Goal: Task Accomplishment & Management: Manage account settings

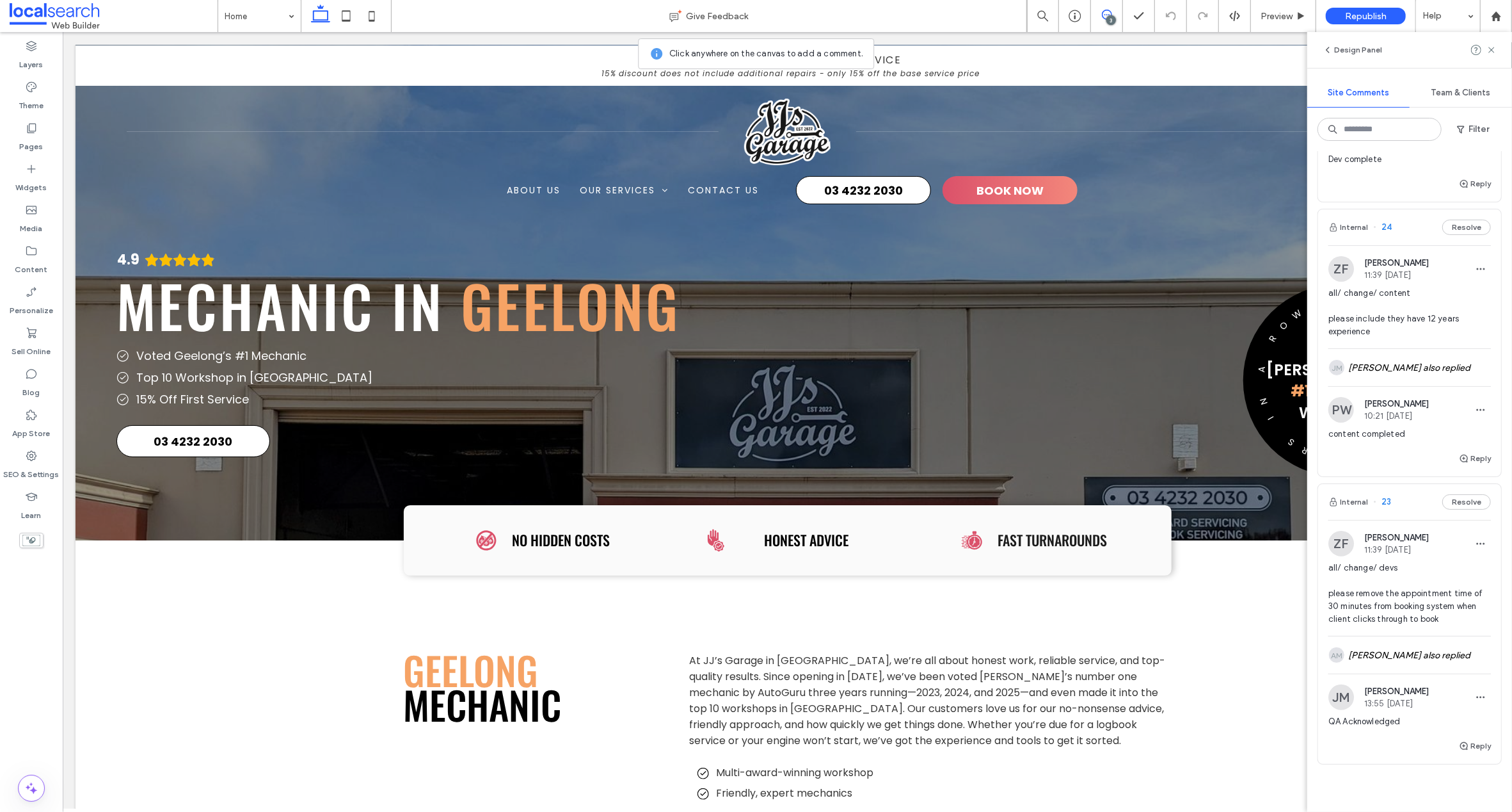
scroll to position [171, 0]
click at [1378, 375] on div "JM Jane Mcneill also replied" at bounding box center [1409, 372] width 163 height 37
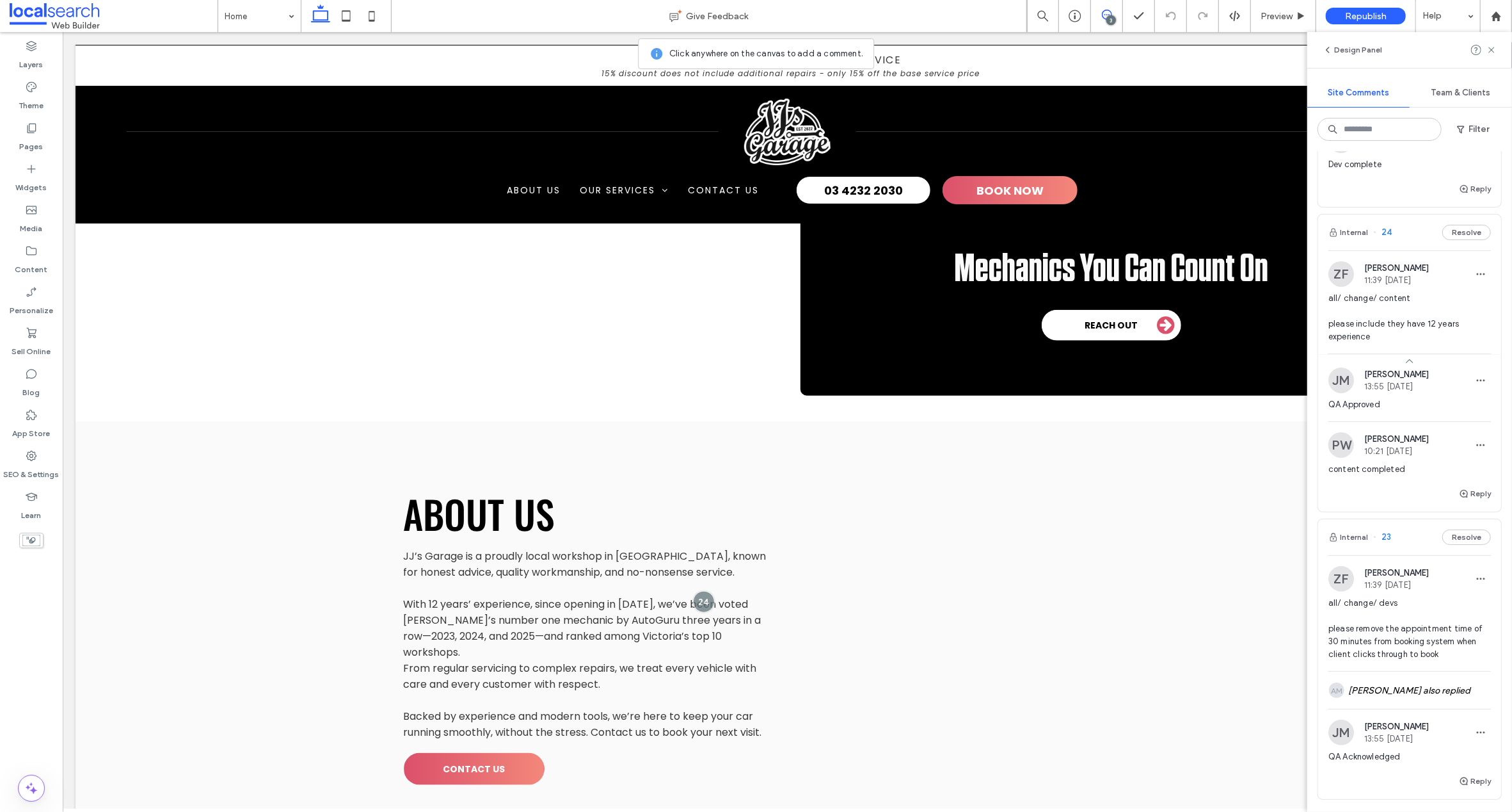
scroll to position [1227, 0]
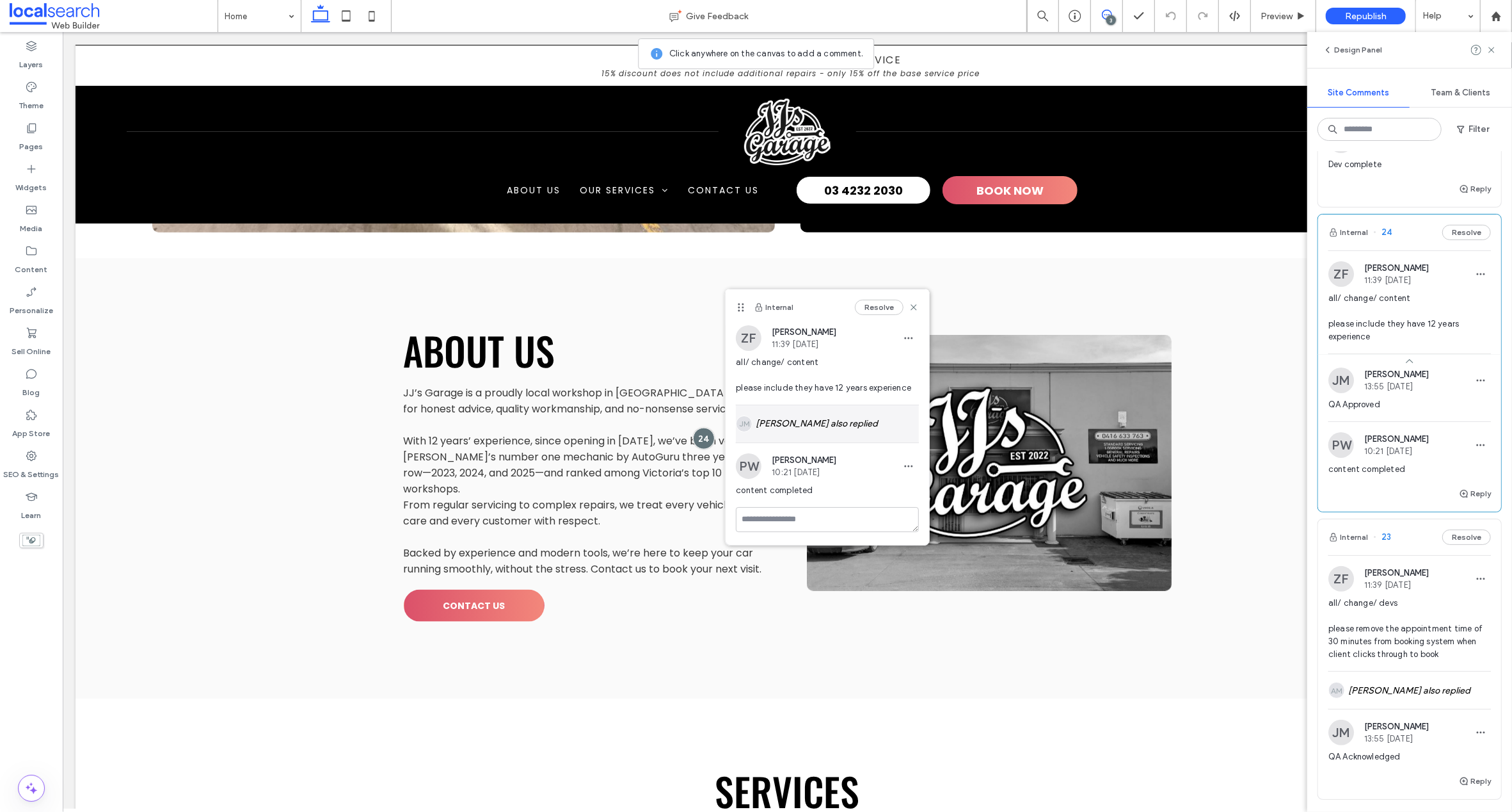
click at [809, 421] on div "JM Jane Mcneill also replied" at bounding box center [827, 424] width 183 height 37
drag, startPoint x: 785, startPoint y: 548, endPoint x: 803, endPoint y: 544, distance: 18.4
click at [789, 548] on div "Internal Resolve ZF Zsuzsanna Fonagy 11:39 Aug 14 2025 all/ change/ content ple…" at bounding box center [827, 433] width 203 height 286
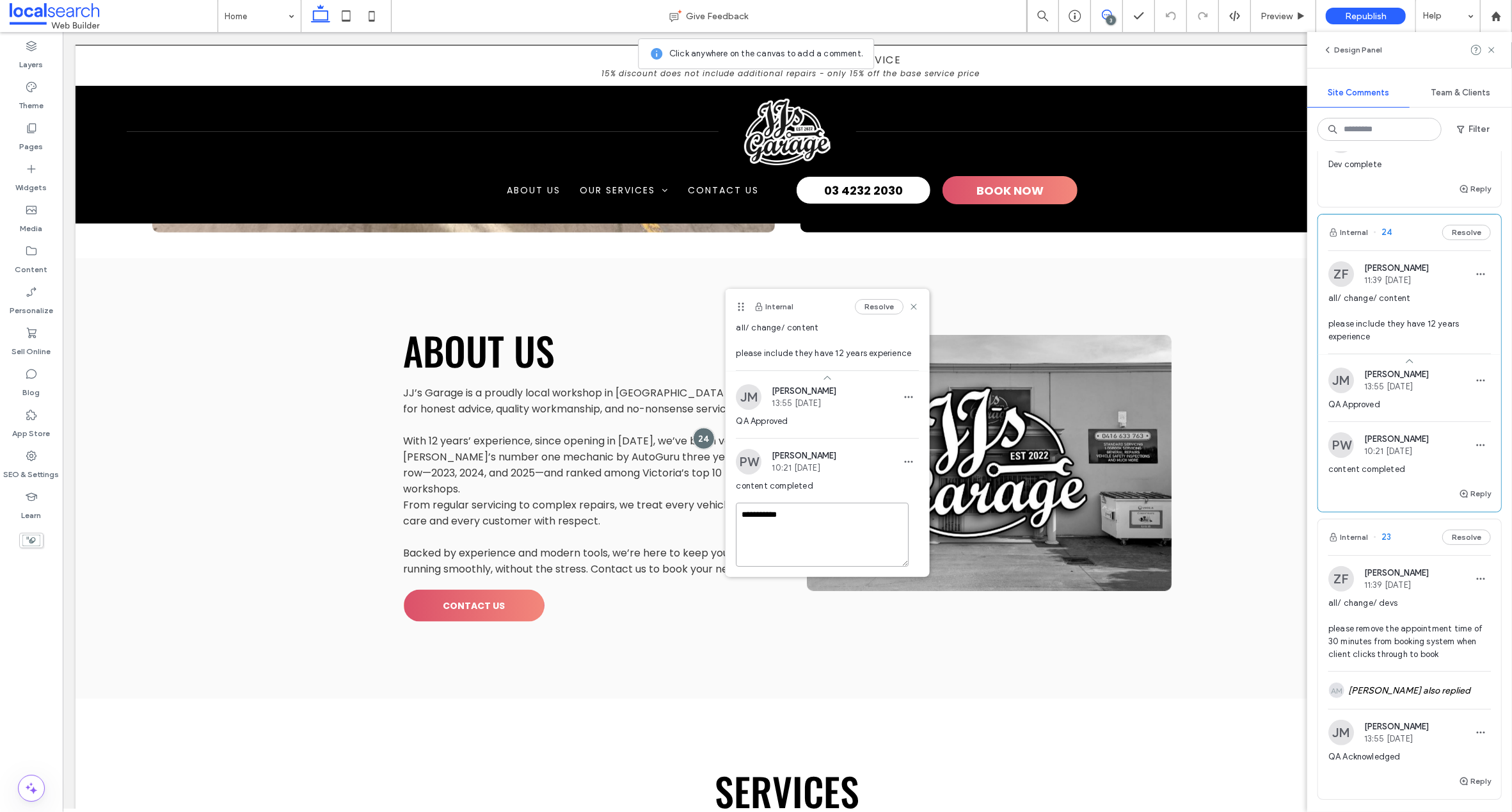
scroll to position [81, 0]
type textarea "**********"
click at [878, 552] on button "Submit" at bounding box center [896, 555] width 46 height 15
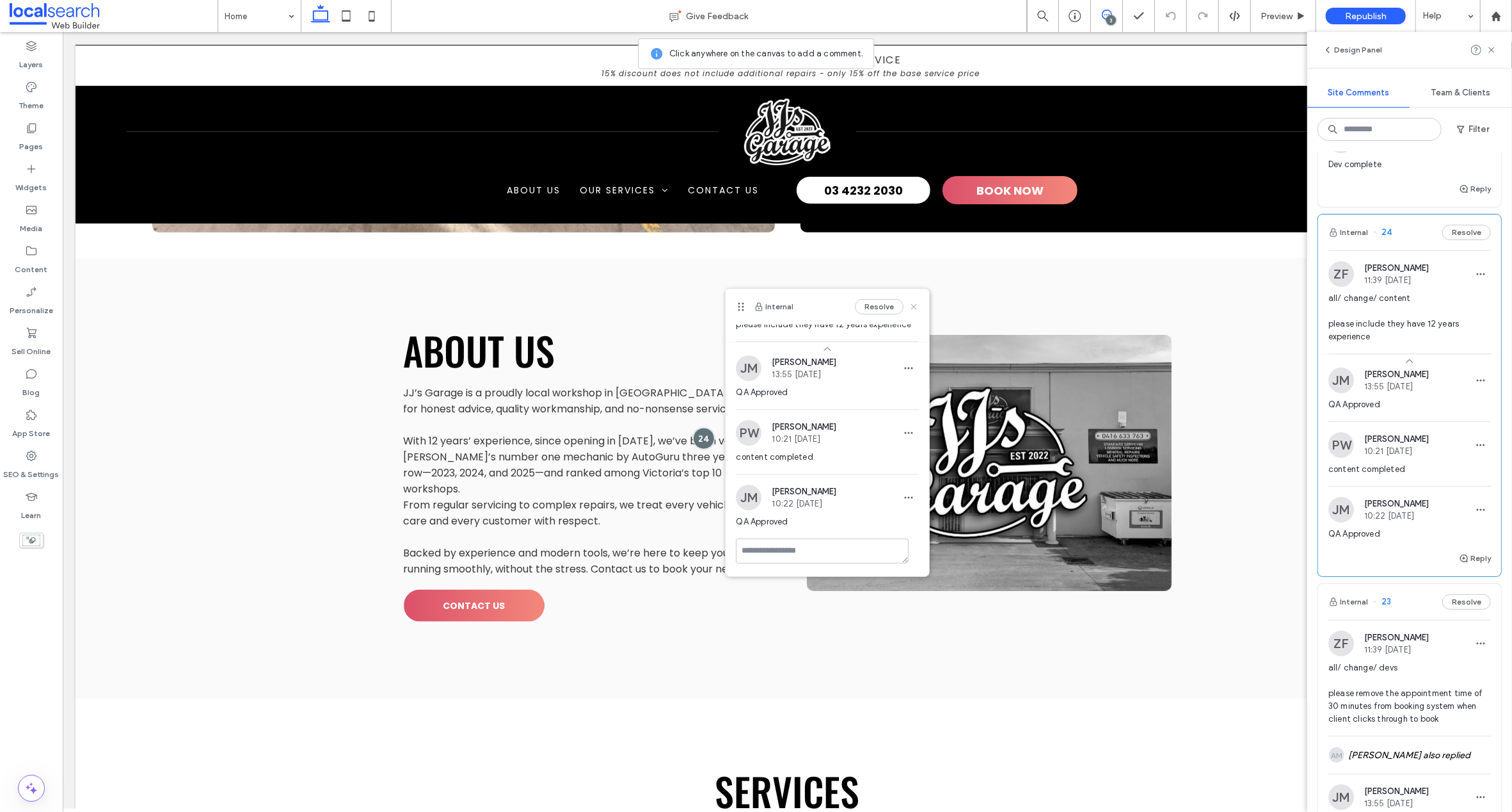
click at [908, 305] on icon at bounding box center [913, 306] width 10 height 10
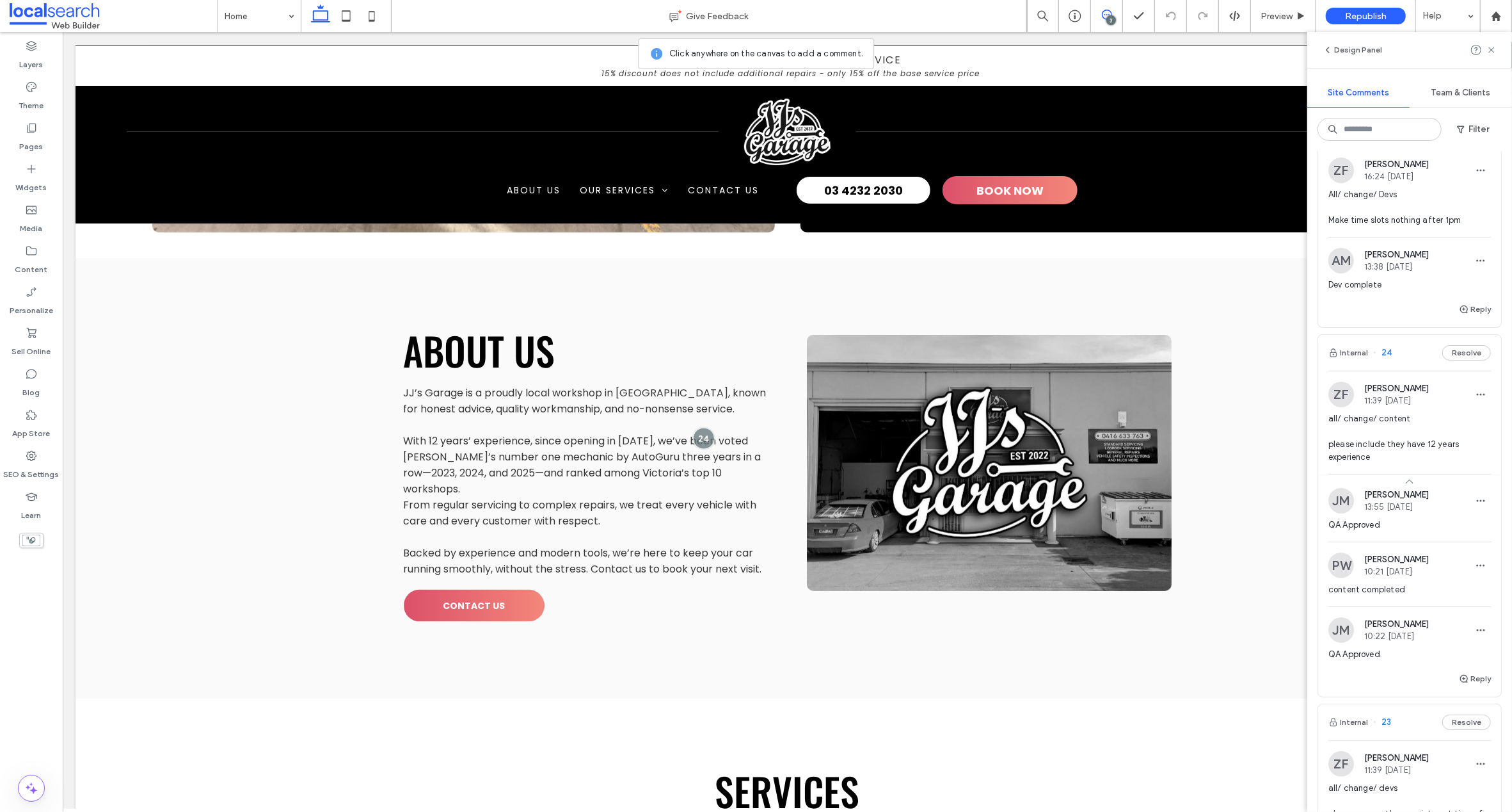
scroll to position [50, 0]
click at [1476, 500] on icon "button" at bounding box center [1480, 502] width 10 height 10
click at [1391, 561] on span "Delete" at bounding box center [1388, 560] width 25 height 13
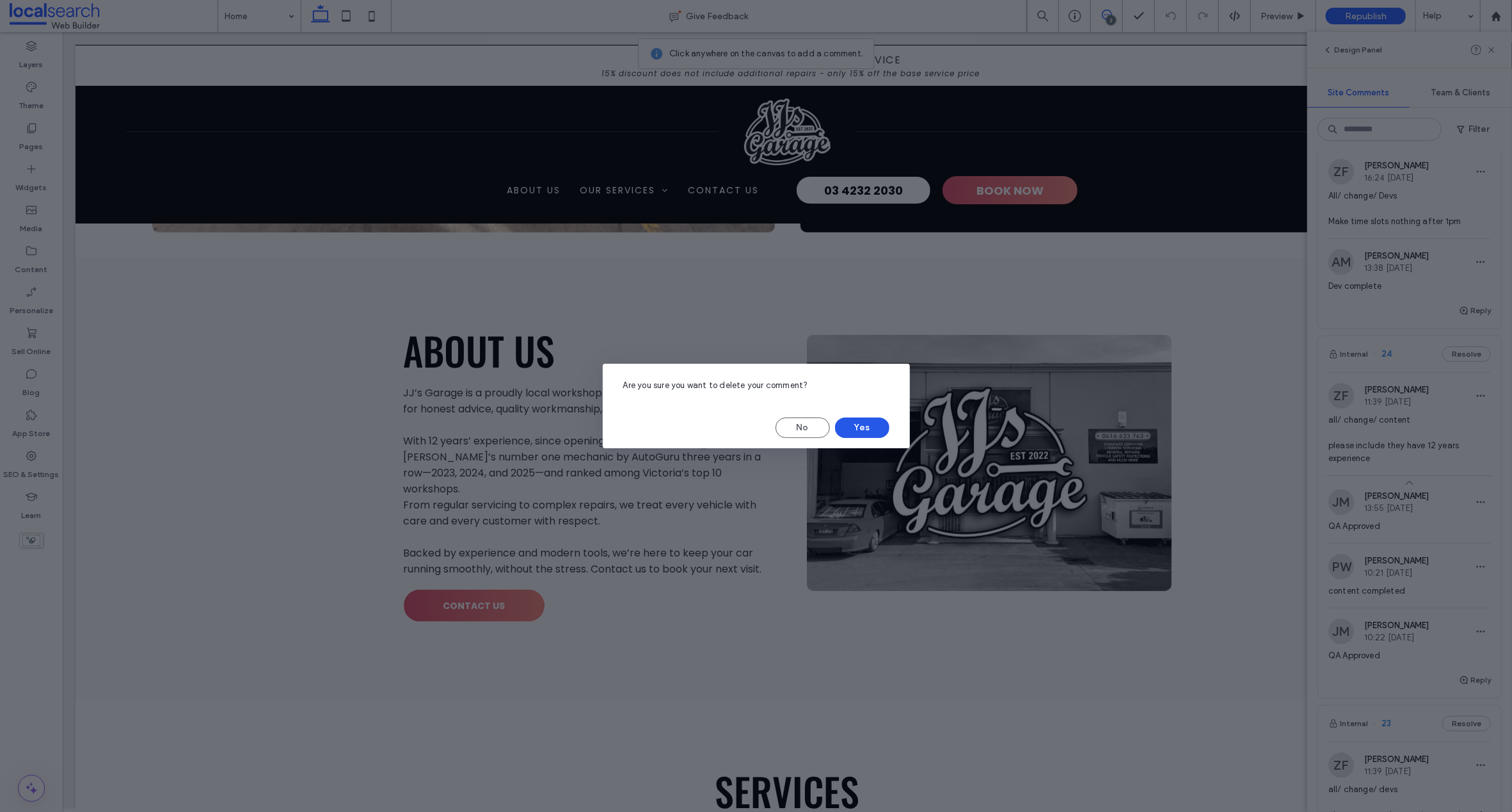
click at [853, 428] on button "Yes" at bounding box center [862, 428] width 55 height 21
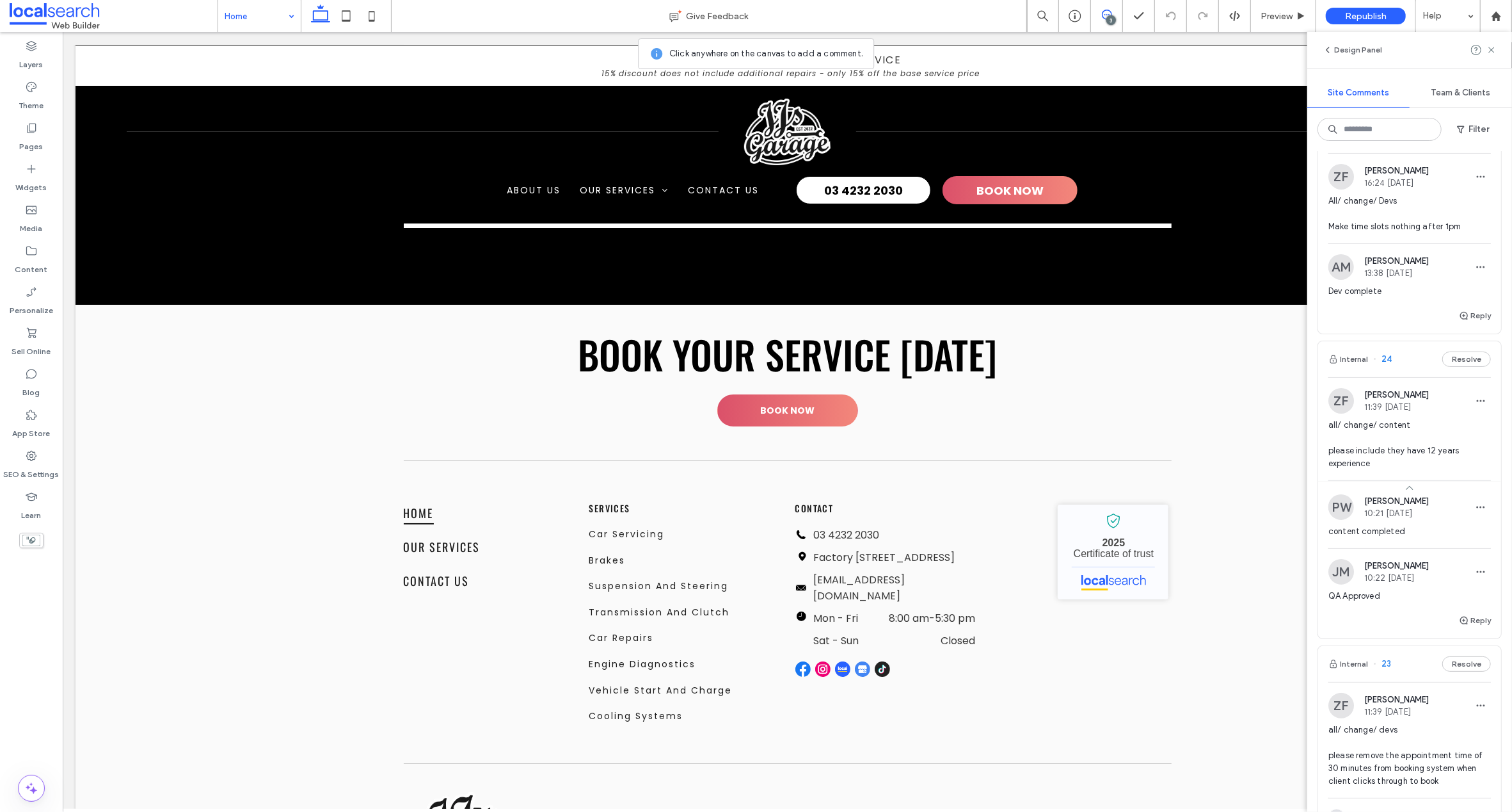
scroll to position [0, 0]
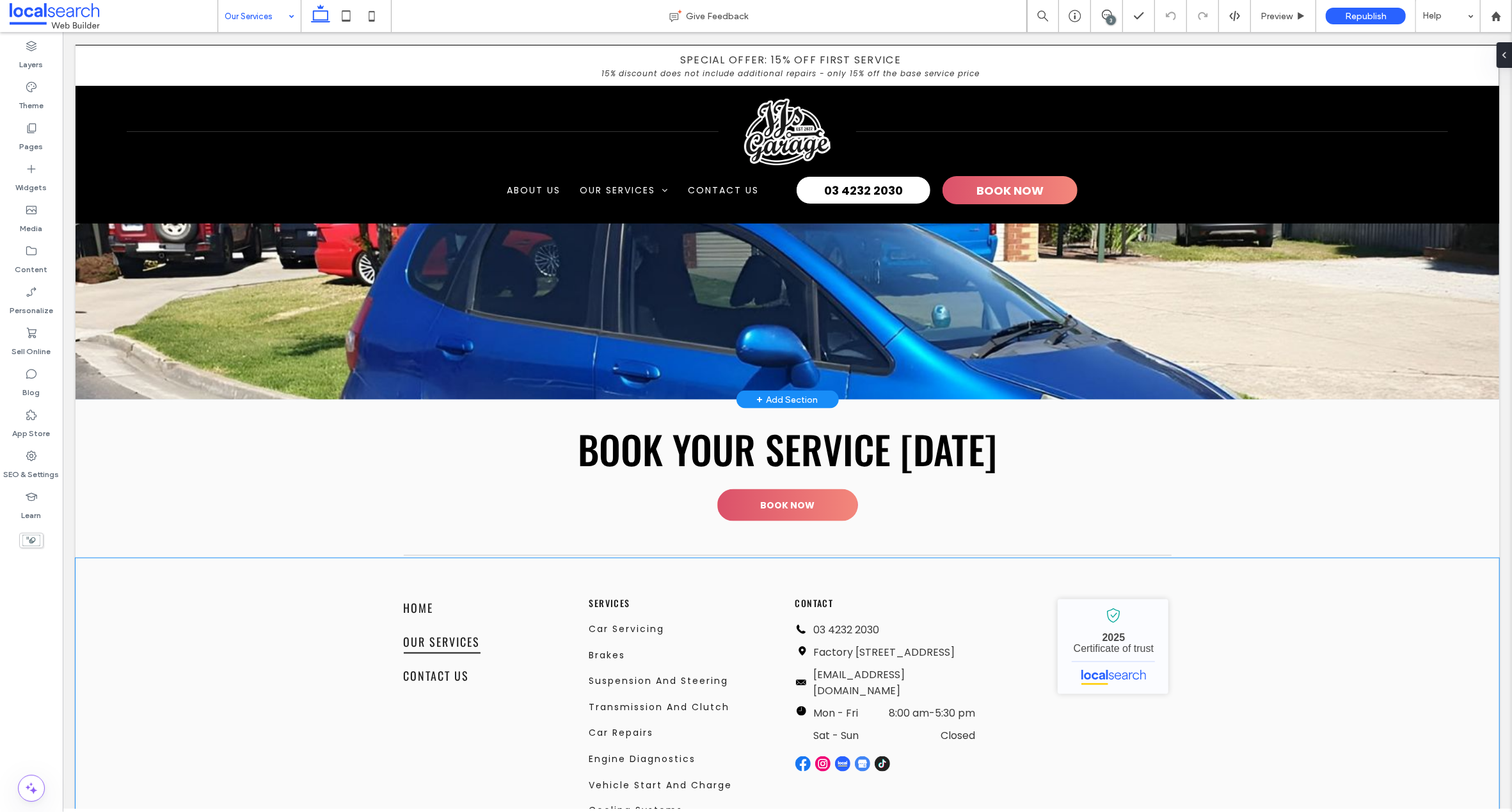
scroll to position [1611, 0]
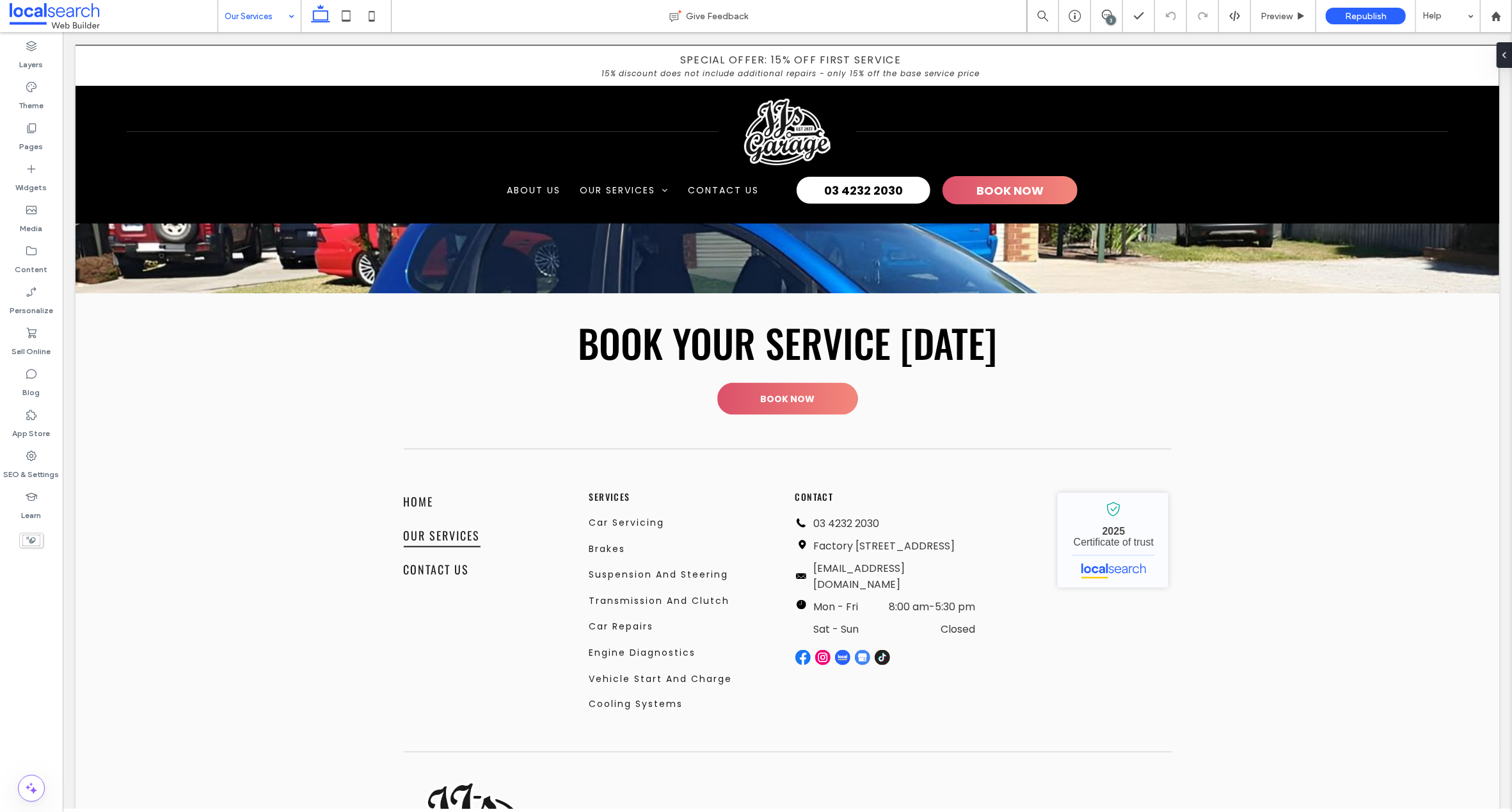
click at [240, 12] on input at bounding box center [256, 16] width 63 height 32
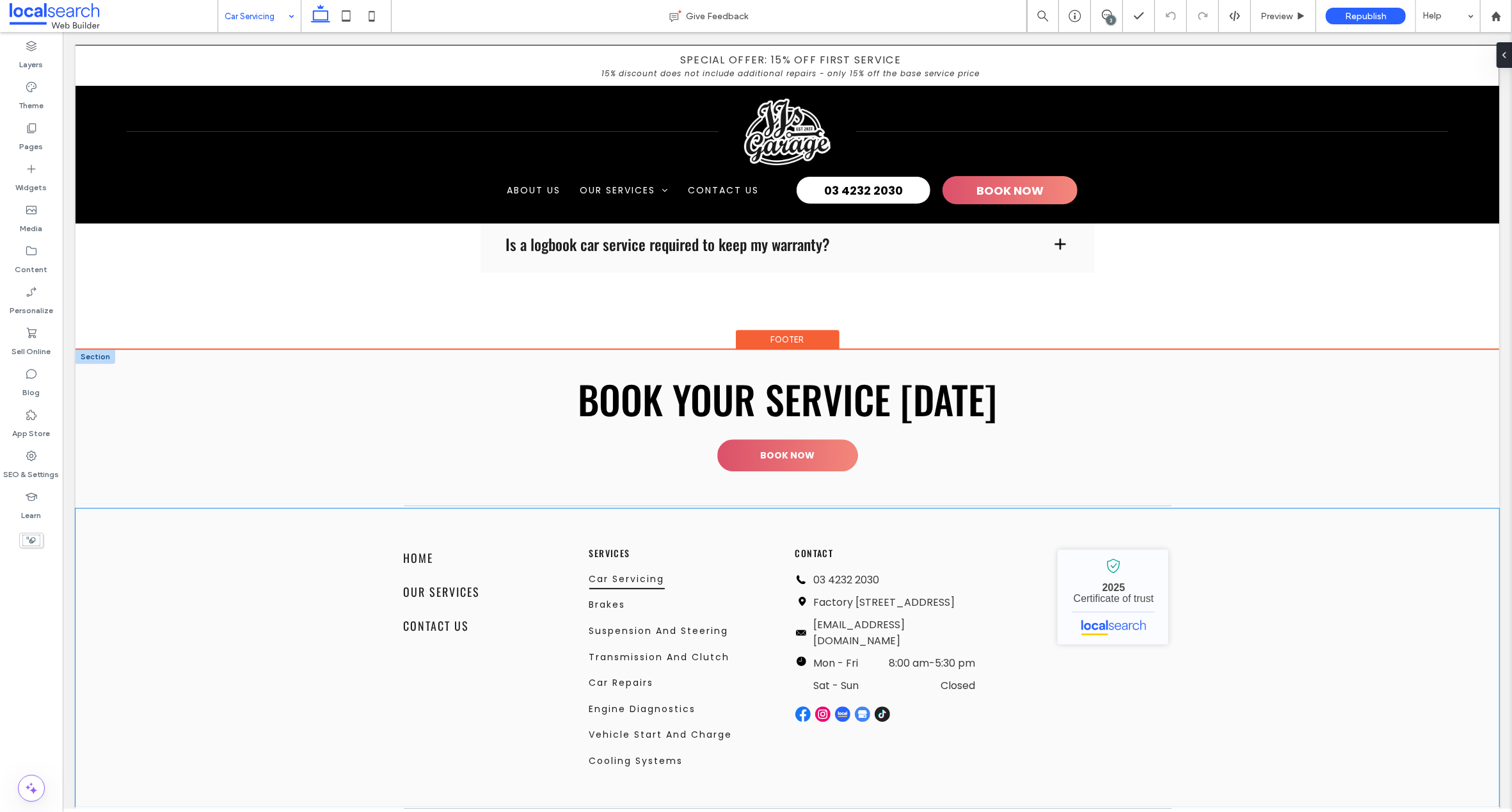
scroll to position [3314, 0]
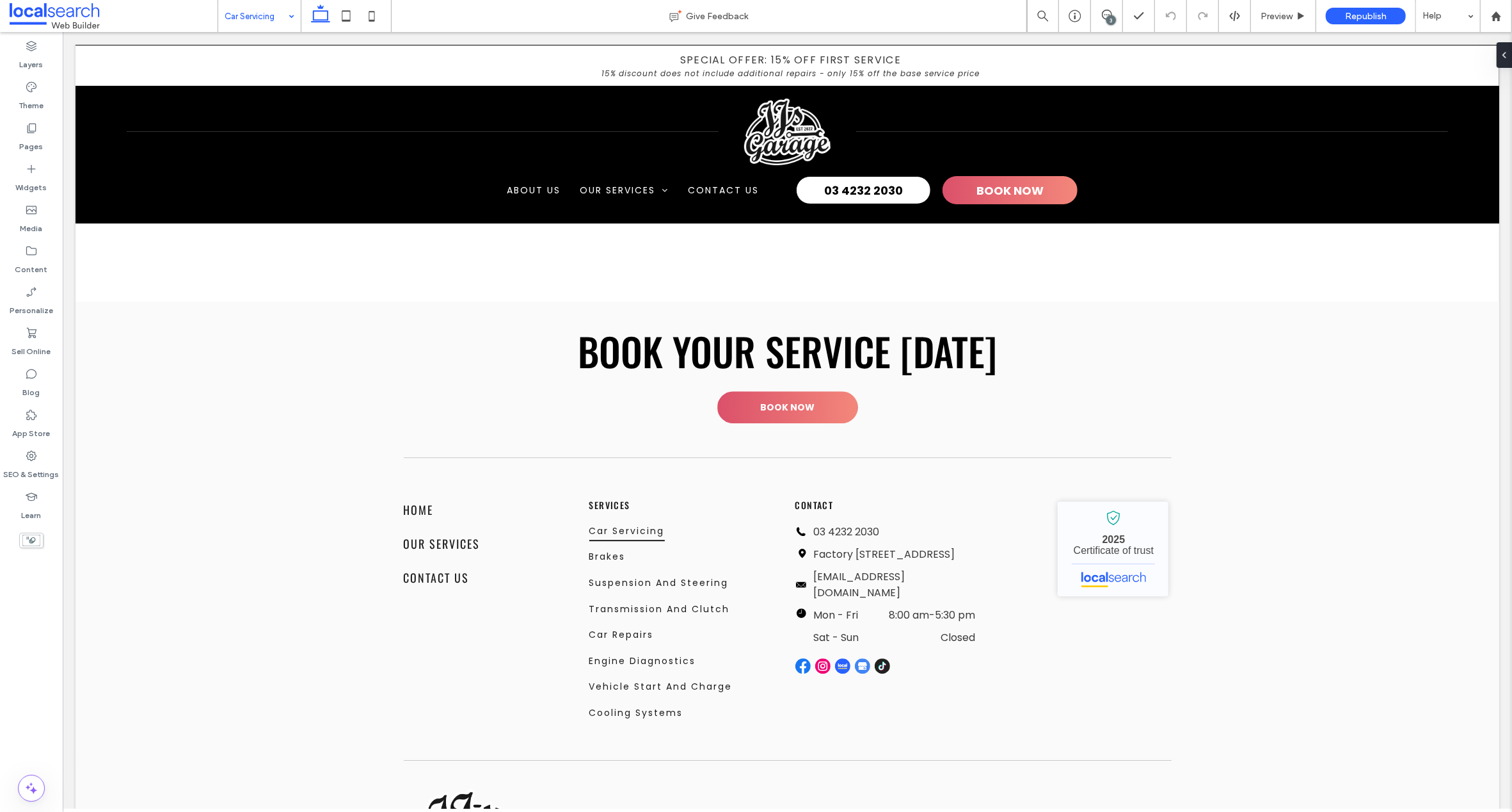
click at [261, 13] on input at bounding box center [256, 16] width 63 height 32
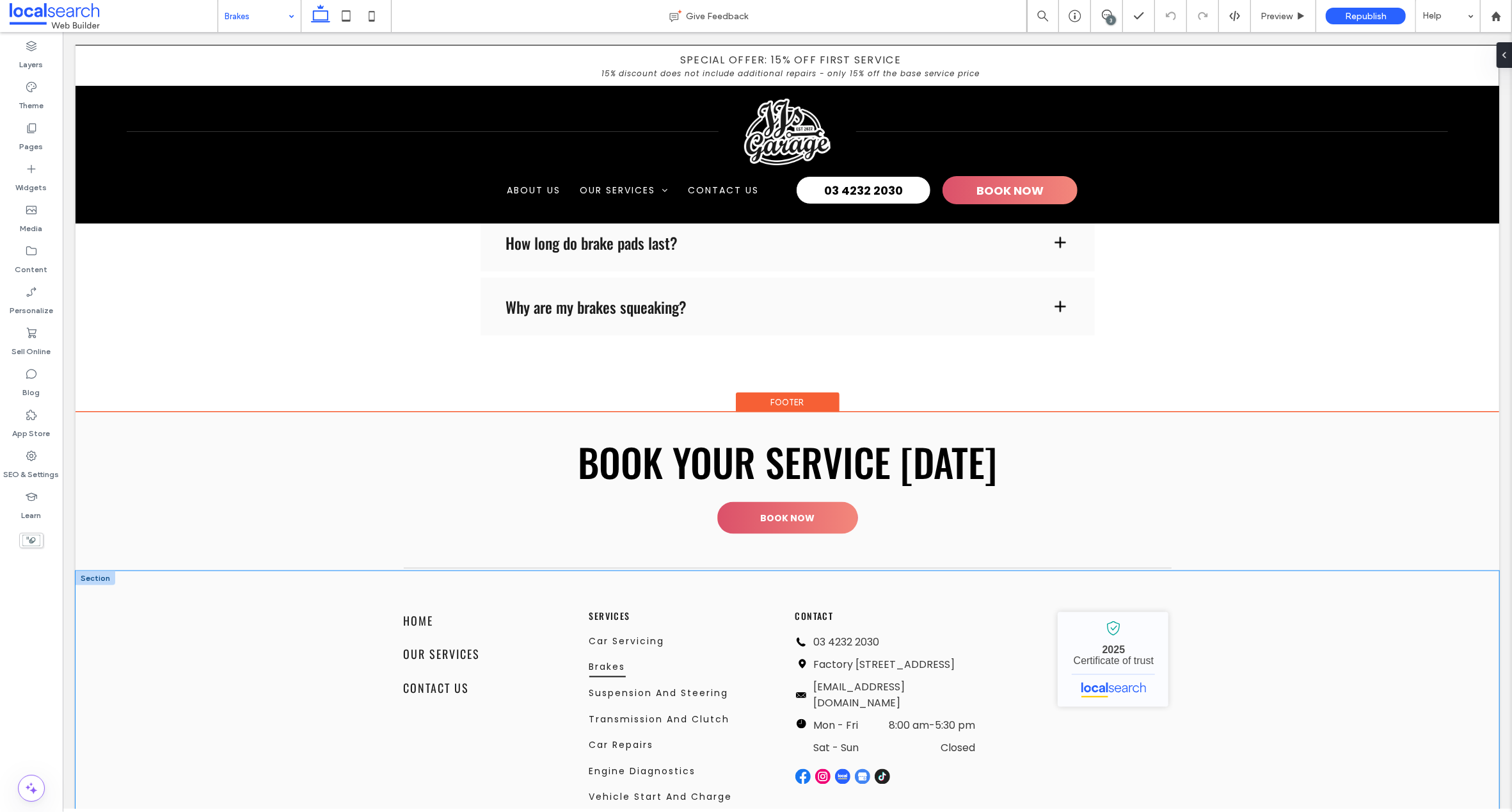
scroll to position [1729, 0]
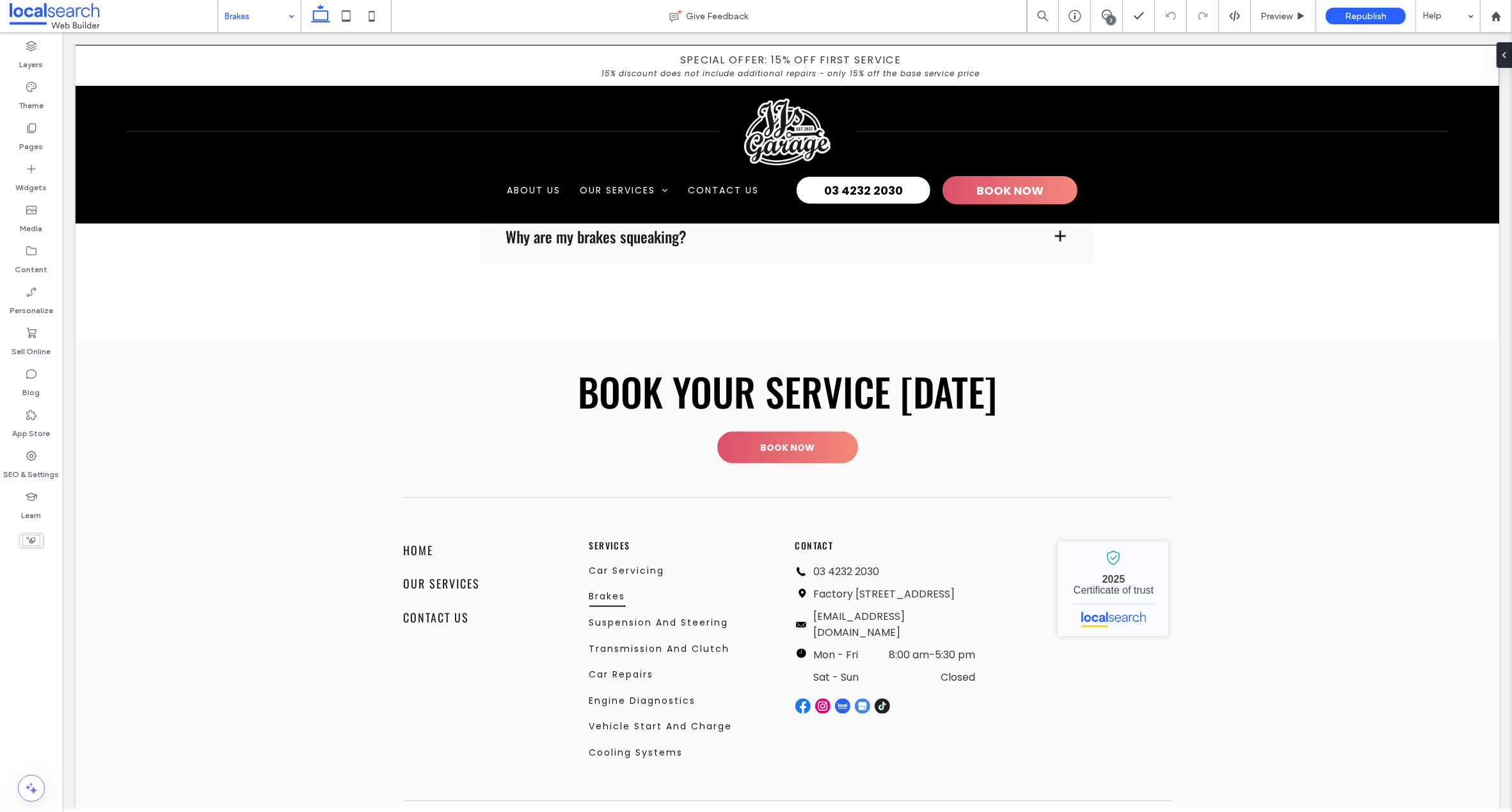
click at [247, 12] on input at bounding box center [256, 16] width 63 height 32
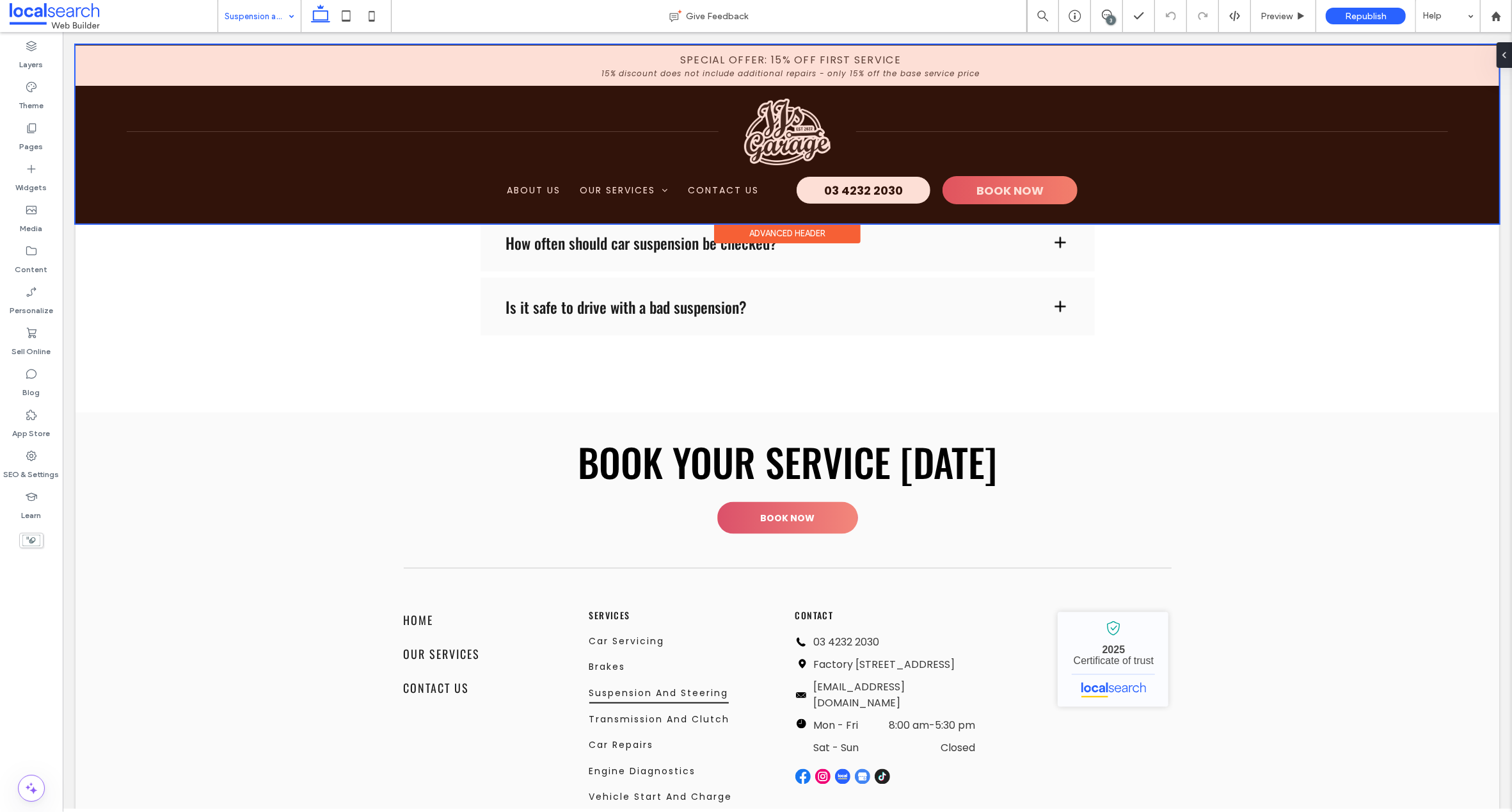
scroll to position [1761, 0]
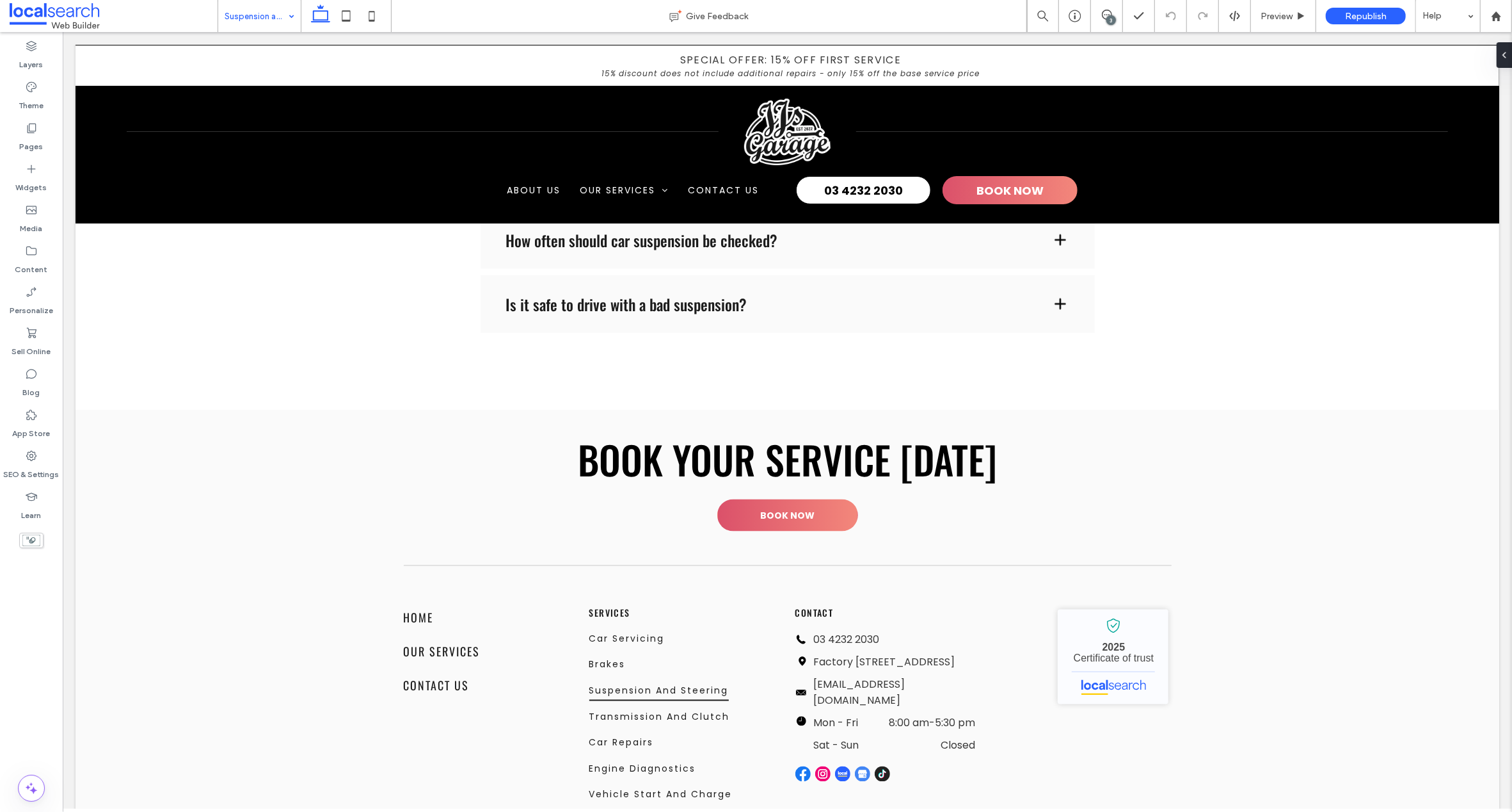
click at [267, 15] on input at bounding box center [256, 16] width 63 height 32
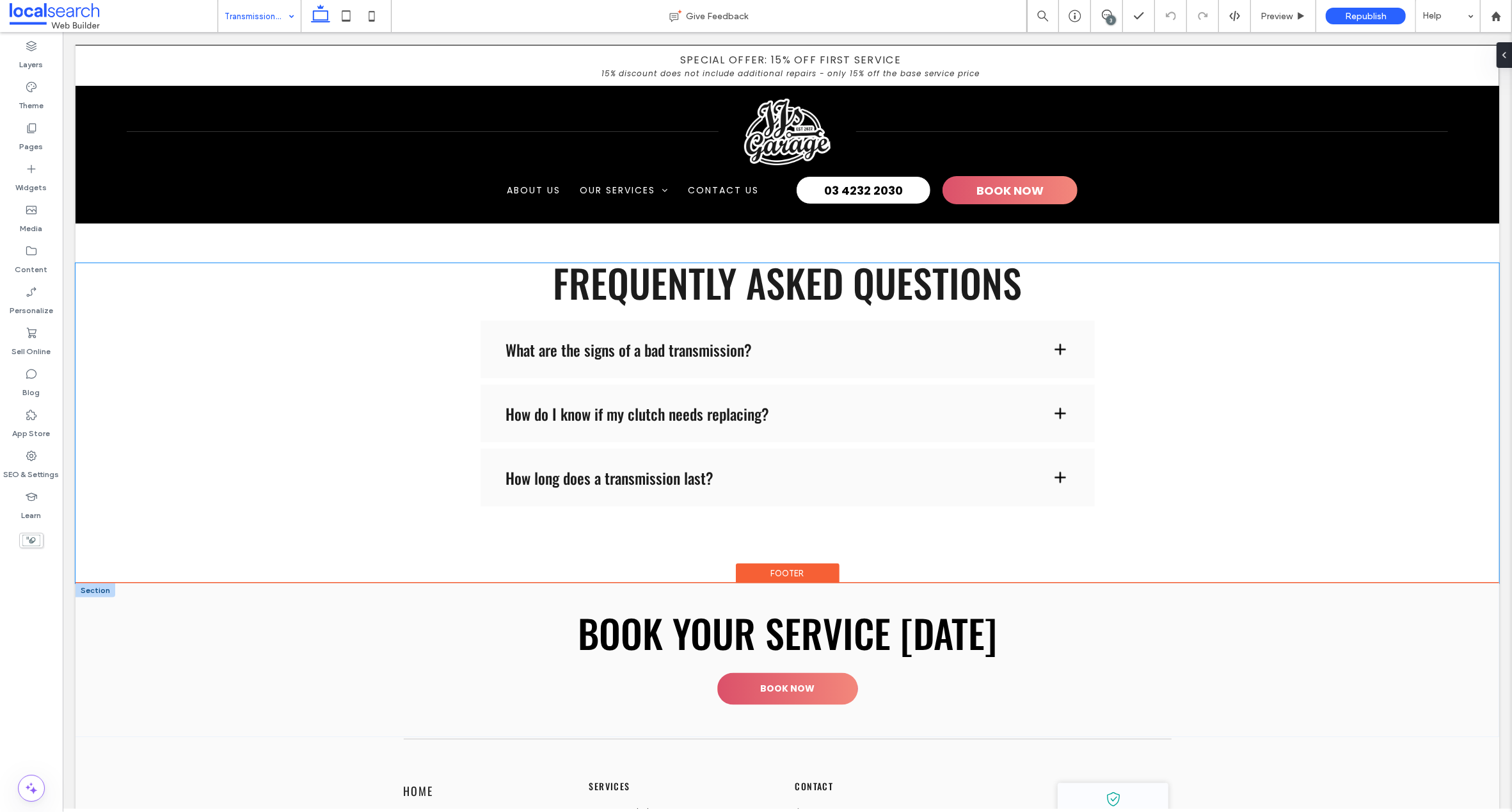
scroll to position [1721, 0]
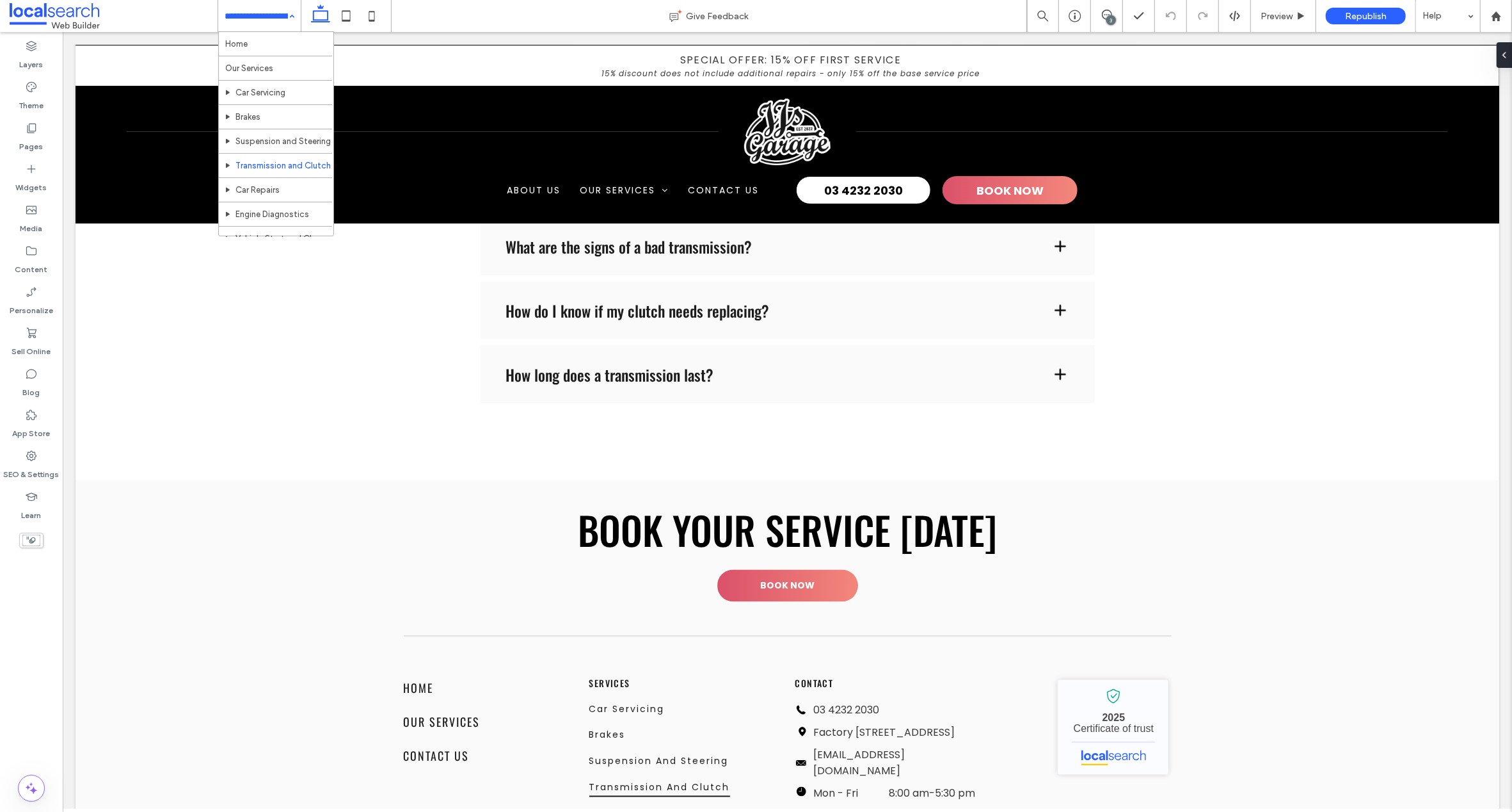
click at [246, 17] on input at bounding box center [256, 16] width 63 height 32
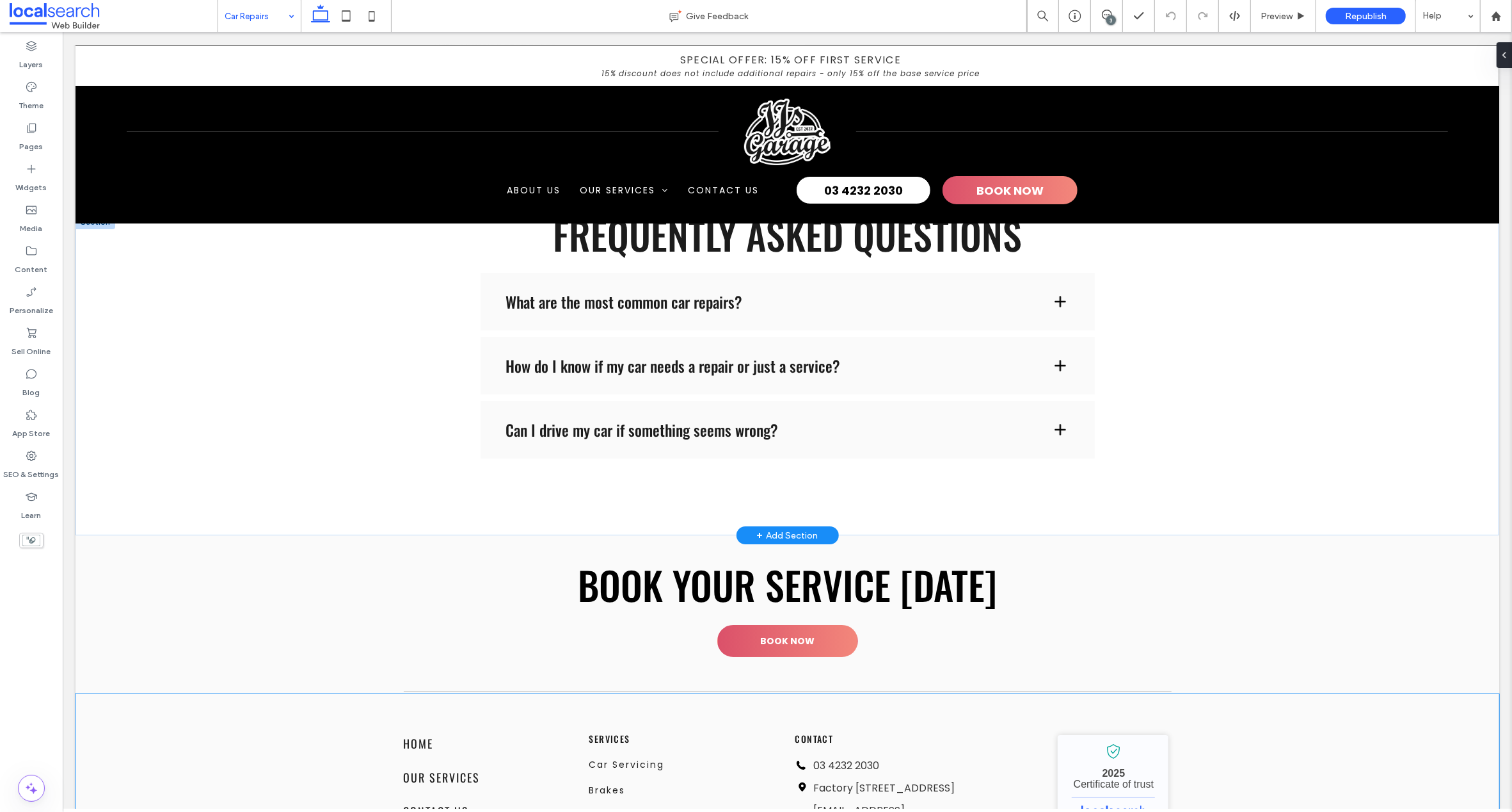
scroll to position [4255, 0]
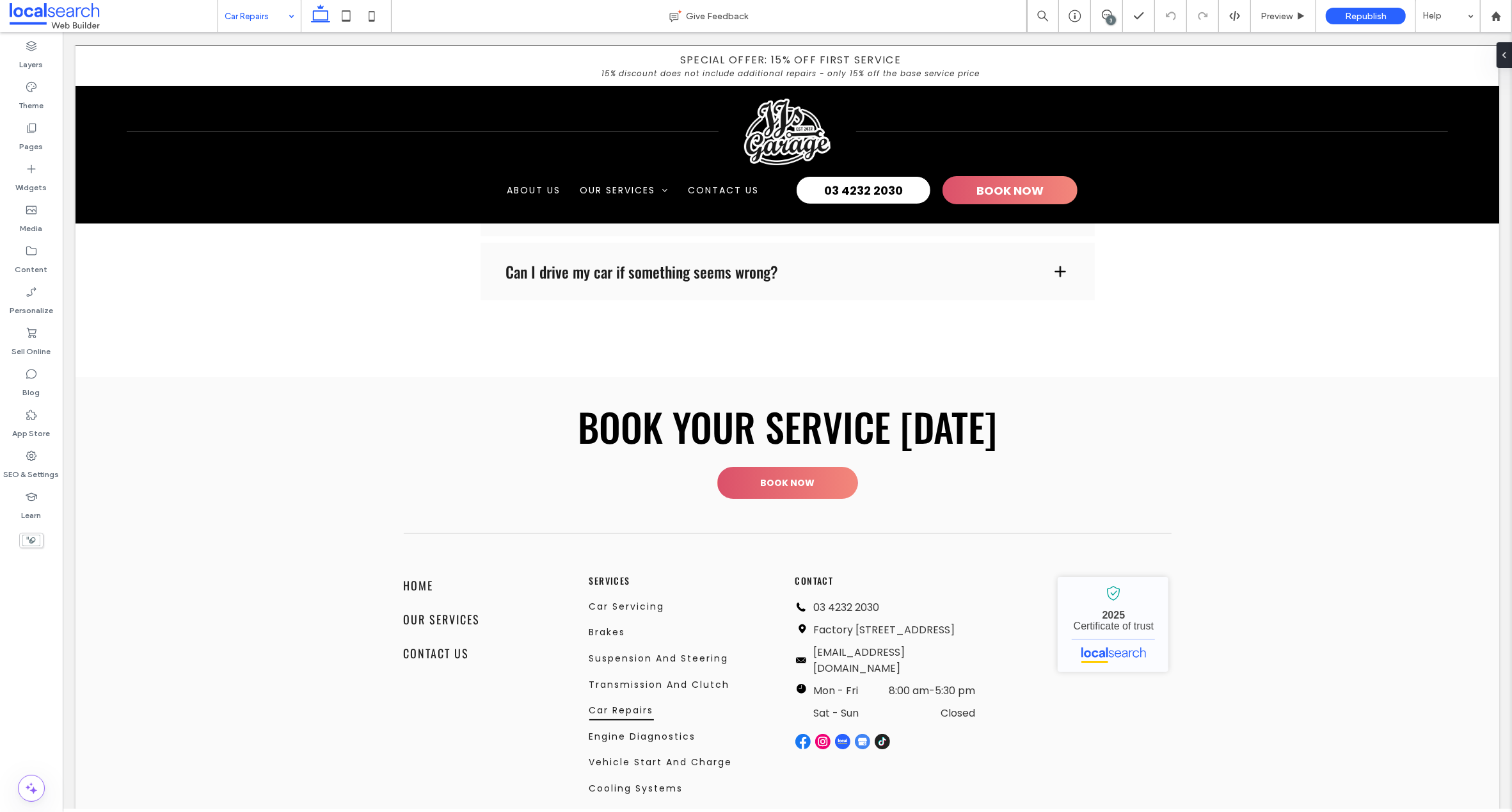
click at [252, 14] on input at bounding box center [256, 16] width 63 height 32
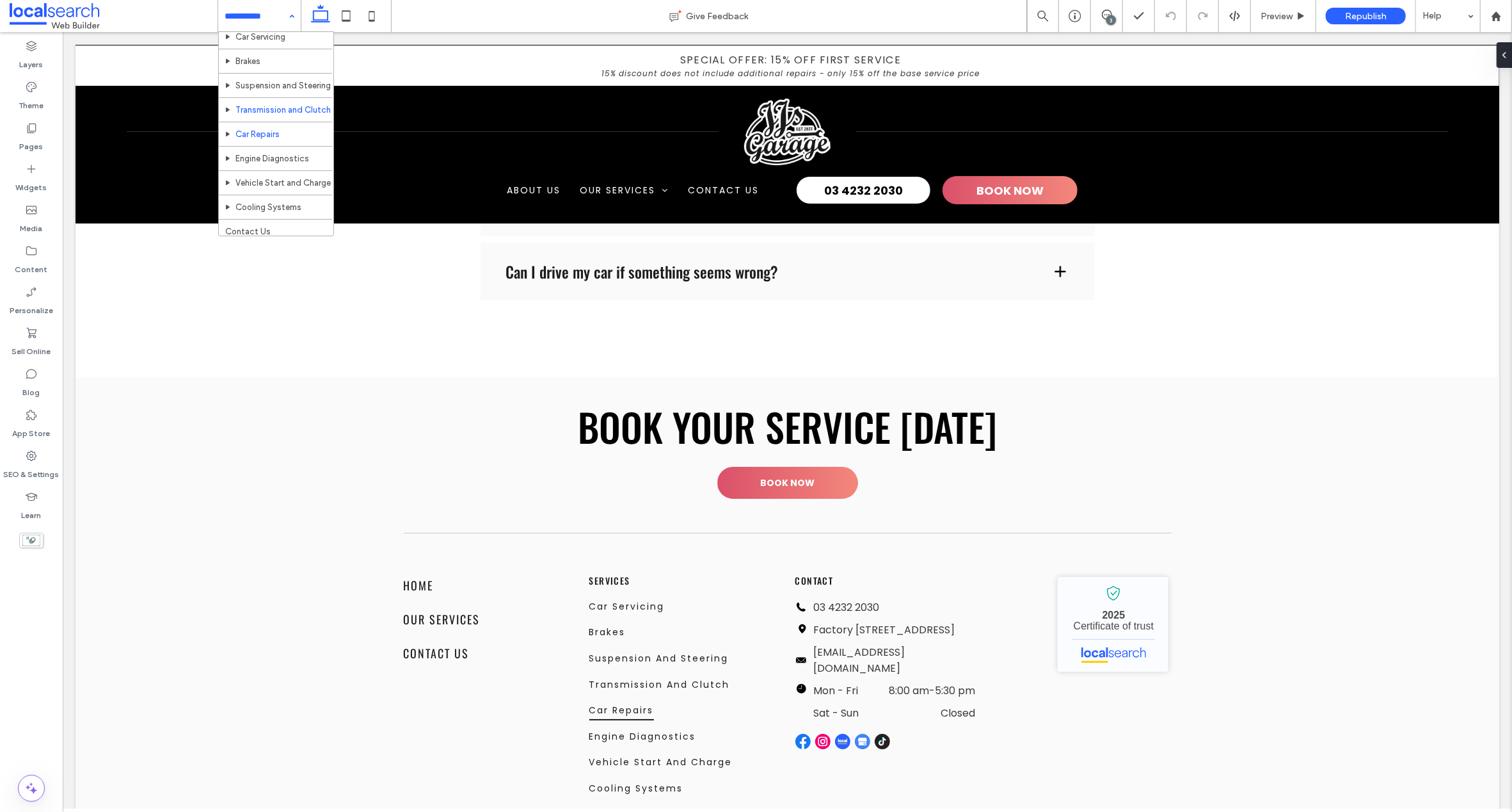
scroll to position [67, 0]
drag, startPoint x: 285, startPoint y: 145, endPoint x: 291, endPoint y: 143, distance: 6.3
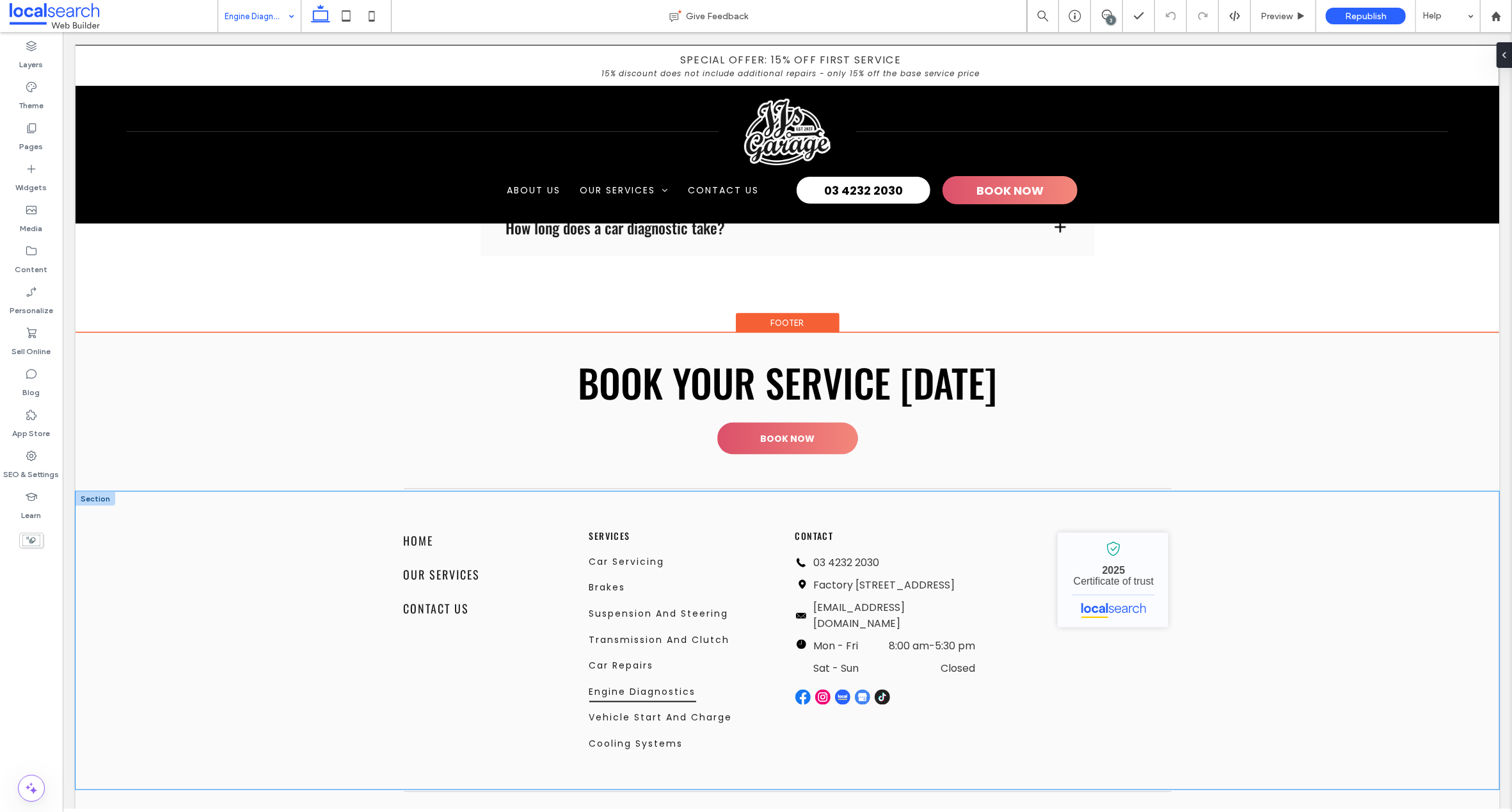
scroll to position [1876, 0]
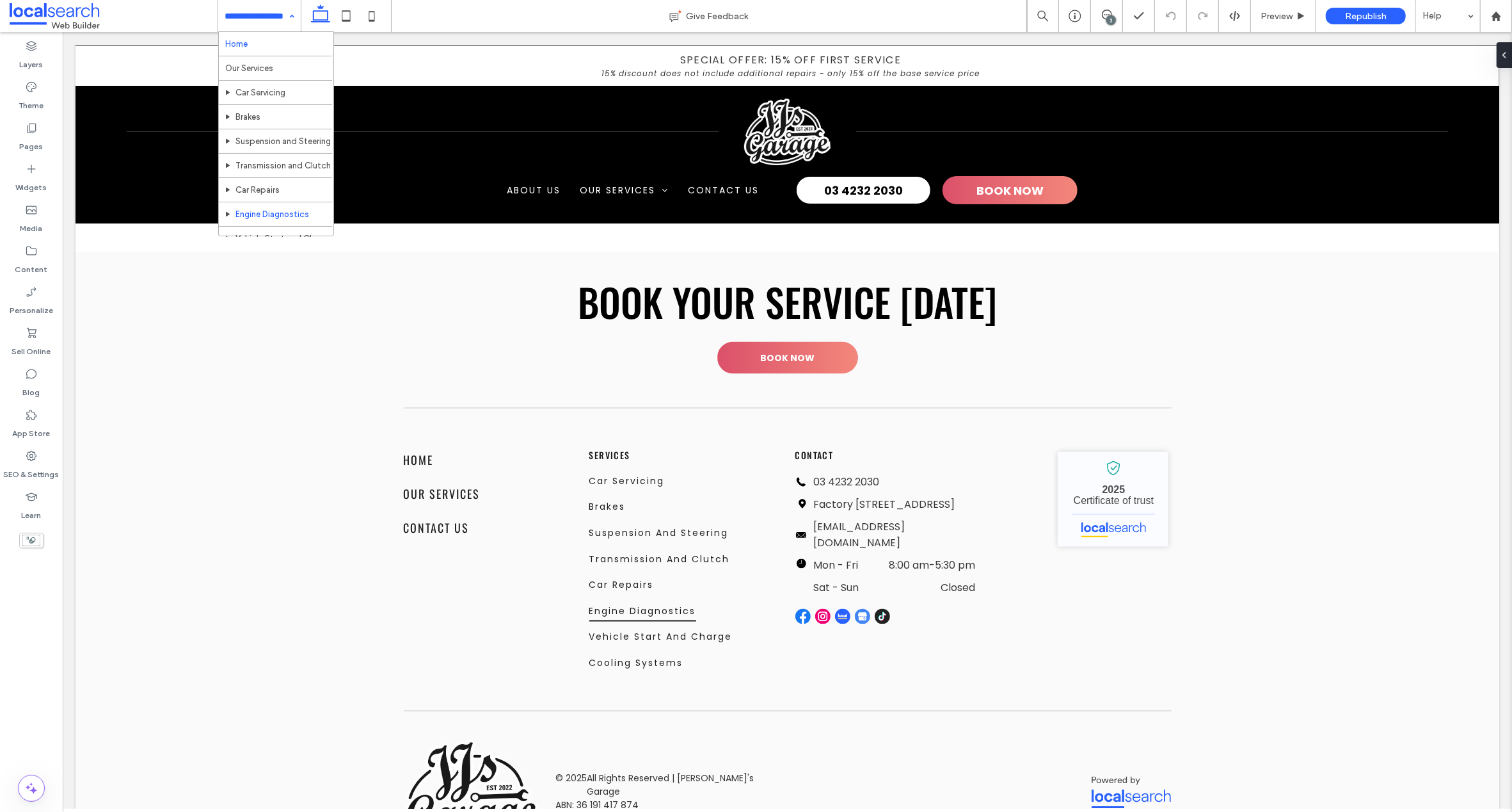
drag, startPoint x: 232, startPoint y: 11, endPoint x: 301, endPoint y: 49, distance: 78.8
click at [236, 15] on input at bounding box center [256, 16] width 63 height 32
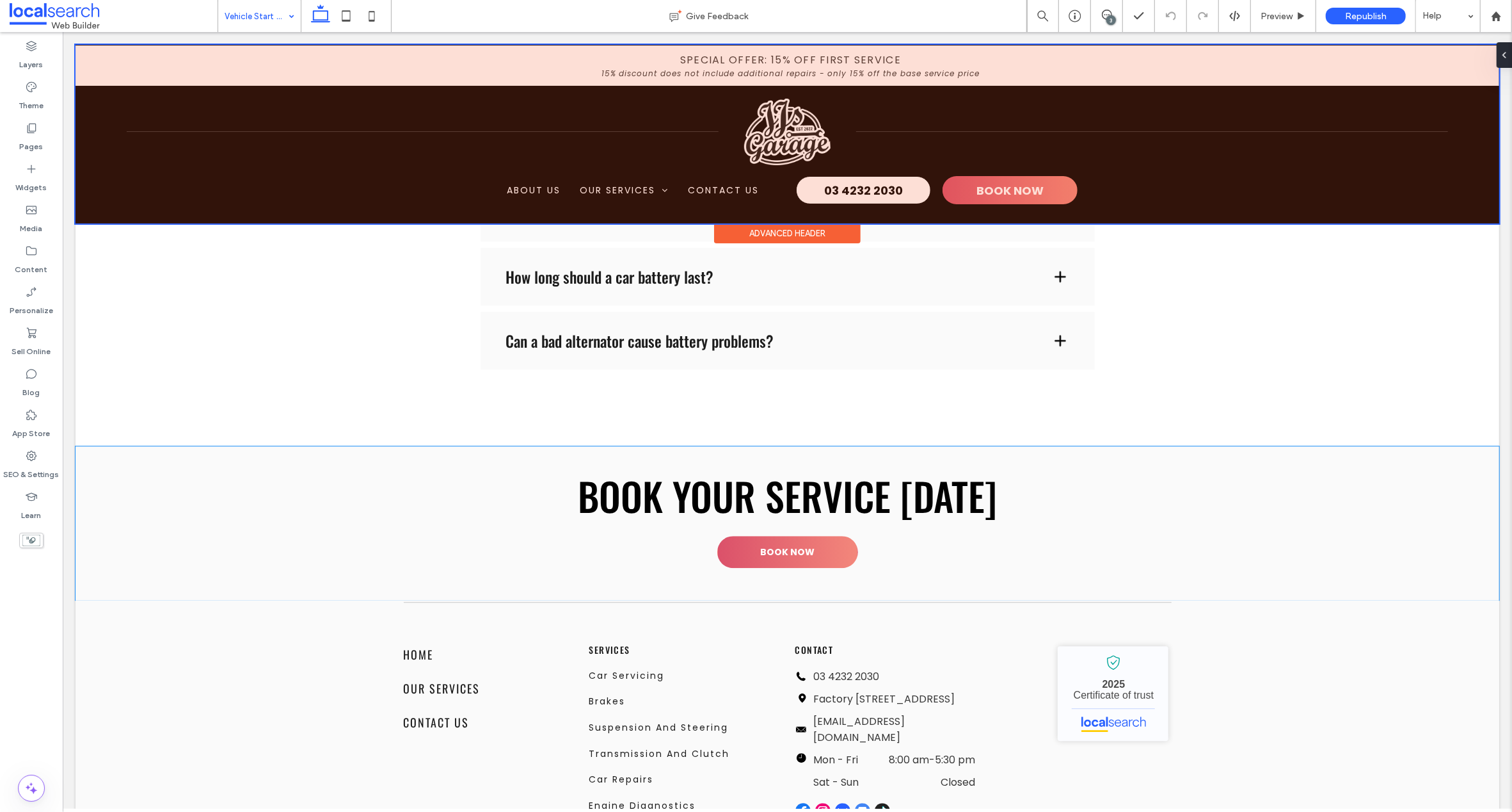
scroll to position [3299, 0]
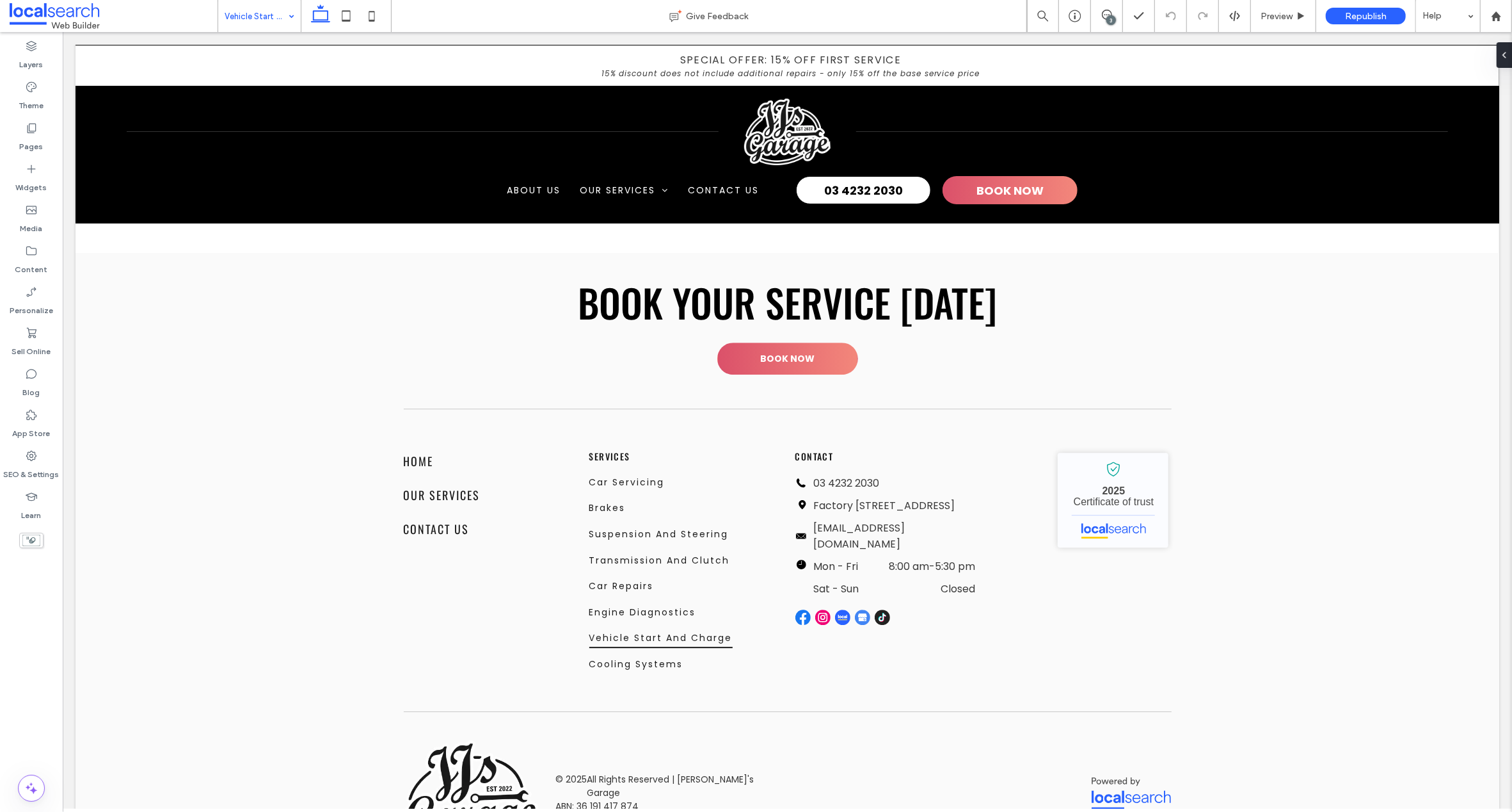
click at [282, 17] on div "Vehicle Start and Charge" at bounding box center [259, 16] width 83 height 32
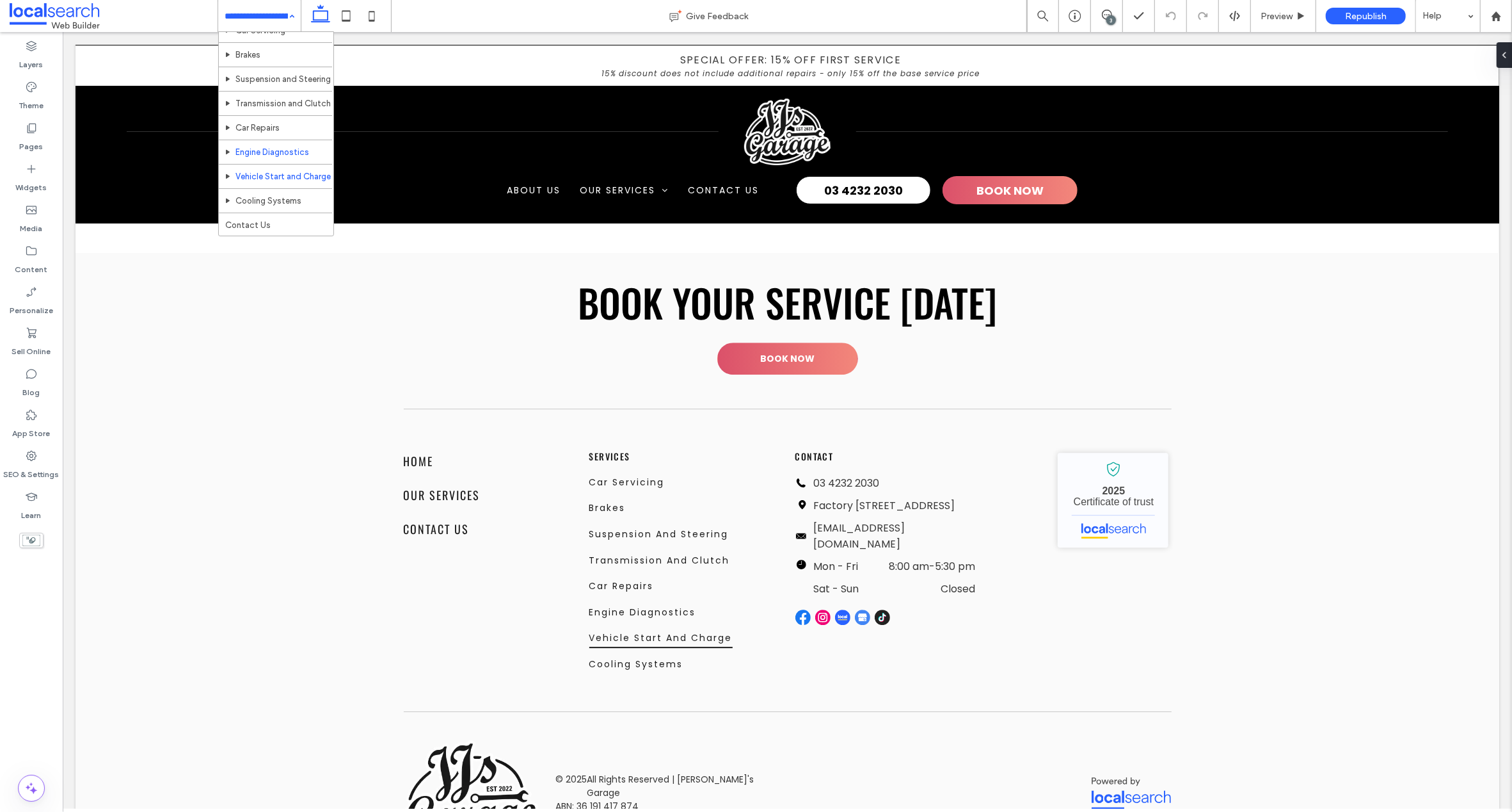
scroll to position [67, 0]
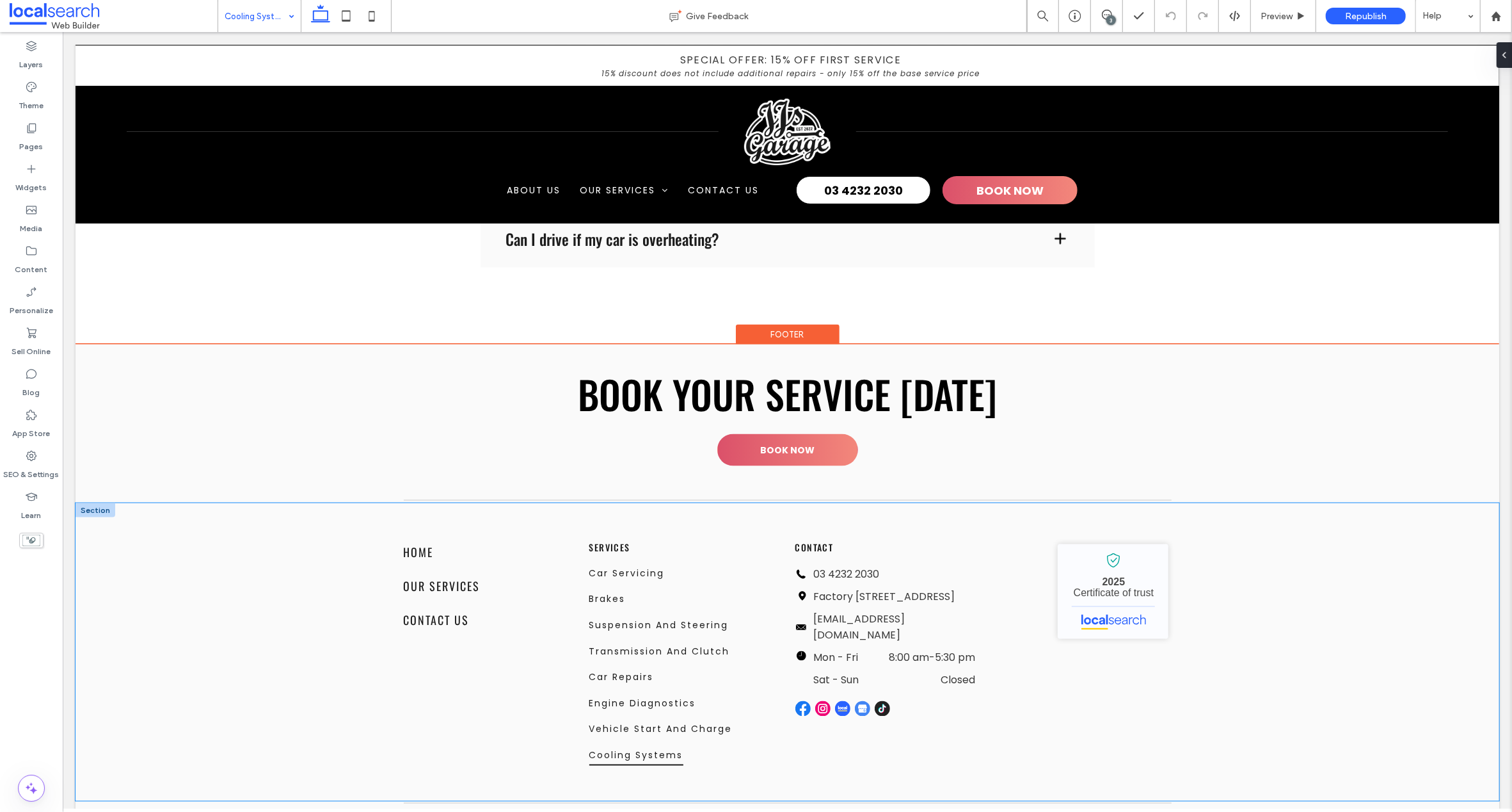
scroll to position [1814, 0]
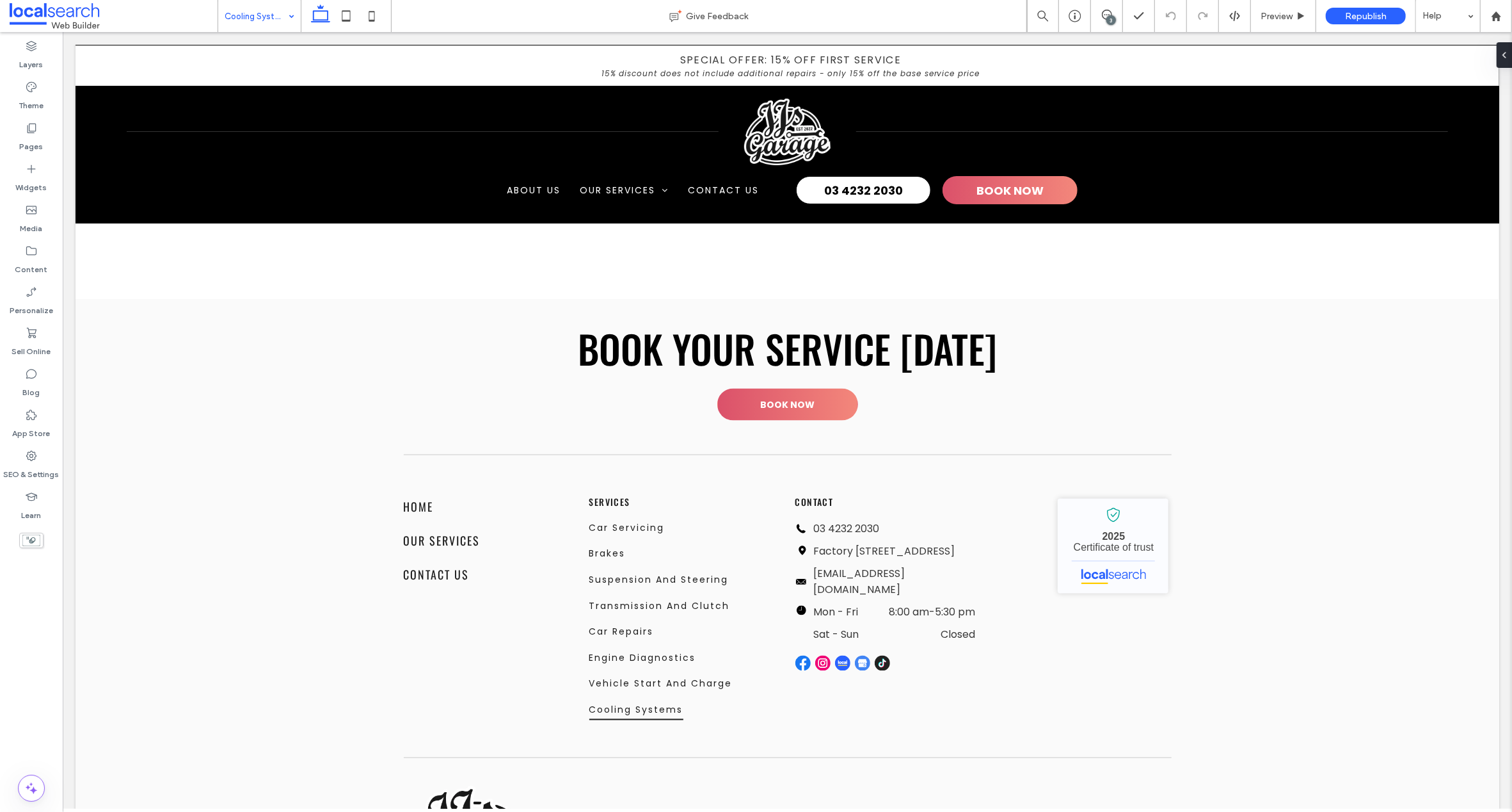
click at [261, 11] on input at bounding box center [256, 16] width 63 height 32
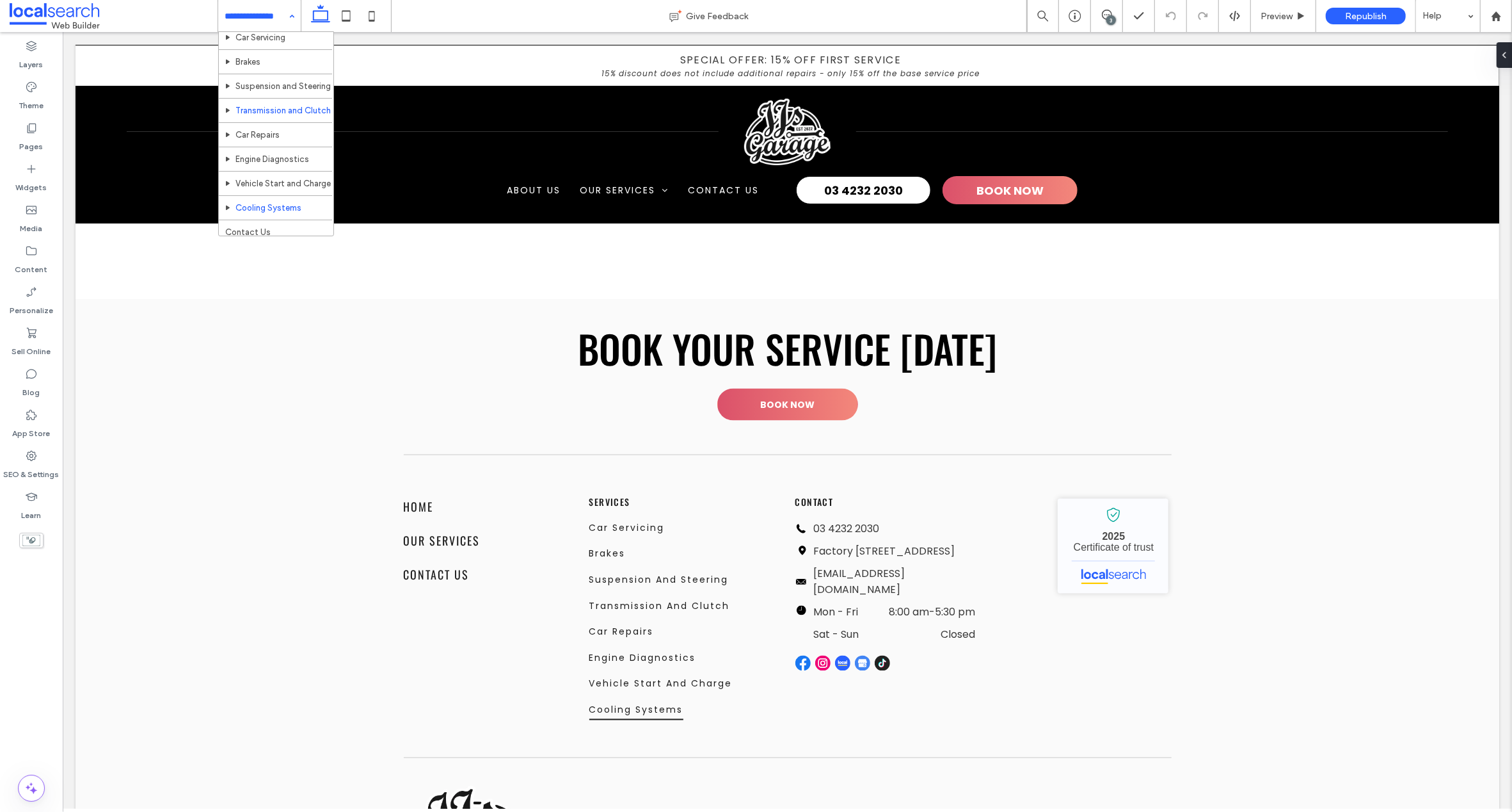
scroll to position [67, 0]
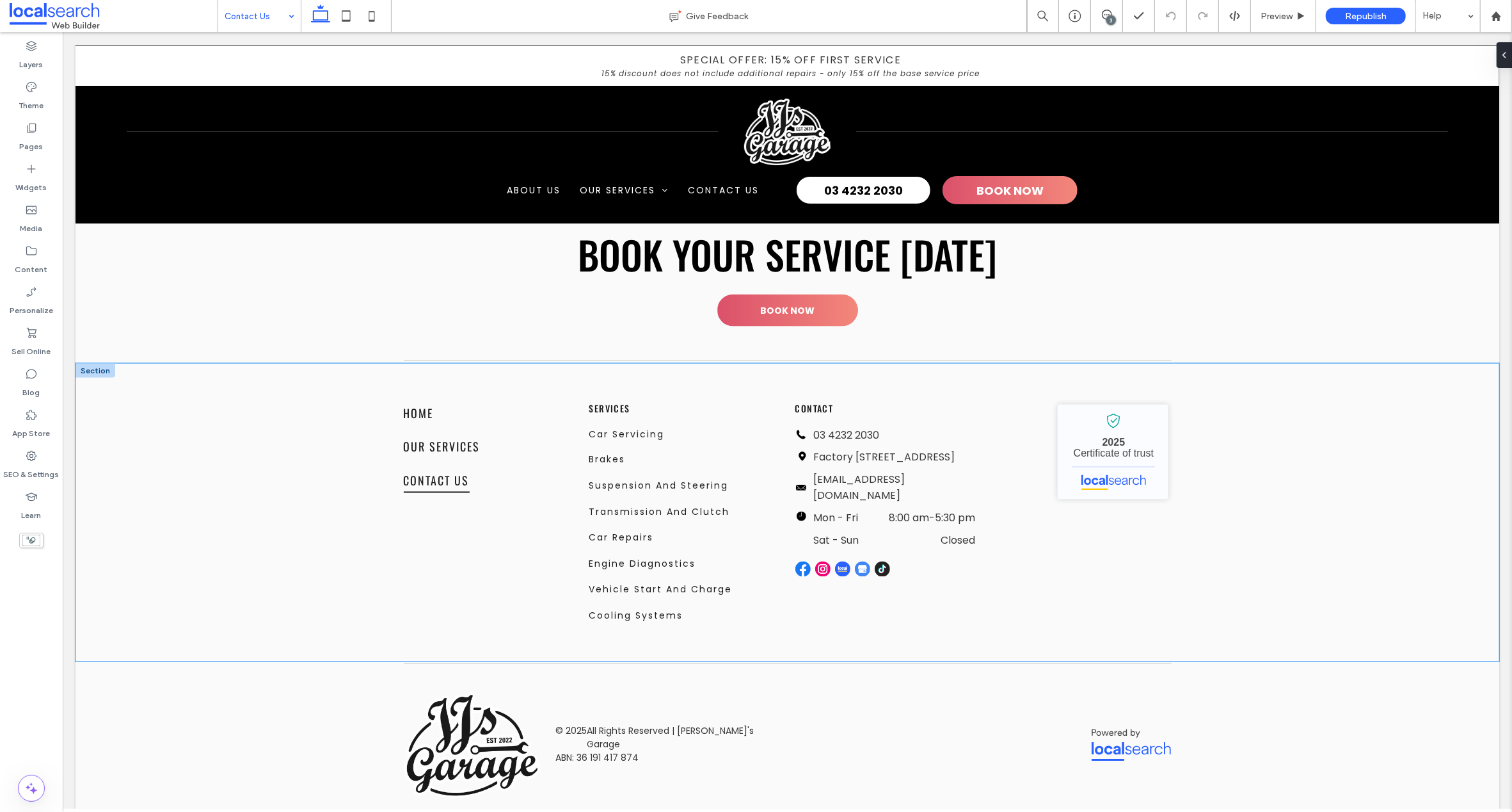
scroll to position [1863, 0]
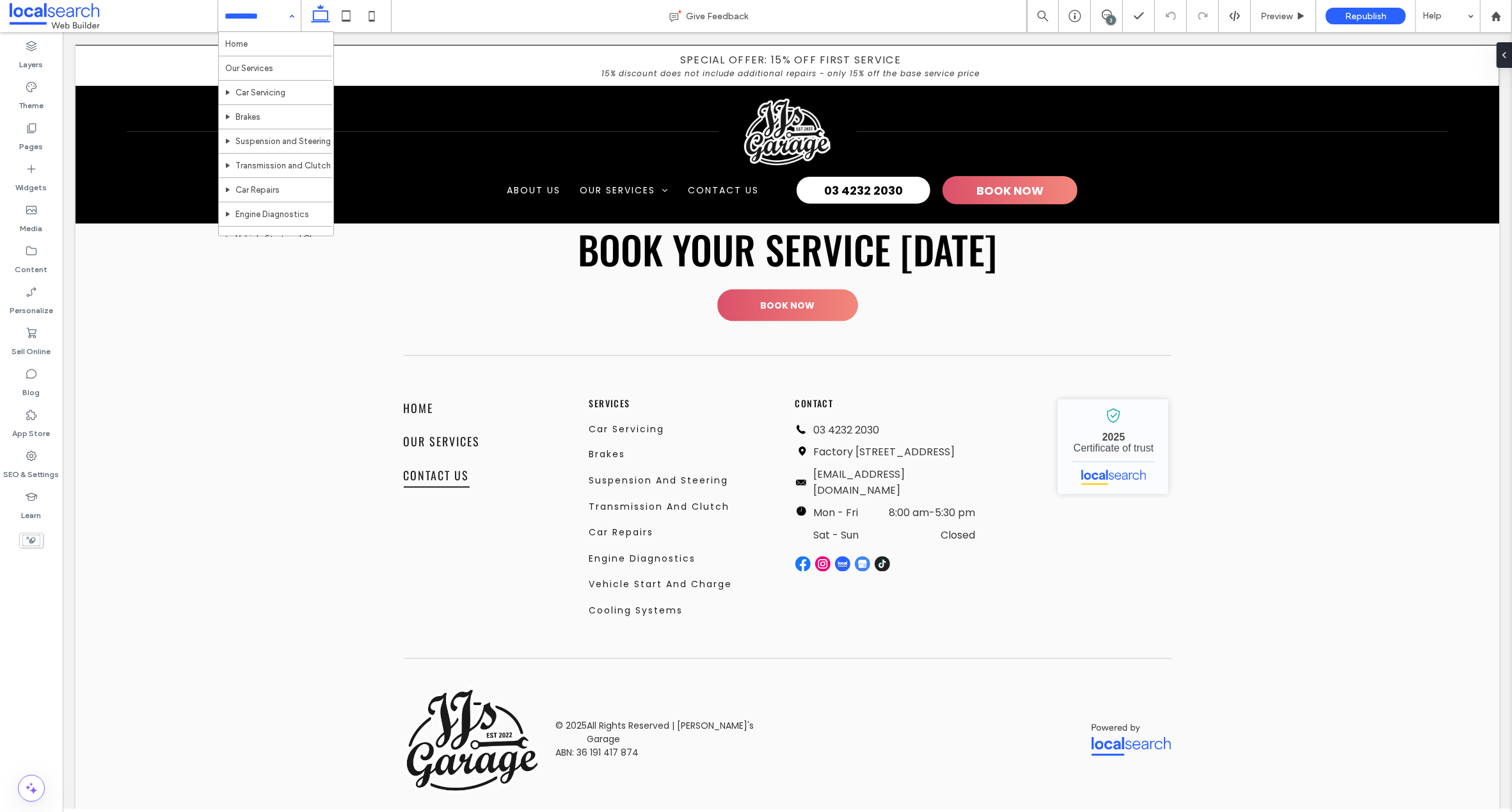
click at [1109, 19] on div "3" at bounding box center [1111, 20] width 10 height 10
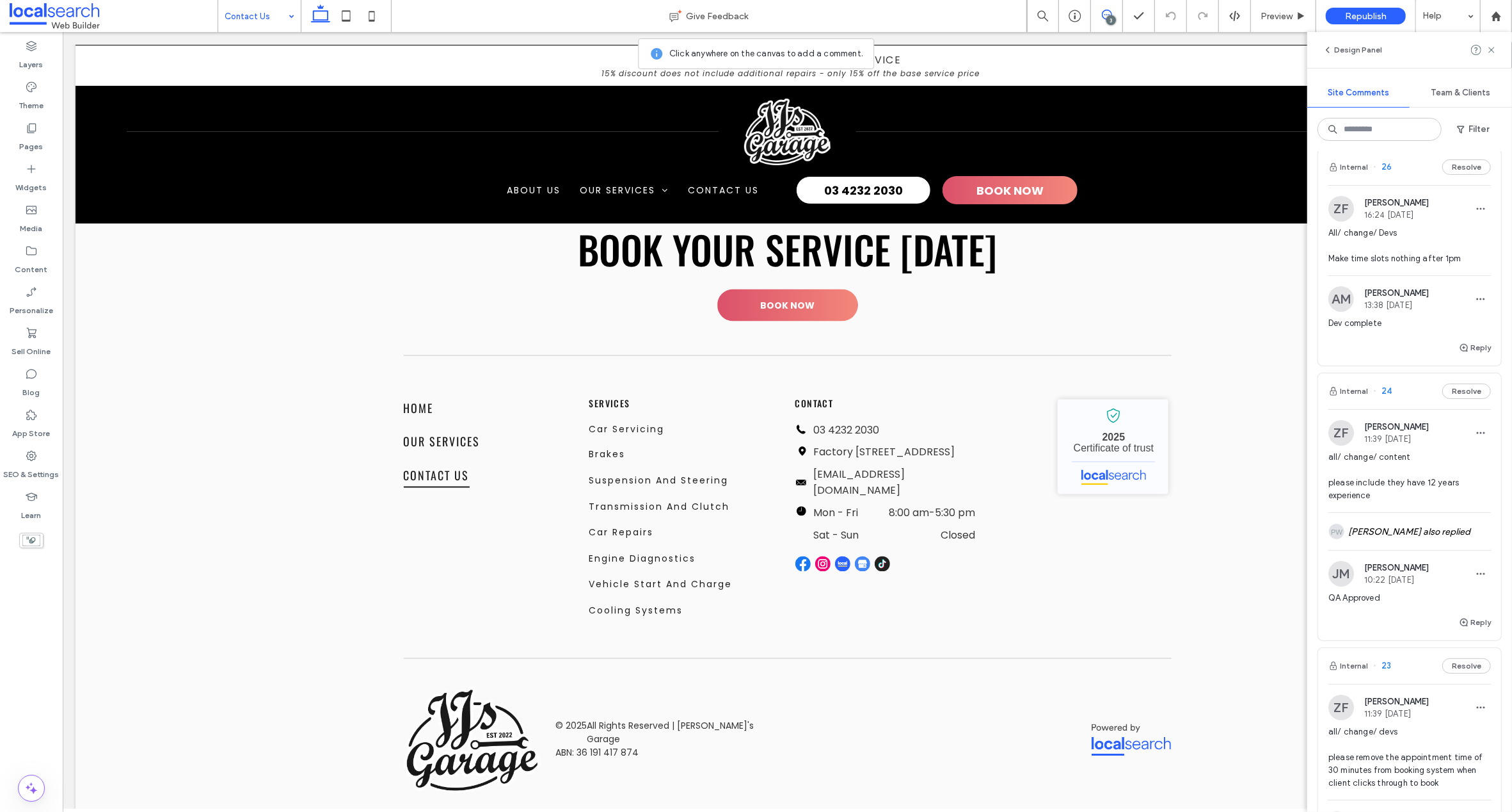
scroll to position [0, 0]
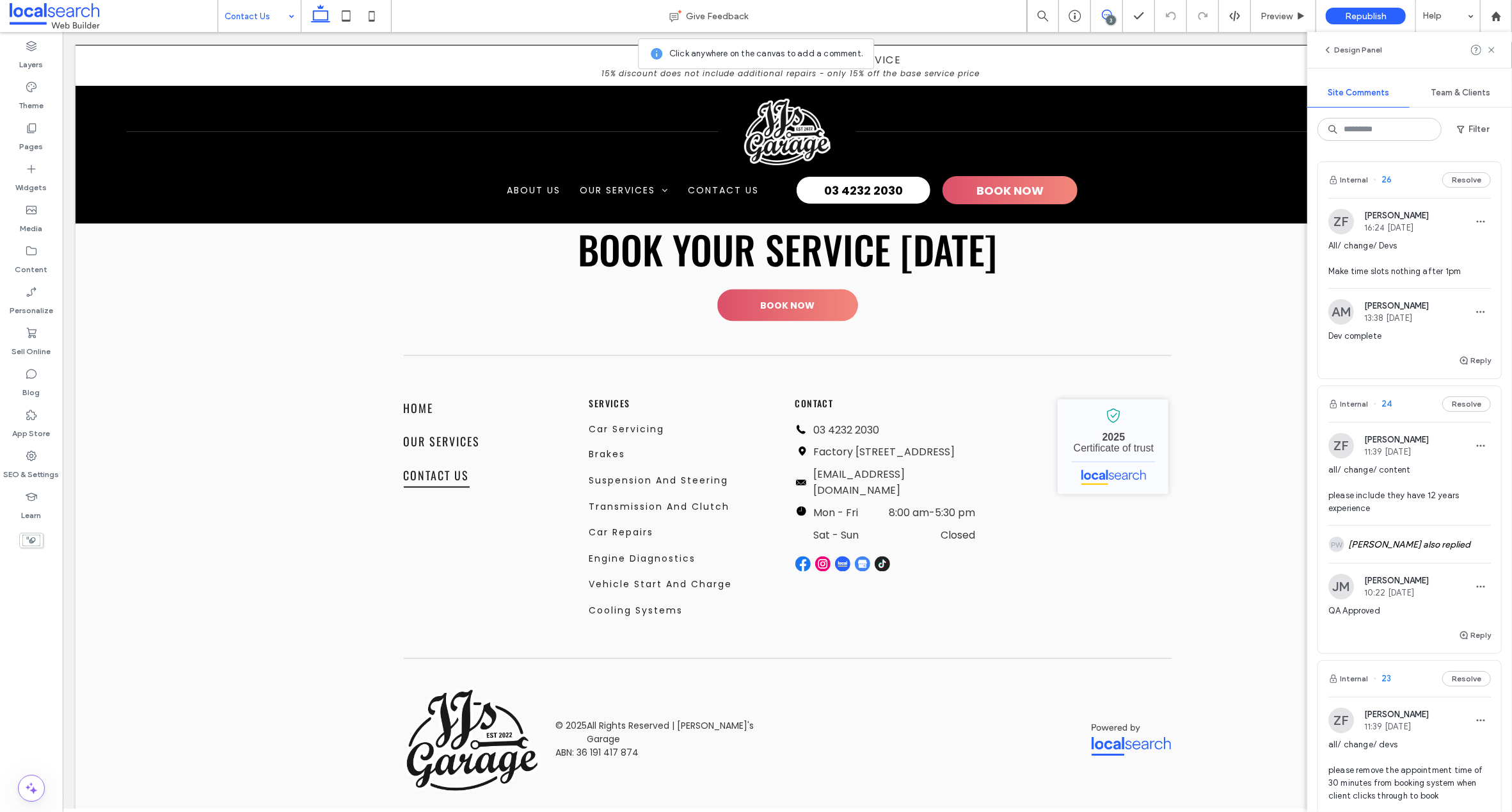
click at [1383, 174] on span "26" at bounding box center [1382, 180] width 18 height 13
click at [1385, 177] on div at bounding box center [756, 406] width 1512 height 812
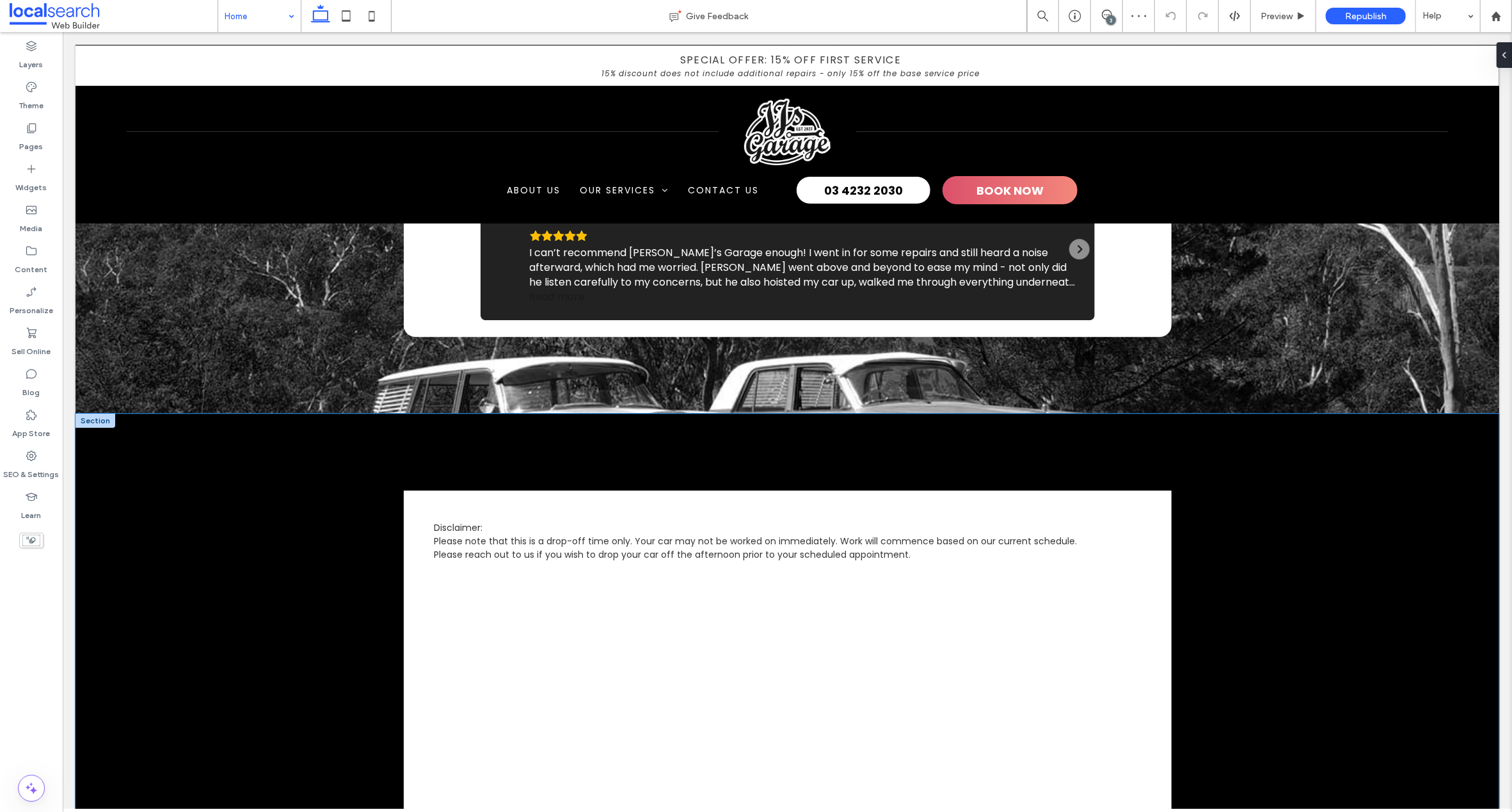
scroll to position [3646, 0]
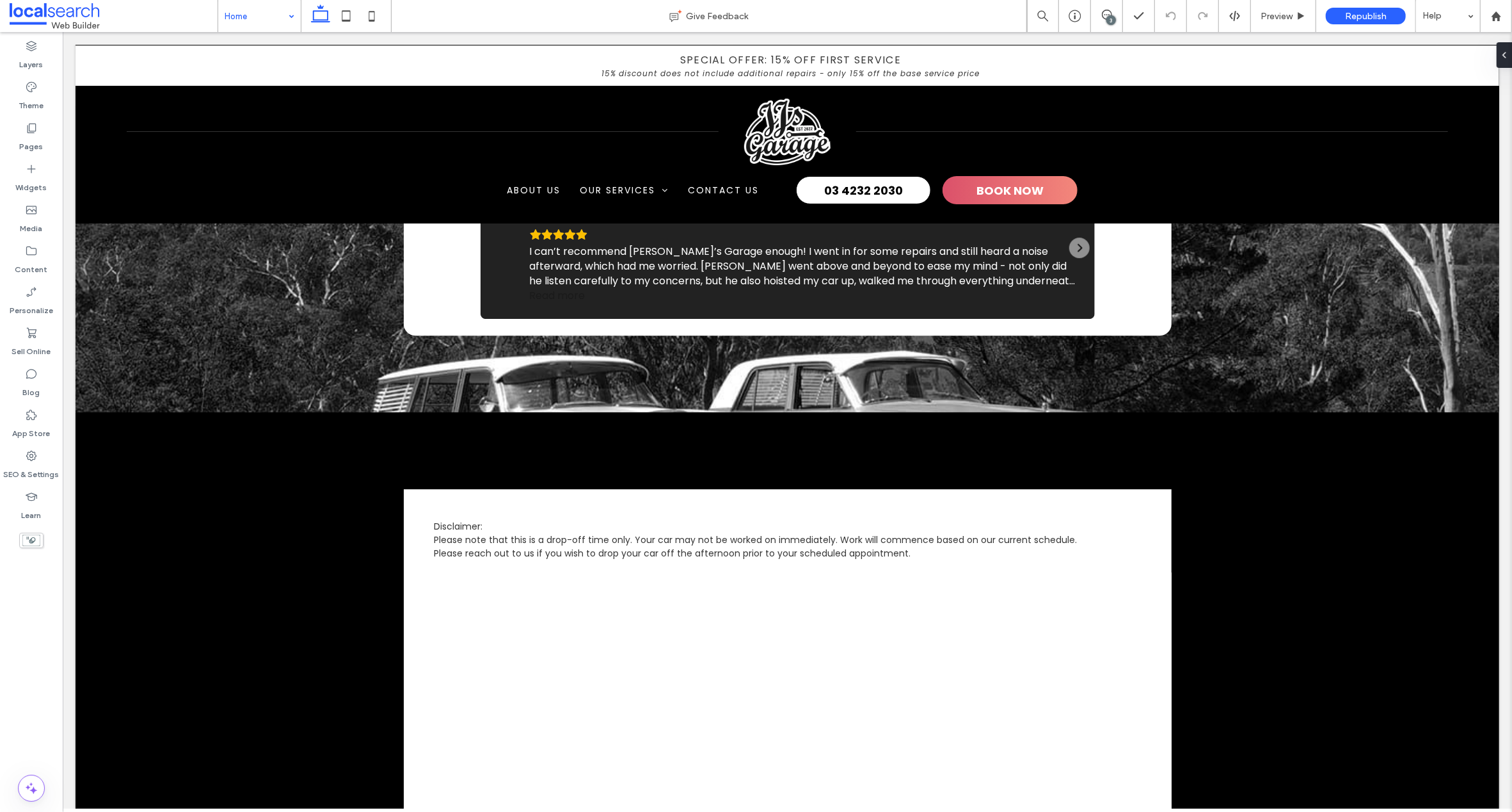
click at [1111, 17] on div "3" at bounding box center [1111, 20] width 10 height 10
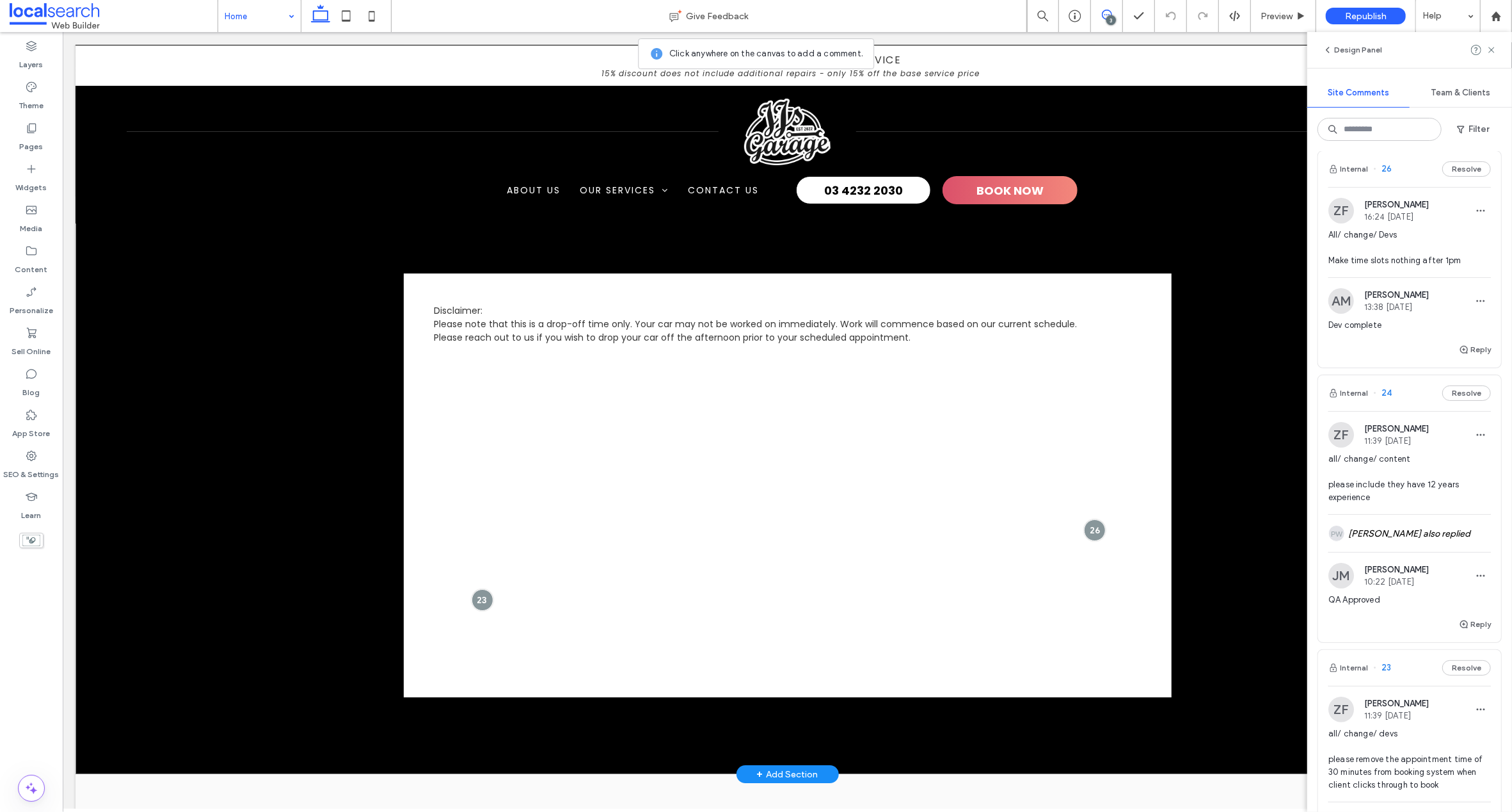
scroll to position [3835, 0]
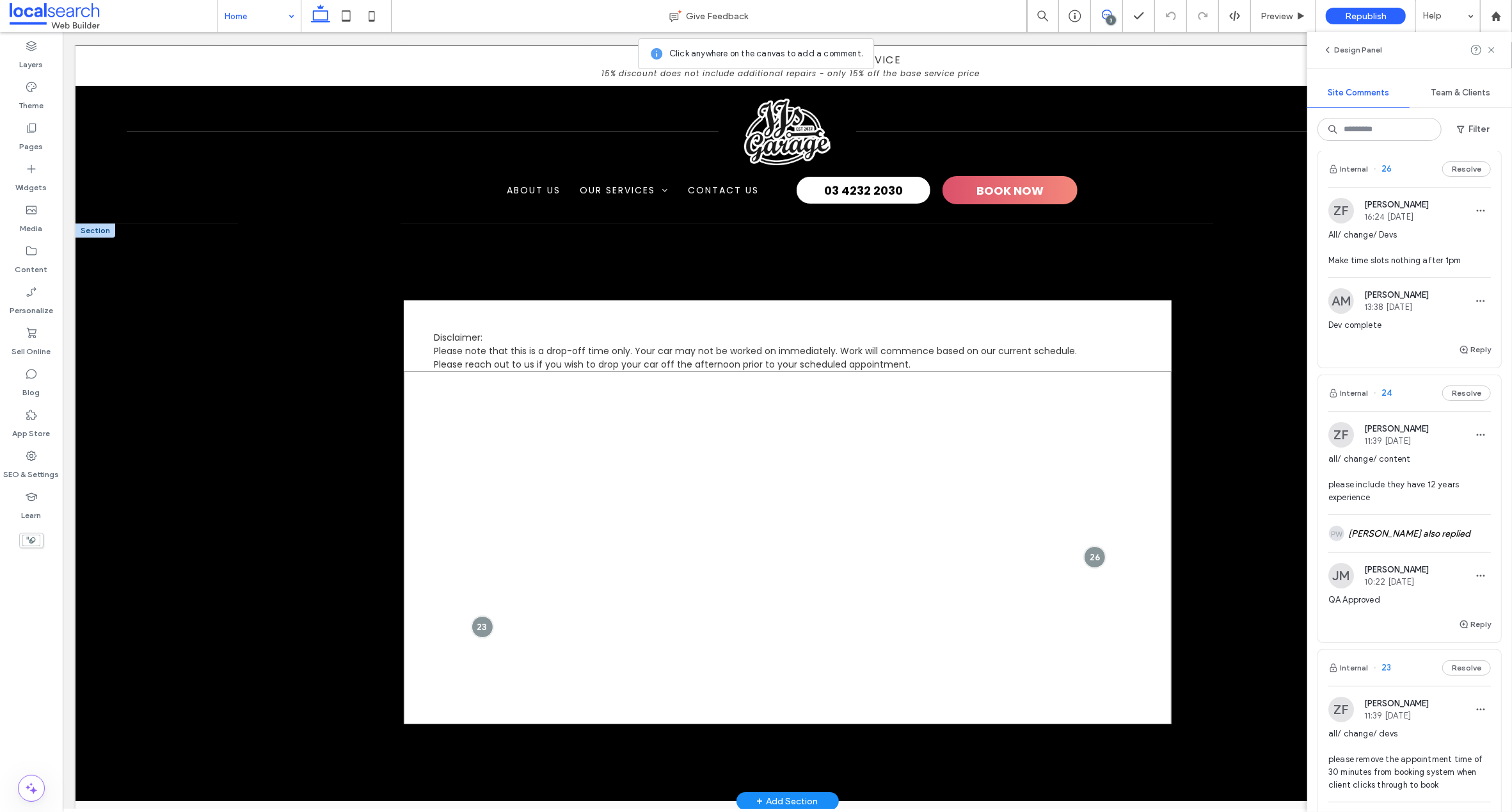
drag, startPoint x: 839, startPoint y: 468, endPoint x: 847, endPoint y: 470, distance: 8.2
click at [839, 468] on div at bounding box center [787, 548] width 768 height 352
click at [1044, 425] on use at bounding box center [1043, 425] width 6 height 6
click at [782, 371] on div at bounding box center [787, 548] width 768 height 352
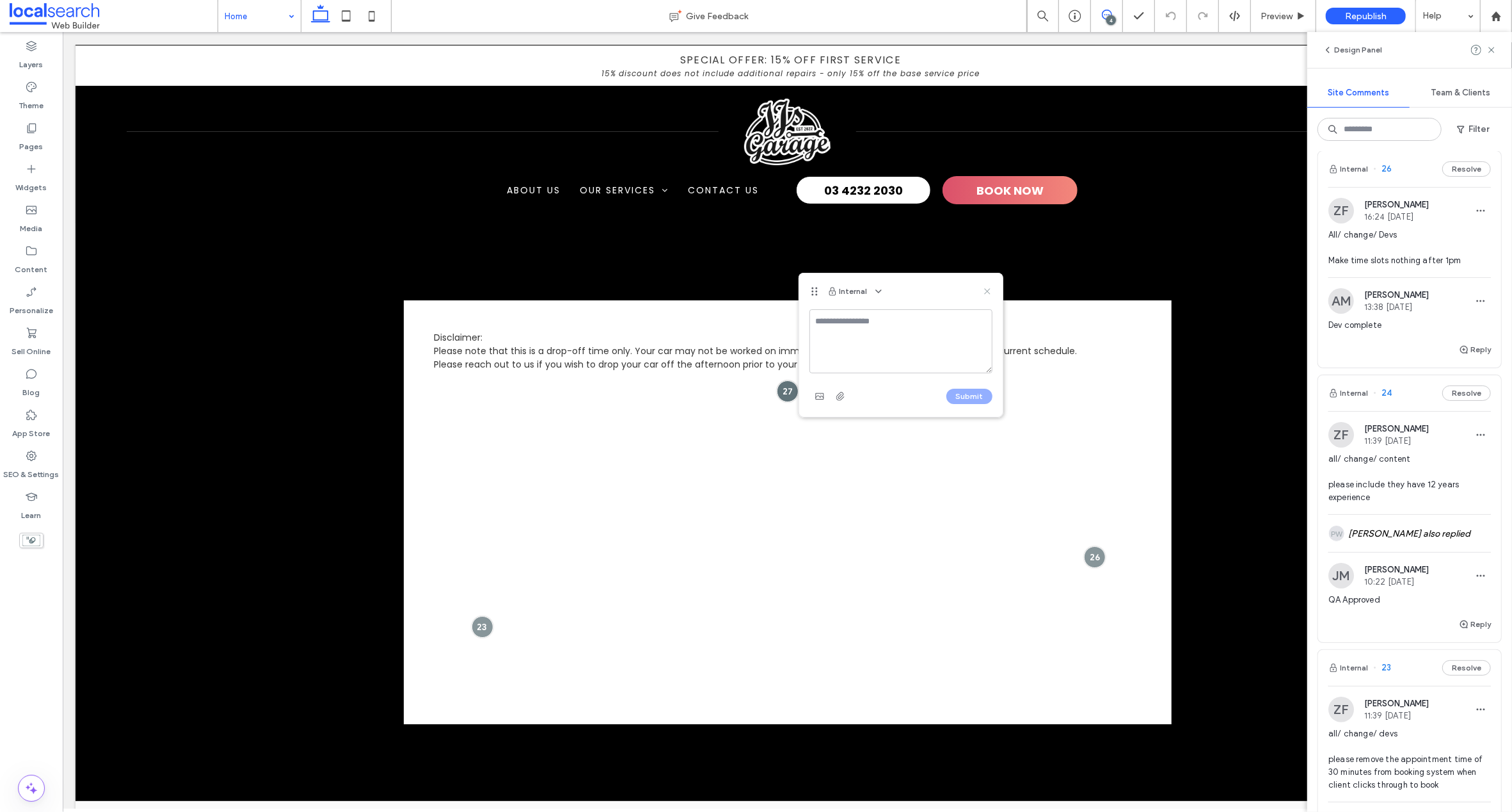
drag, startPoint x: 983, startPoint y: 289, endPoint x: 927, endPoint y: 272, distance: 58.5
click at [983, 289] on icon at bounding box center [987, 291] width 10 height 10
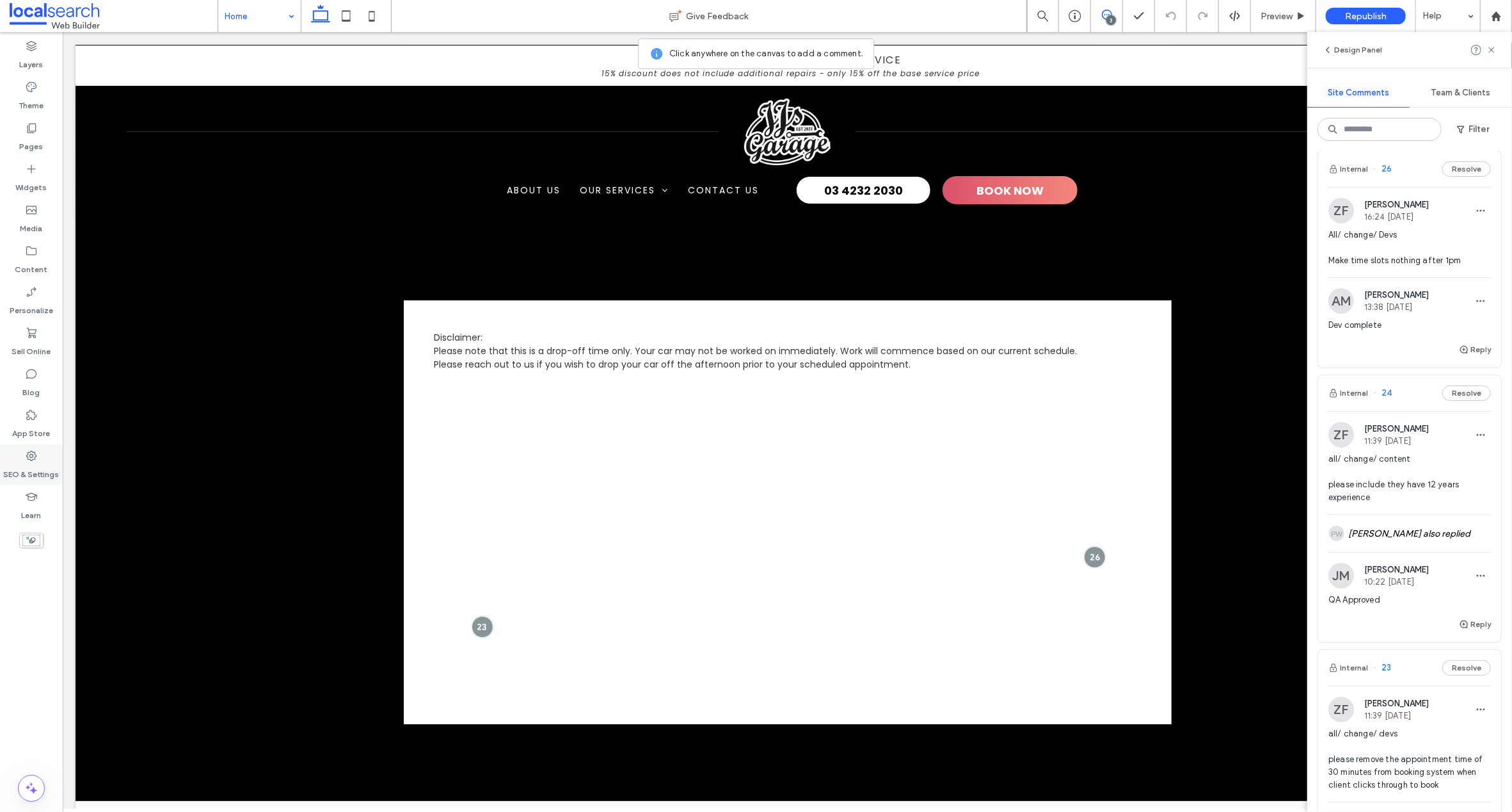
click at [29, 456] on use at bounding box center [31, 456] width 10 height 10
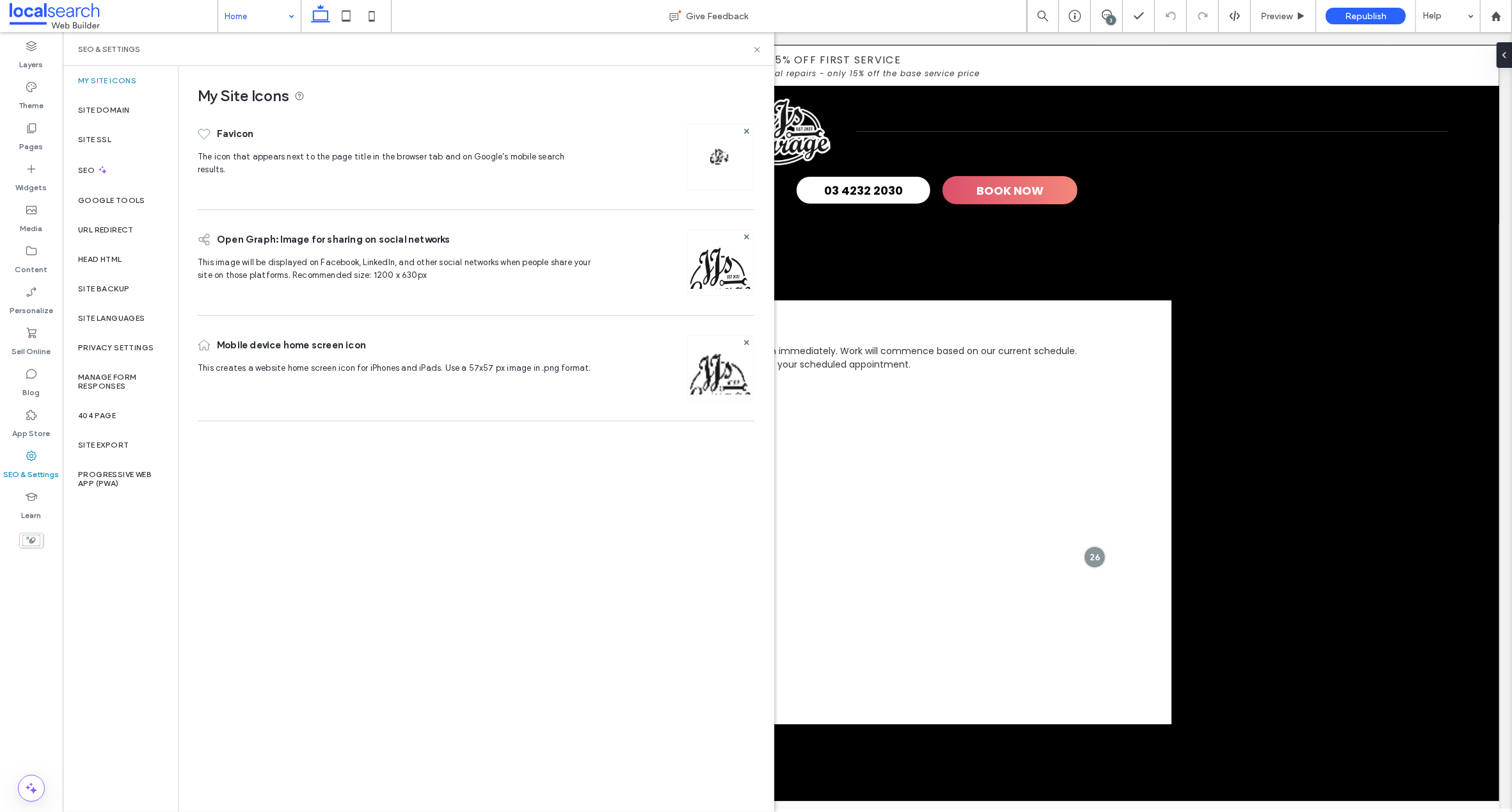
scroll to position [0, 0]
click at [106, 287] on label "Site Backup" at bounding box center [103, 288] width 52 height 9
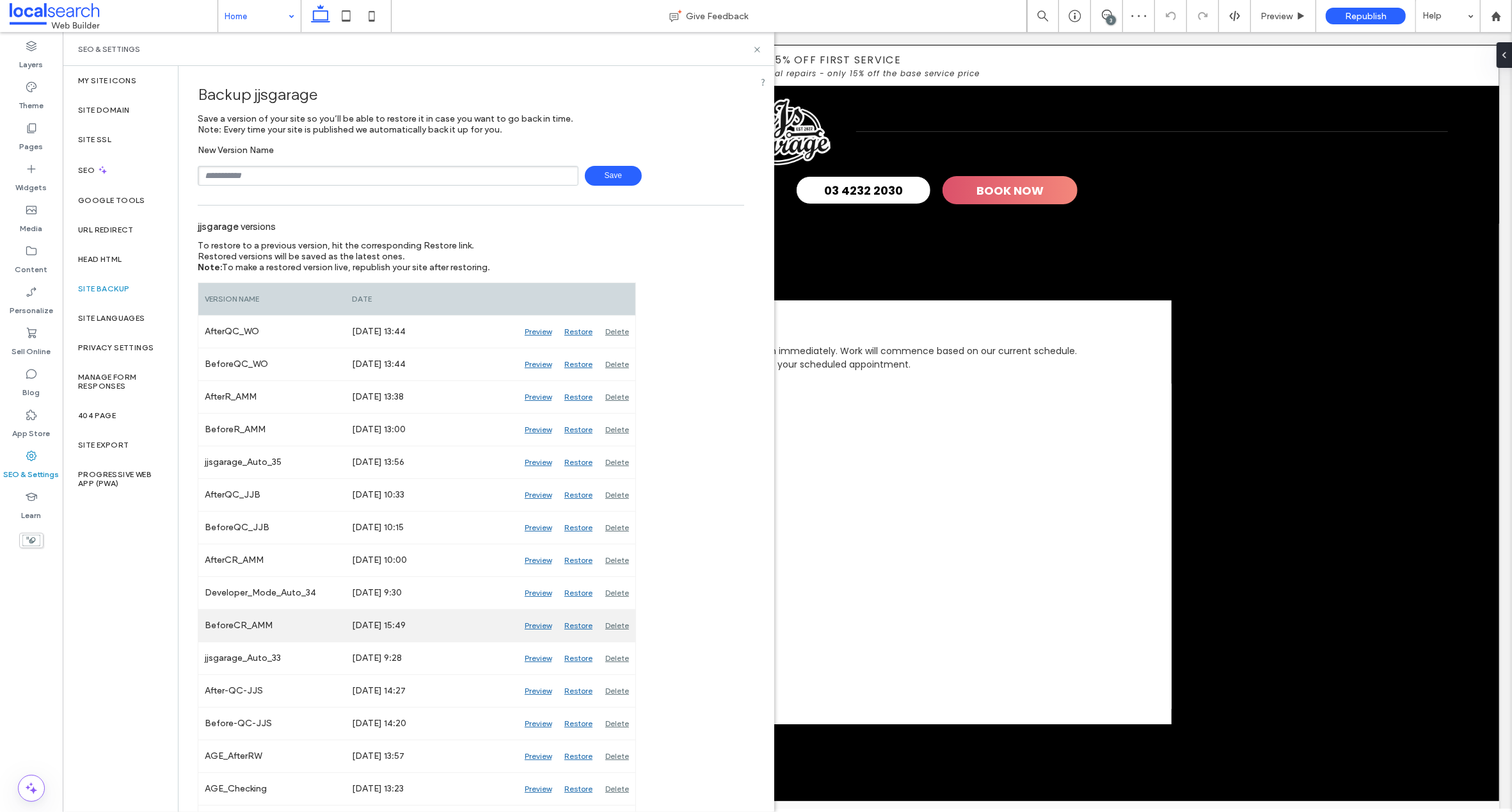
click at [541, 625] on div "Preview" at bounding box center [538, 625] width 40 height 32
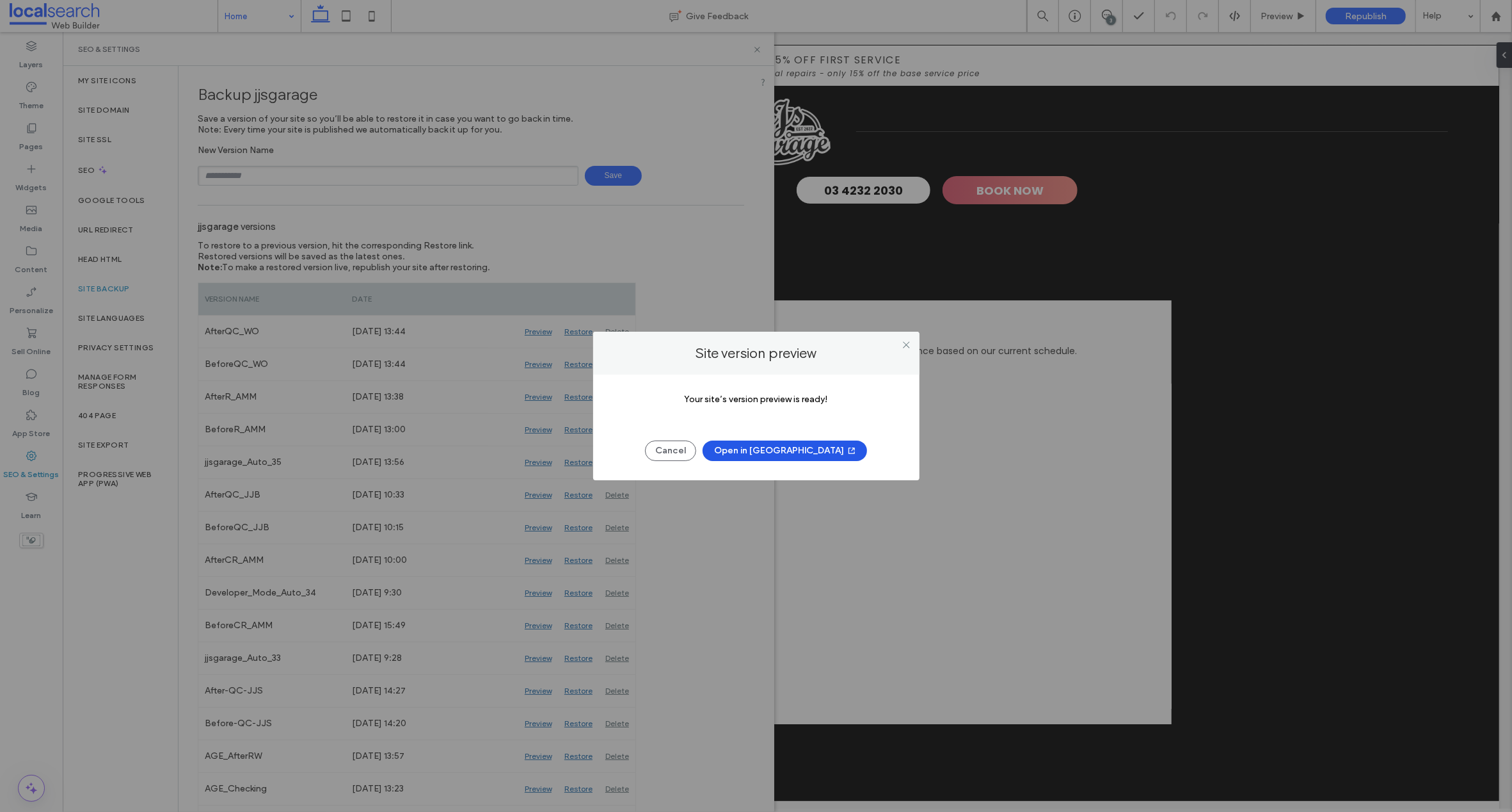
click at [759, 448] on button "Open in New Tab" at bounding box center [785, 451] width 164 height 21
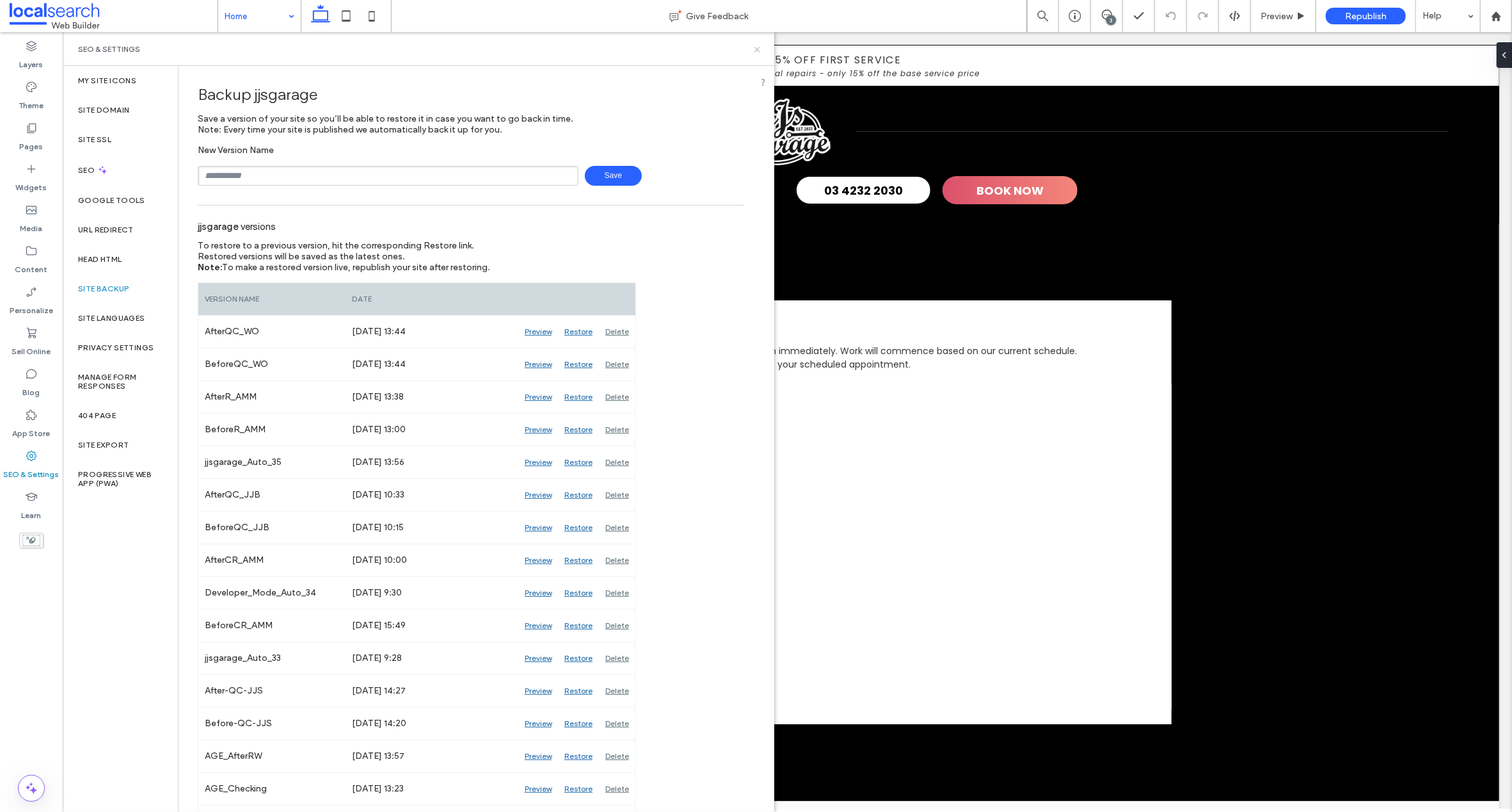
click at [754, 48] on icon at bounding box center [757, 49] width 10 height 10
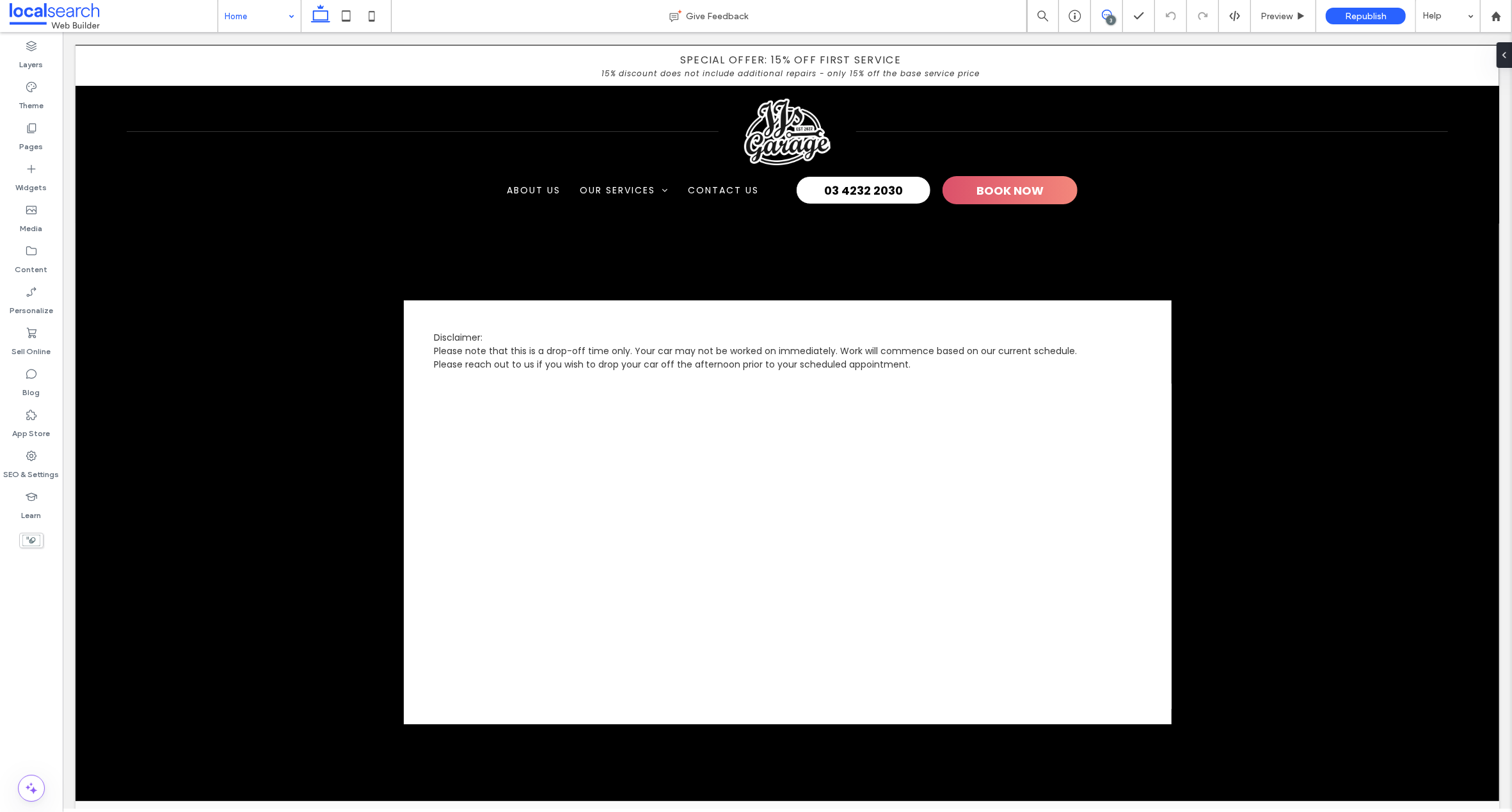
click at [1104, 15] on use at bounding box center [1107, 14] width 10 height 10
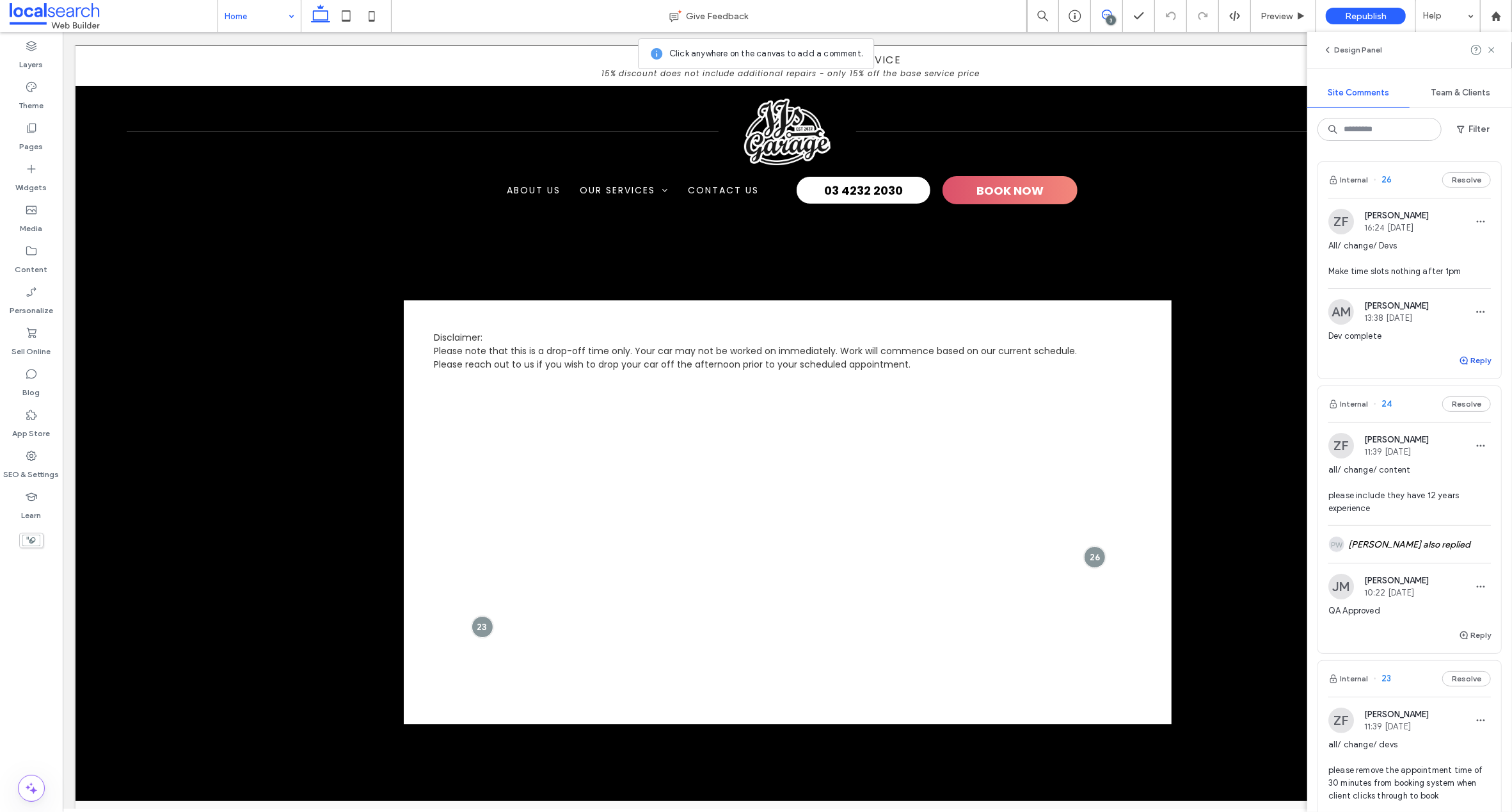
click at [1459, 360] on icon "button" at bounding box center [1464, 360] width 10 height 10
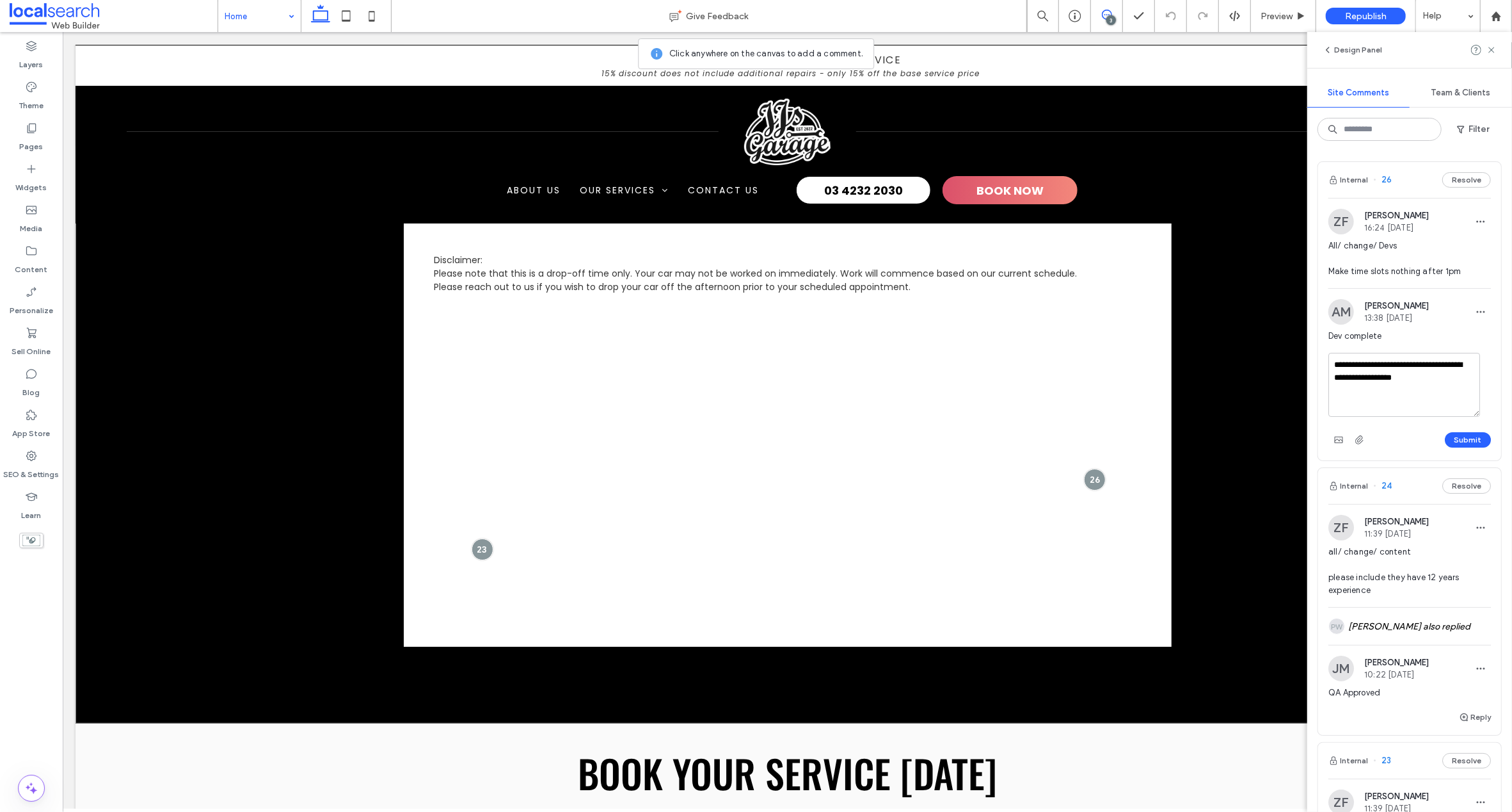
scroll to position [3908, 0]
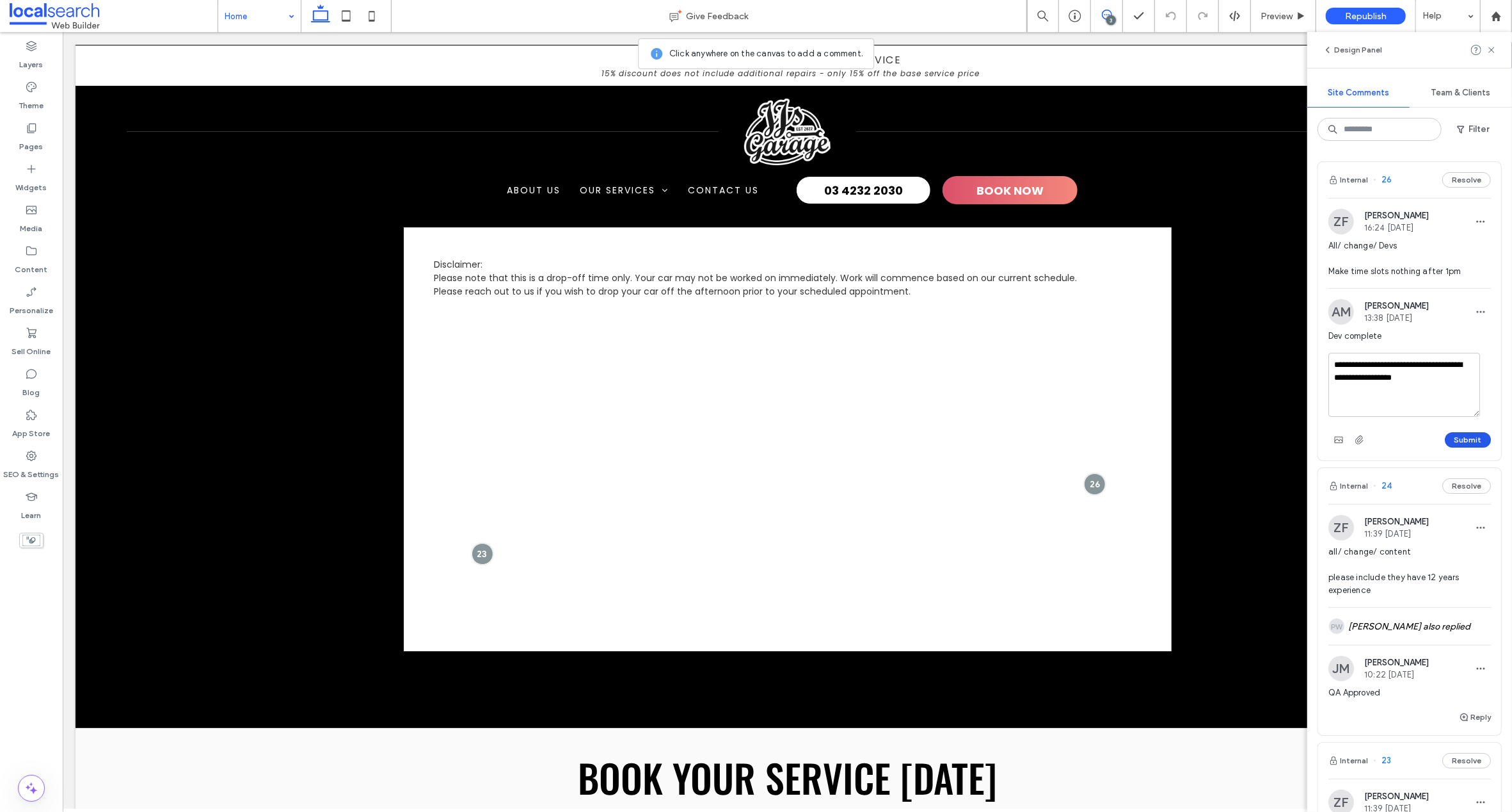
type textarea "**********"
click at [1455, 437] on button "Submit" at bounding box center [1468, 439] width 46 height 15
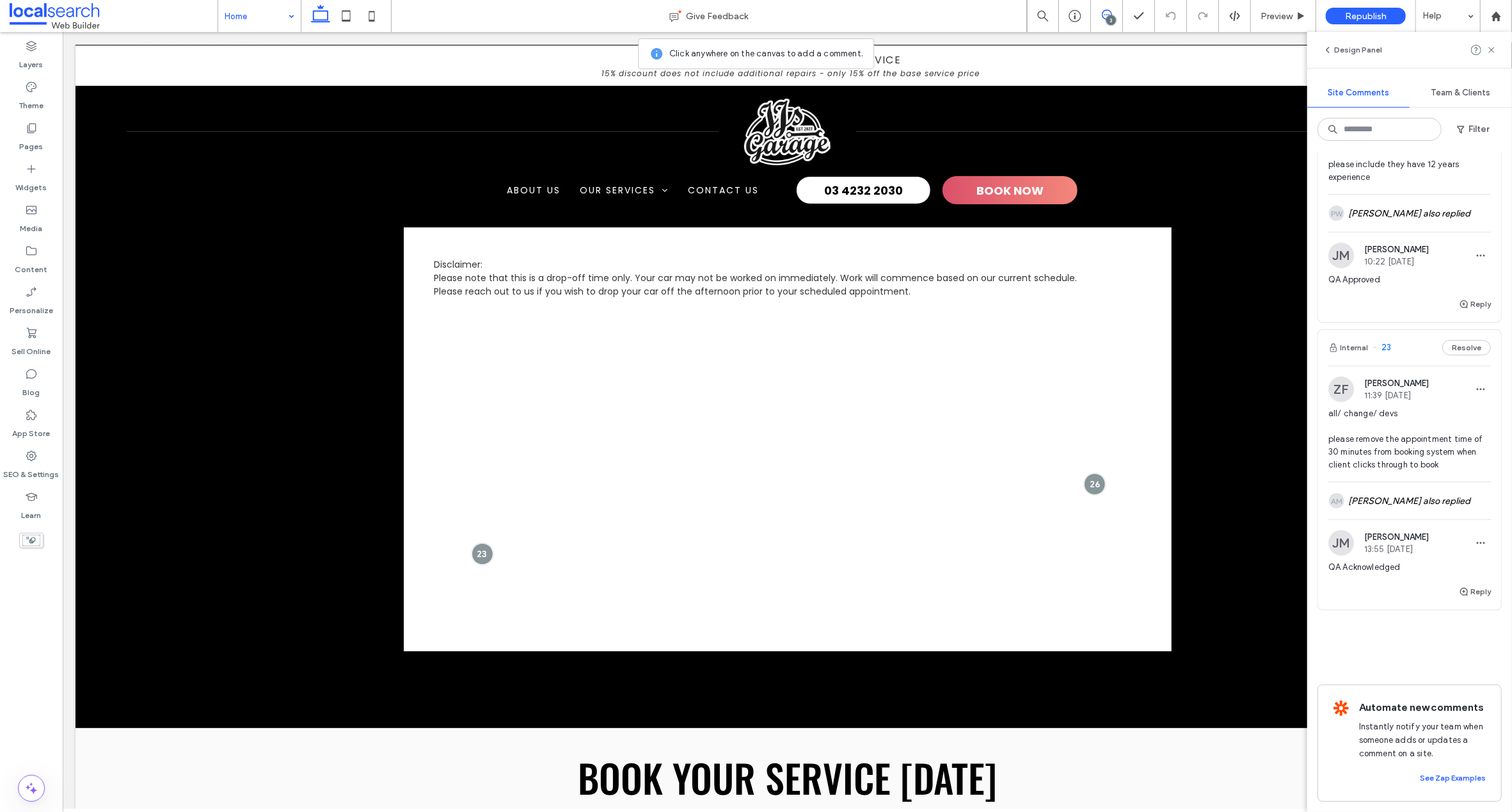
scroll to position [383, 0]
click at [1358, 14] on span "Republish" at bounding box center [1365, 17] width 41 height 11
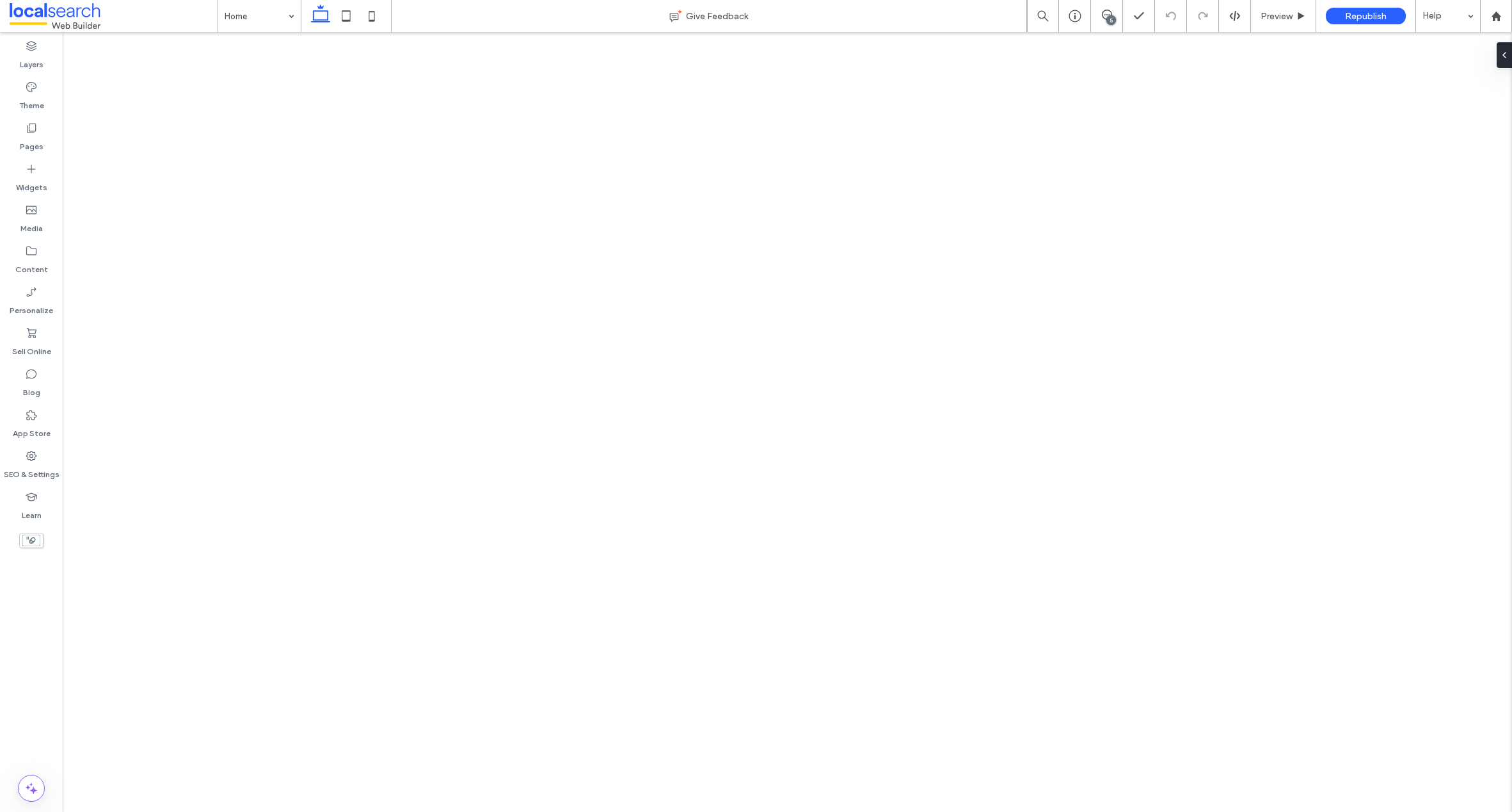
click at [1107, 13] on icon at bounding box center [1107, 14] width 10 height 10
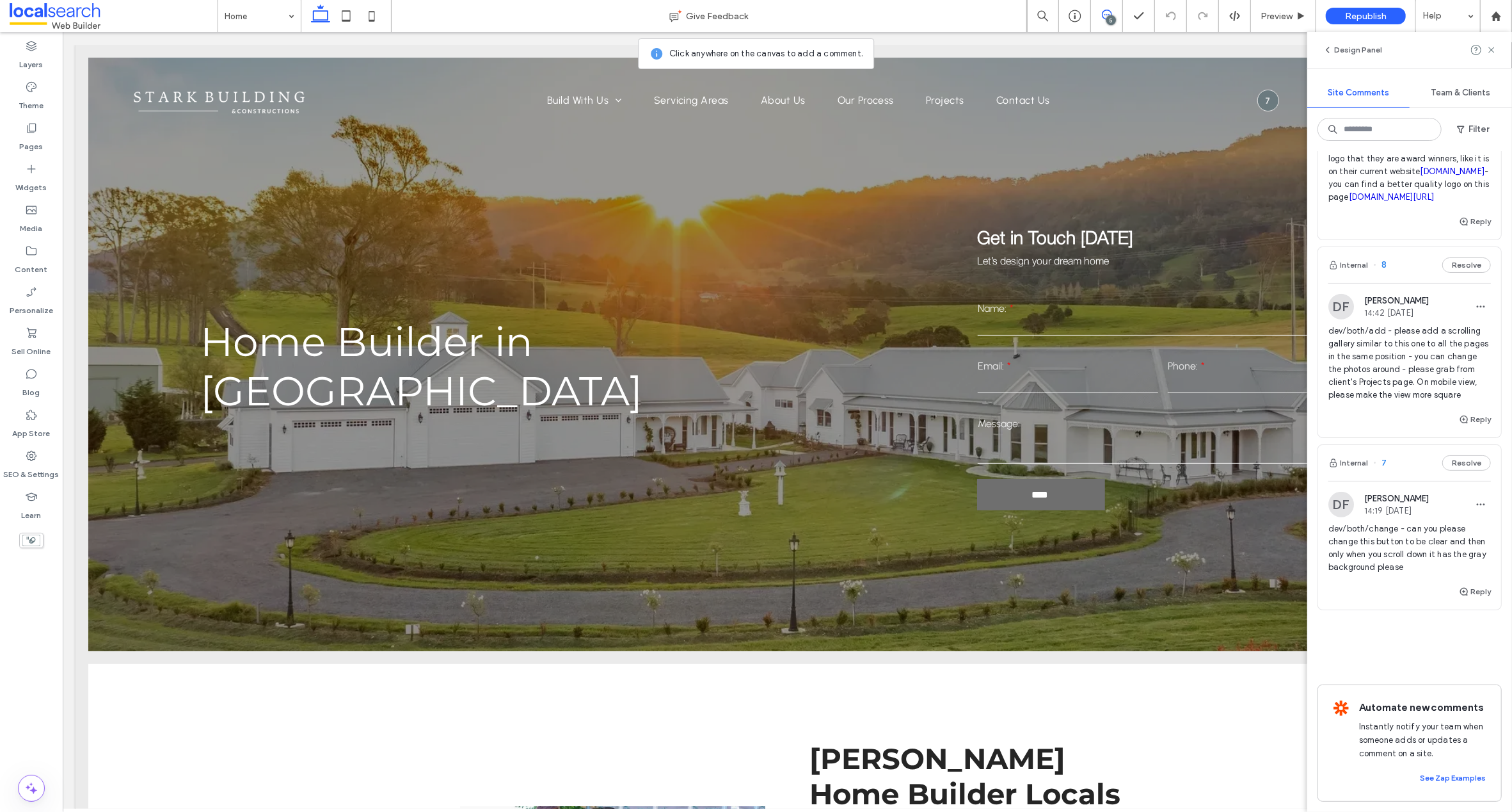
scroll to position [484, 0]
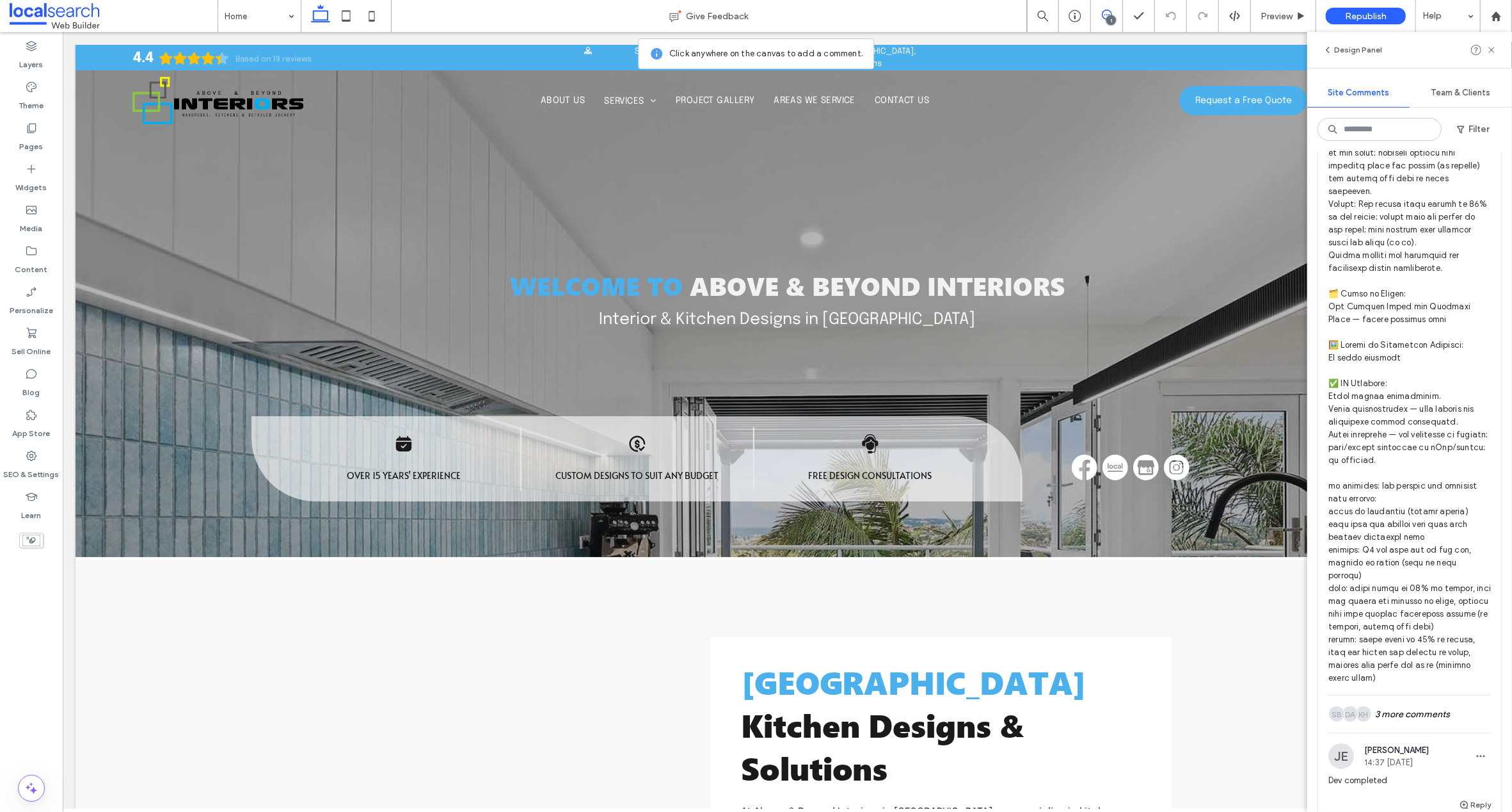
scroll to position [478, 0]
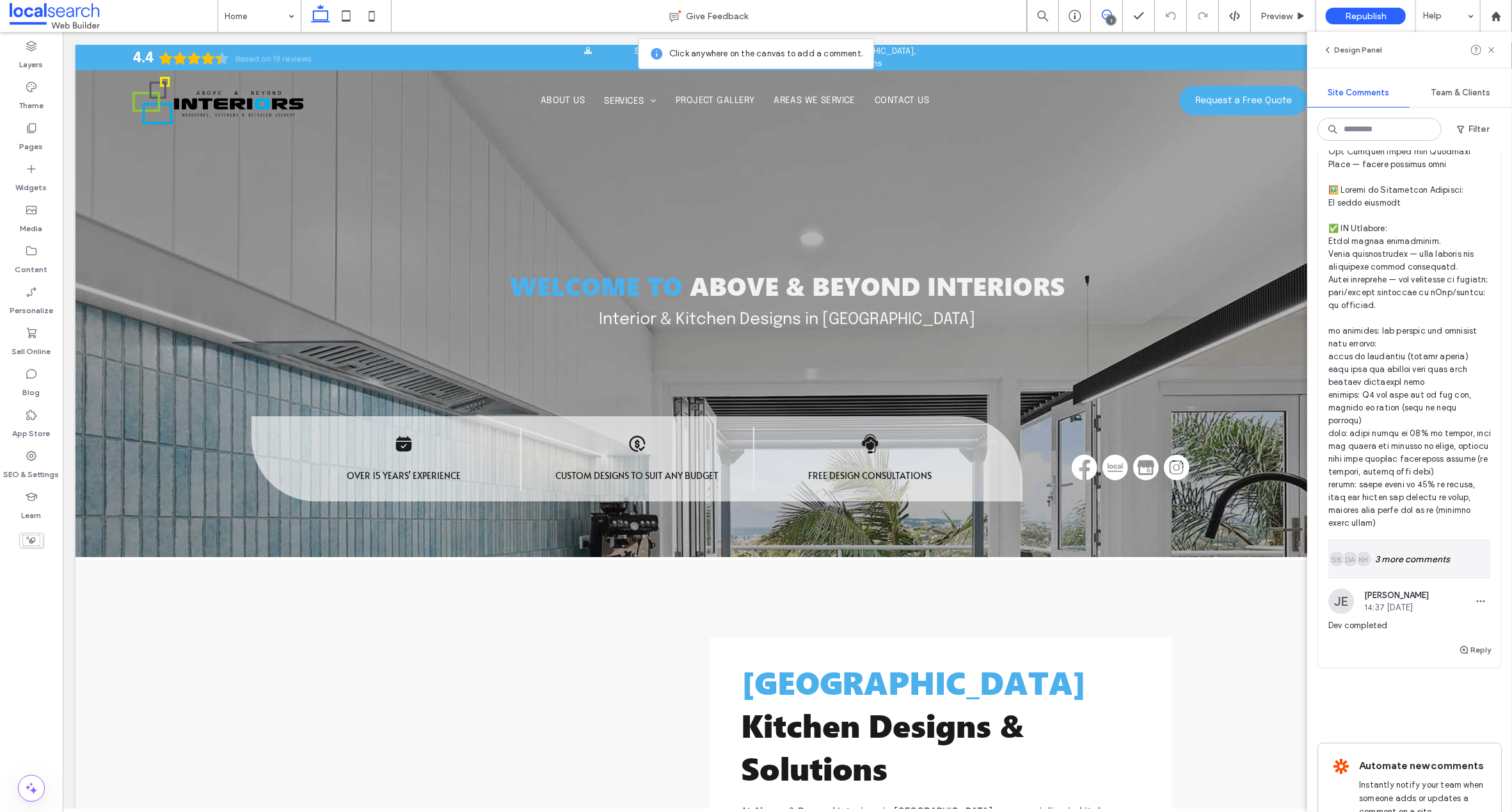
click at [1421, 569] on div "KH DA SB 3 more comments" at bounding box center [1409, 559] width 163 height 37
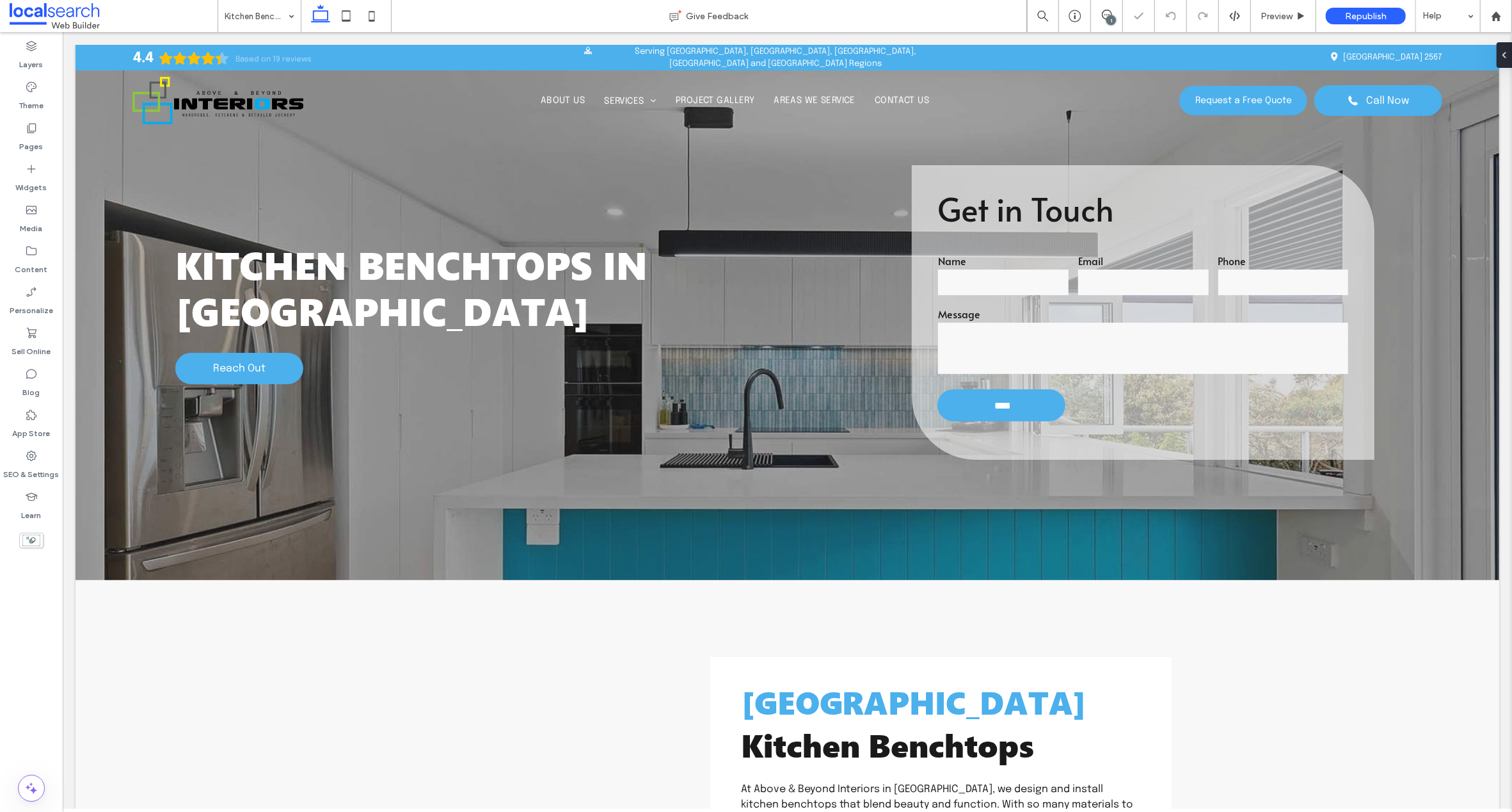
click at [1107, 17] on div "1" at bounding box center [1111, 20] width 10 height 10
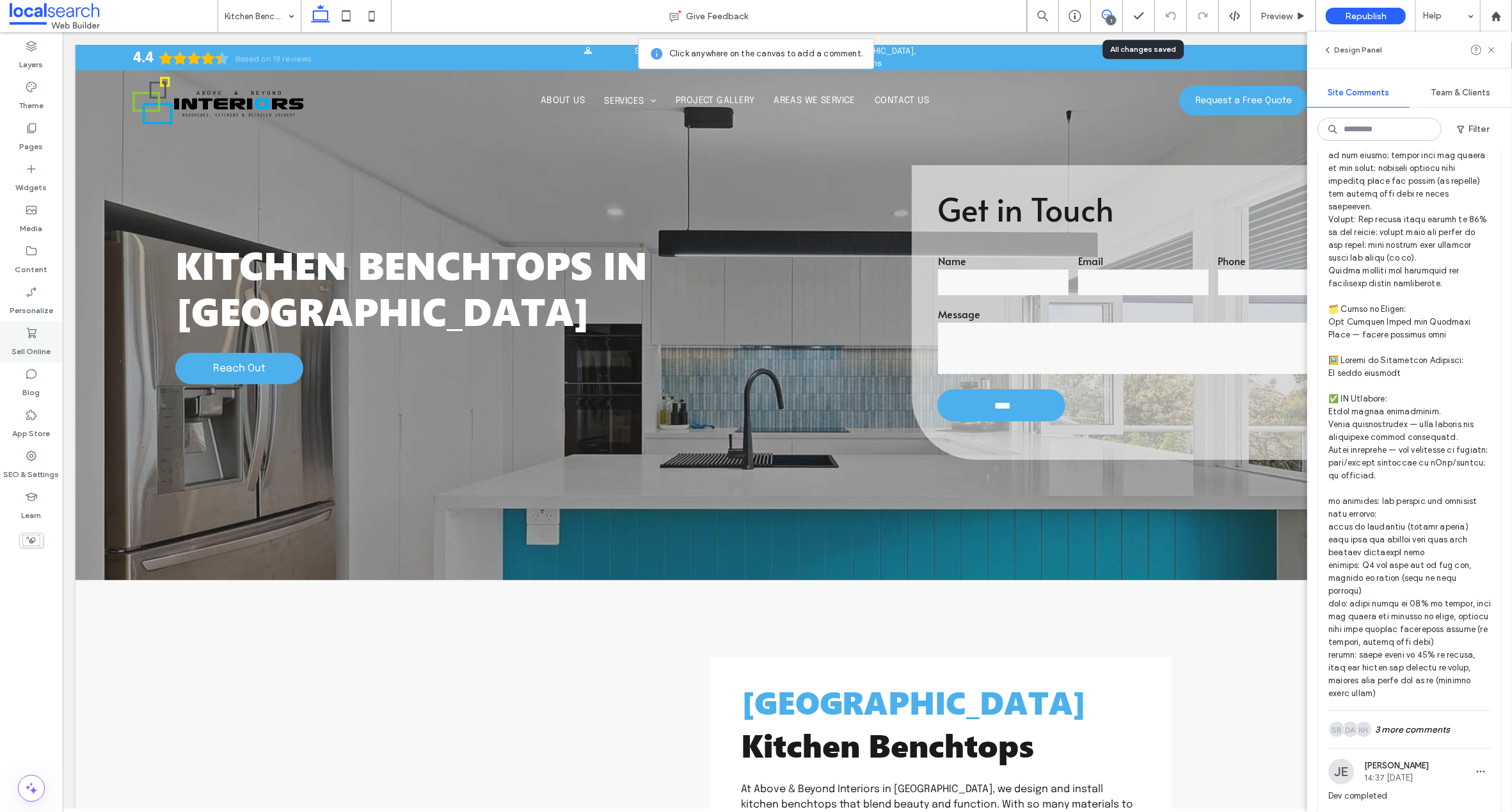
scroll to position [488, 0]
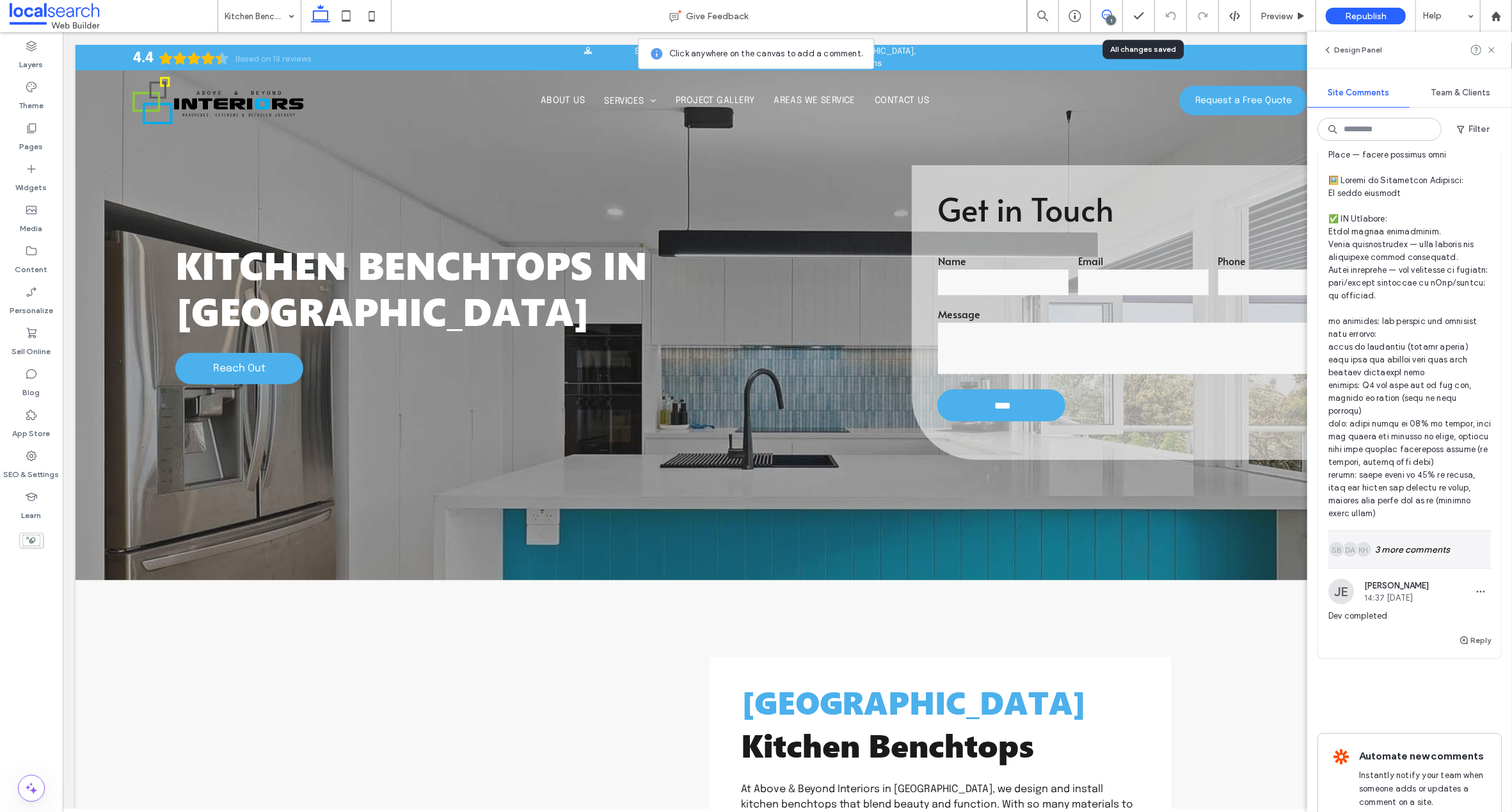
click at [1397, 561] on div "KH DA SB 3 more comments" at bounding box center [1409, 549] width 163 height 37
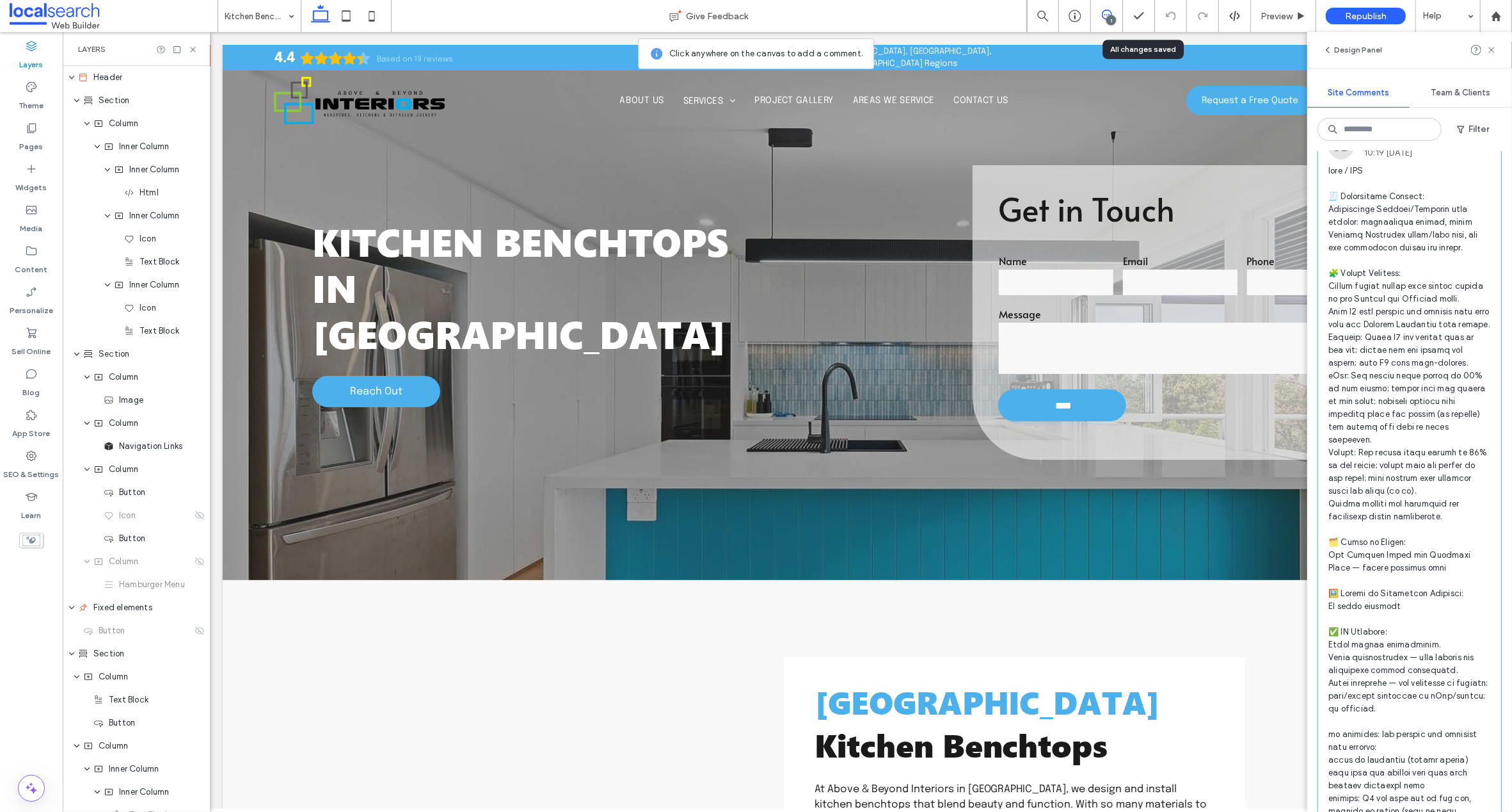
scroll to position [0, 0]
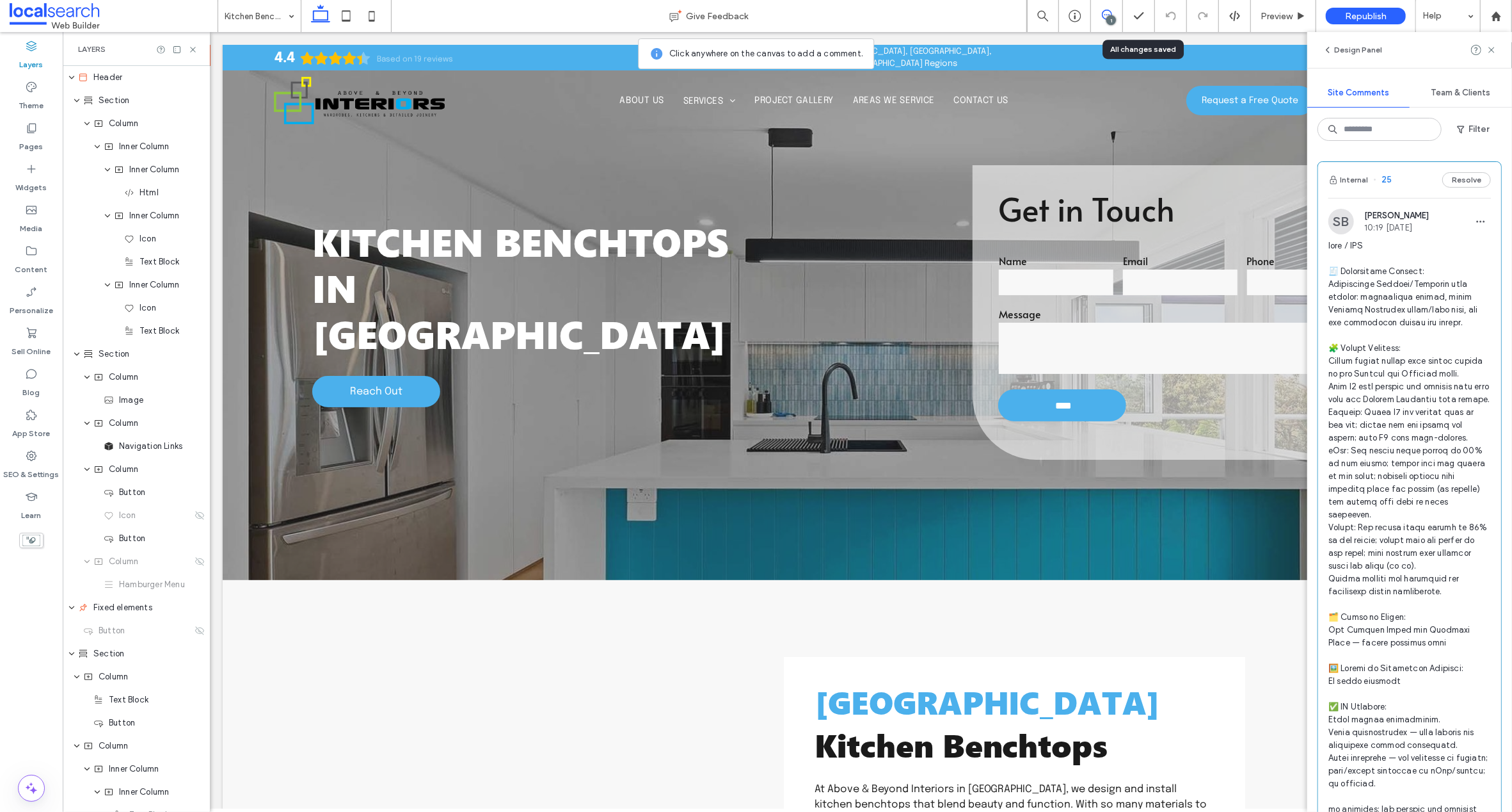
click at [1387, 180] on span "25" at bounding box center [1382, 180] width 18 height 13
click at [1385, 181] on span "25" at bounding box center [1382, 180] width 18 height 13
drag, startPoint x: 197, startPoint y: 48, endPoint x: 102, endPoint y: 31, distance: 96.5
click at [197, 48] on icon at bounding box center [193, 49] width 10 height 10
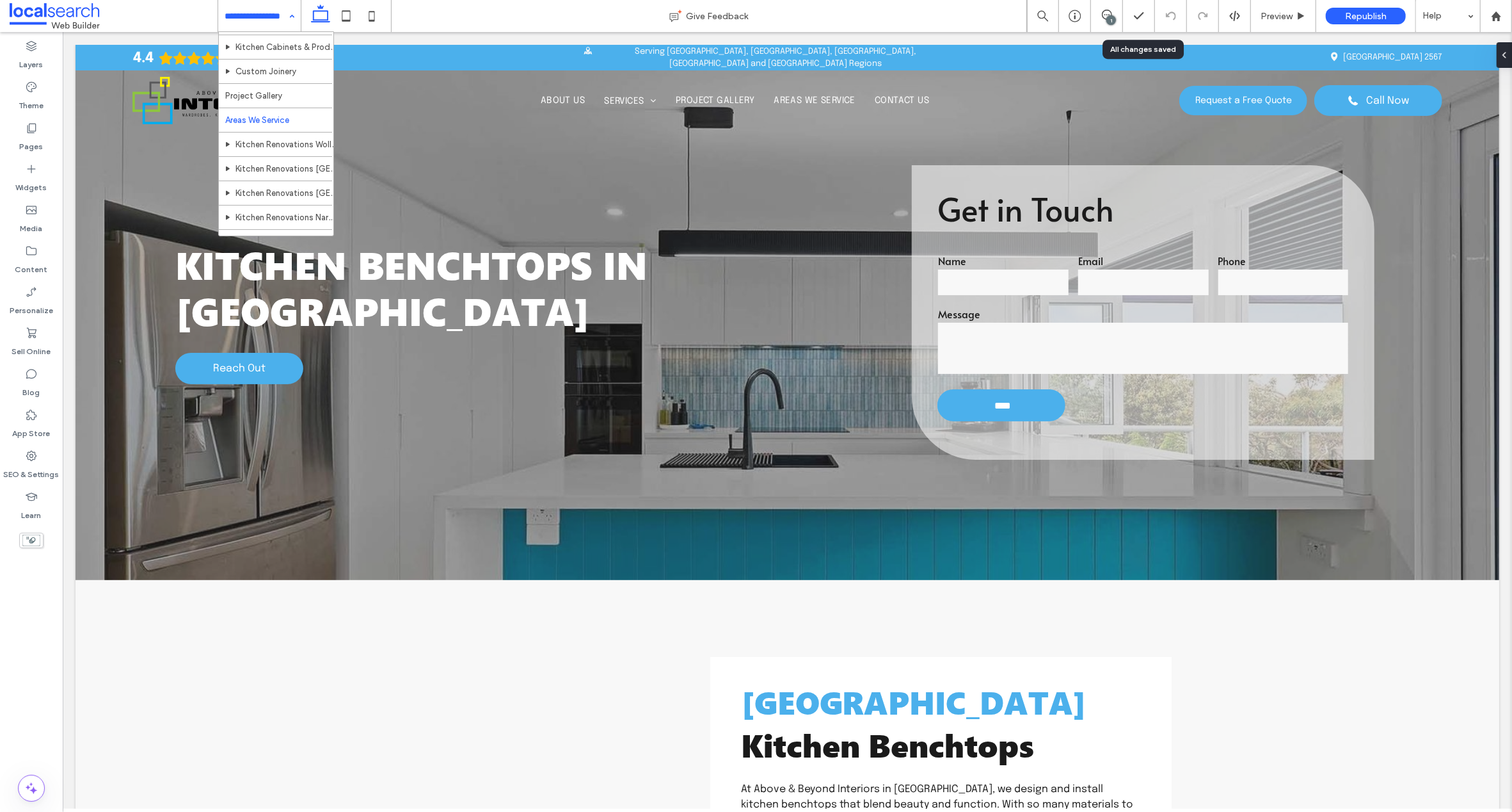
scroll to position [101, 0]
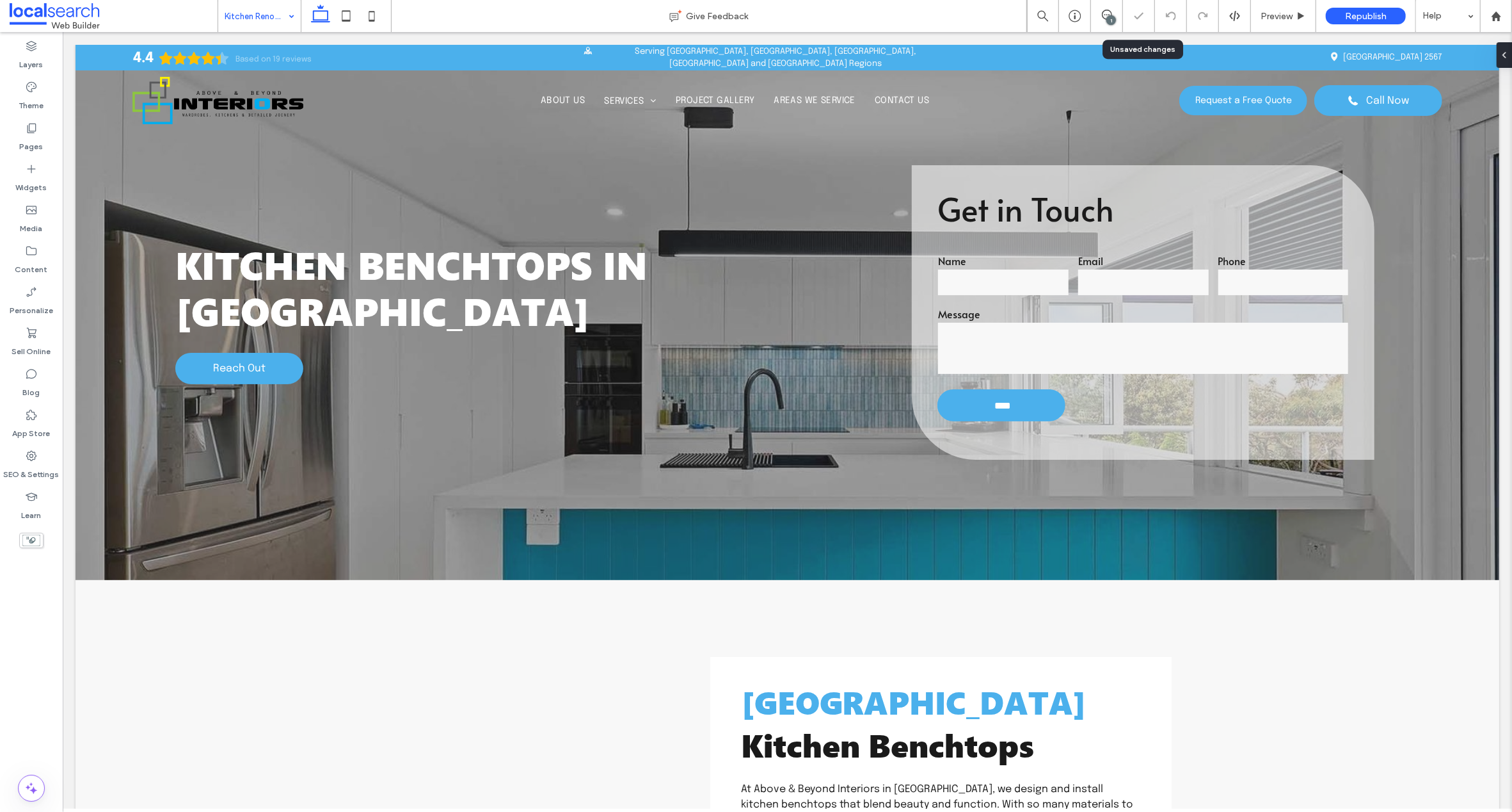
click at [1110, 16] on div "1" at bounding box center [1111, 20] width 10 height 10
click at [1106, 14] on icon at bounding box center [1107, 14] width 10 height 10
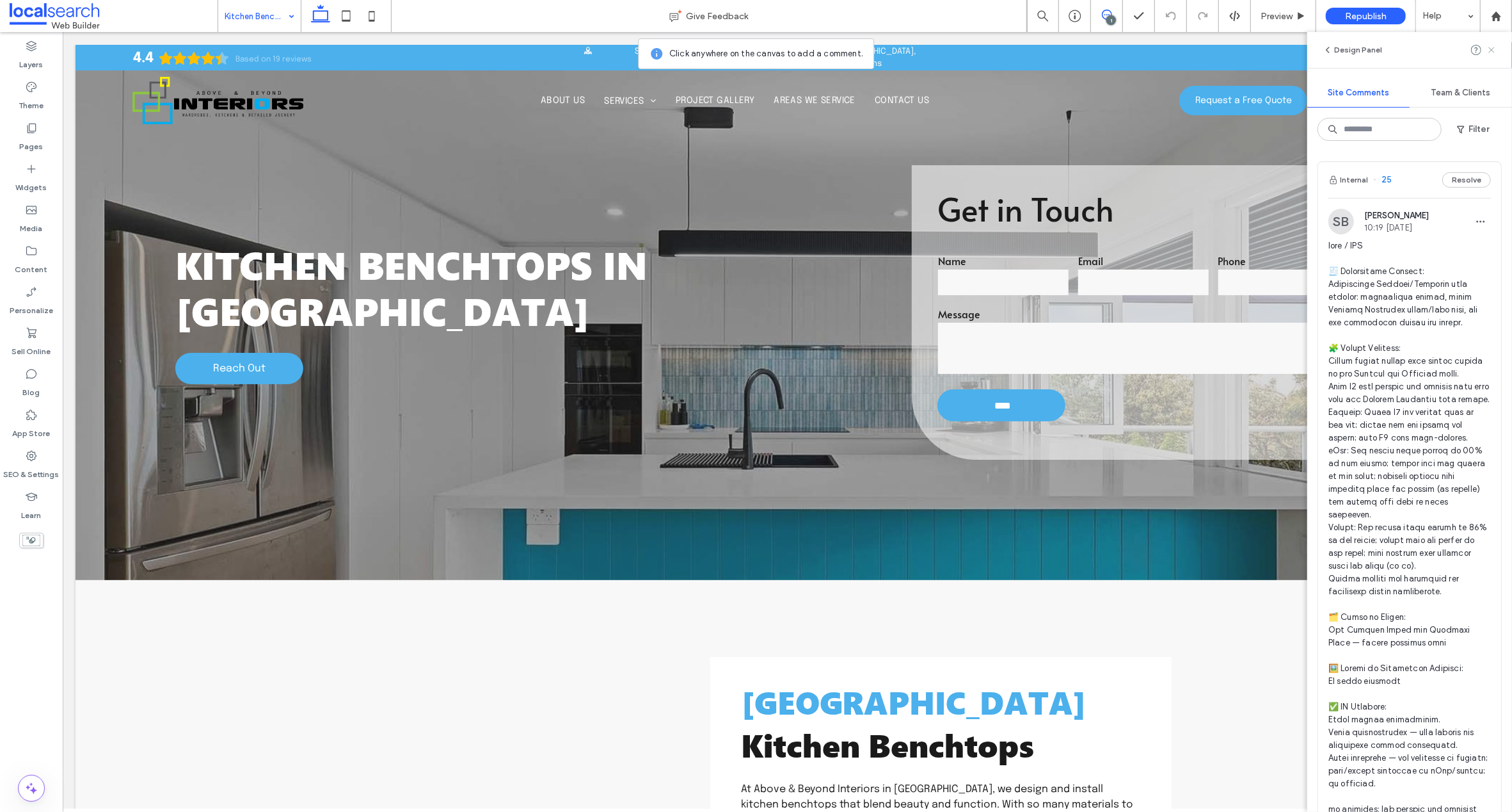
click at [1491, 51] on use at bounding box center [1491, 49] width 6 height 6
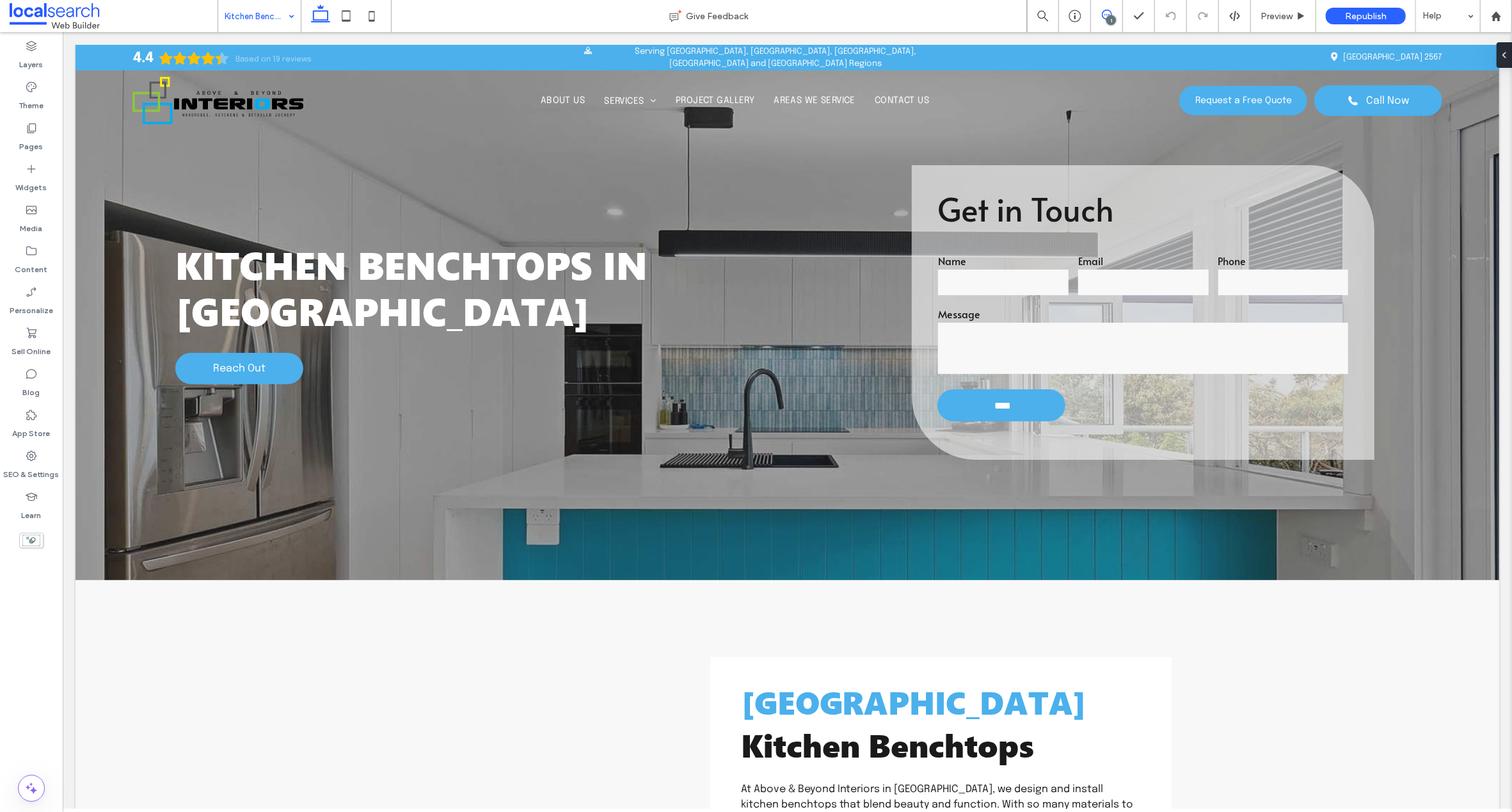
click at [1103, 16] on icon at bounding box center [1107, 14] width 10 height 10
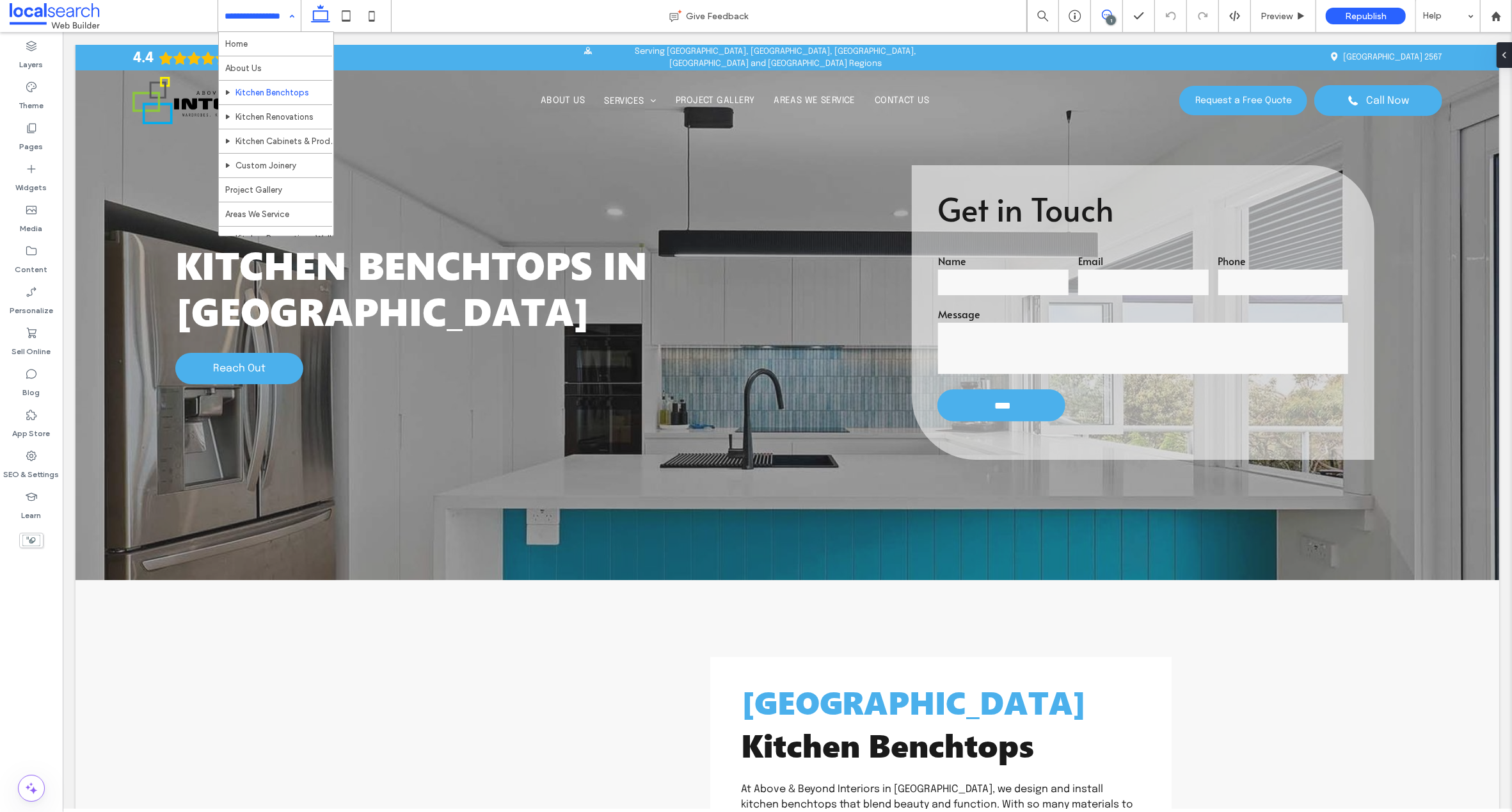
click at [1105, 13] on icon at bounding box center [1107, 14] width 10 height 10
click at [262, 15] on input at bounding box center [256, 16] width 63 height 32
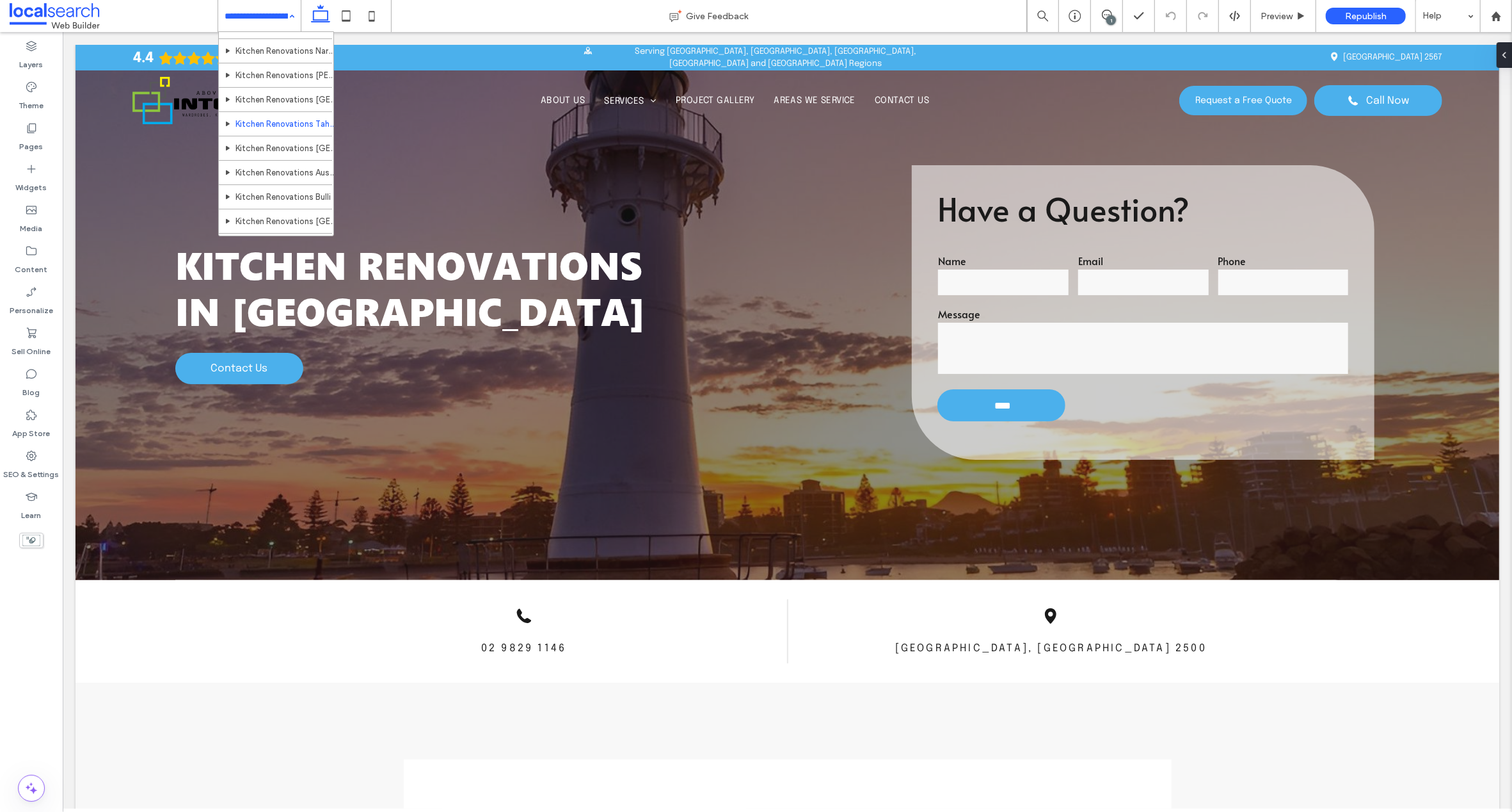
scroll to position [260, 0]
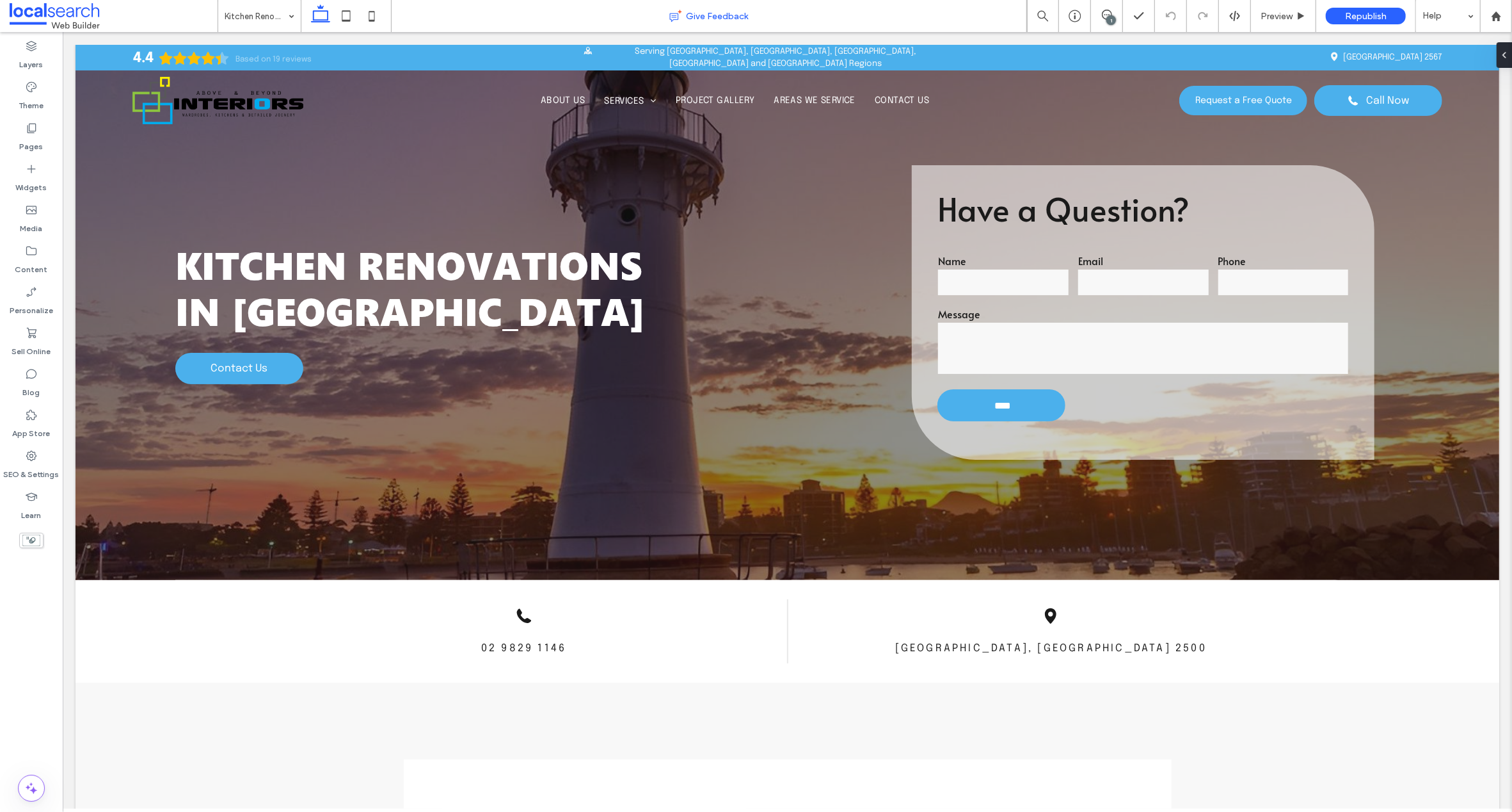
click at [547, 13] on div "Give Feedback" at bounding box center [709, 16] width 635 height 13
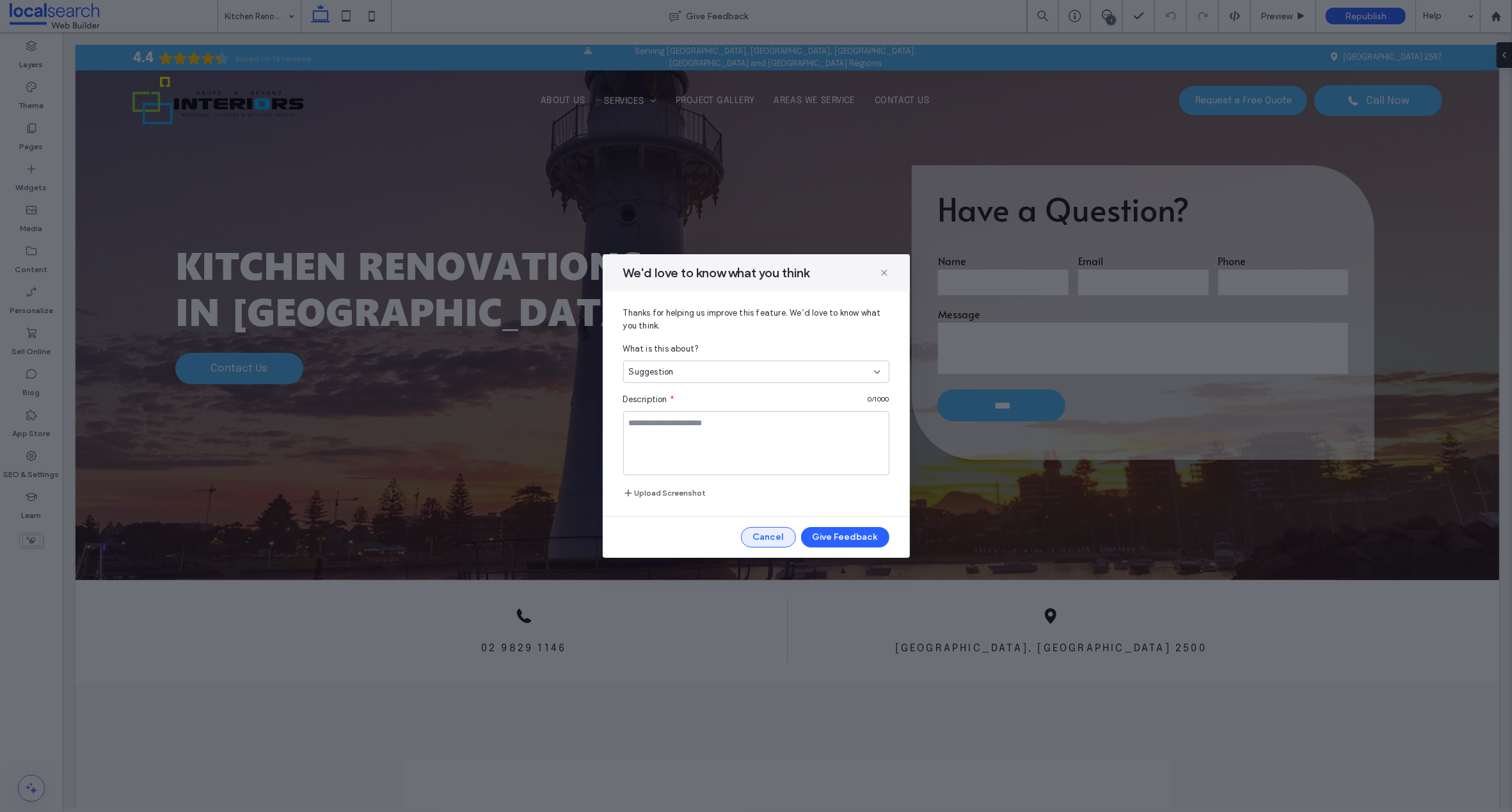
click at [776, 535] on button "Cancel" at bounding box center [768, 537] width 55 height 21
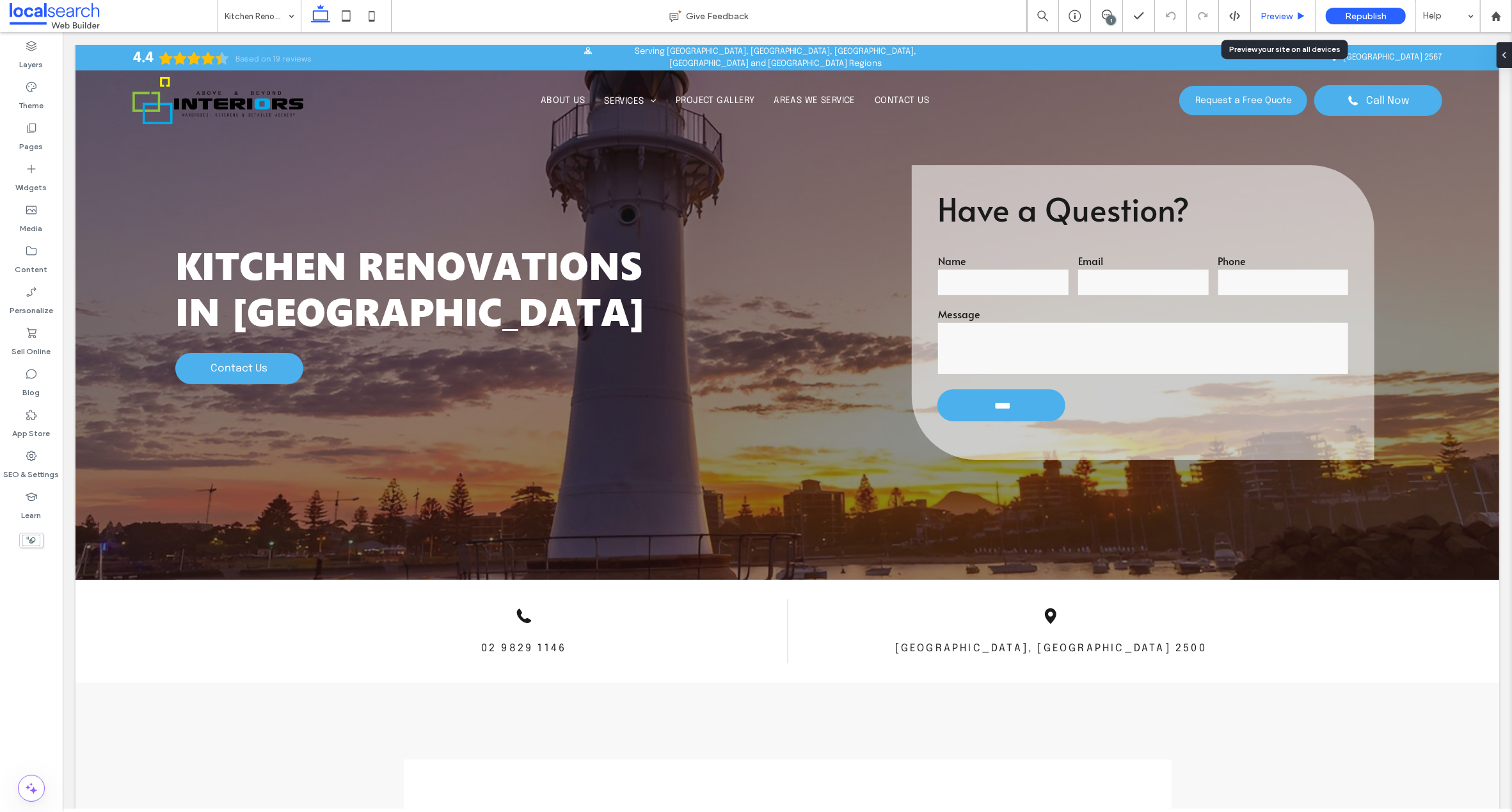
click at [1276, 18] on span "Preview" at bounding box center [1276, 17] width 32 height 11
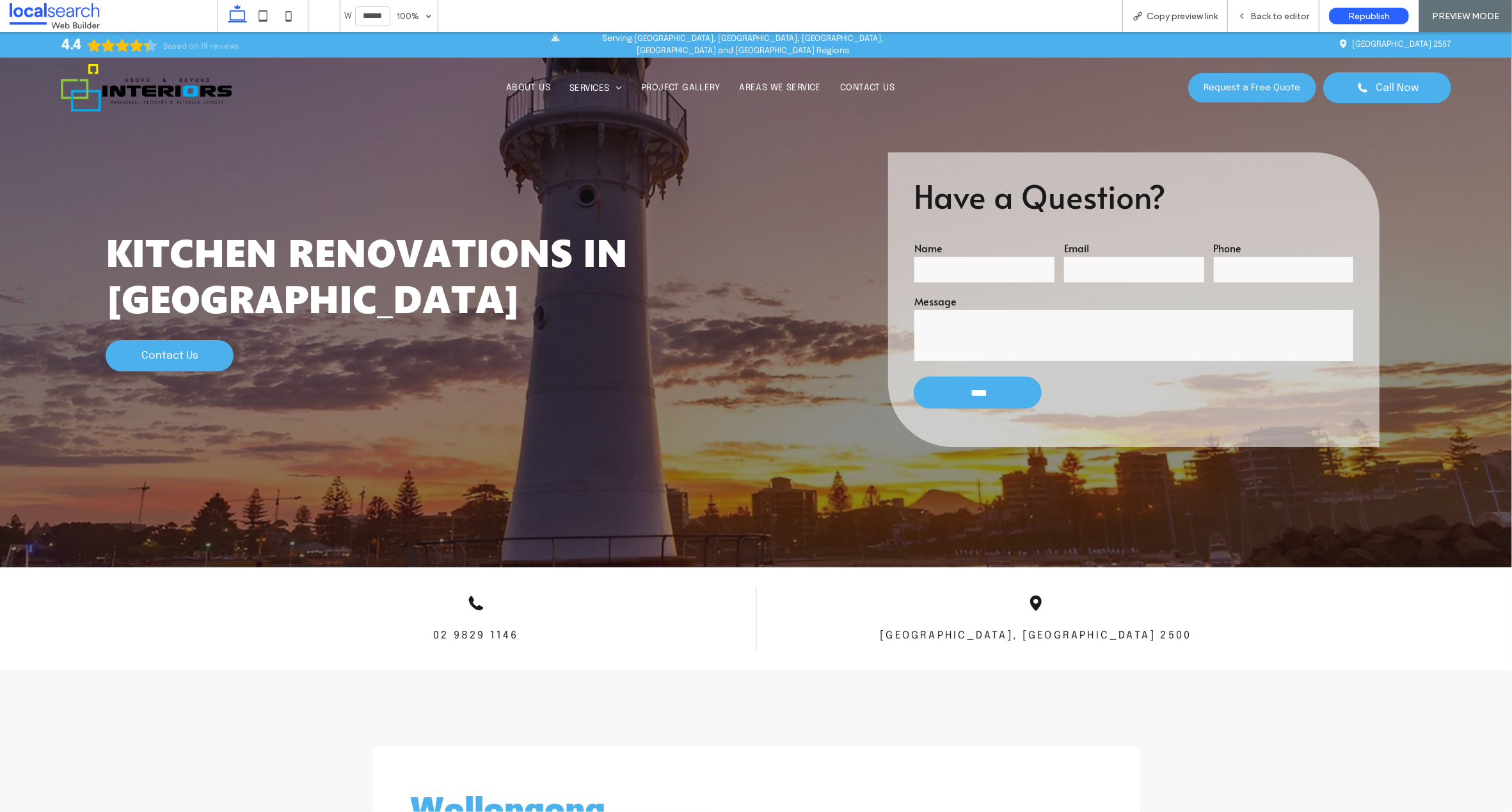
click at [665, 3] on div "W ****** 100% Copy preview link Back to editor Republish PREVIEW MODE" at bounding box center [865, 16] width 1295 height 32
click at [1178, 15] on span "Copy preview link" at bounding box center [1182, 17] width 71 height 11
click at [292, 16] on icon at bounding box center [289, 16] width 25 height 25
type input "*****"
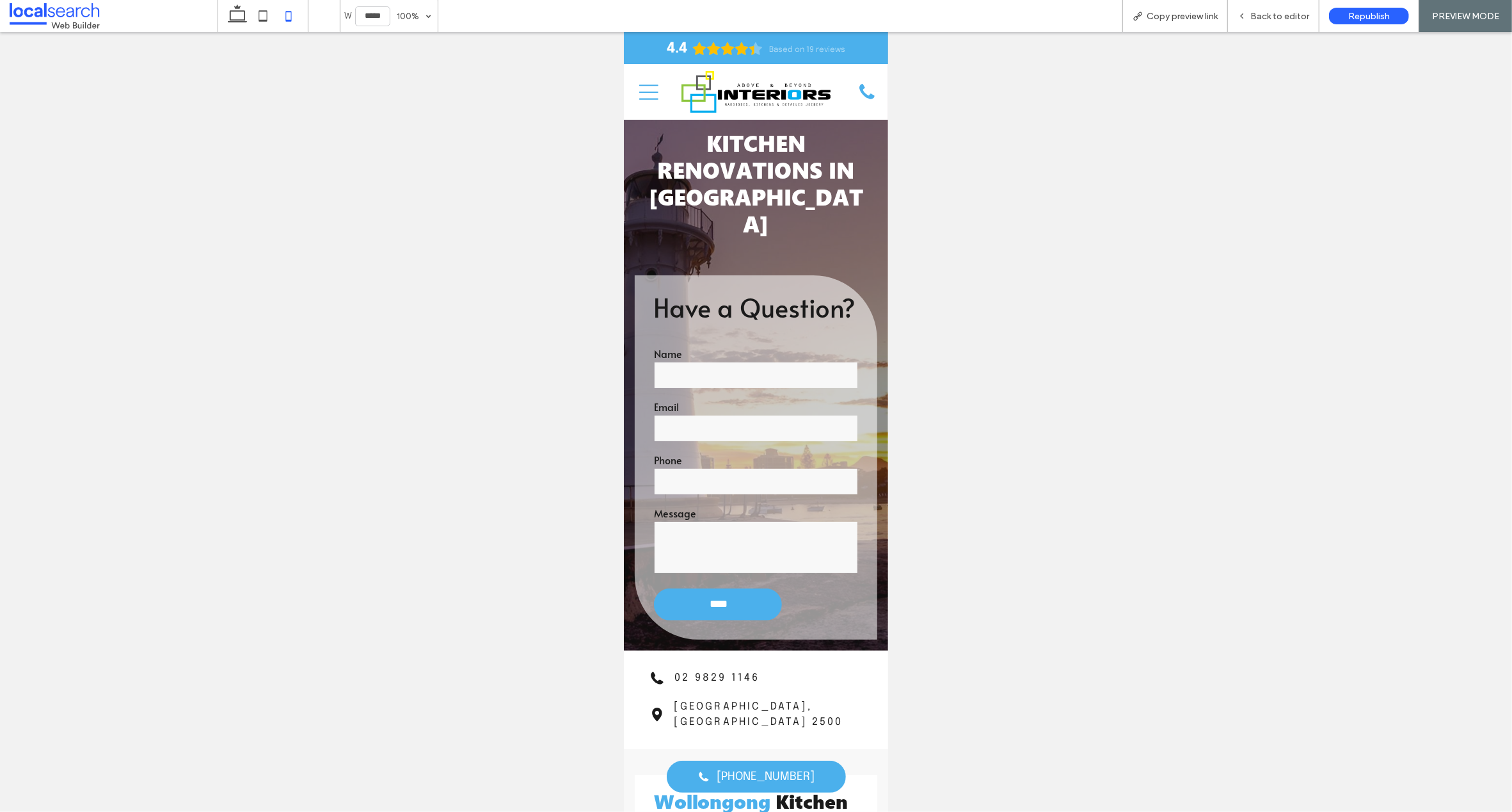
scroll to position [8, 0]
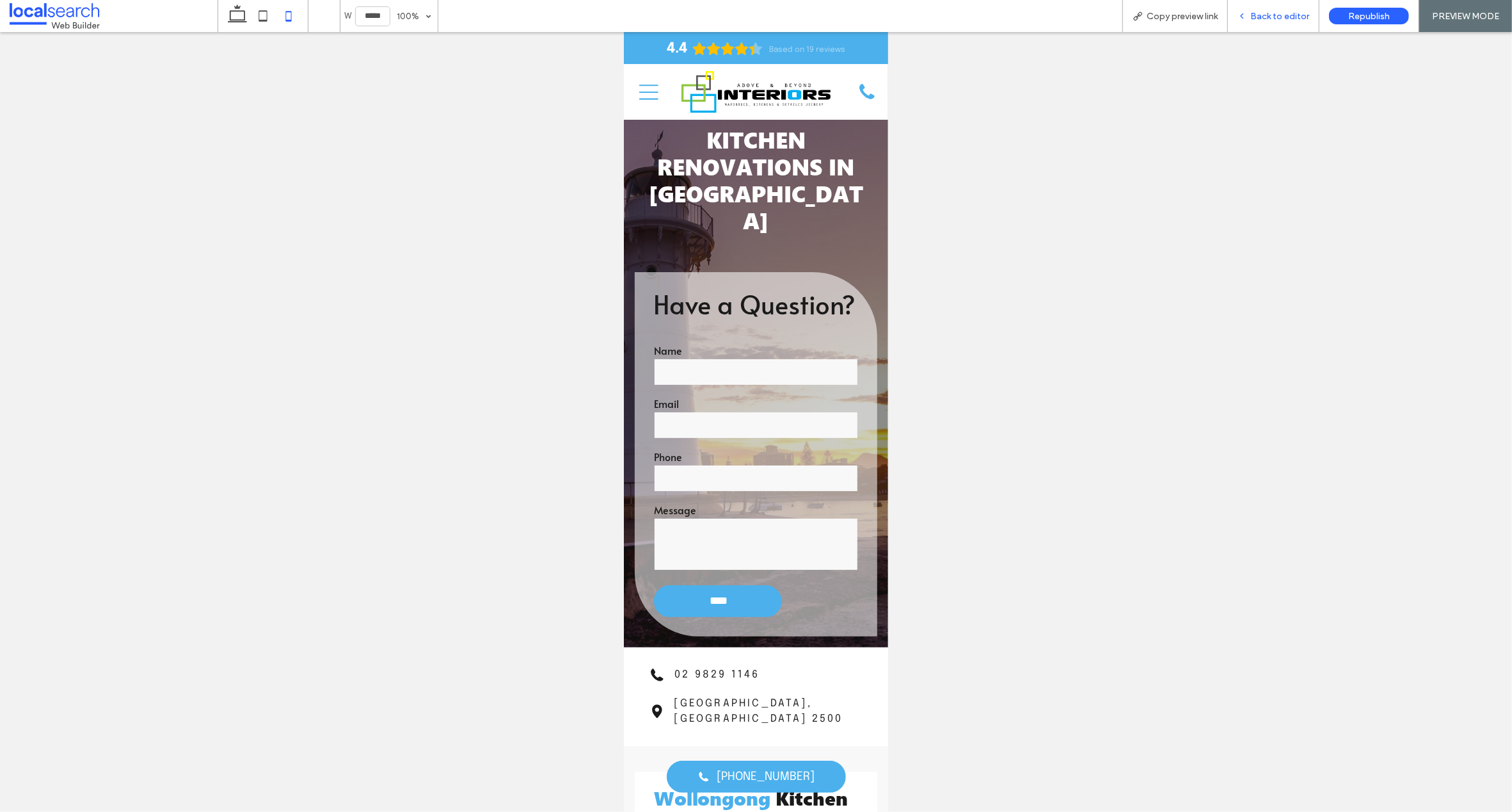
click at [1269, 13] on span "Back to editor" at bounding box center [1280, 17] width 59 height 11
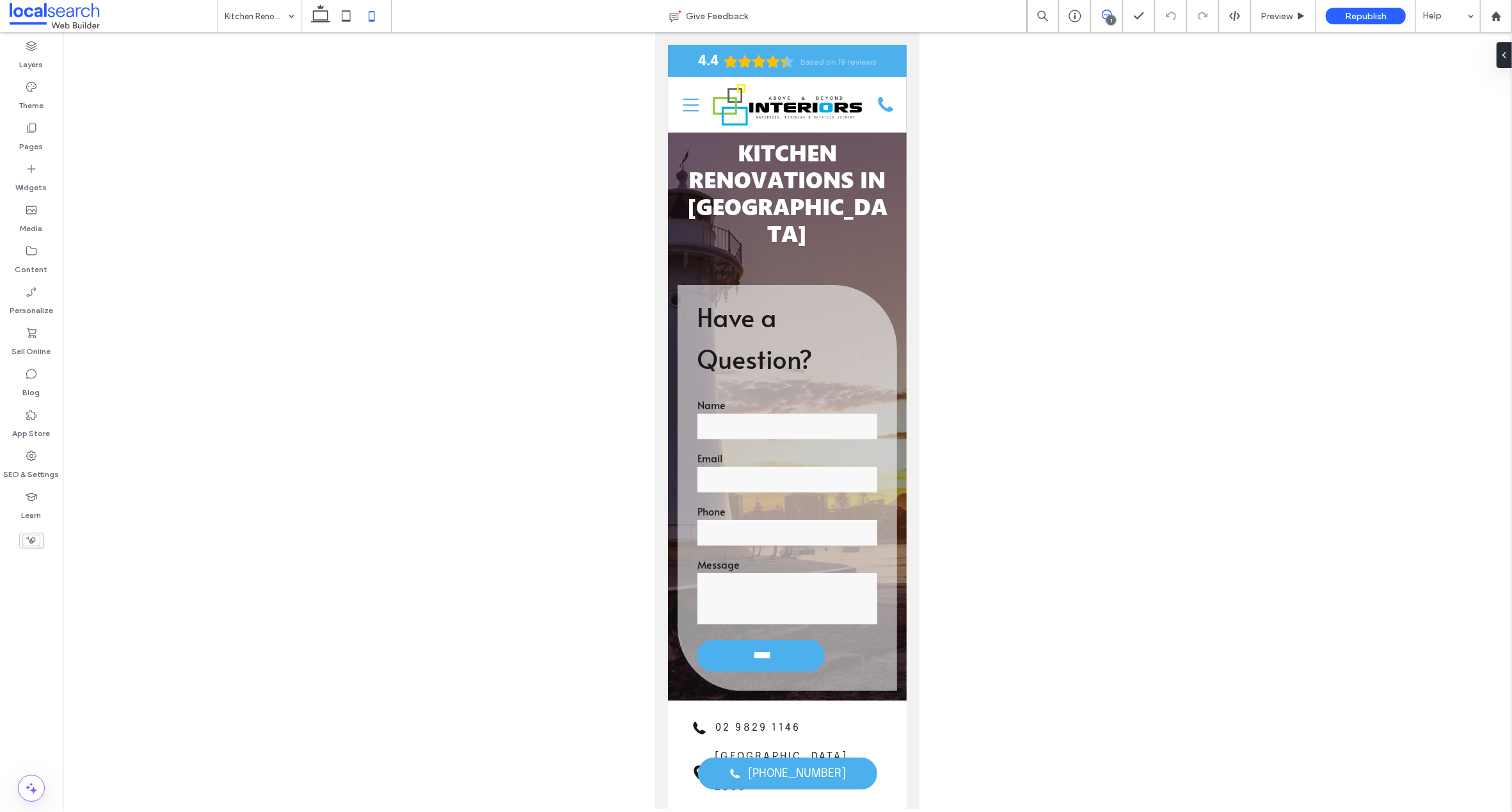
click at [1105, 14] on icon at bounding box center [1107, 14] width 10 height 10
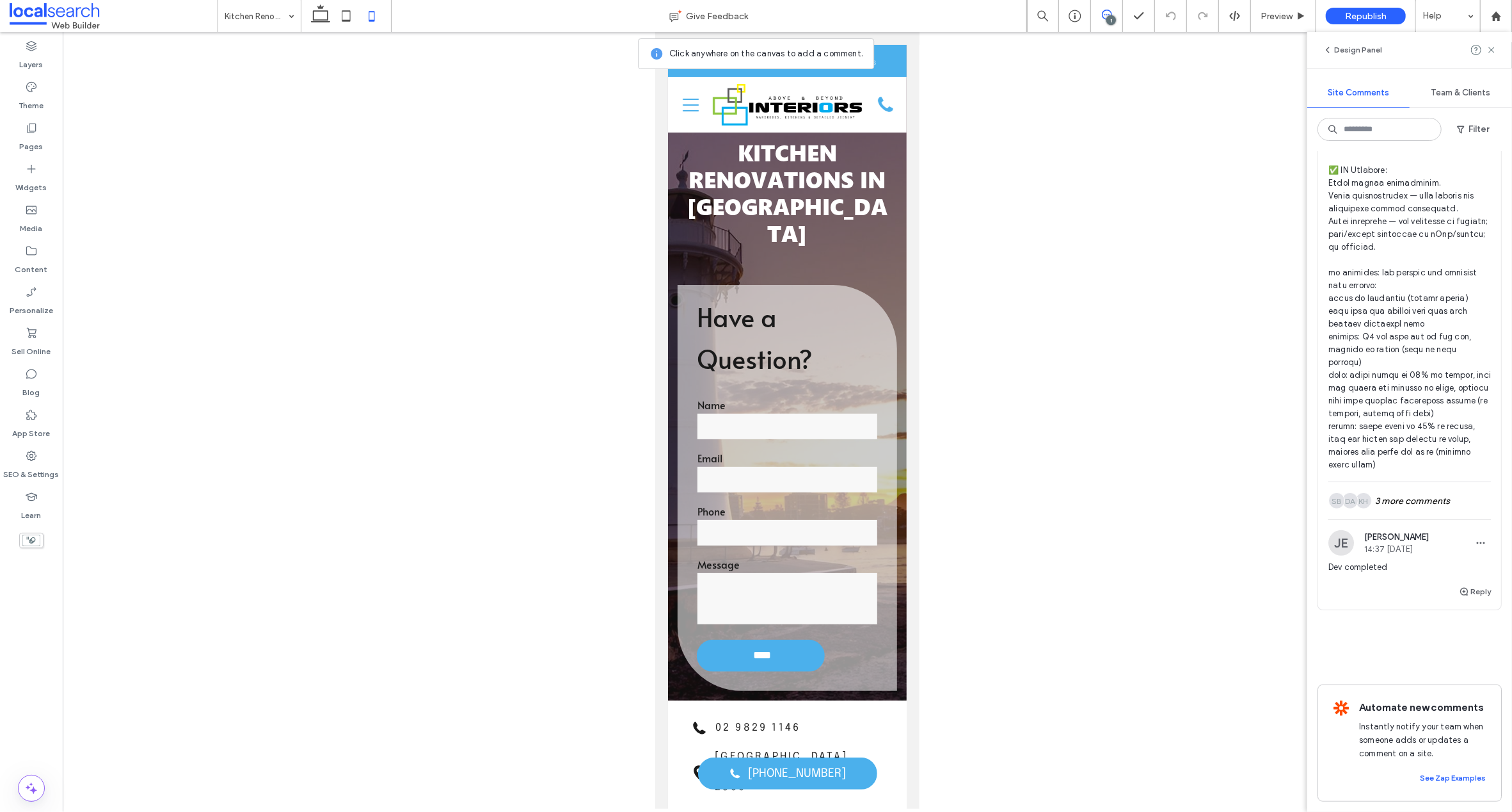
scroll to position [564, 0]
click at [1395, 488] on div "KH DA SB 3 more comments" at bounding box center [1409, 500] width 163 height 37
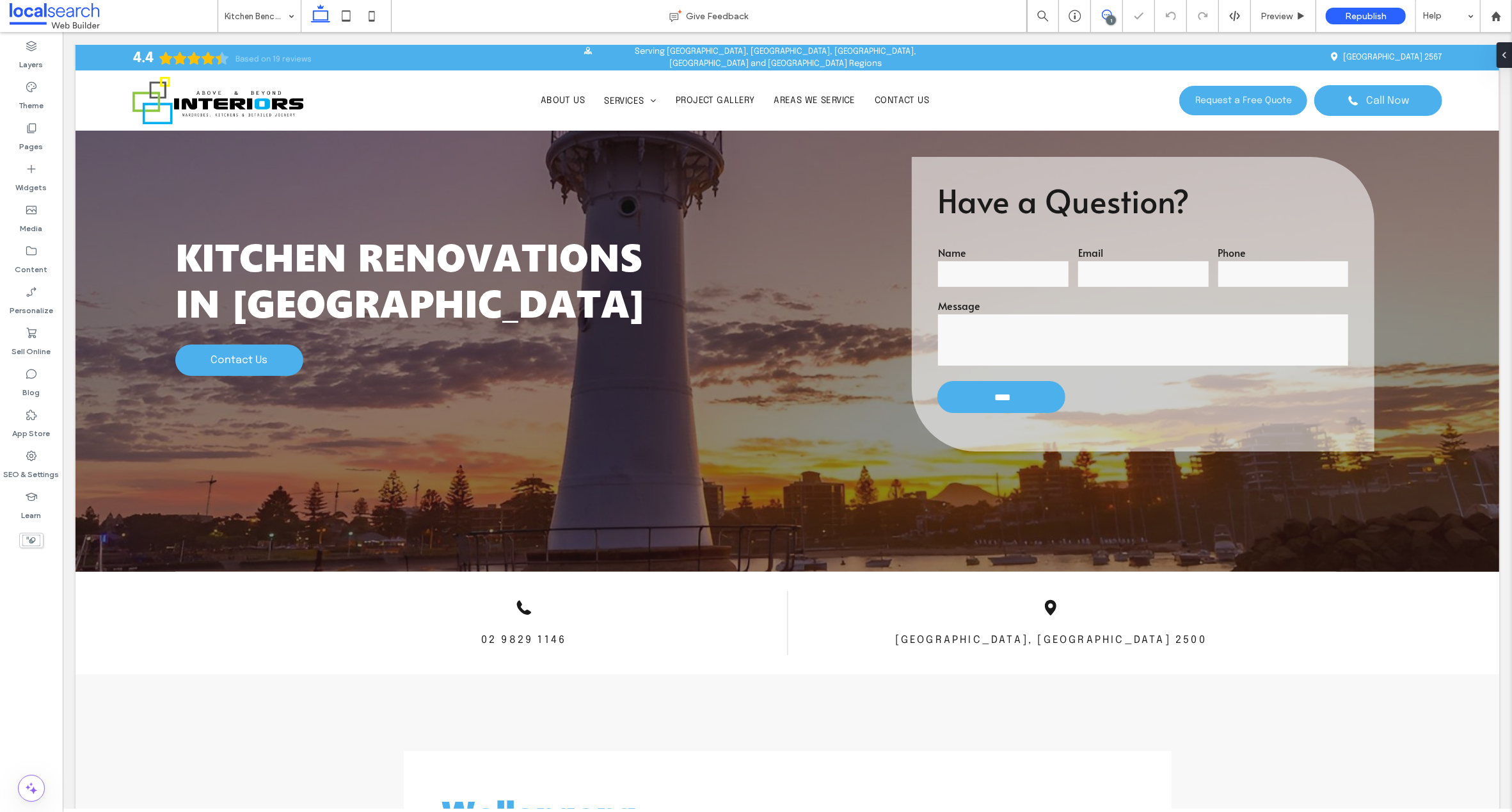
click at [1102, 14] on icon at bounding box center [1107, 14] width 10 height 10
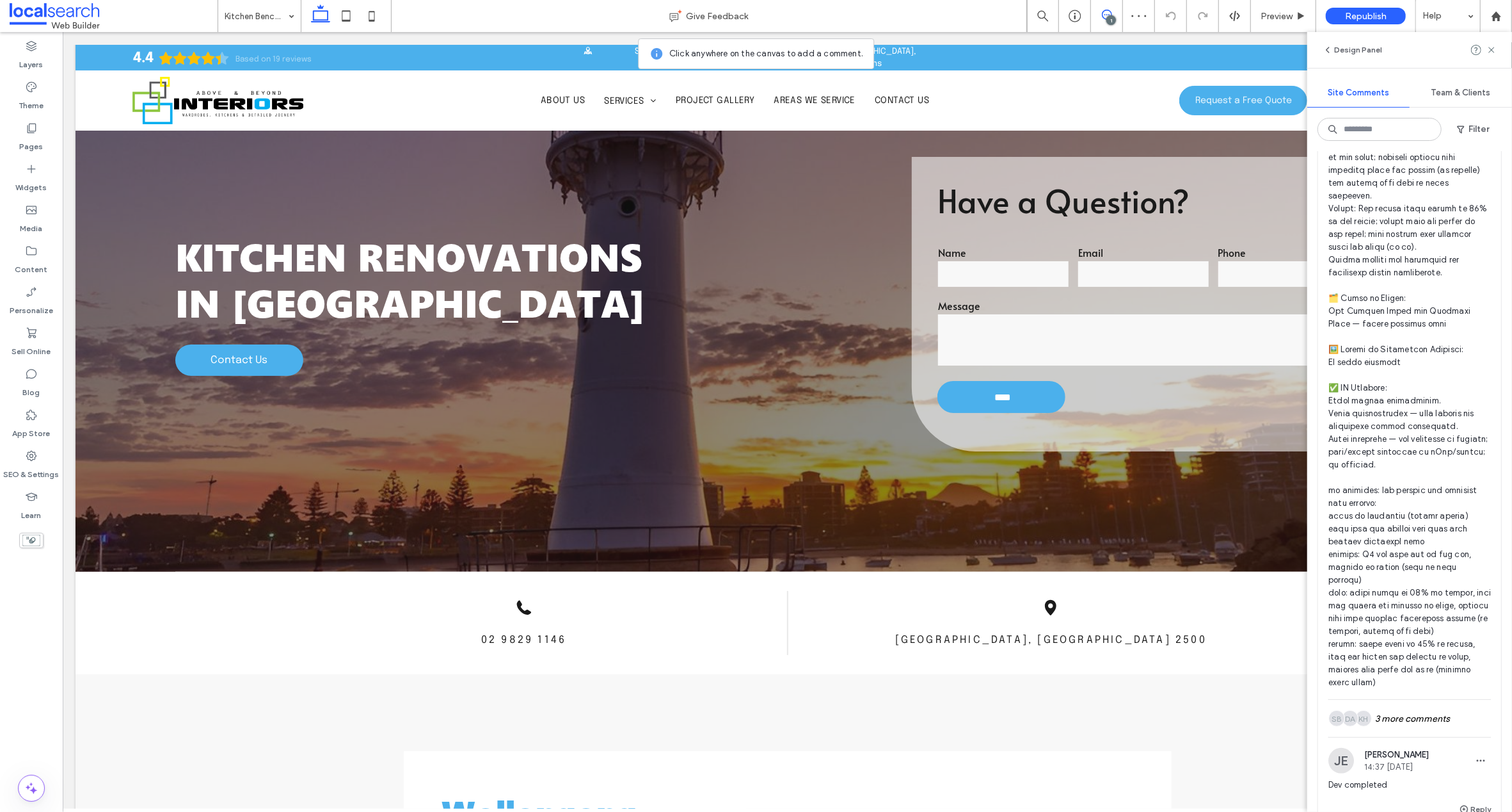
scroll to position [469, 0]
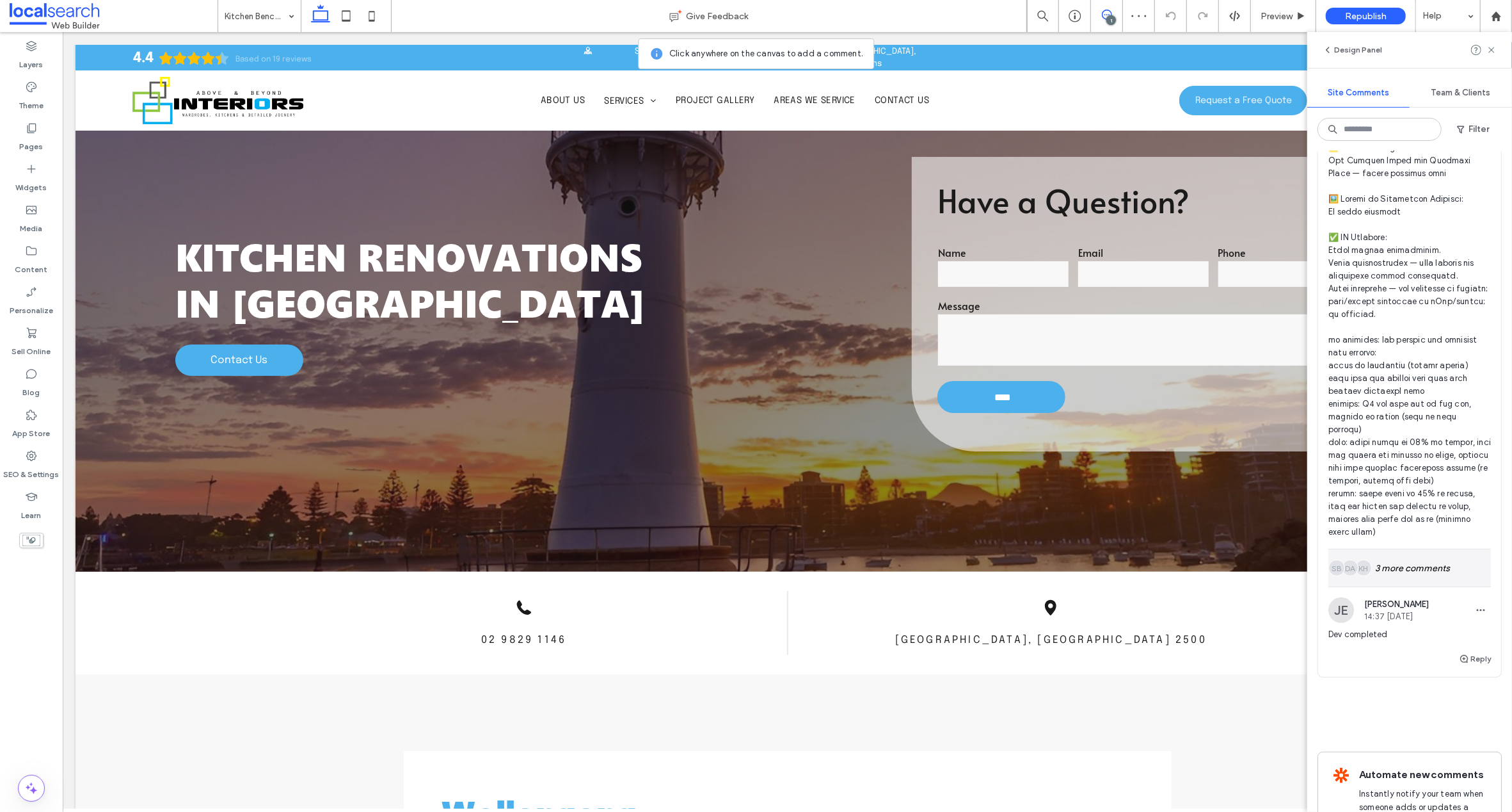
click at [1422, 574] on div "KH DA SB 3 more comments" at bounding box center [1409, 568] width 163 height 37
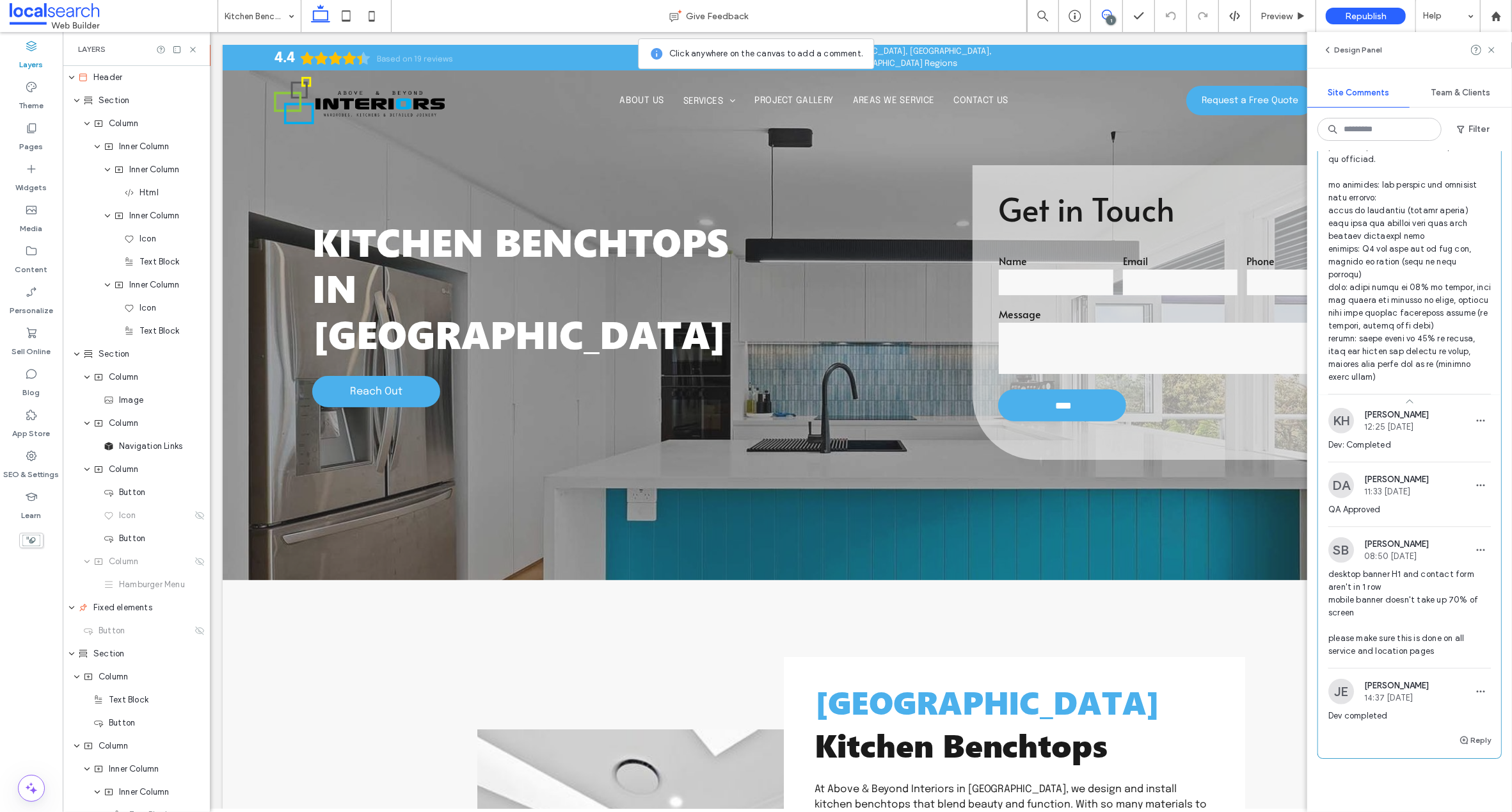
scroll to position [631, 0]
click at [375, 15] on icon at bounding box center [371, 16] width 25 height 25
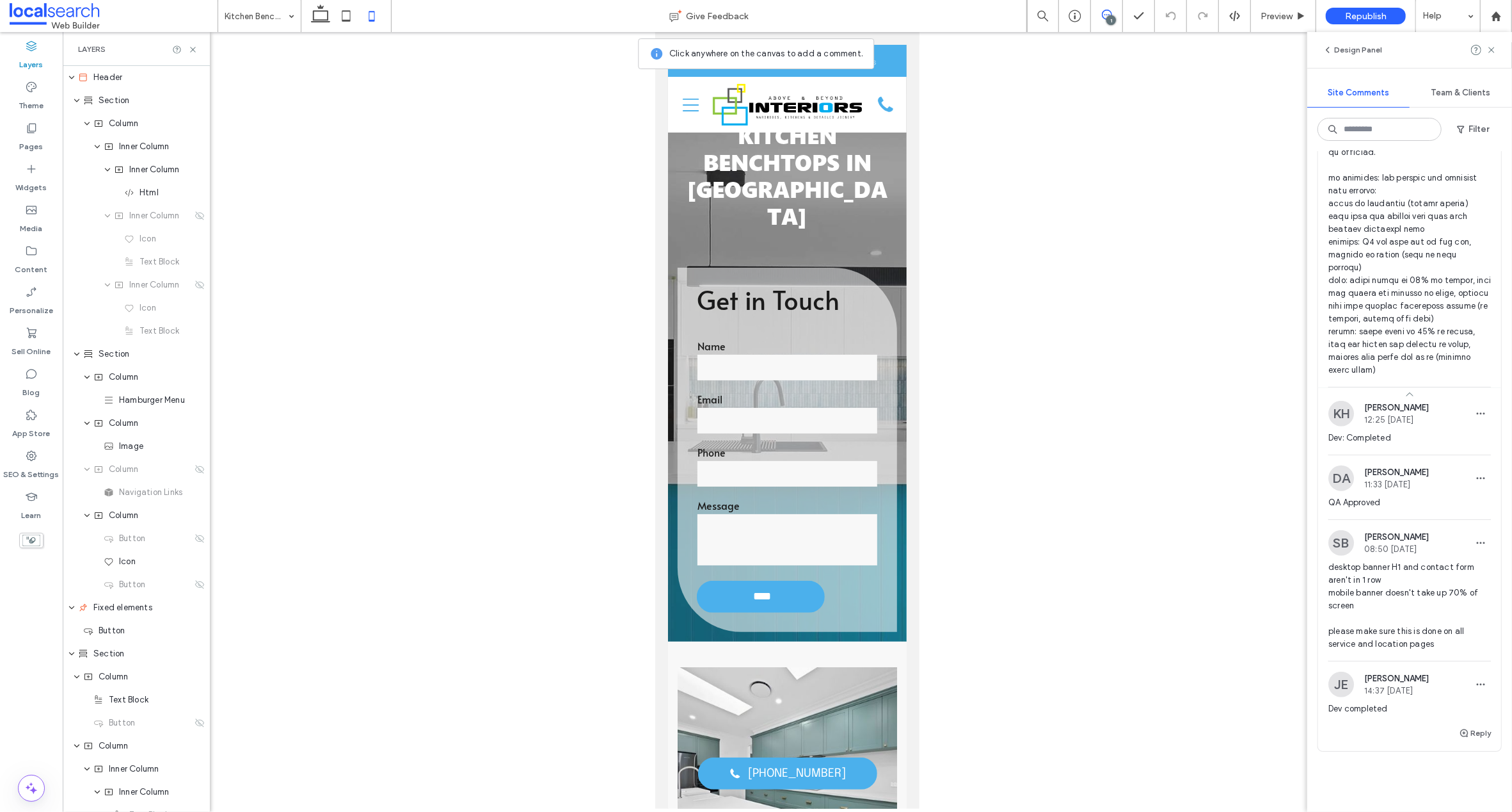
scroll to position [0, 0]
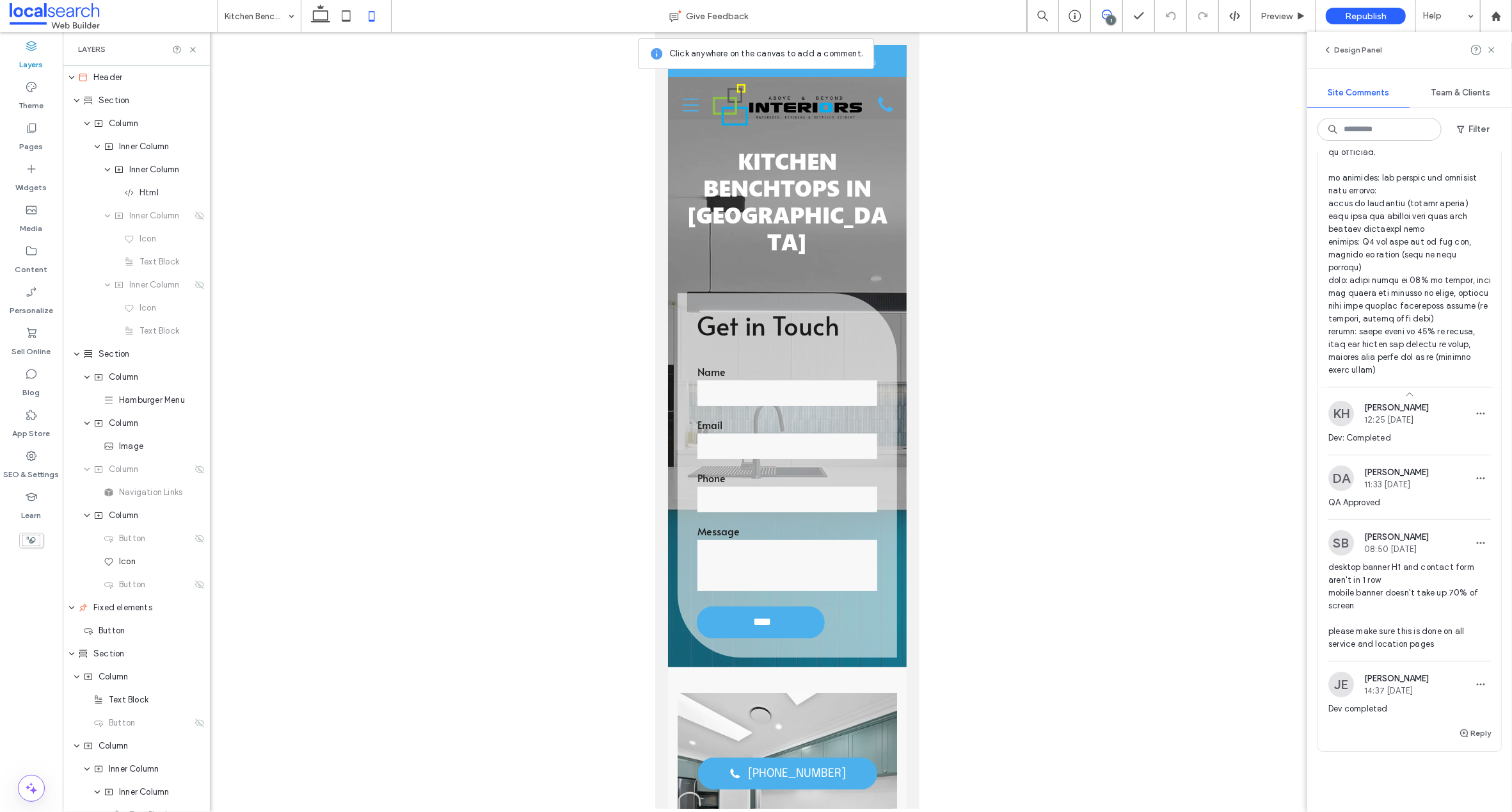
click at [189, 45] on icon at bounding box center [193, 49] width 10 height 10
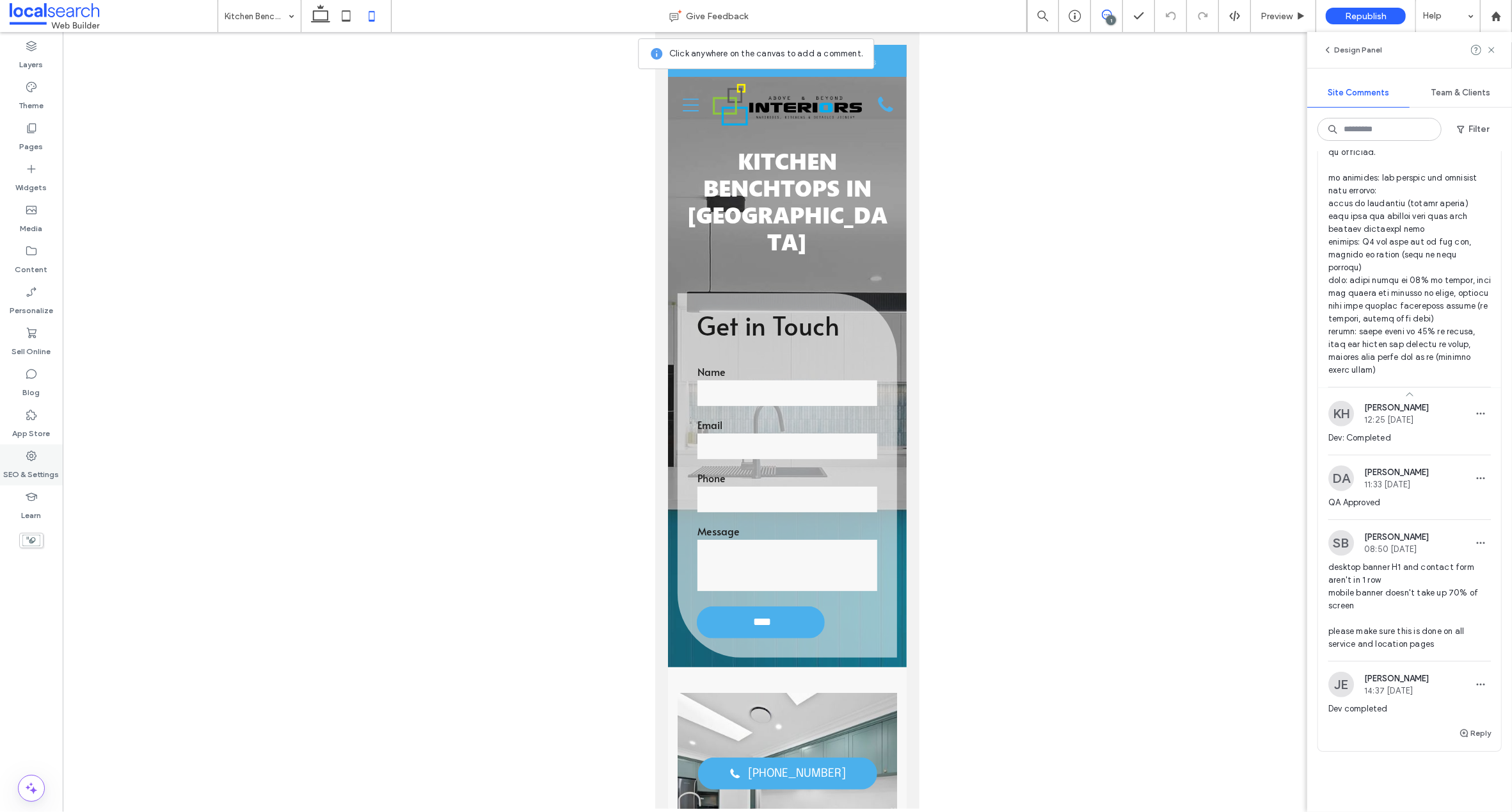
click at [33, 458] on icon at bounding box center [31, 456] width 13 height 13
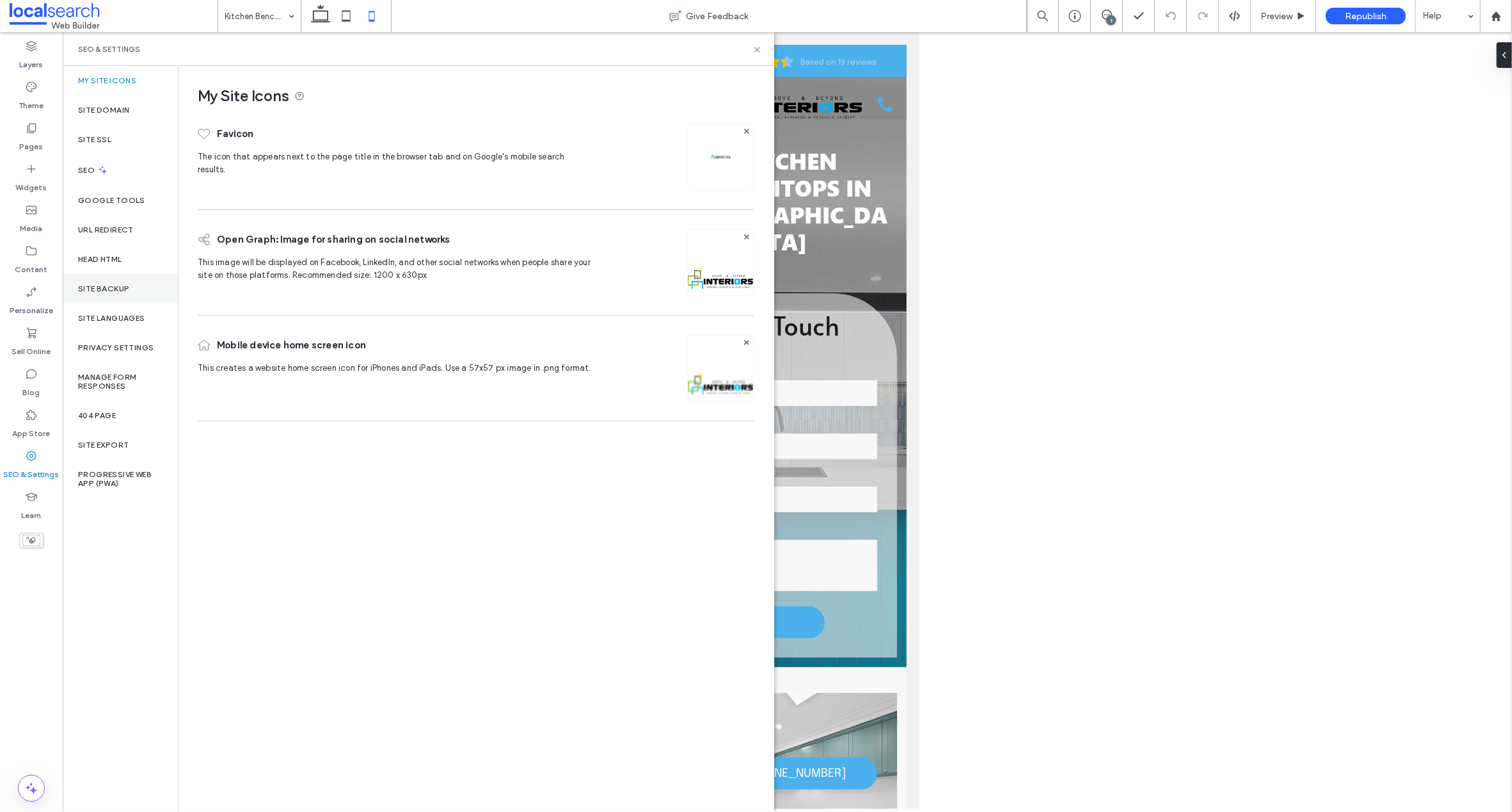
click at [107, 276] on div "Site Backup" at bounding box center [120, 288] width 115 height 29
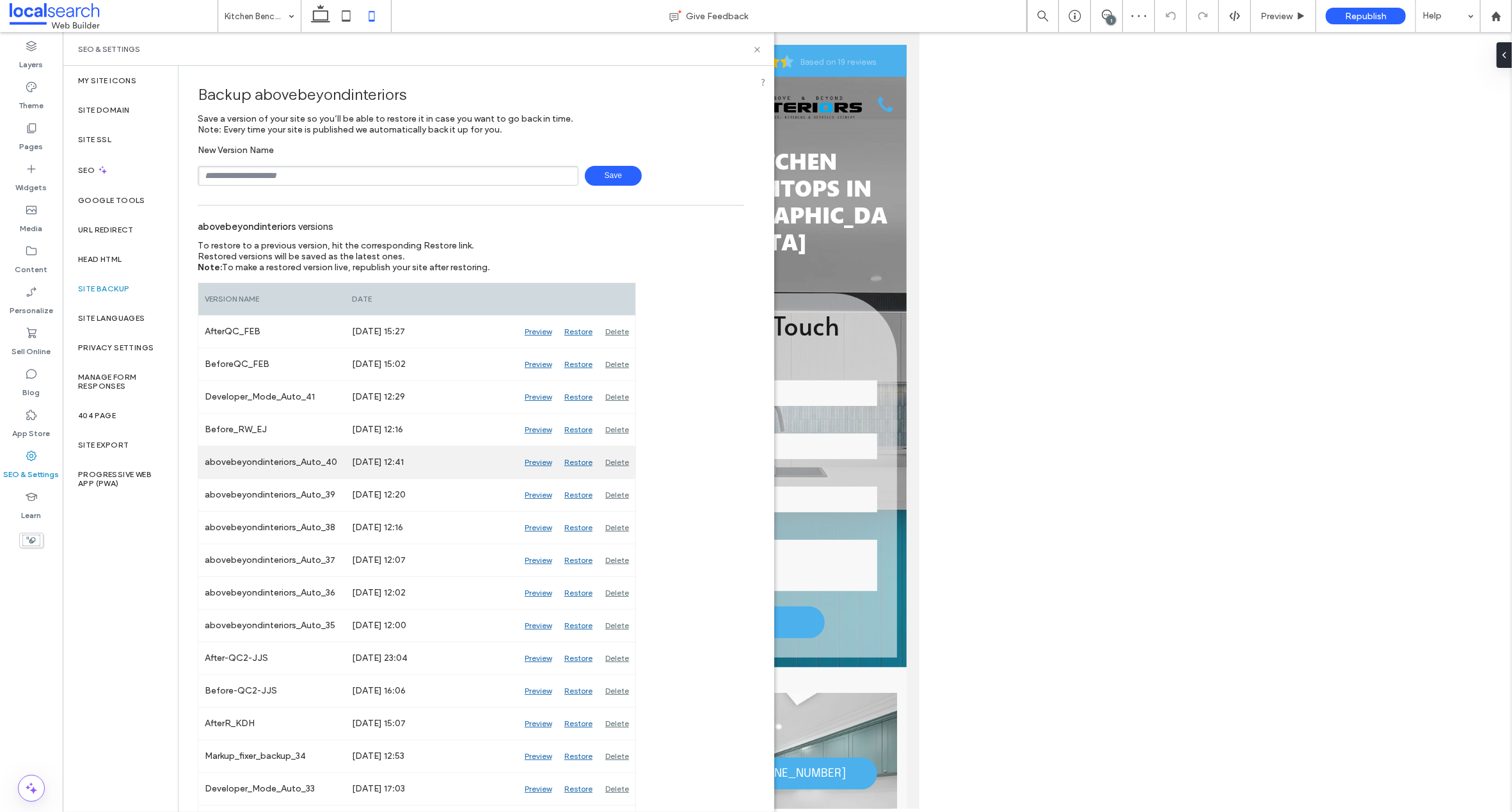
click at [544, 459] on div "Preview" at bounding box center [538, 462] width 40 height 32
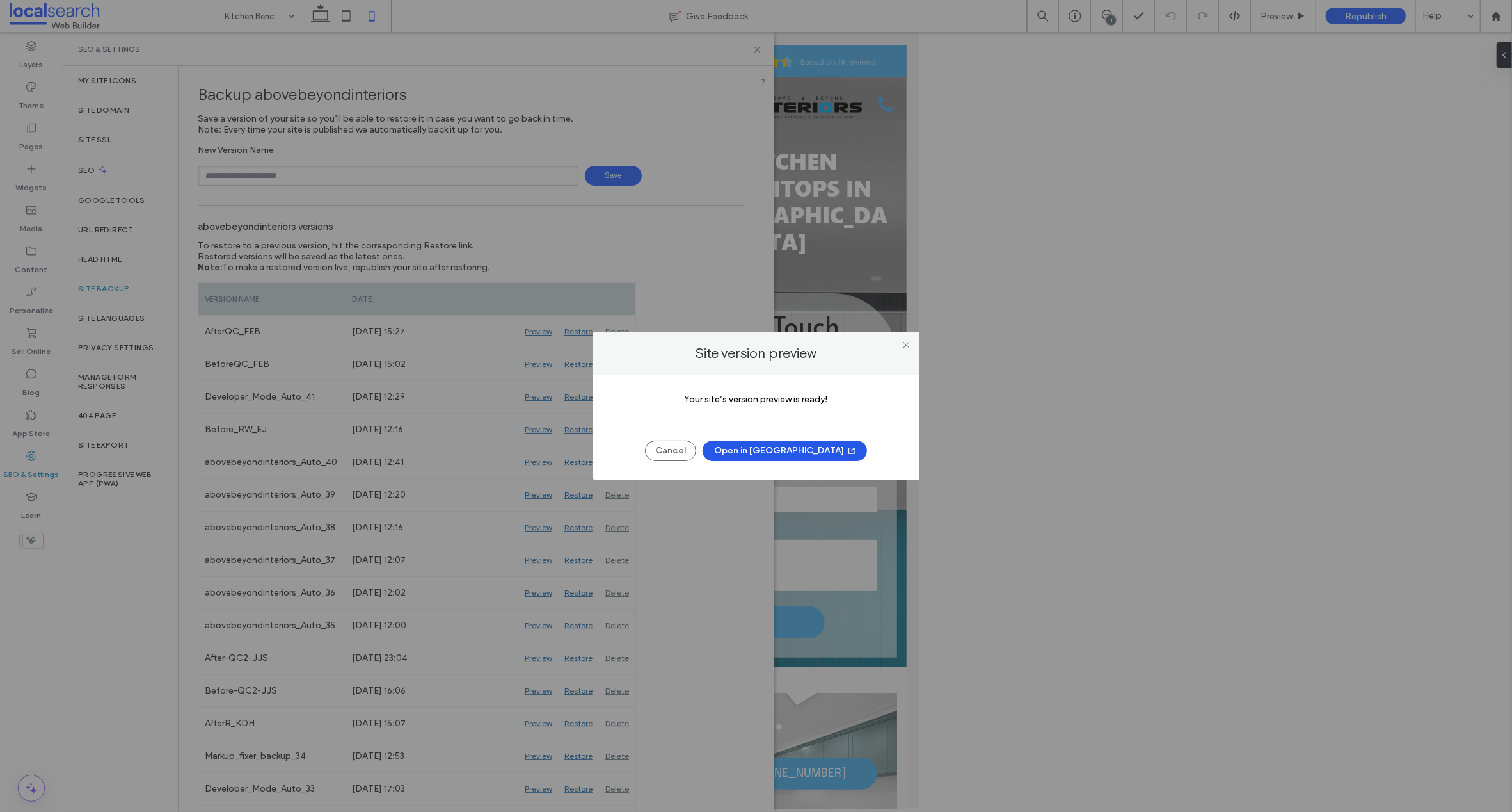
click at [774, 448] on button "Open in New Tab" at bounding box center [785, 451] width 164 height 21
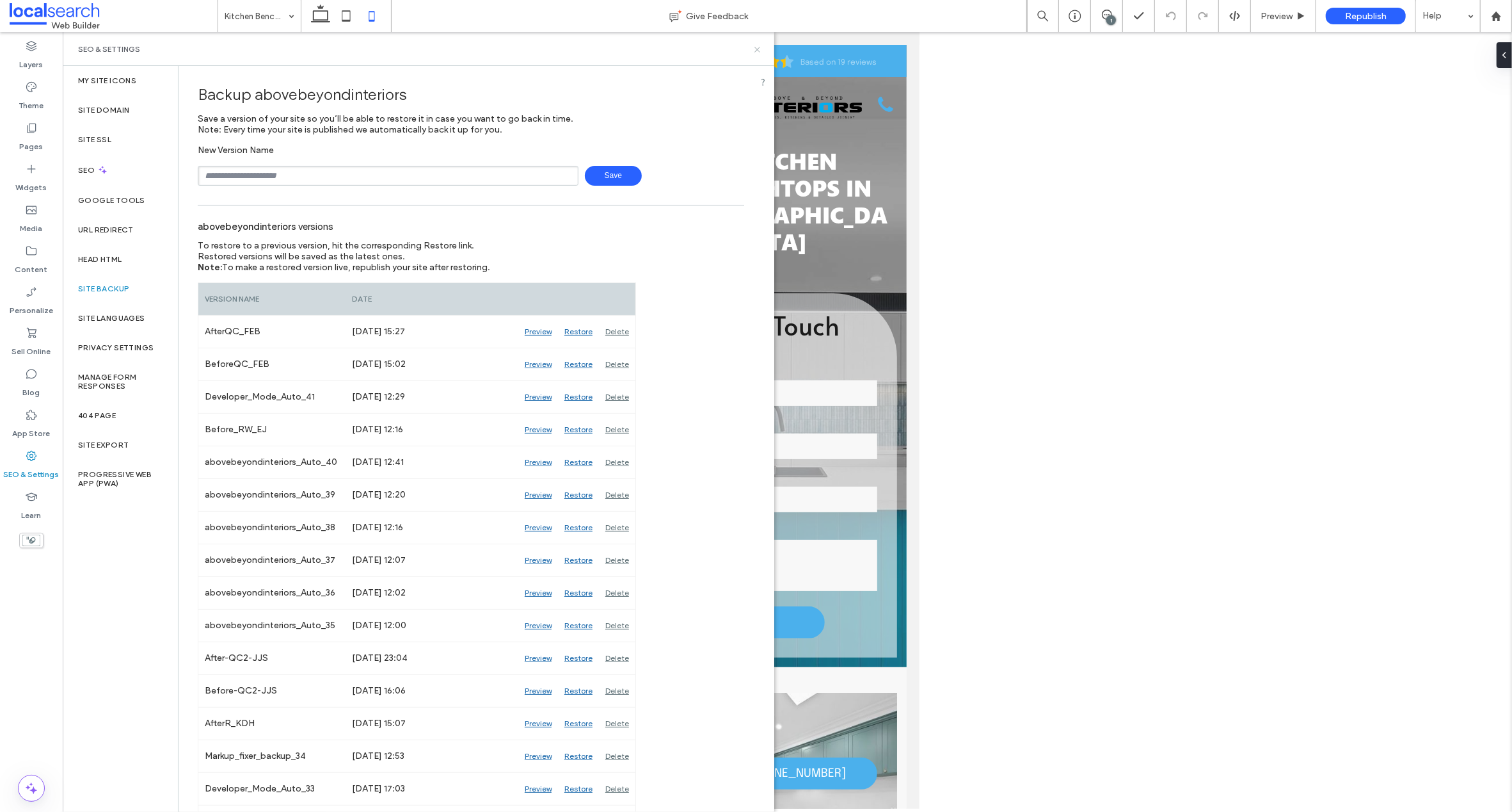
drag, startPoint x: 756, startPoint y: 49, endPoint x: 100, endPoint y: 17, distance: 656.8
click at [756, 49] on icon at bounding box center [757, 49] width 10 height 10
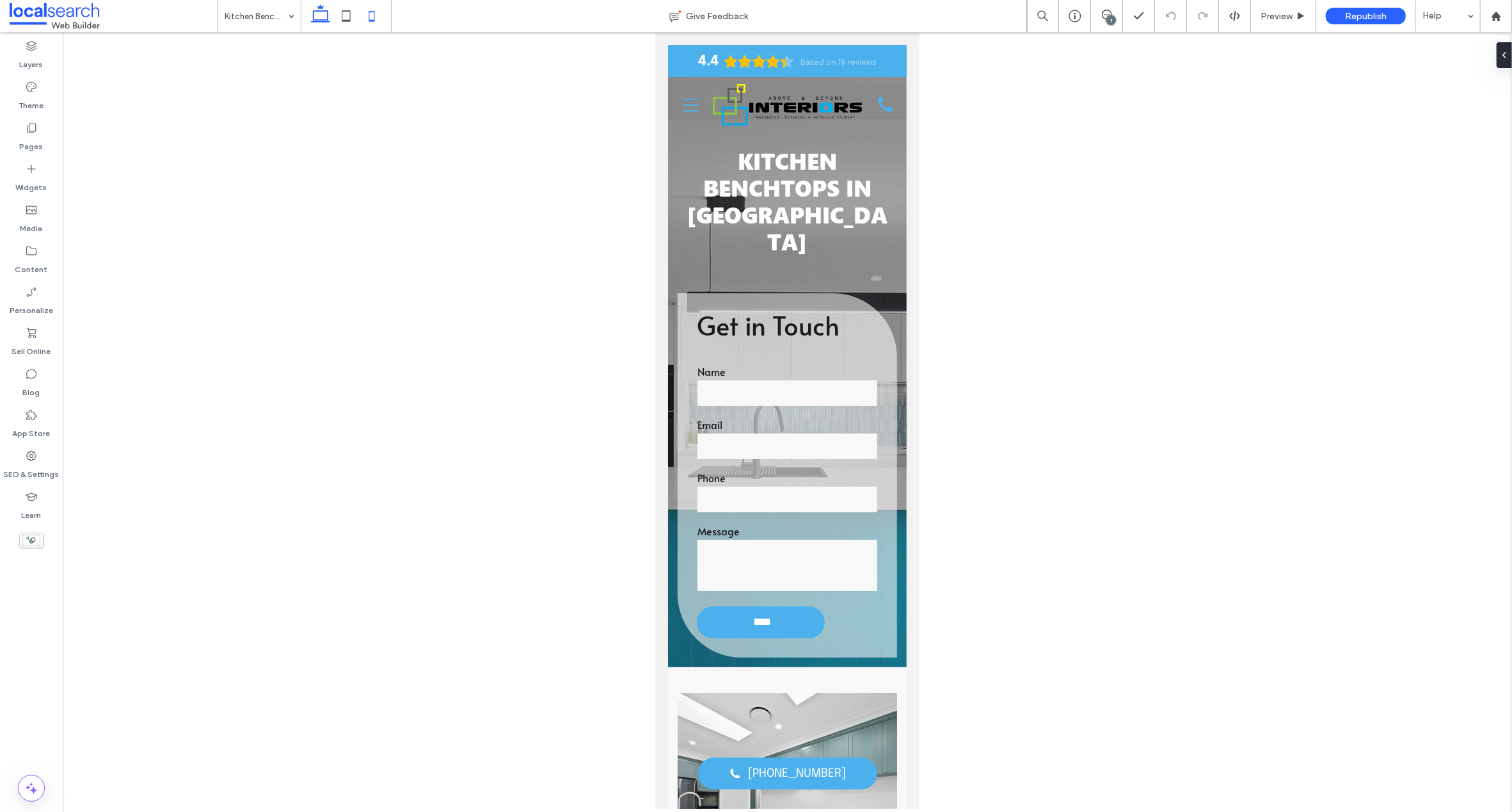
click at [320, 13] on icon at bounding box center [320, 16] width 25 height 25
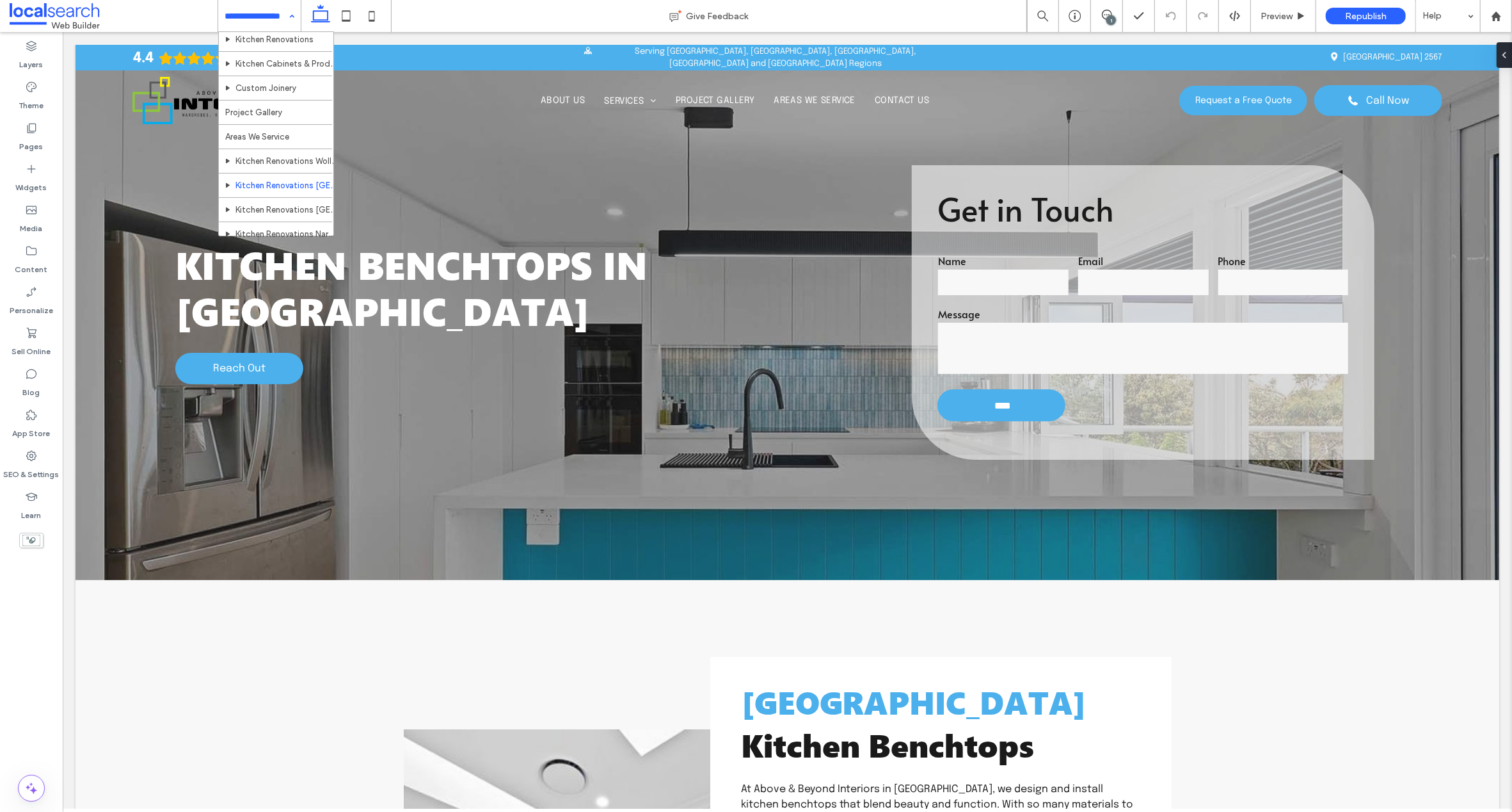
scroll to position [97, 0]
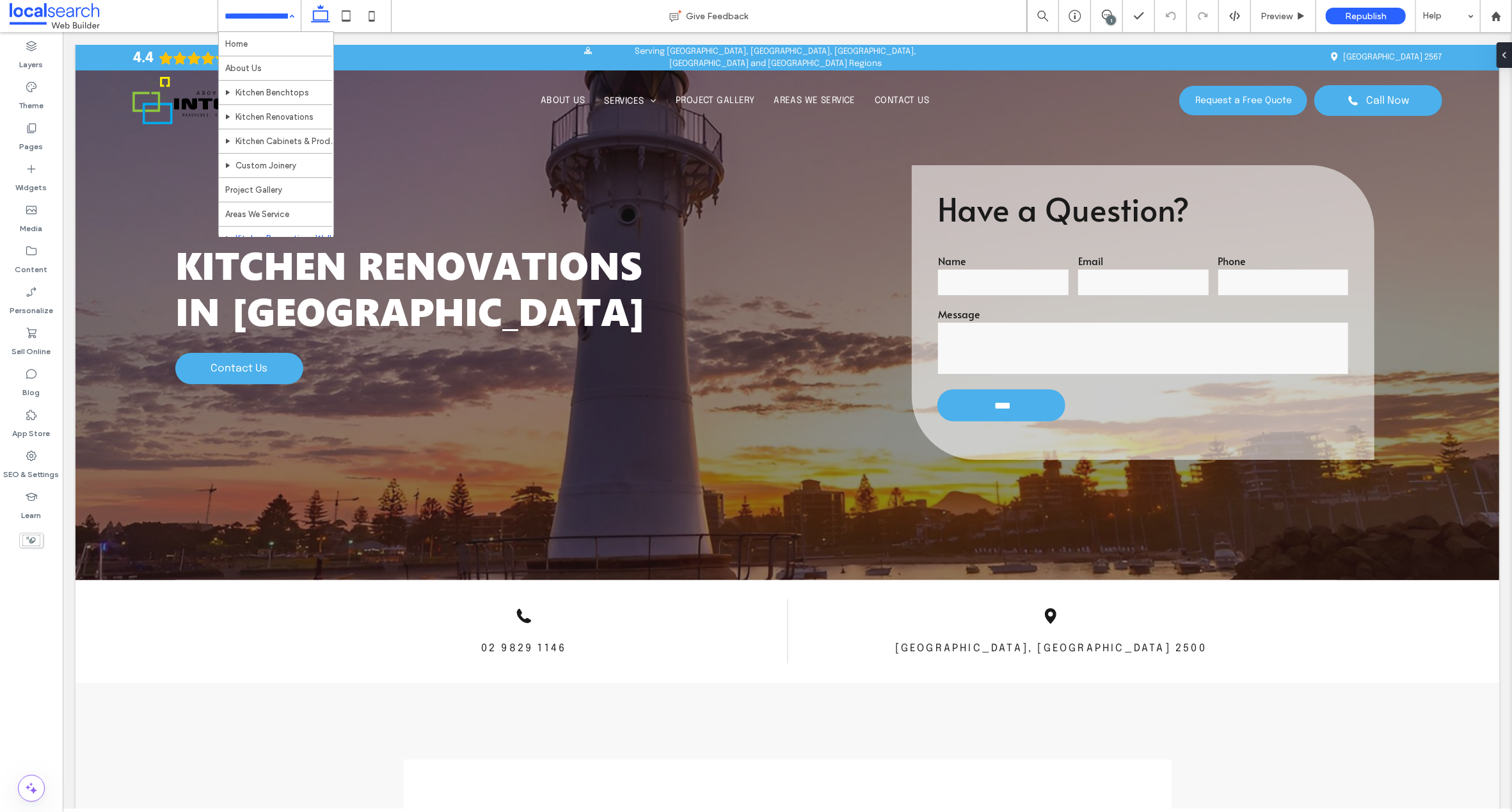
click at [248, 14] on input at bounding box center [256, 16] width 63 height 32
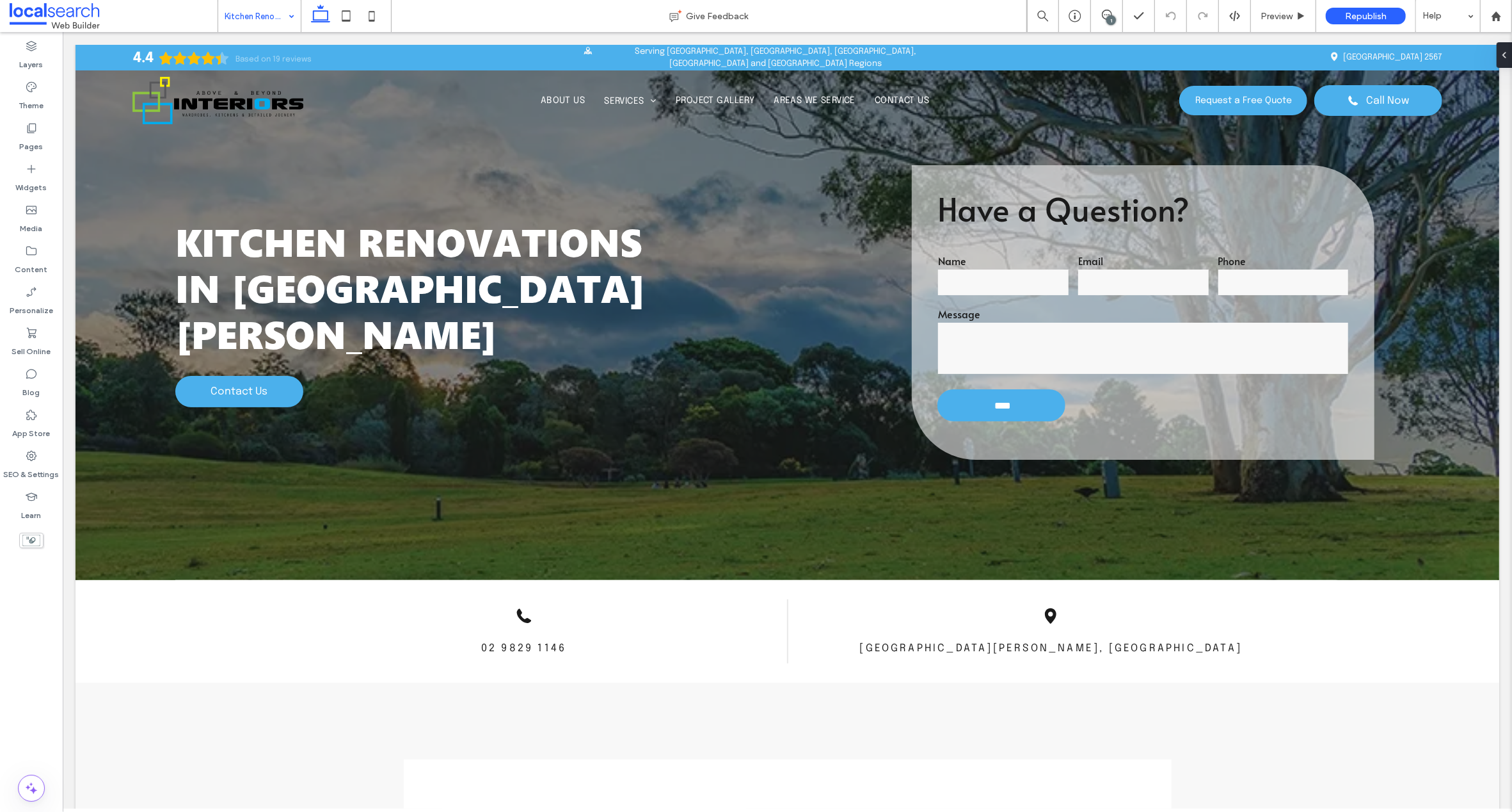
click at [249, 12] on input at bounding box center [256, 16] width 63 height 32
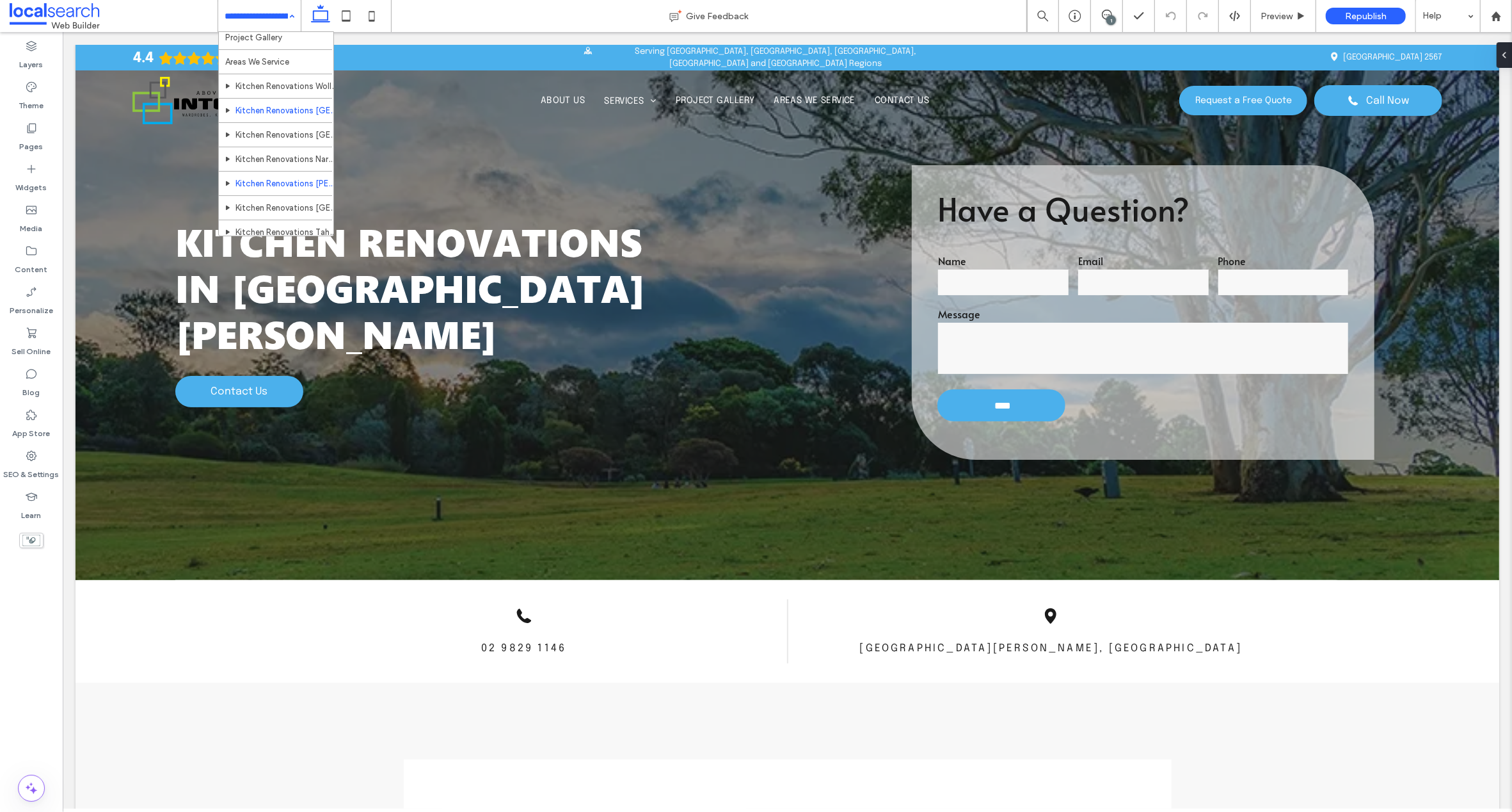
scroll to position [157, 0]
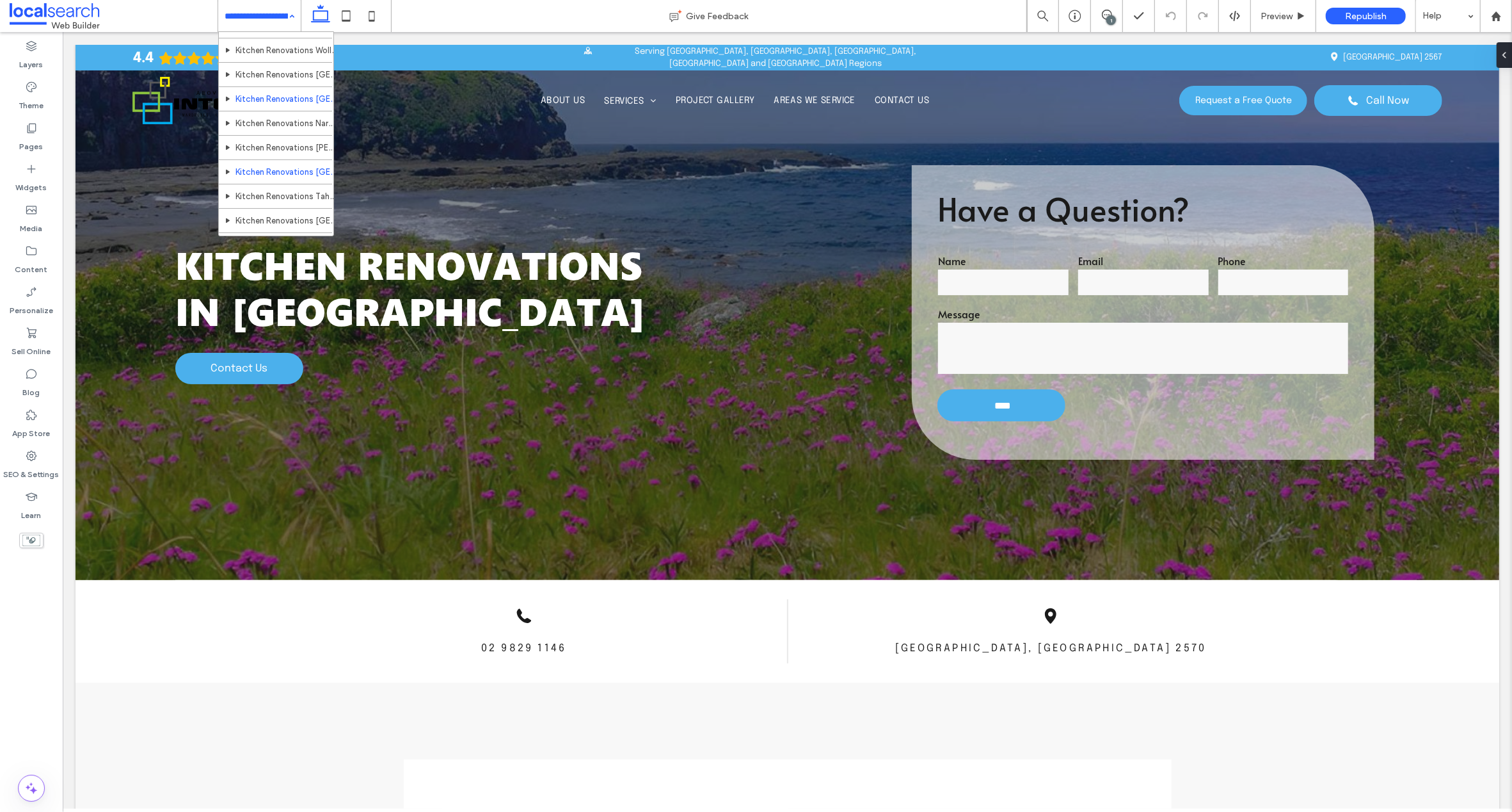
scroll to position [190, 0]
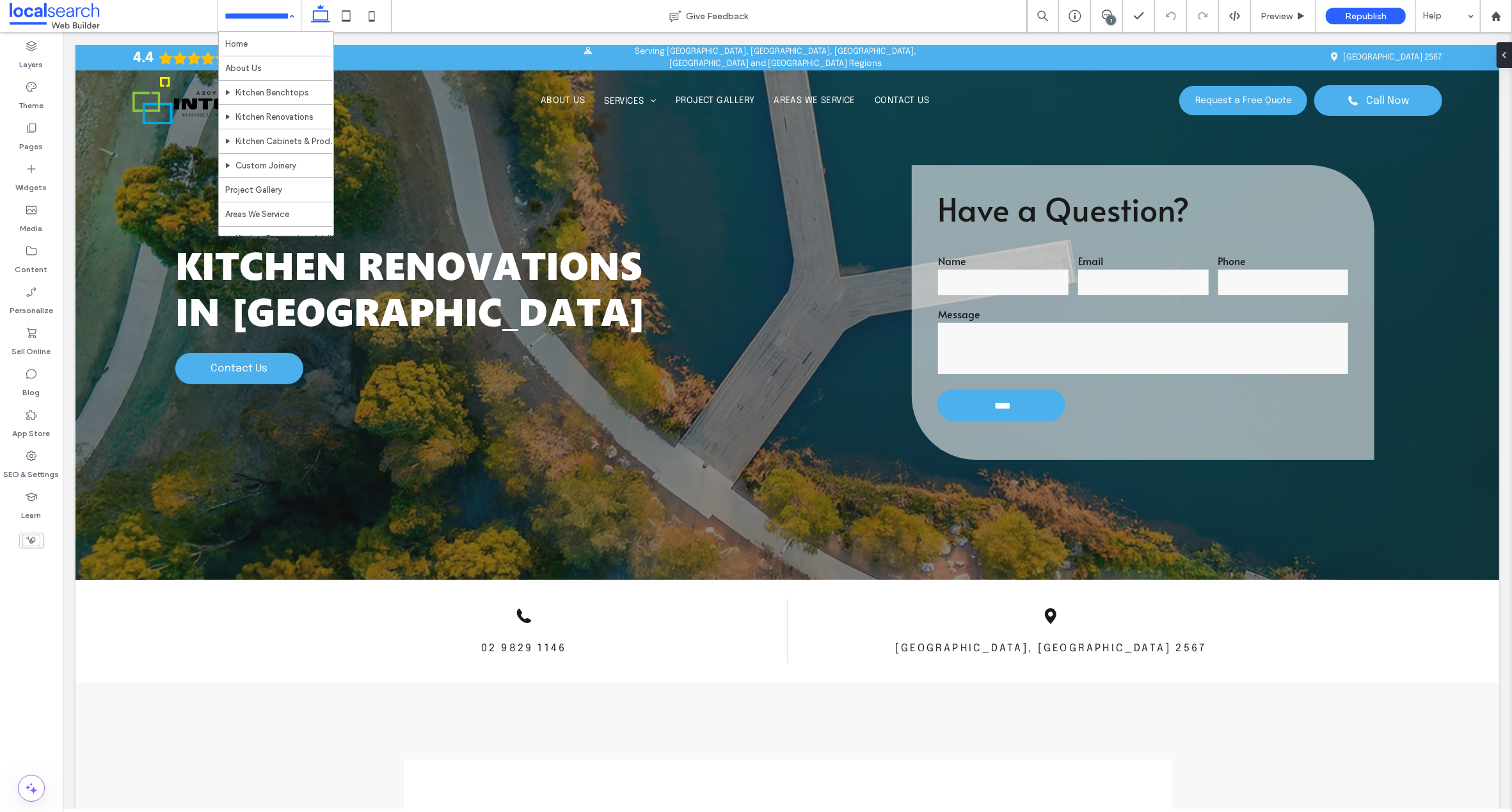
click at [259, 13] on input at bounding box center [256, 16] width 63 height 32
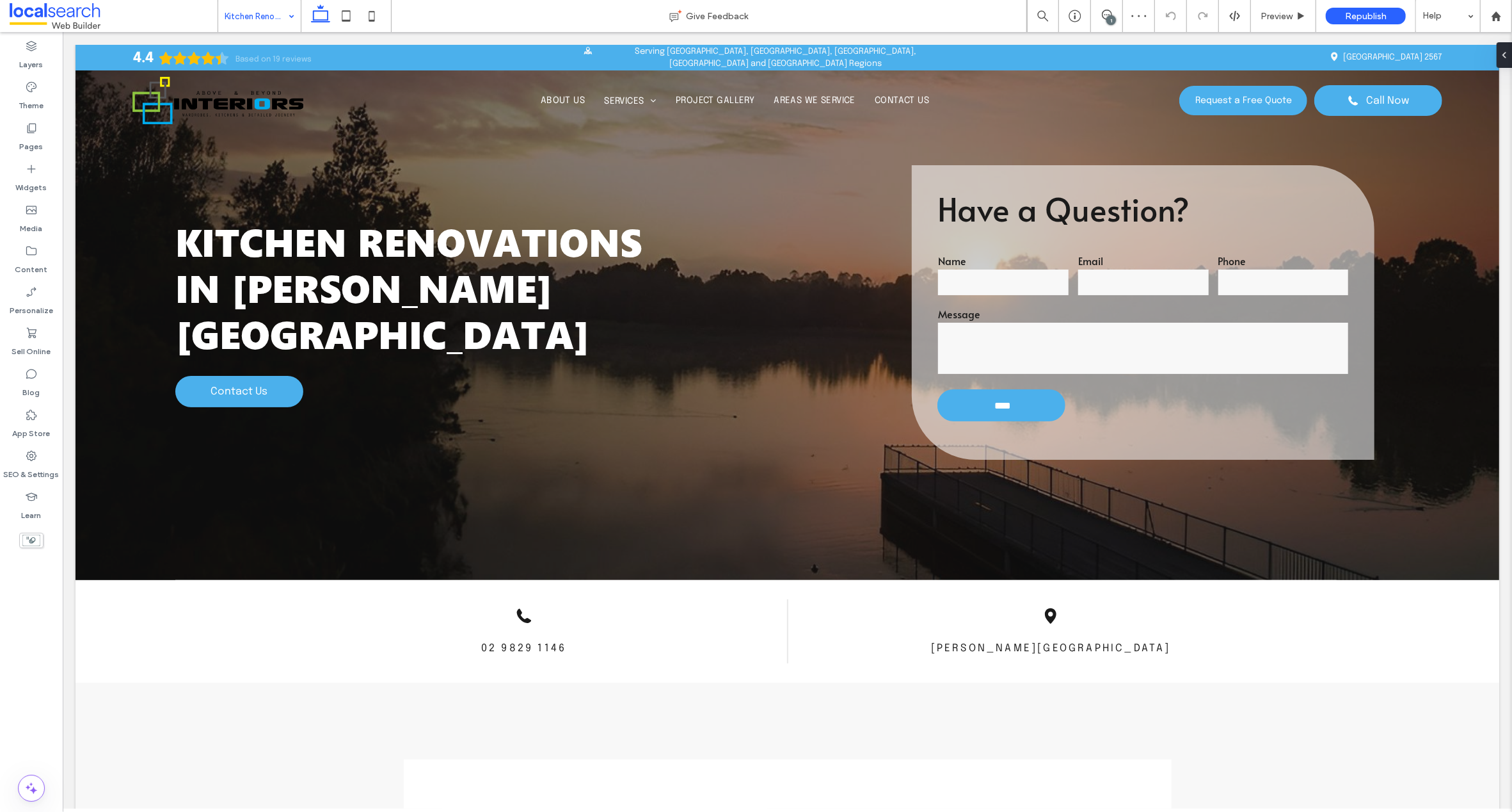
click at [256, 13] on input at bounding box center [256, 16] width 63 height 32
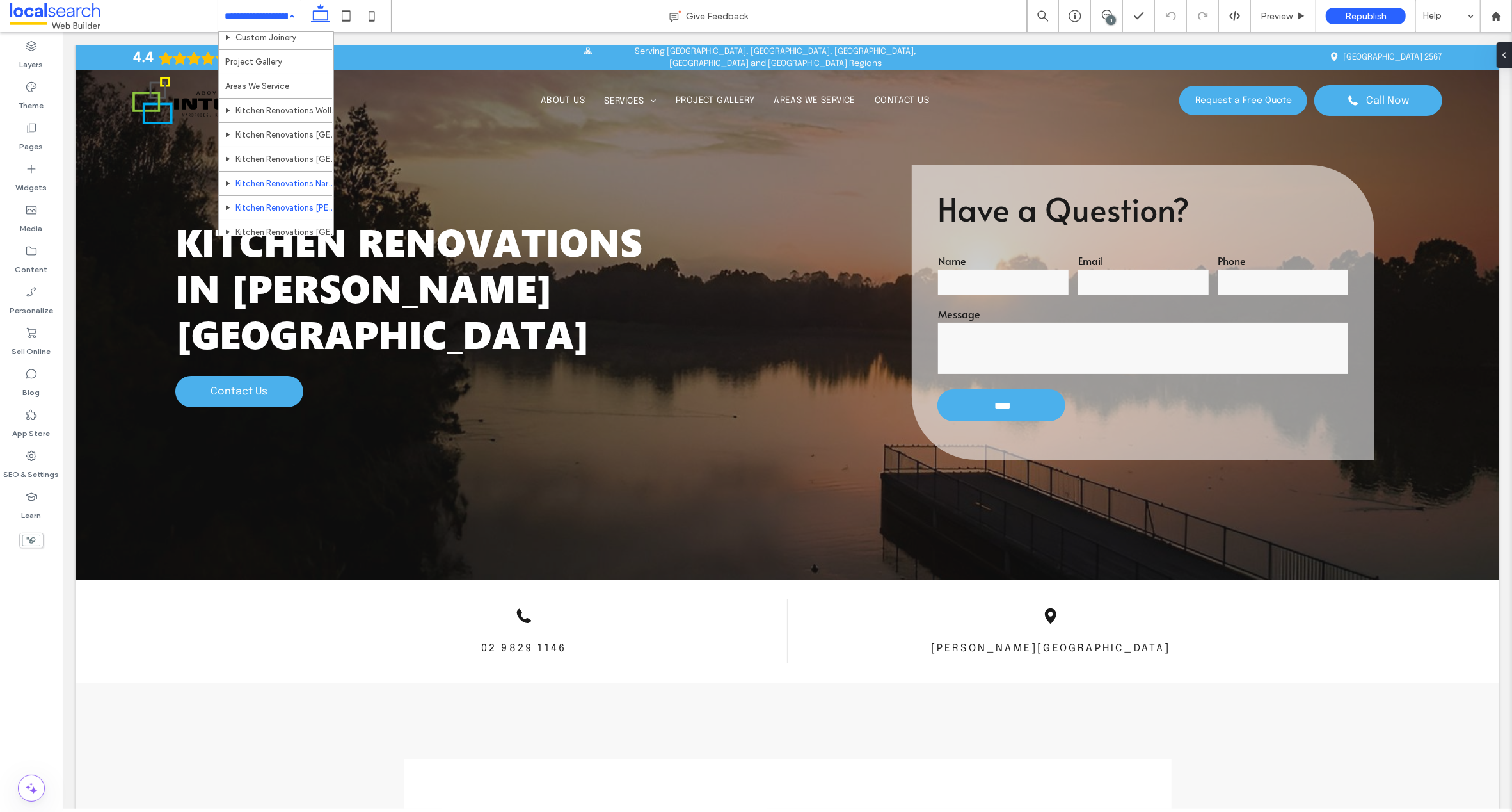
scroll to position [140, 0]
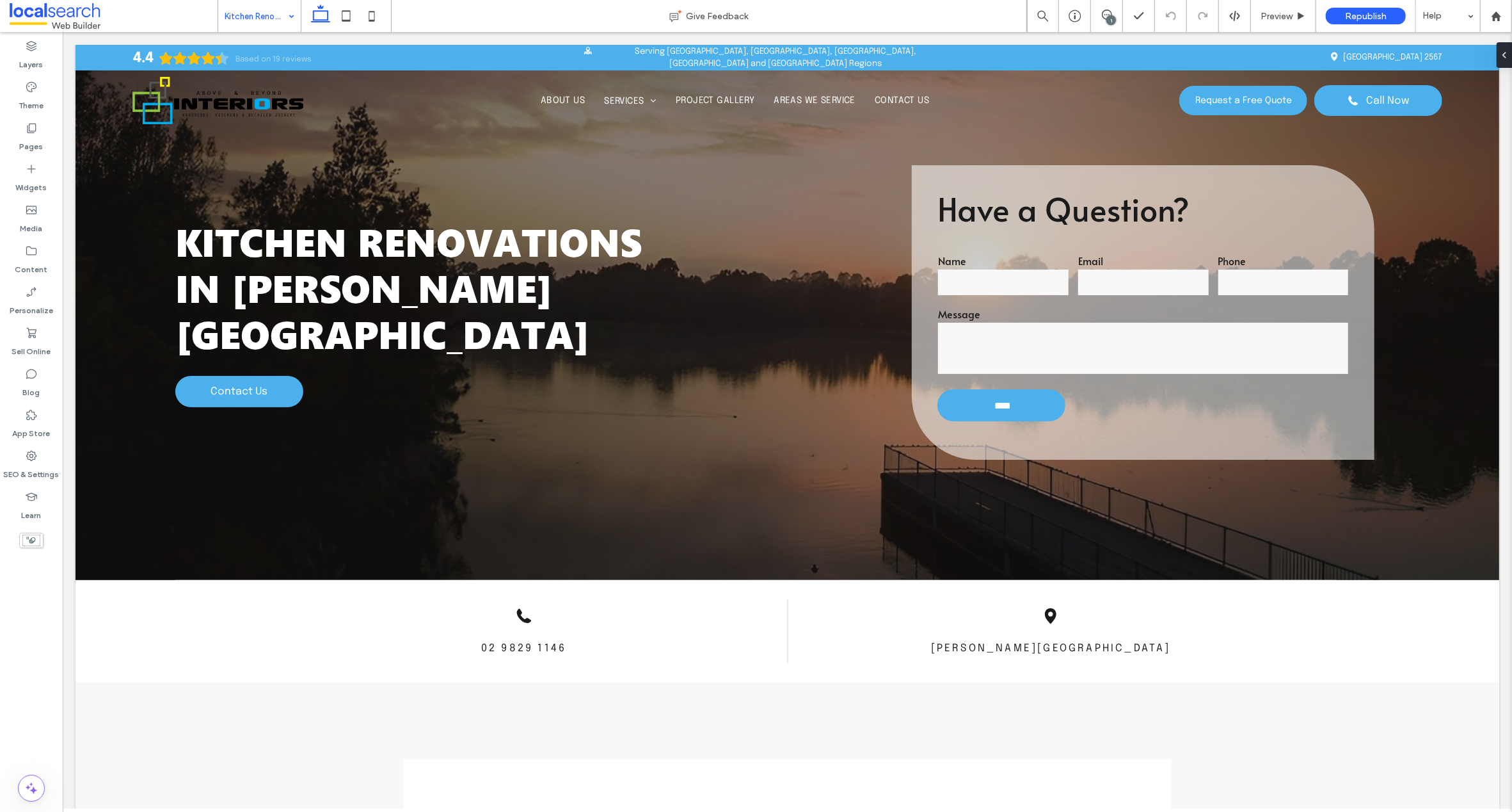
click at [241, 12] on input at bounding box center [256, 16] width 63 height 32
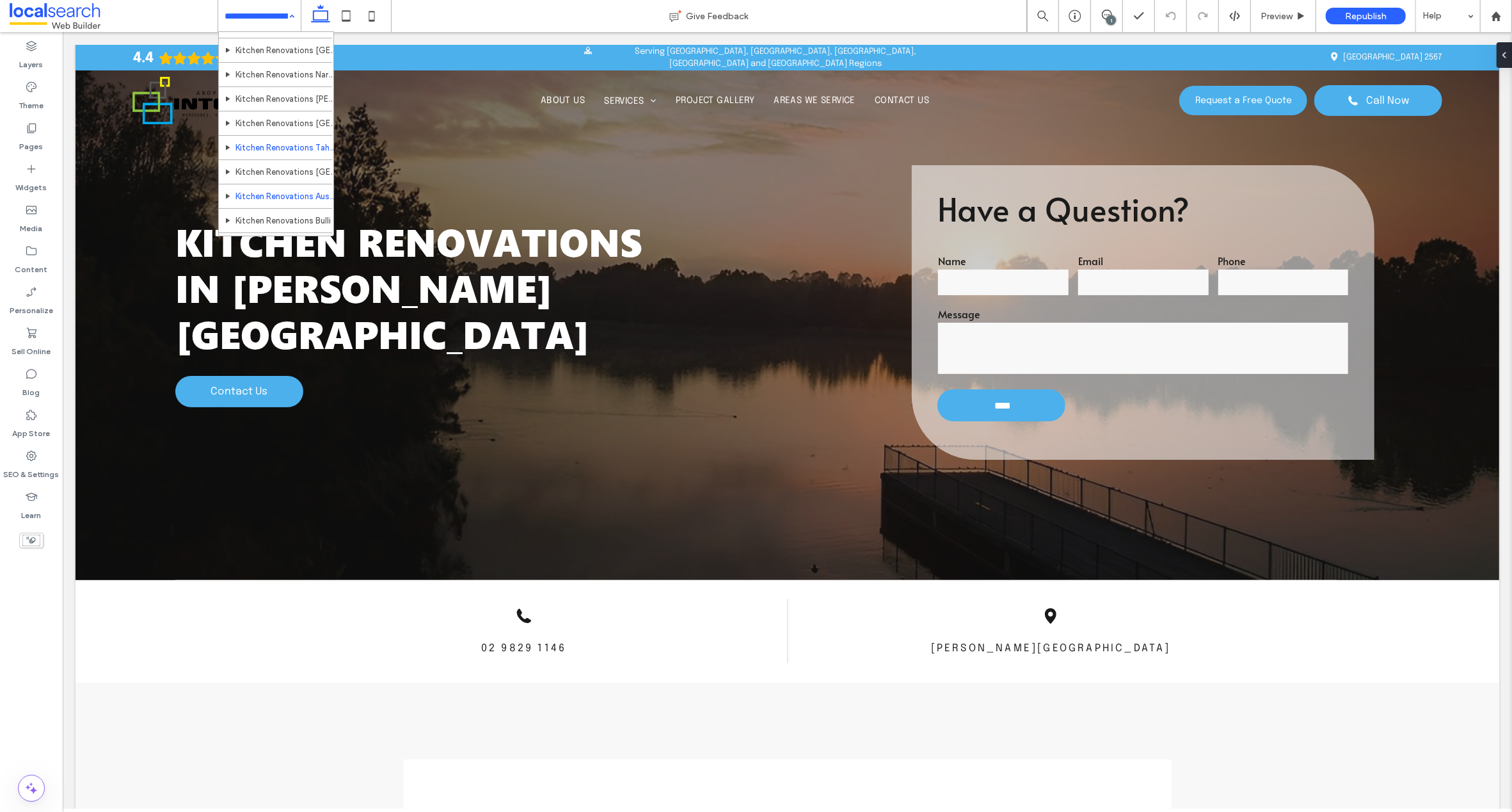
scroll to position [252, 0]
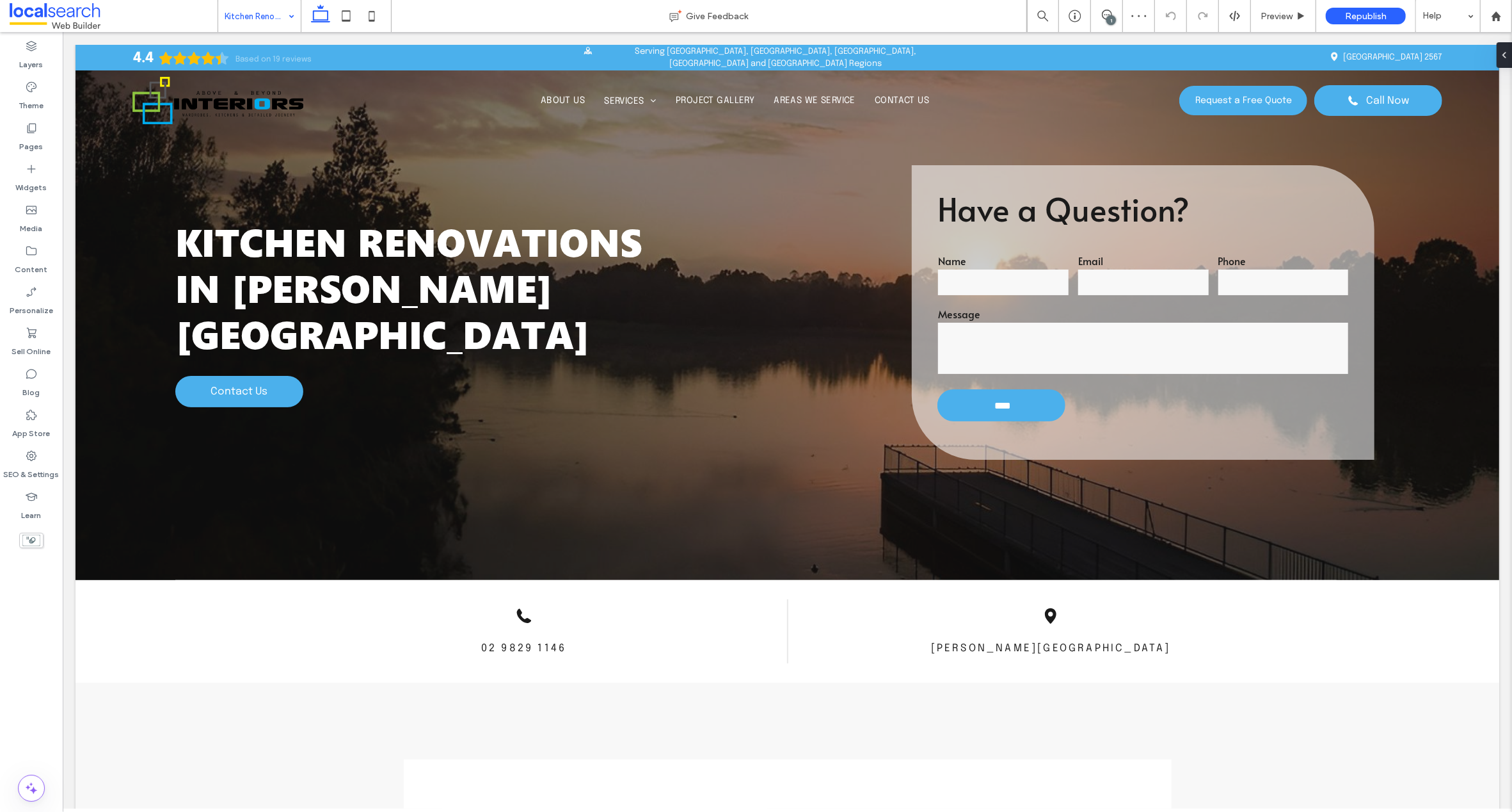
click at [250, 13] on input at bounding box center [256, 16] width 63 height 32
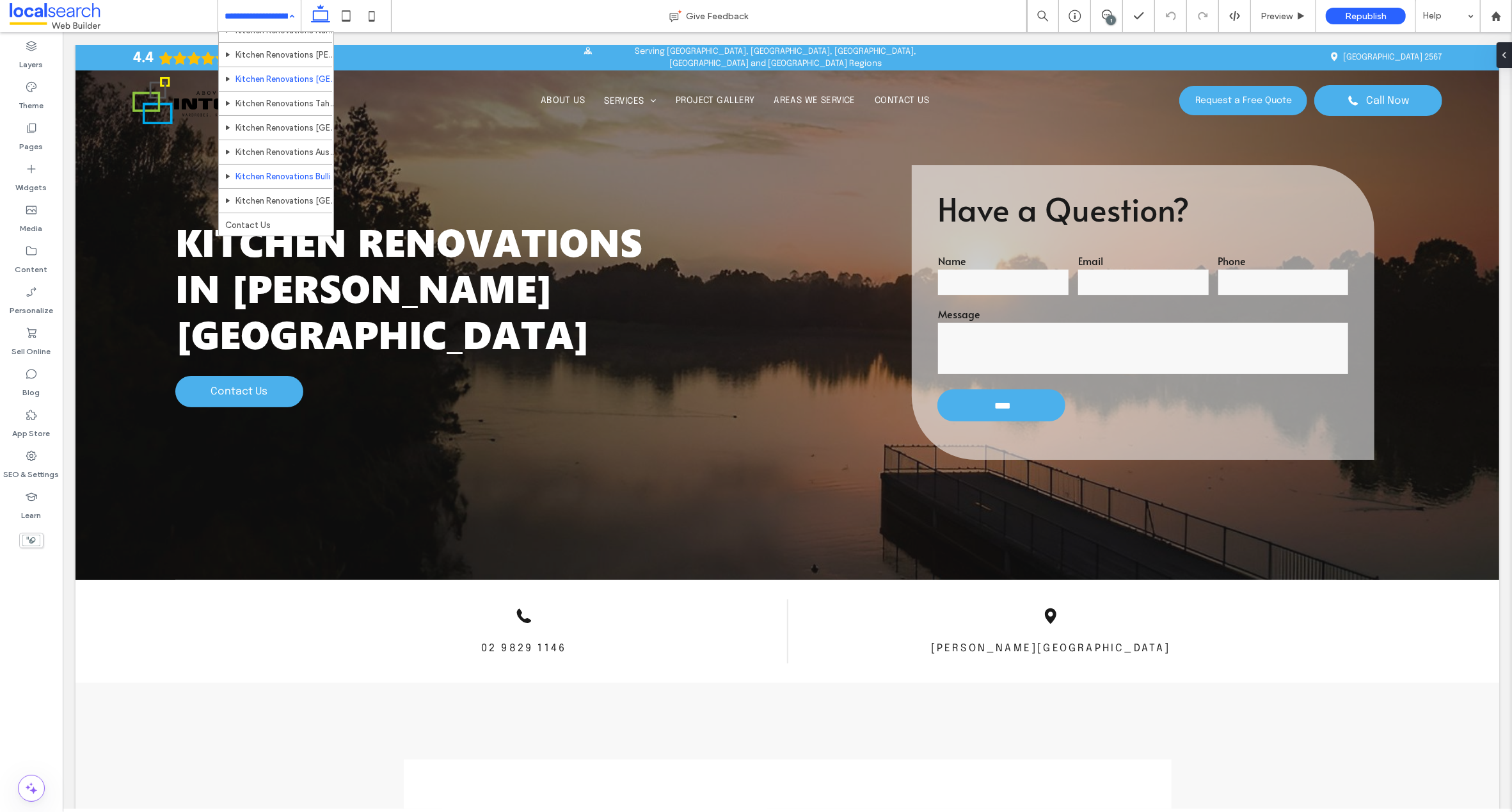
scroll to position [290, 0]
click at [1107, 17] on div "1" at bounding box center [1111, 20] width 10 height 10
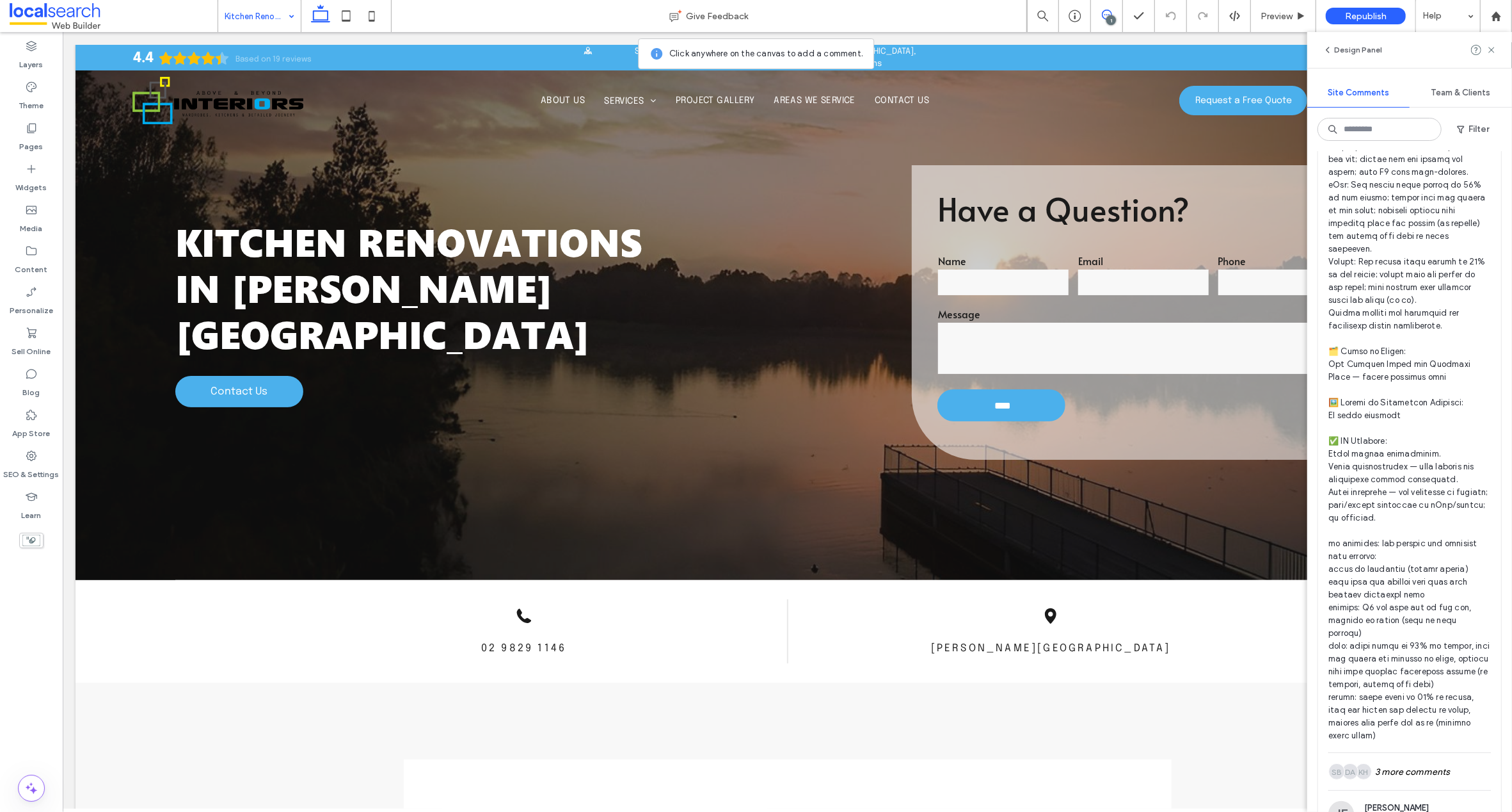
scroll to position [564, 0]
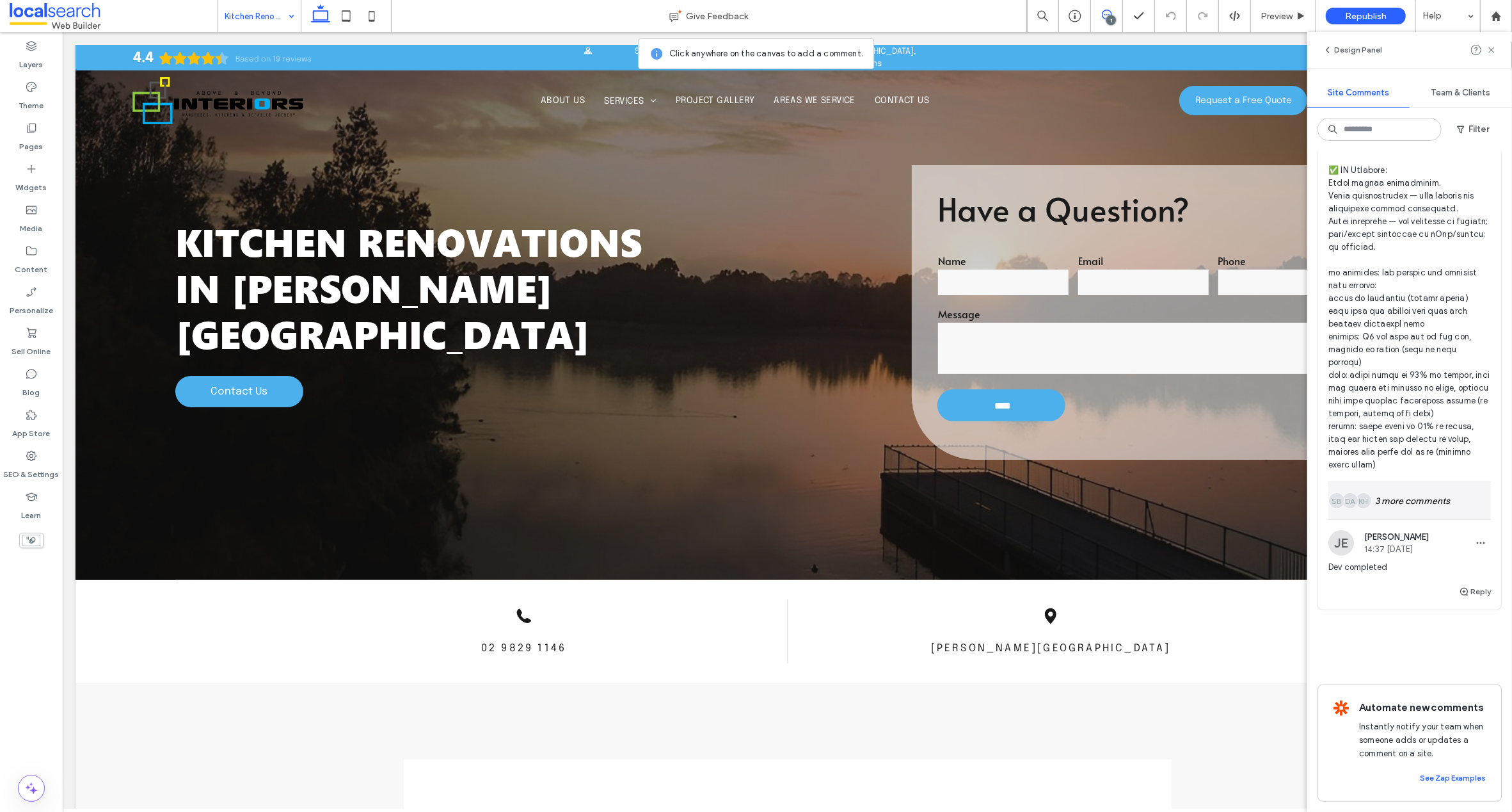
click at [1399, 482] on div "KH DA SB 3 more comments" at bounding box center [1409, 500] width 163 height 37
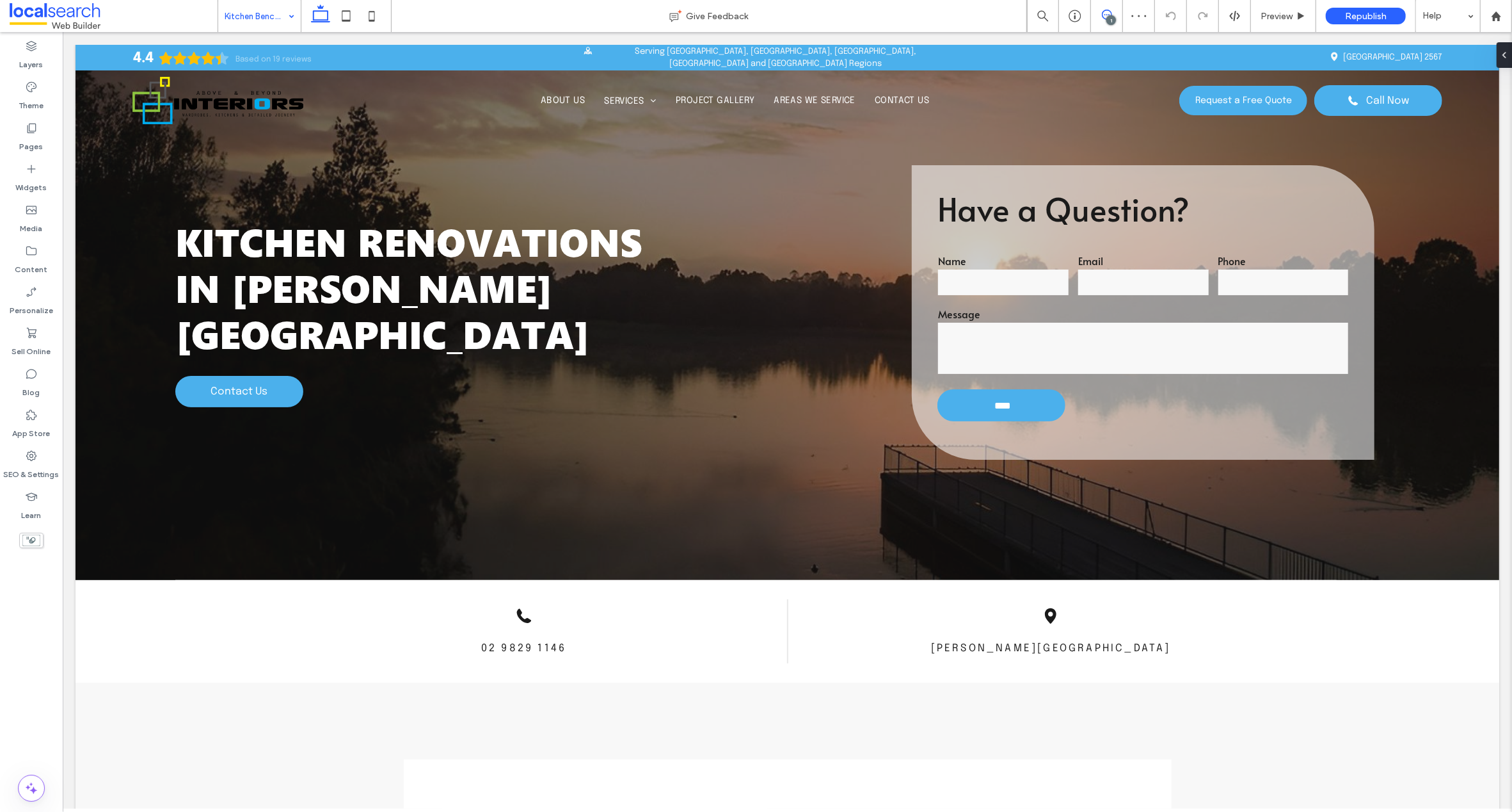
click at [1110, 15] on span at bounding box center [1107, 14] width 32 height 10
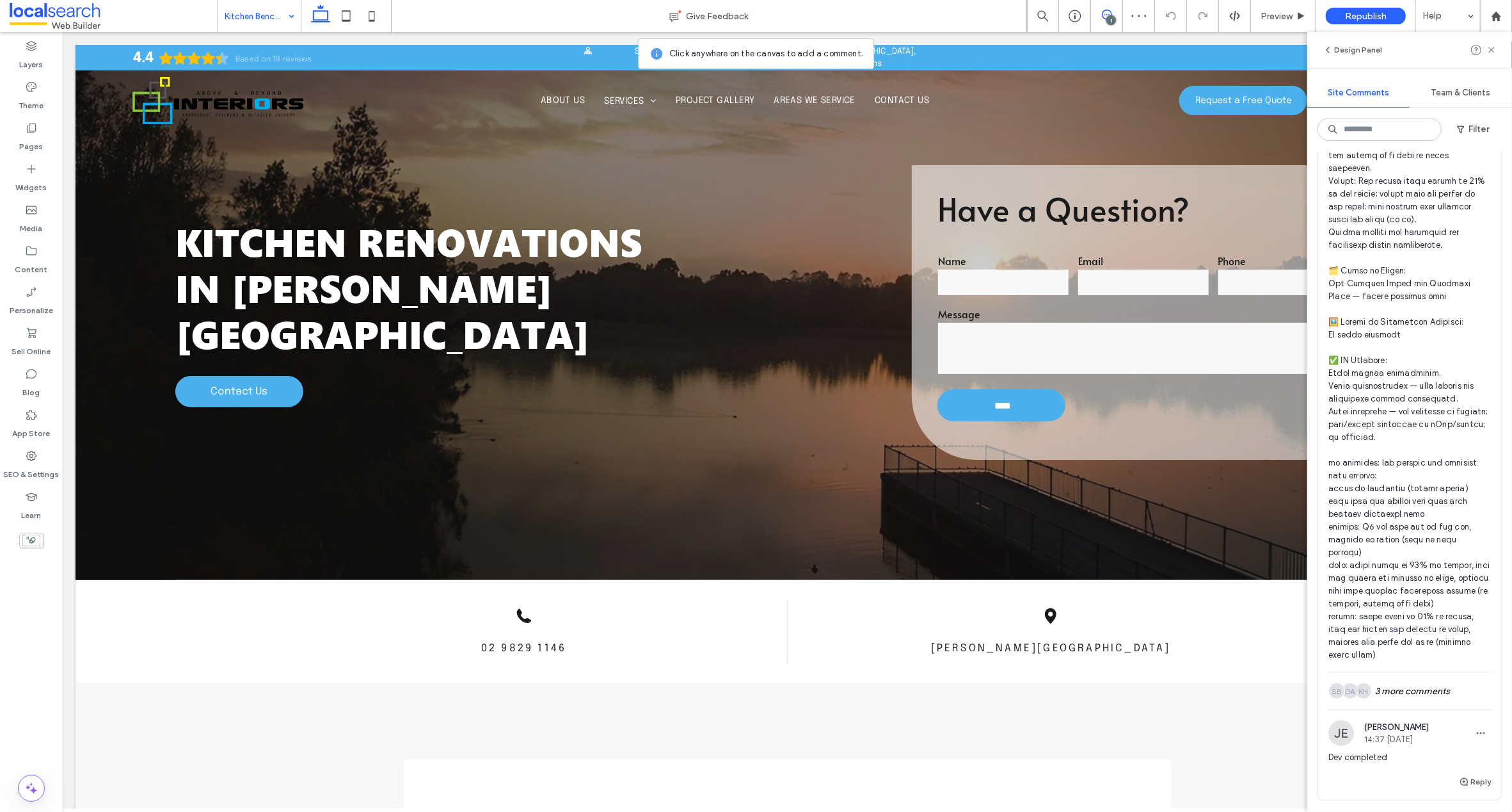
scroll to position [564, 0]
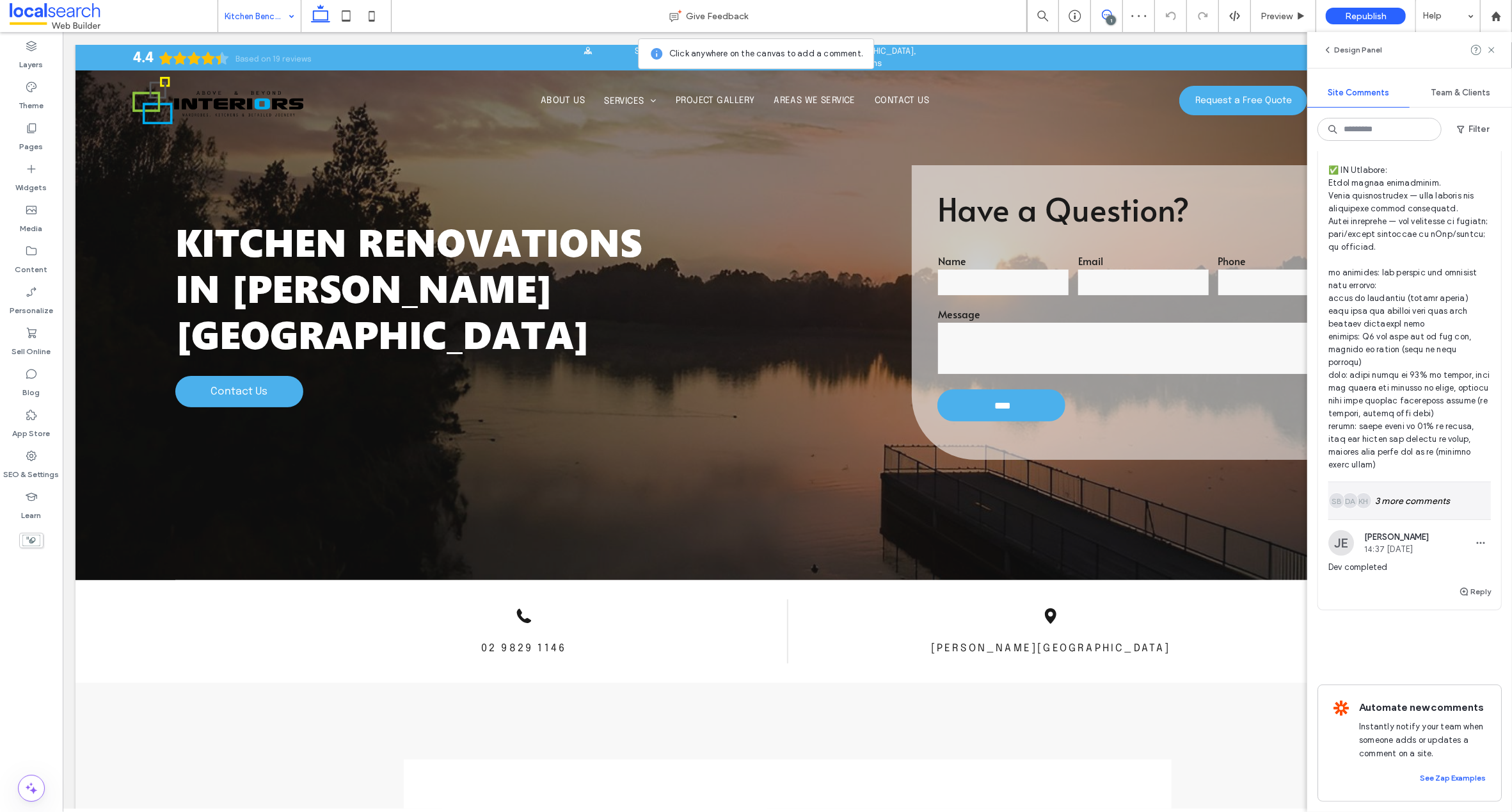
click at [1414, 482] on div "KH DA SB 3 more comments" at bounding box center [1409, 500] width 163 height 37
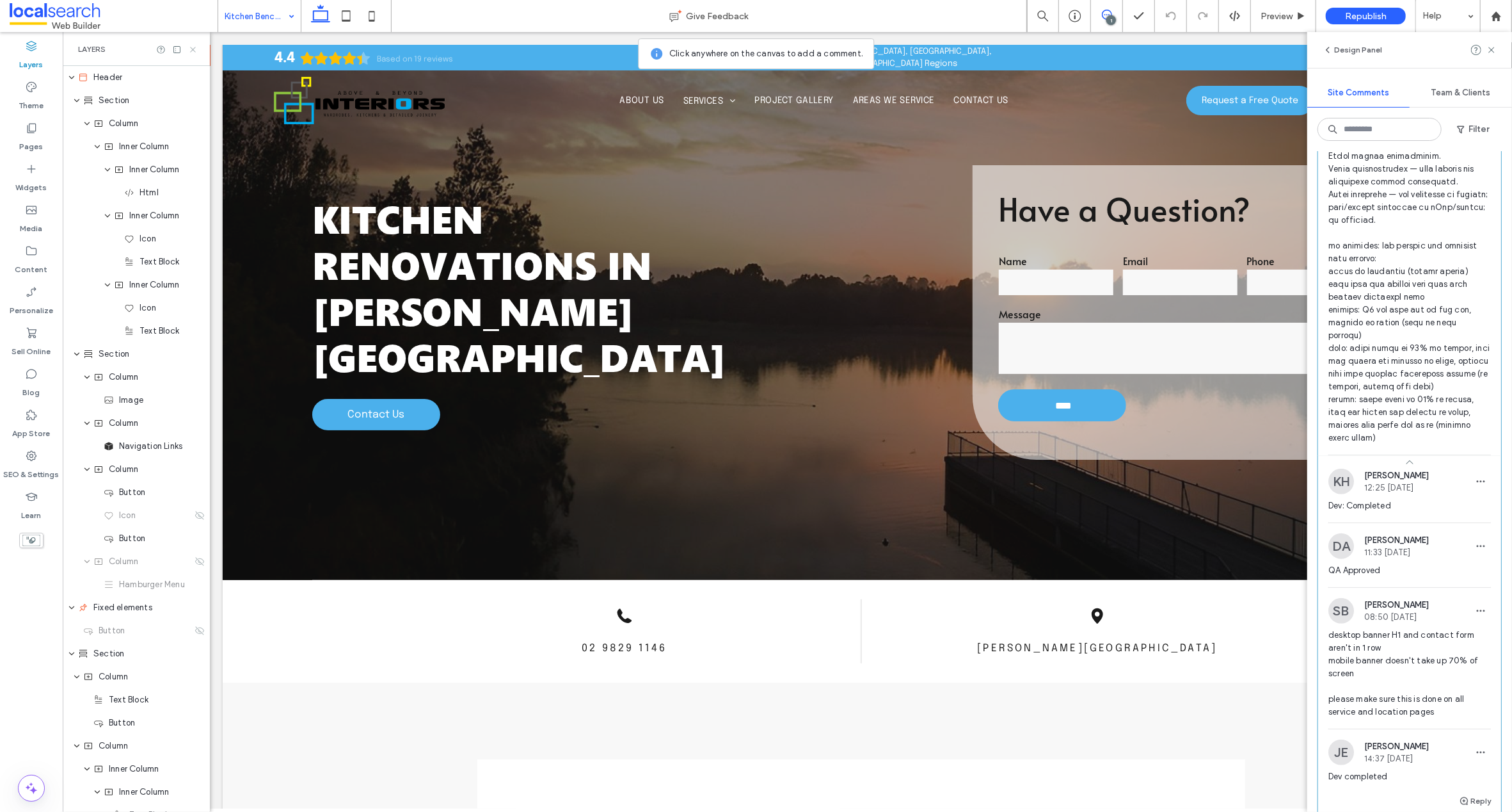
click at [196, 48] on icon at bounding box center [193, 49] width 10 height 10
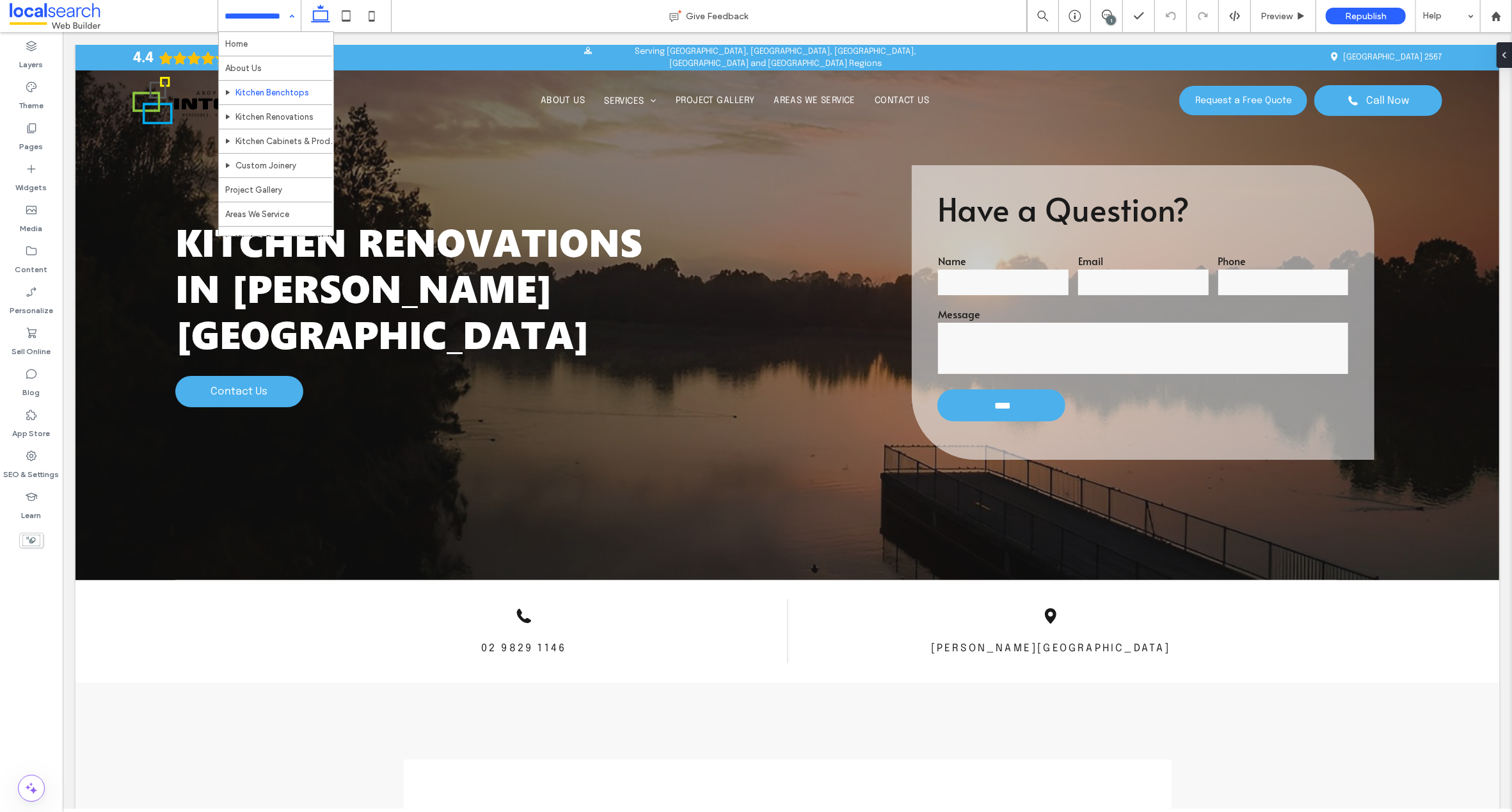
scroll to position [0, 0]
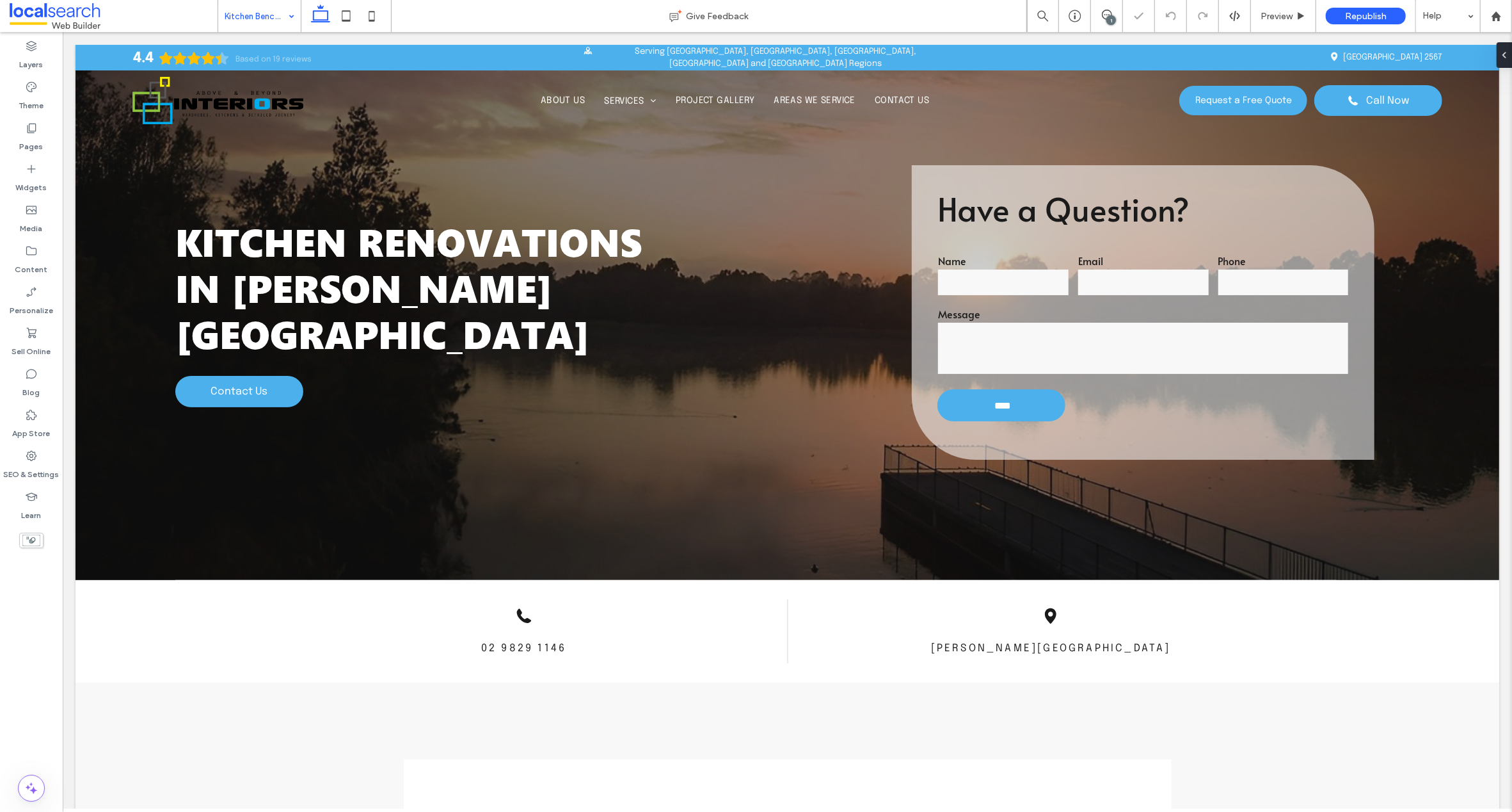
click at [256, 17] on input at bounding box center [256, 16] width 63 height 32
click at [240, 9] on input at bounding box center [256, 16] width 63 height 32
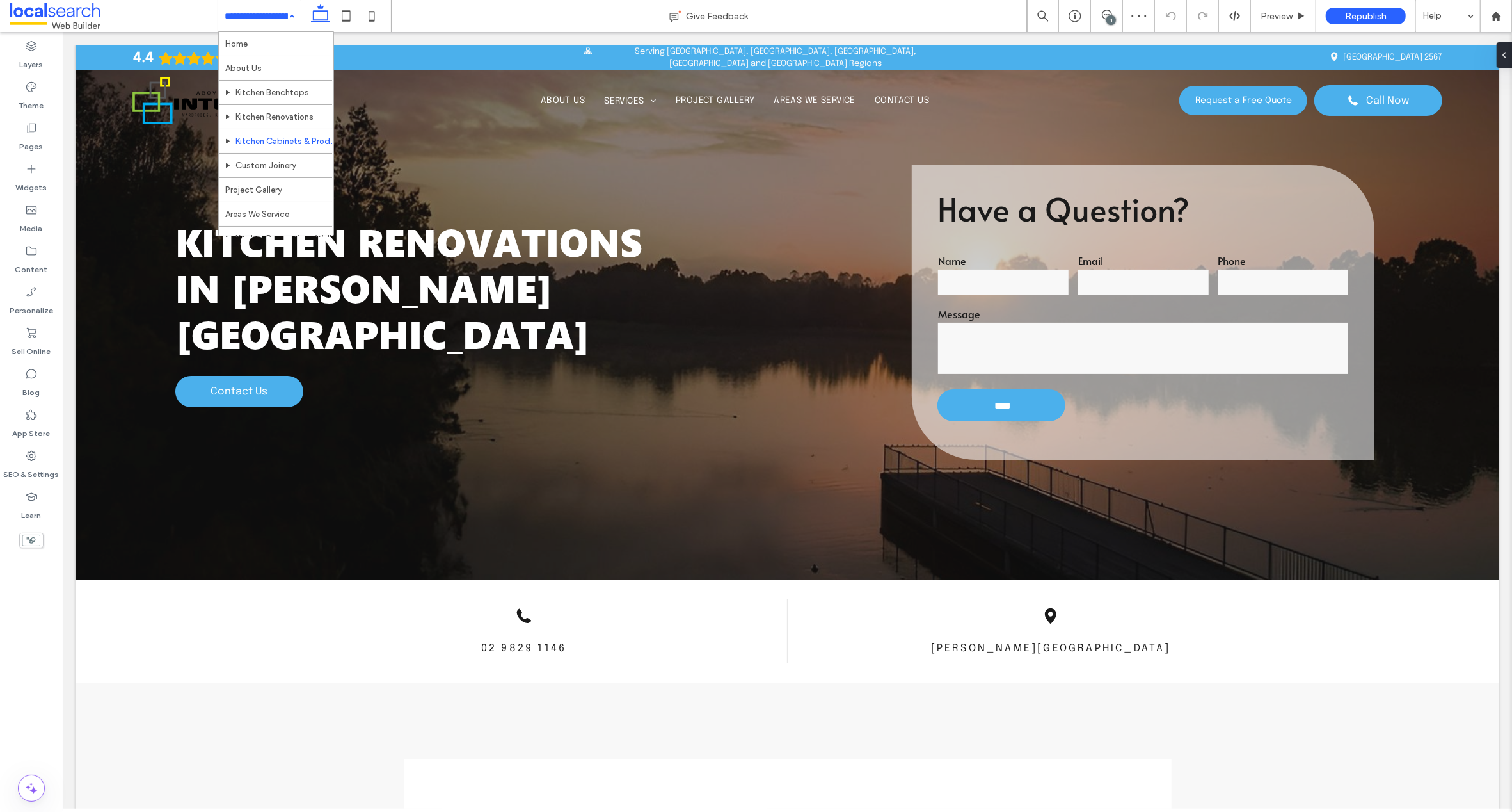
click at [244, 17] on input at bounding box center [256, 16] width 63 height 32
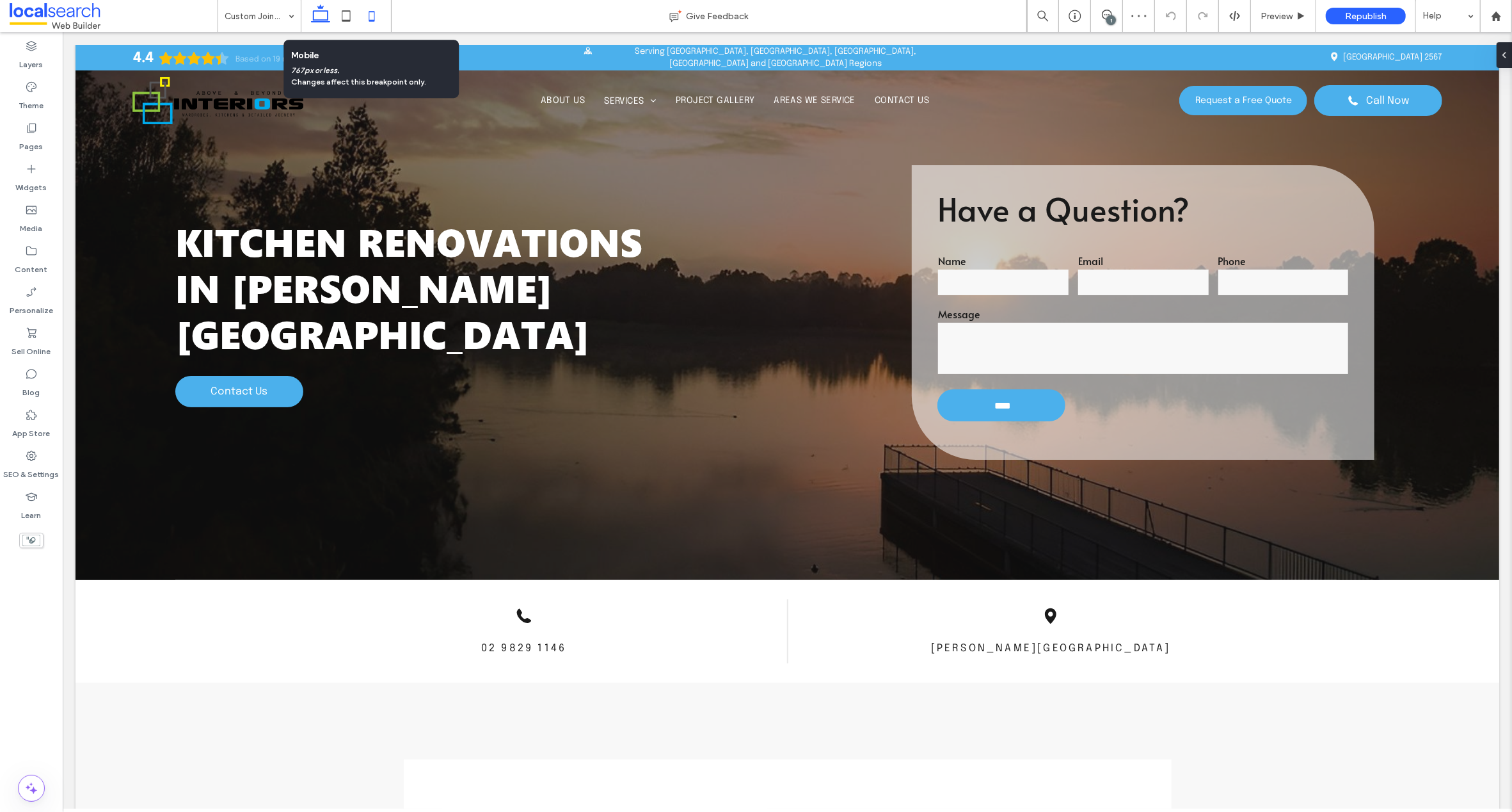
click at [370, 15] on icon at bounding box center [371, 16] width 25 height 25
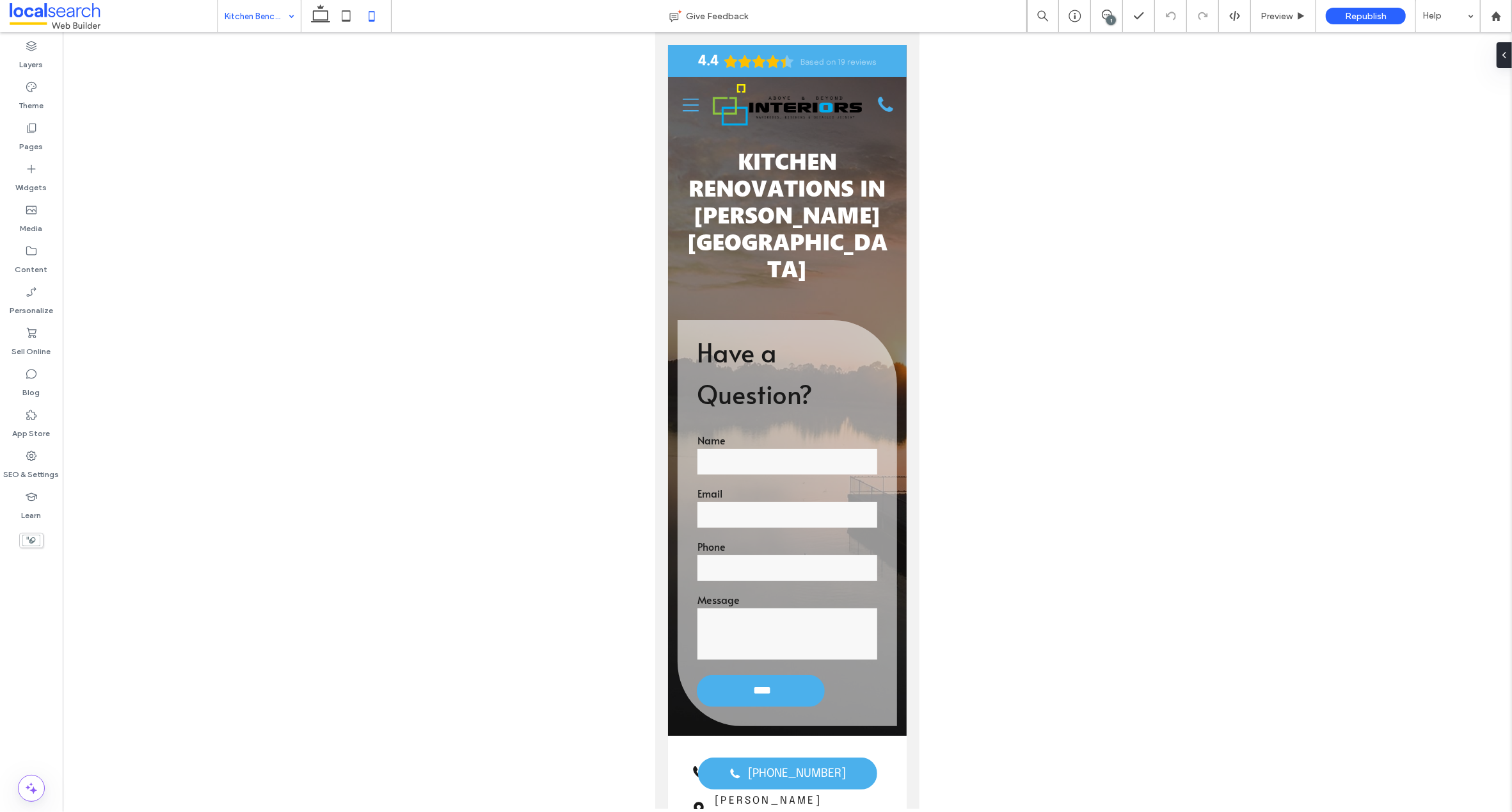
click at [252, 13] on input at bounding box center [256, 16] width 63 height 32
click at [257, 17] on input at bounding box center [256, 16] width 63 height 32
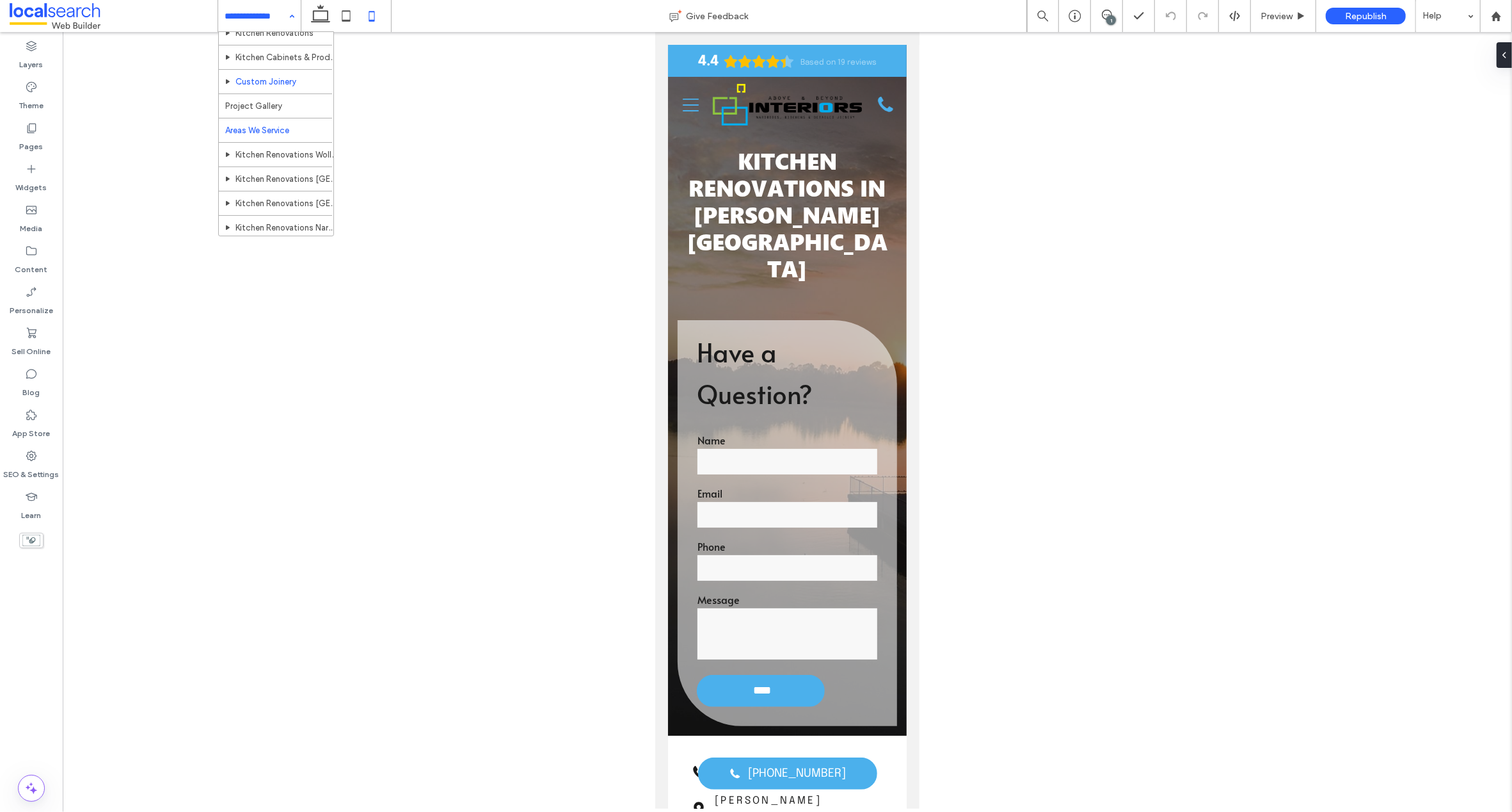
scroll to position [91, 0]
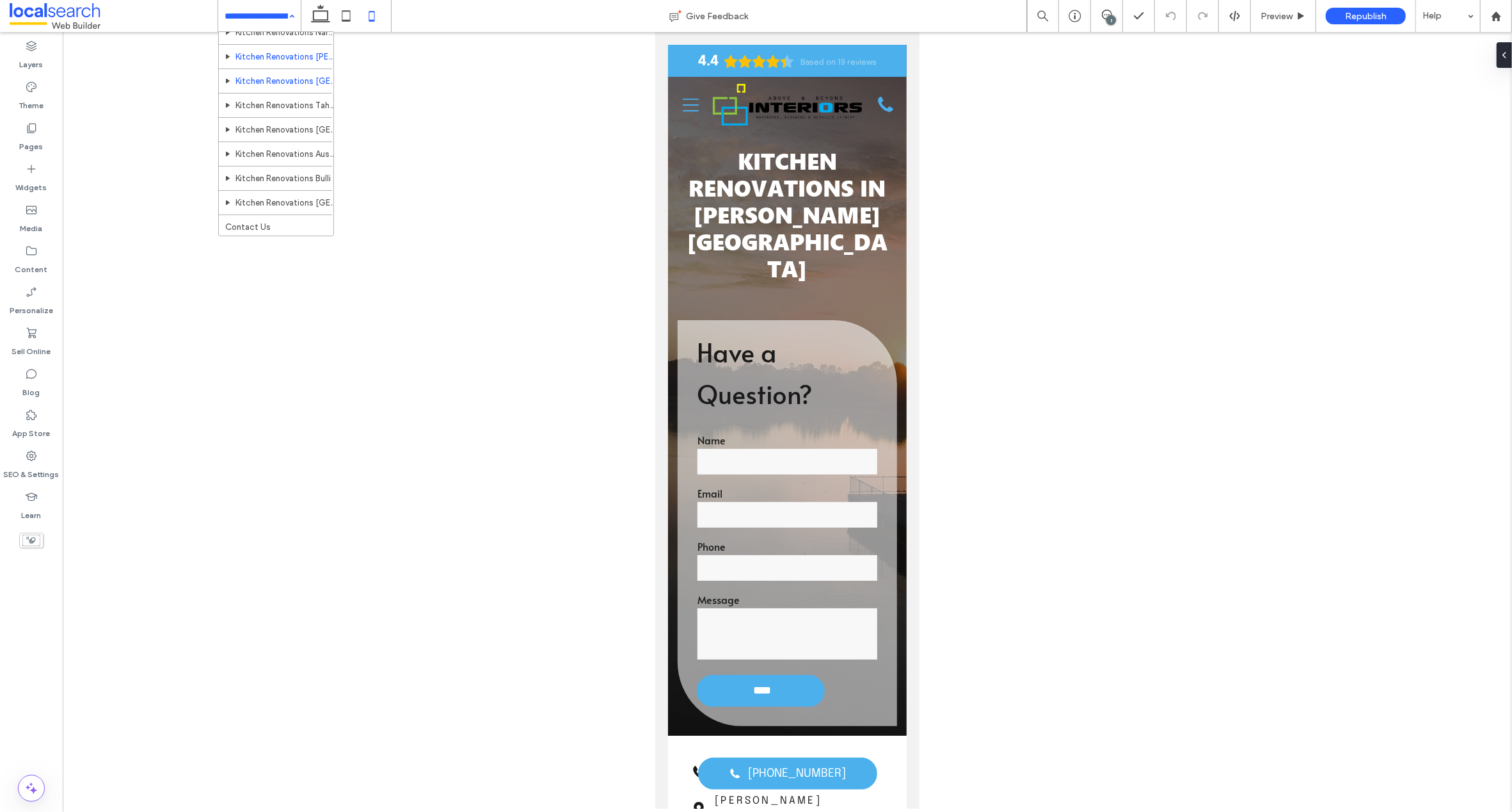
scroll to position [282, 0]
click at [244, 10] on input at bounding box center [256, 16] width 63 height 32
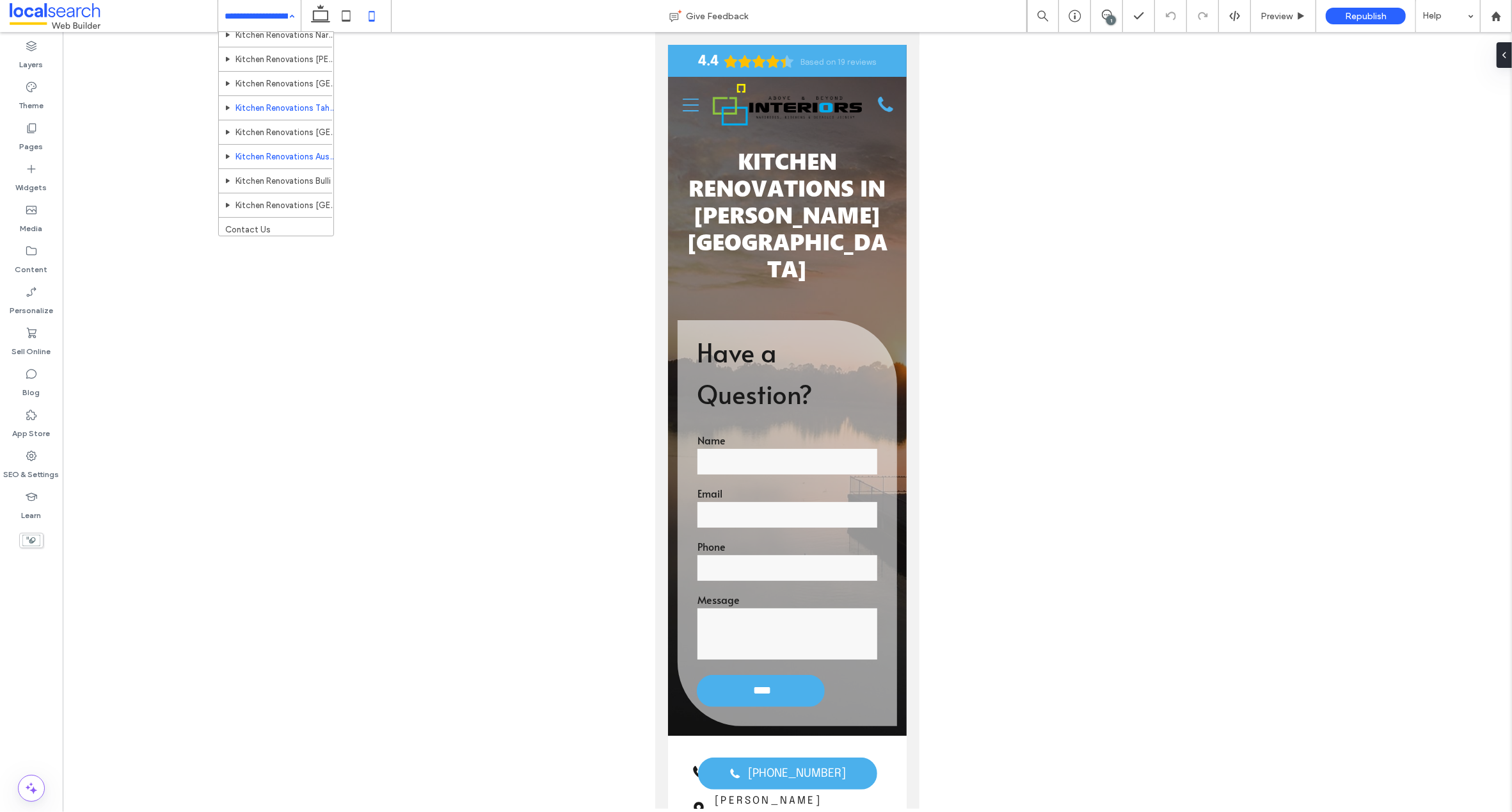
scroll to position [290, 0]
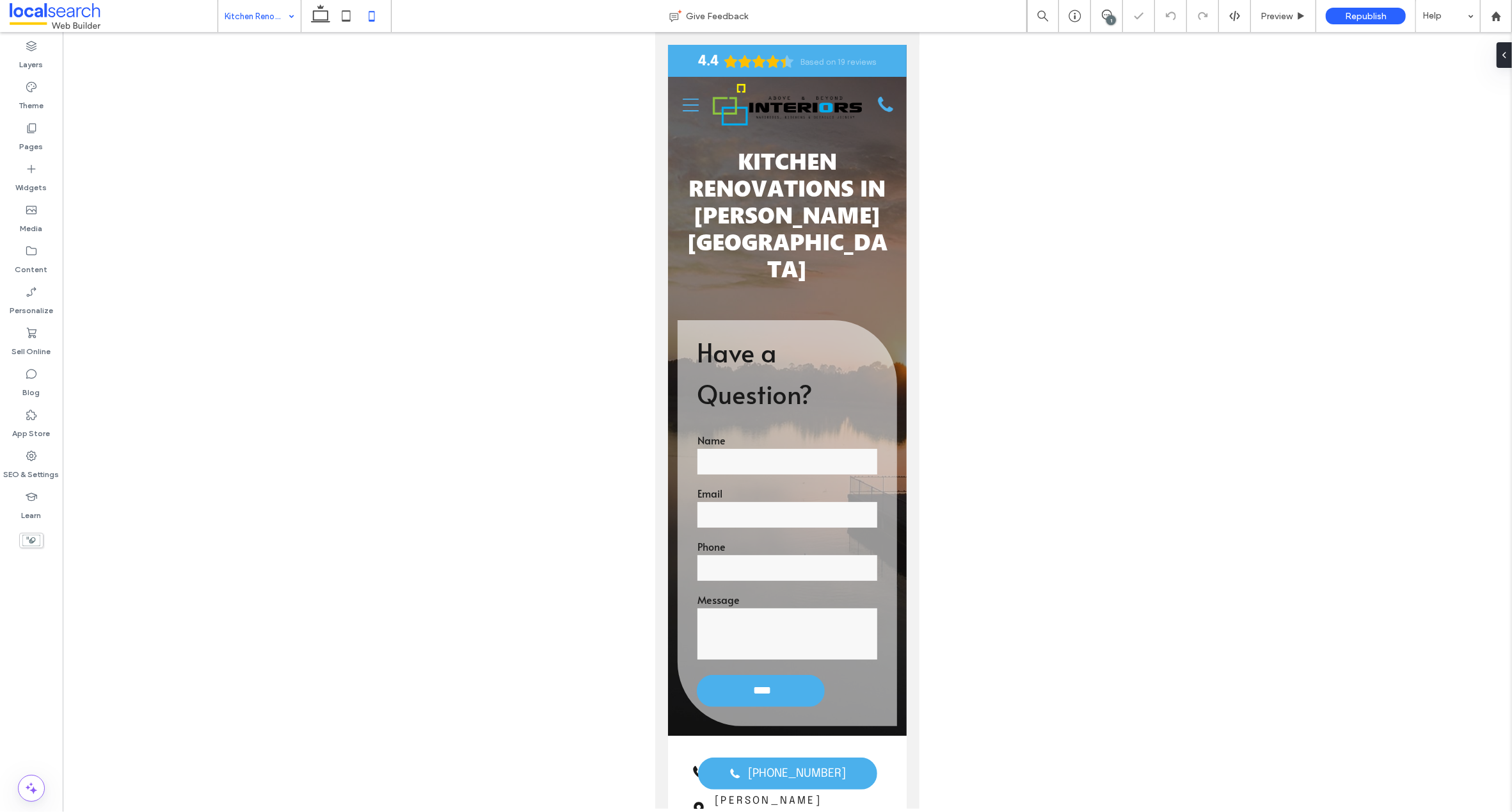
click at [1113, 19] on div "1" at bounding box center [1111, 20] width 10 height 10
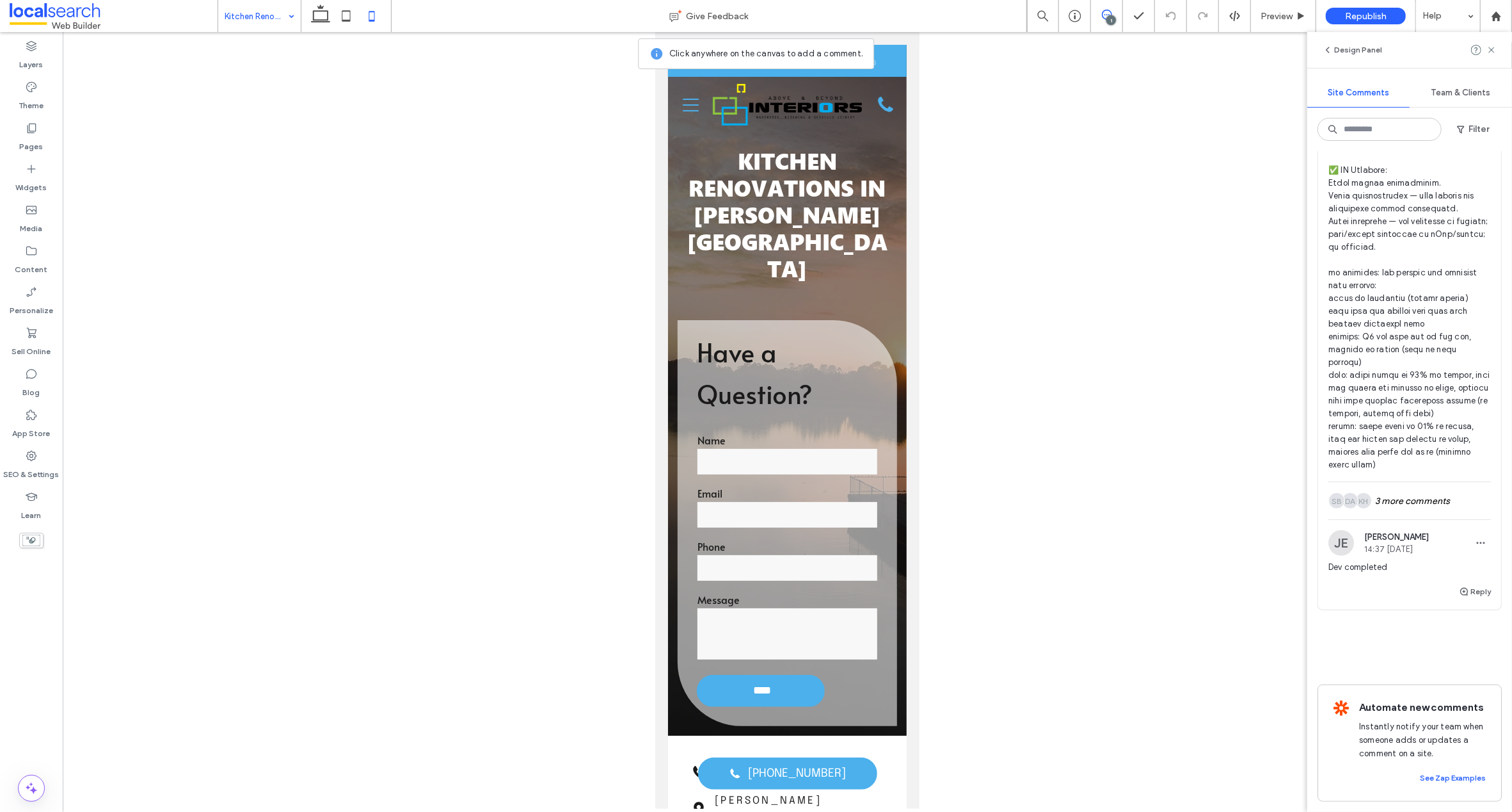
scroll to position [564, 0]
drag, startPoint x: 1413, startPoint y: 490, endPoint x: 1441, endPoint y: 487, distance: 28.2
click at [1414, 489] on div "KH DA SB 3 more comments" at bounding box center [1409, 500] width 163 height 37
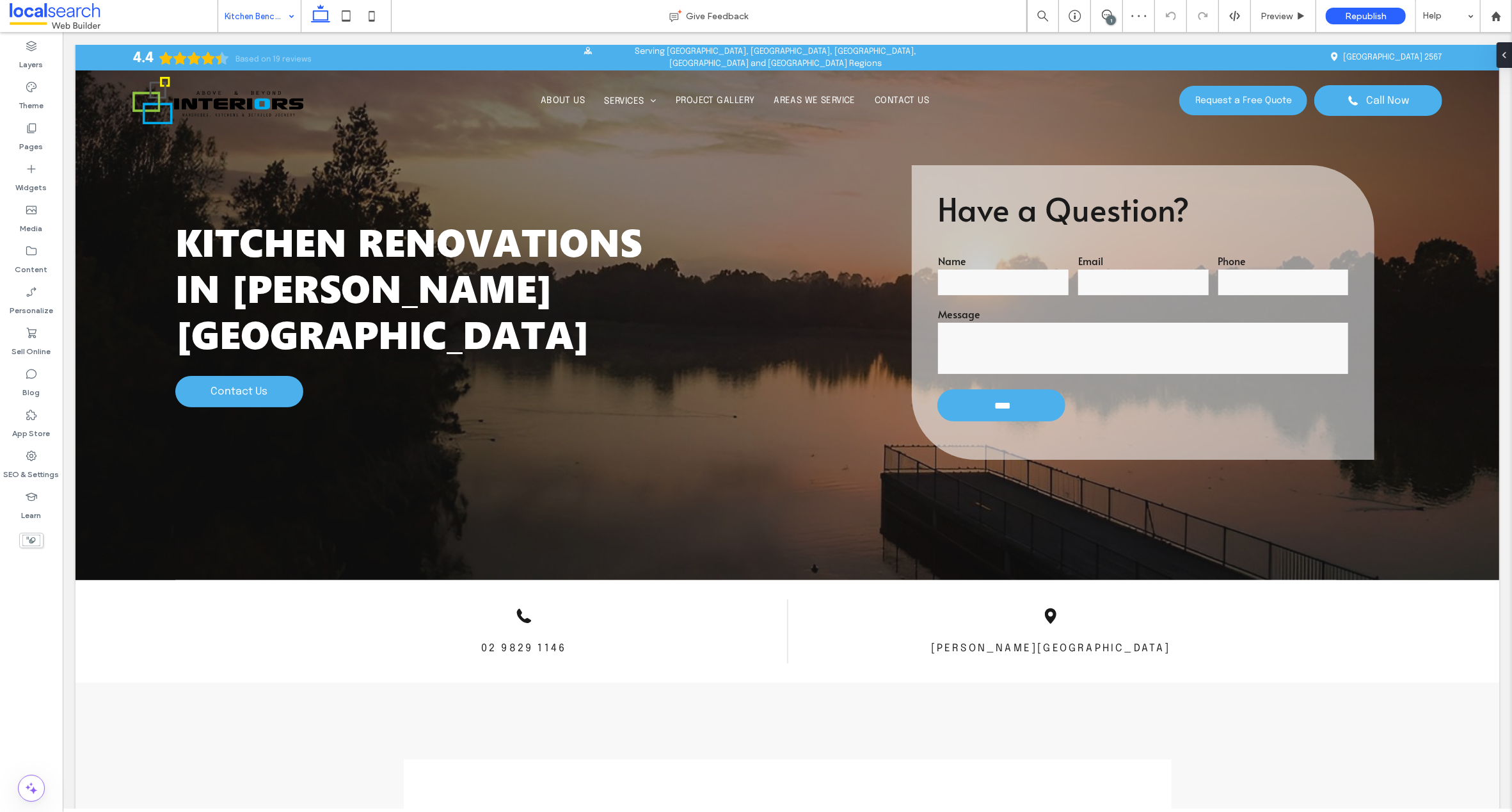
click at [1108, 21] on div "1" at bounding box center [1111, 20] width 10 height 10
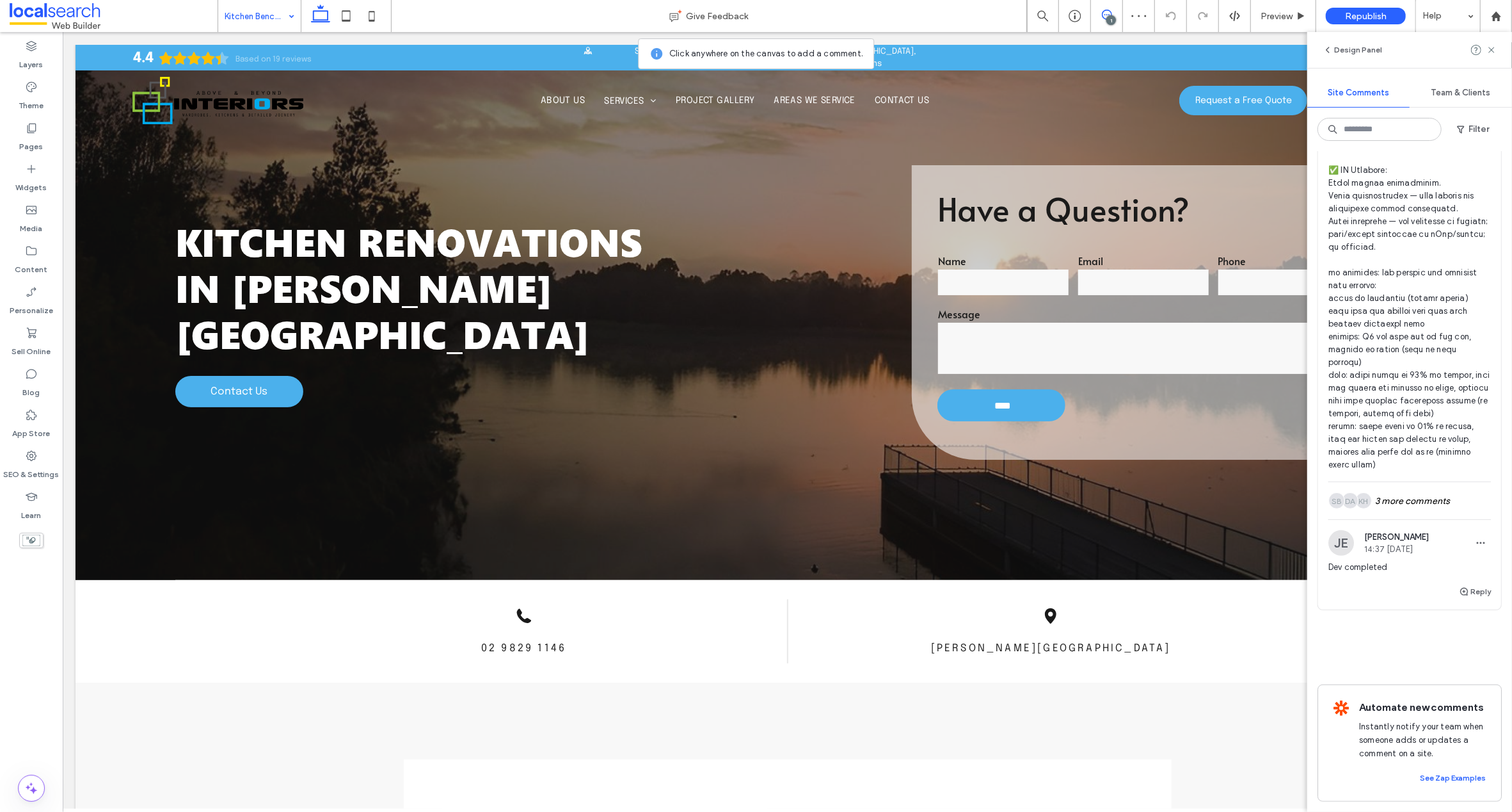
scroll to position [564, 0]
click at [1410, 490] on div "KH DA SB 3 more comments" at bounding box center [1409, 500] width 163 height 37
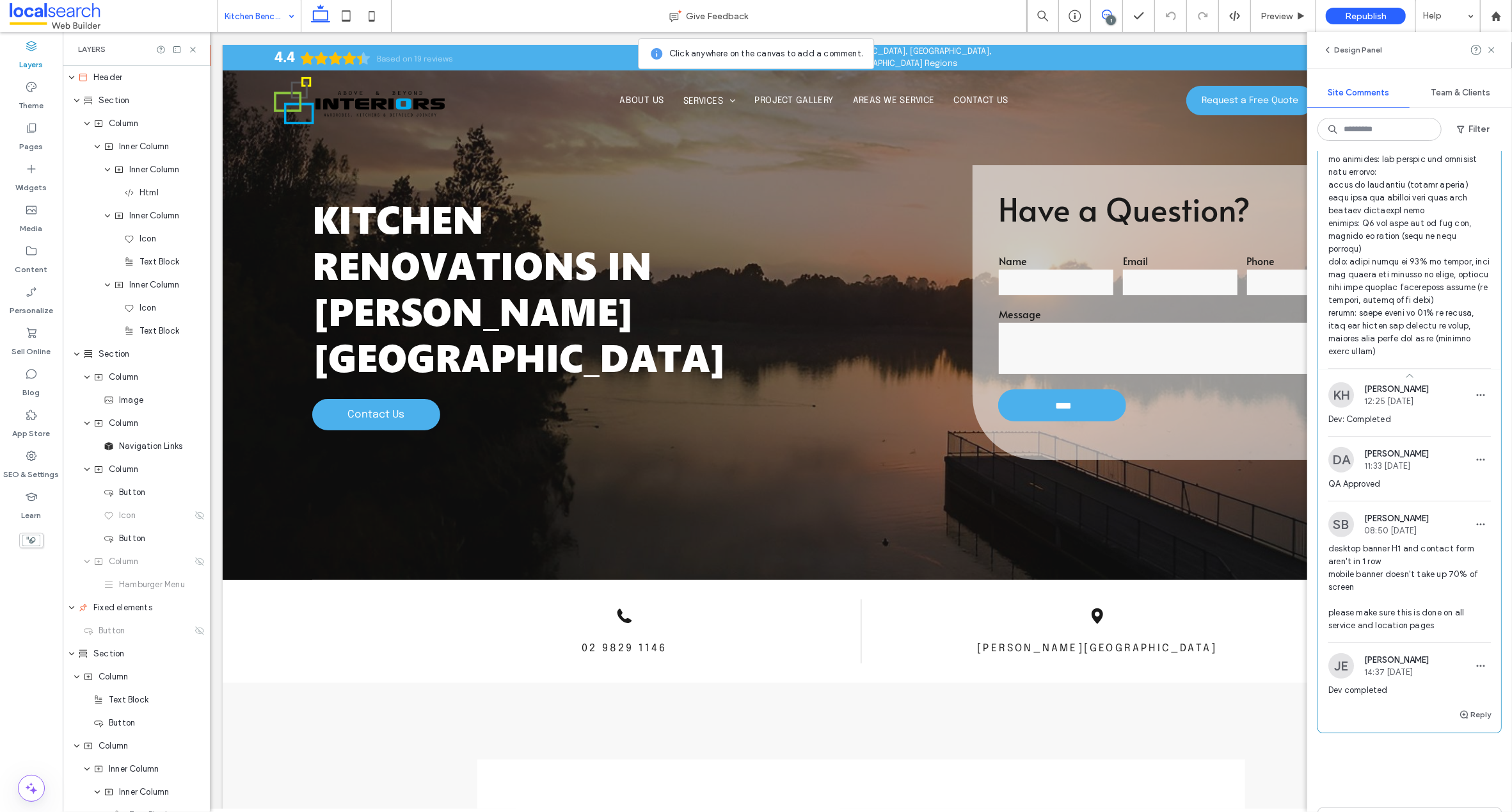
scroll to position [656, 0]
click at [1460, 713] on use "button" at bounding box center [1464, 709] width 8 height 8
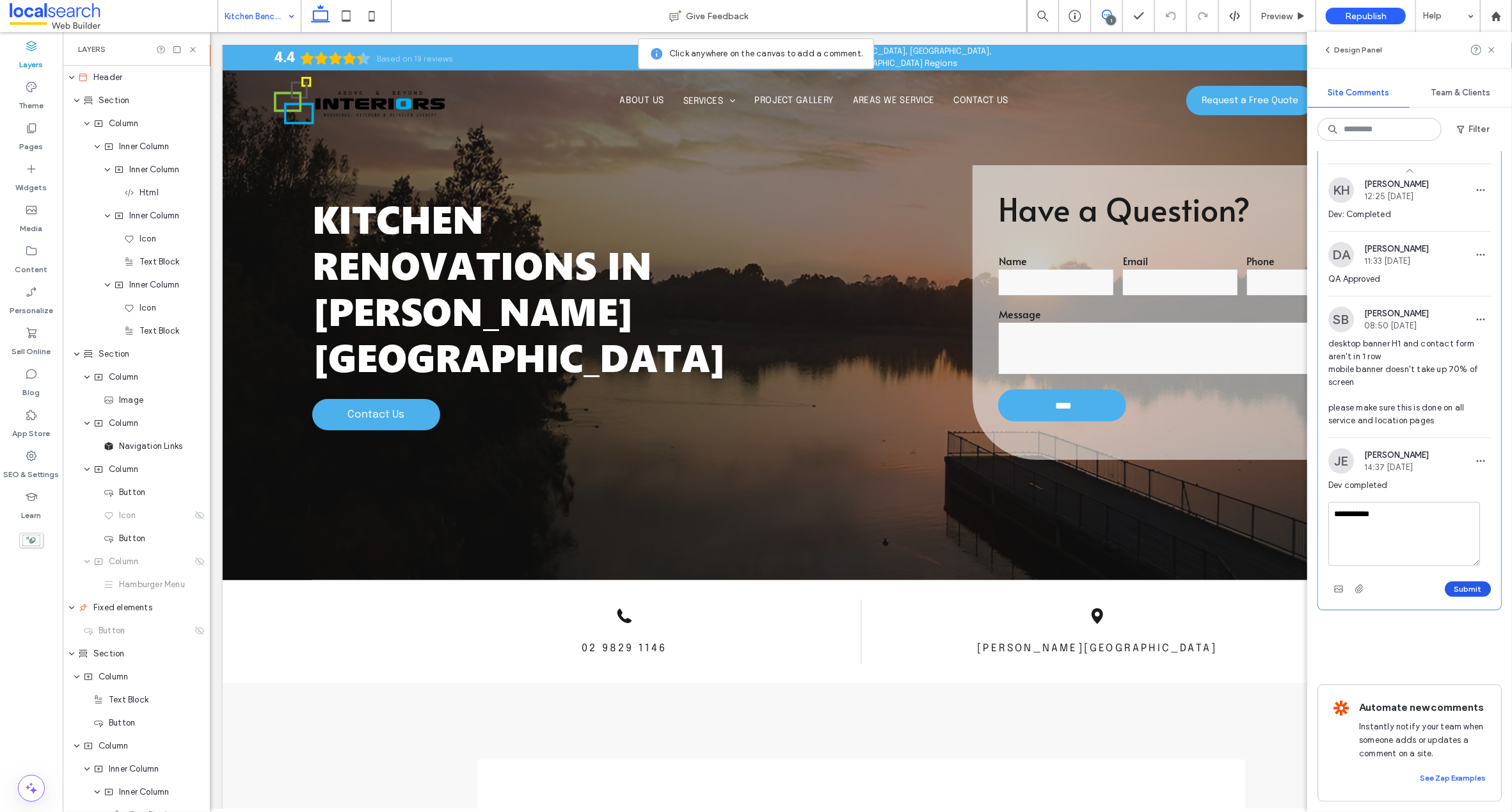
type textarea "**********"
click at [1468, 581] on button "Submit" at bounding box center [1468, 588] width 46 height 15
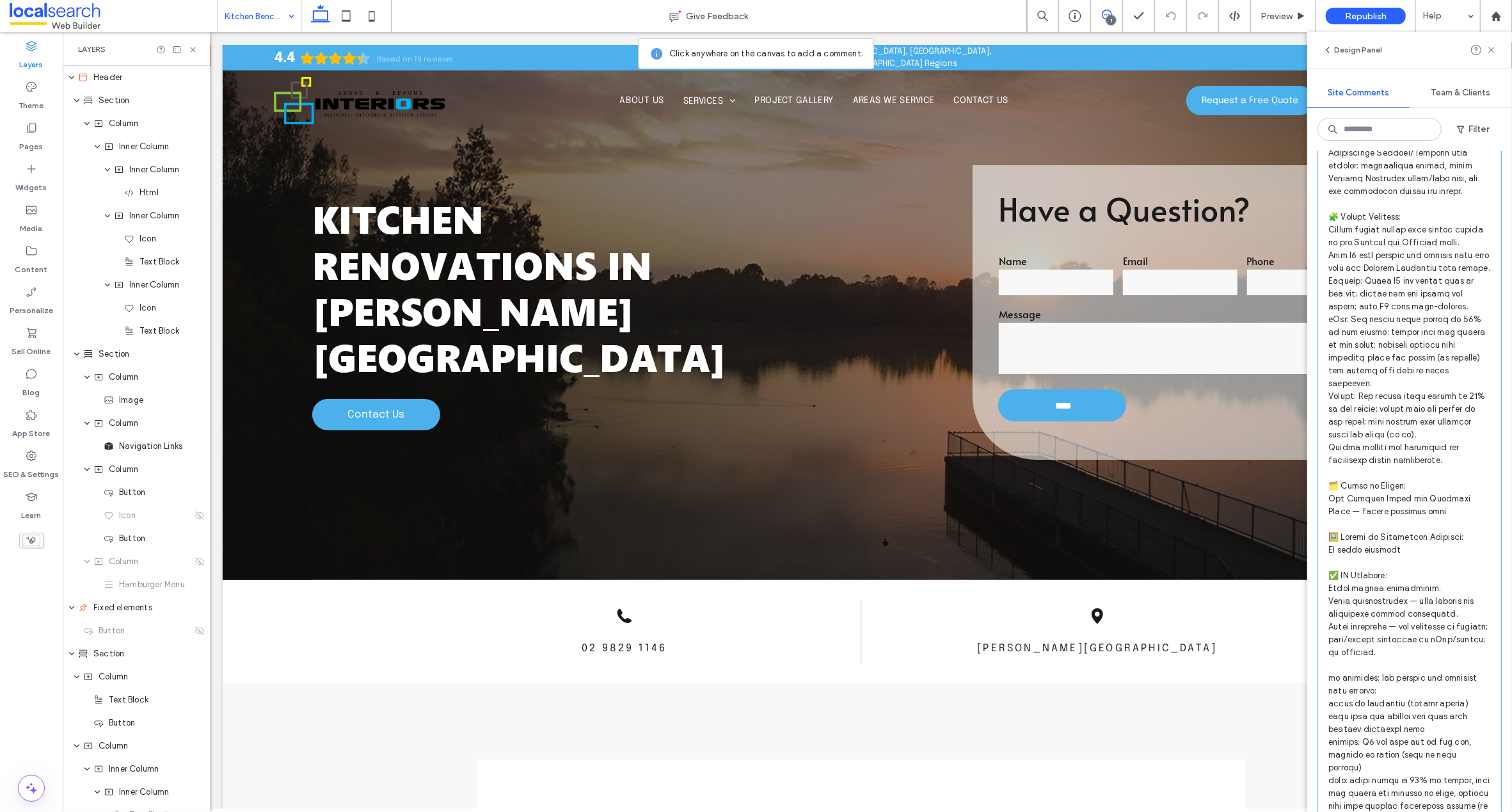
scroll to position [0, 0]
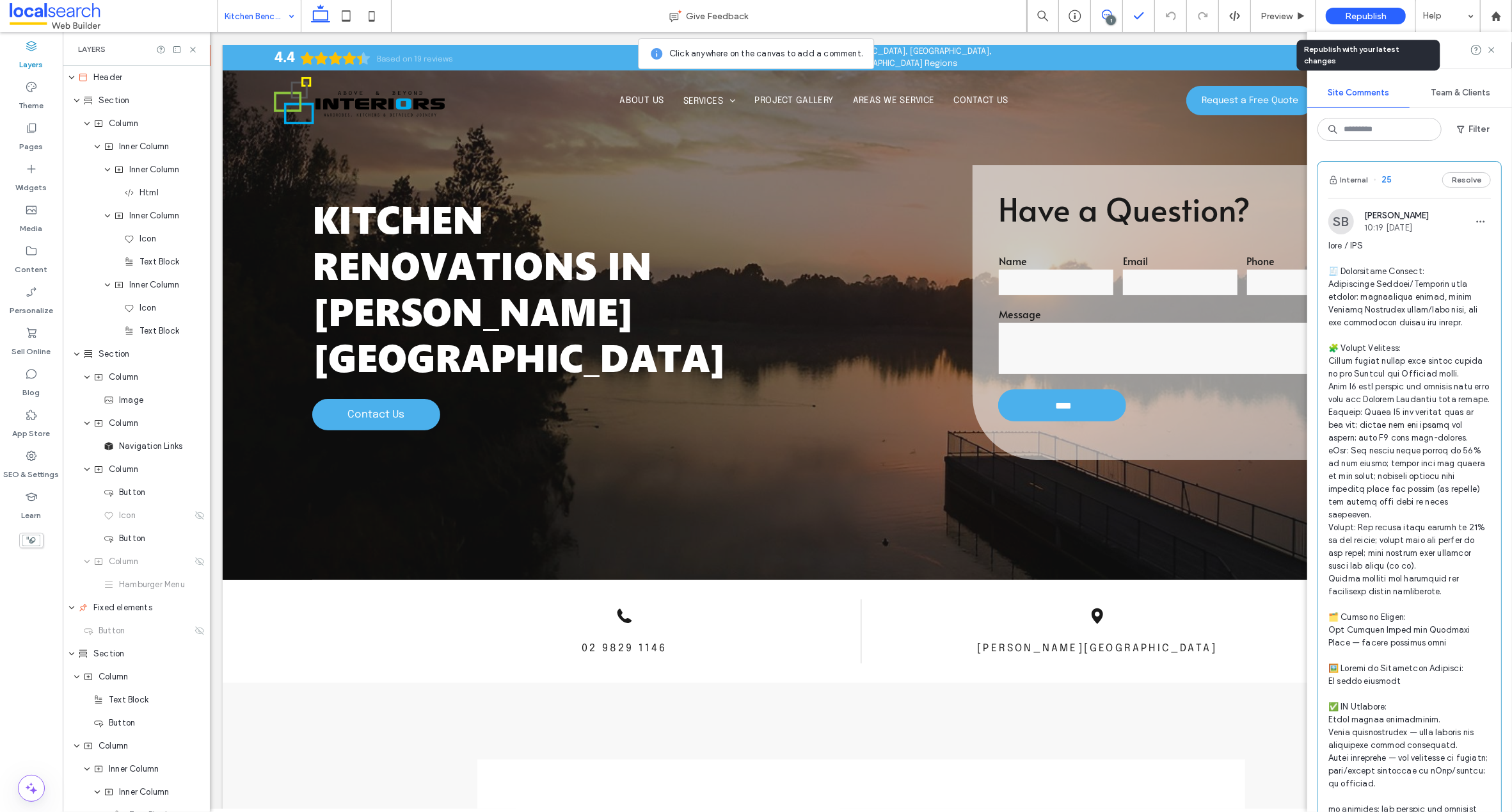
drag, startPoint x: 1370, startPoint y: 15, endPoint x: 1143, endPoint y: 2, distance: 227.4
click at [1369, 14] on span "Republish" at bounding box center [1365, 17] width 41 height 11
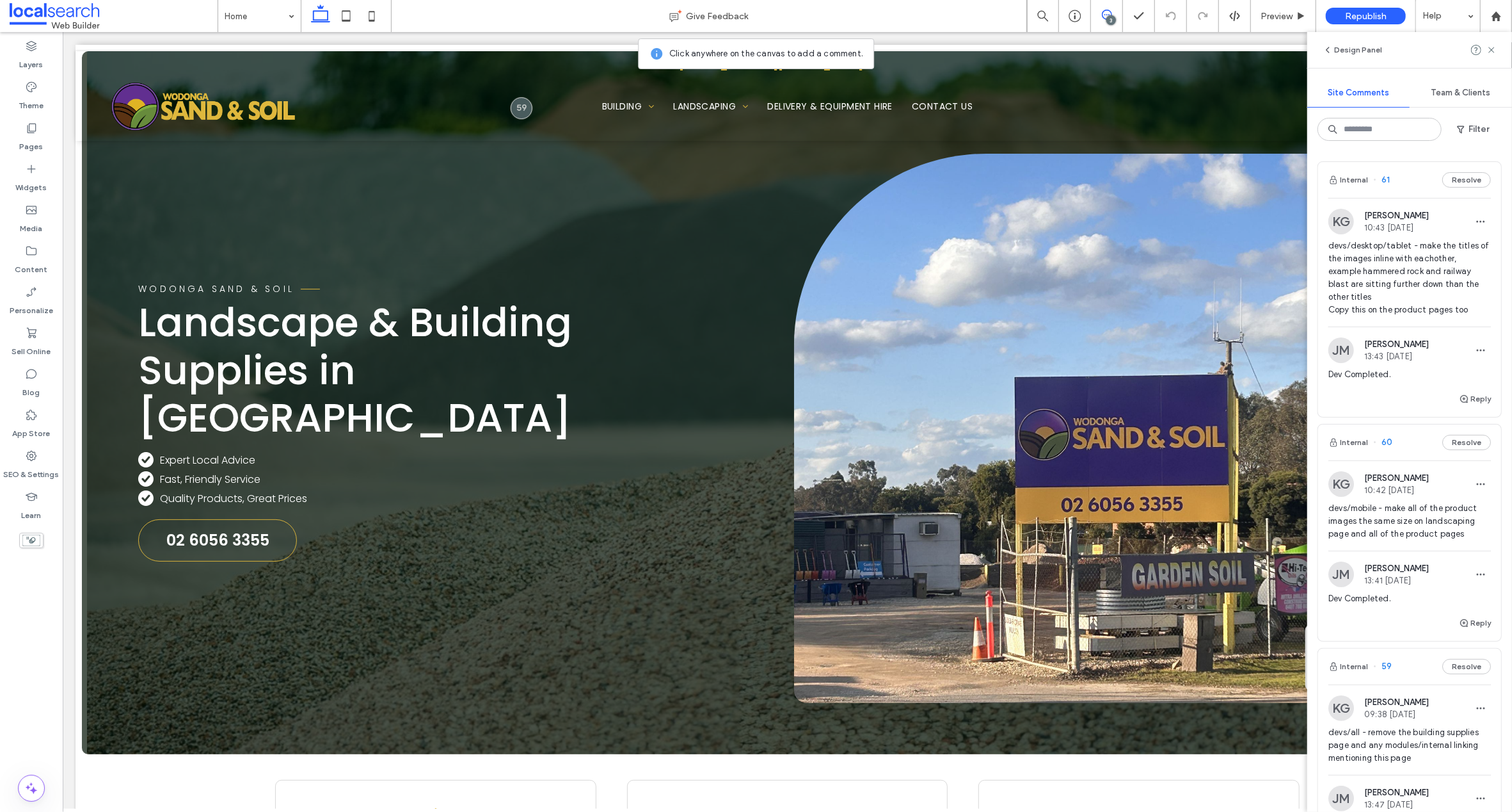
click at [1387, 180] on span "61" at bounding box center [1381, 180] width 17 height 13
click at [1387, 180] on div "Landscaping Give Feedback 3 Preview Republish Help Design Panel Site Comments T…" at bounding box center [756, 406] width 1512 height 812
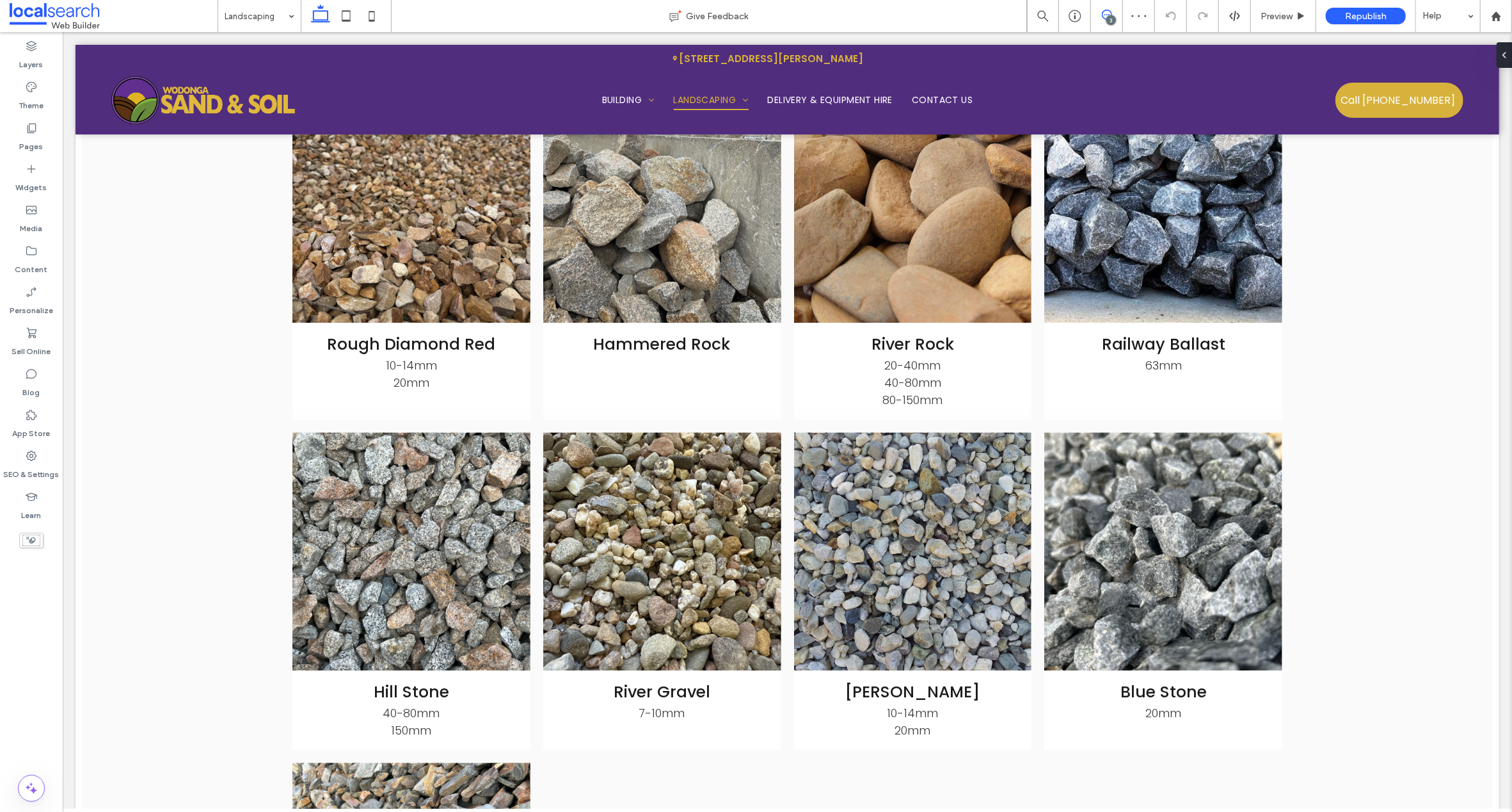
click at [1107, 15] on icon at bounding box center [1107, 14] width 10 height 10
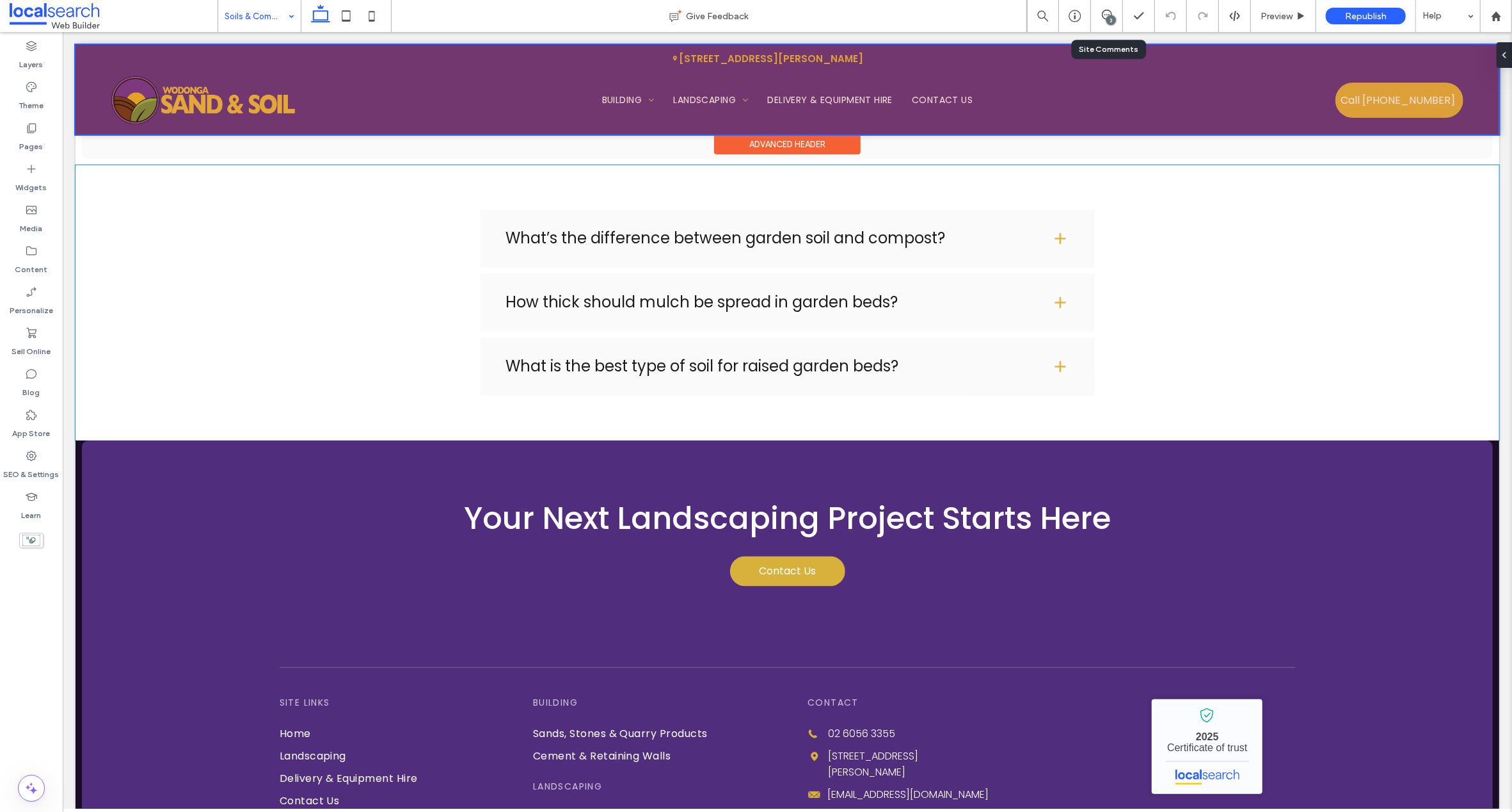
scroll to position [2063, 0]
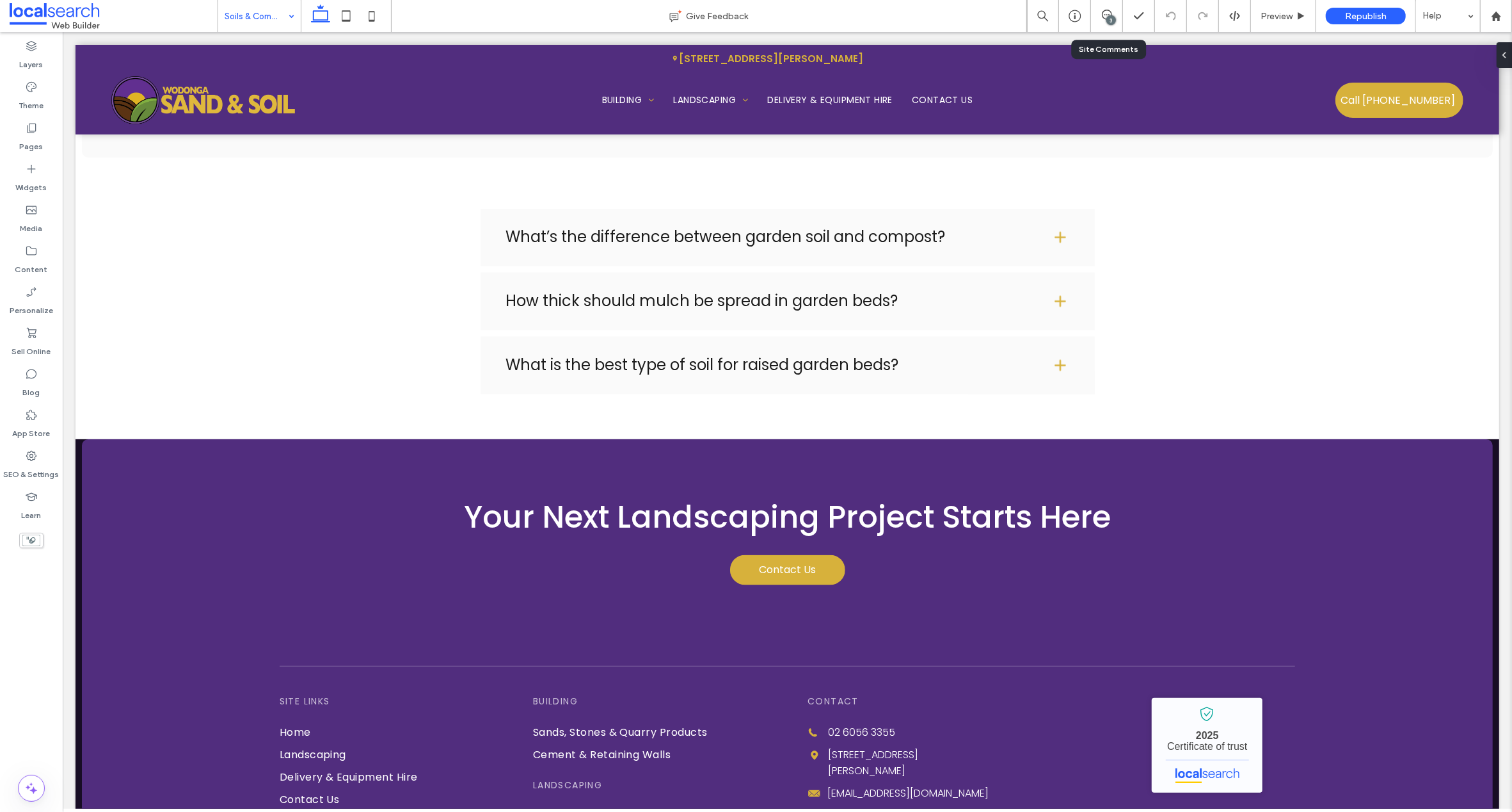
click at [240, 4] on input at bounding box center [256, 16] width 63 height 32
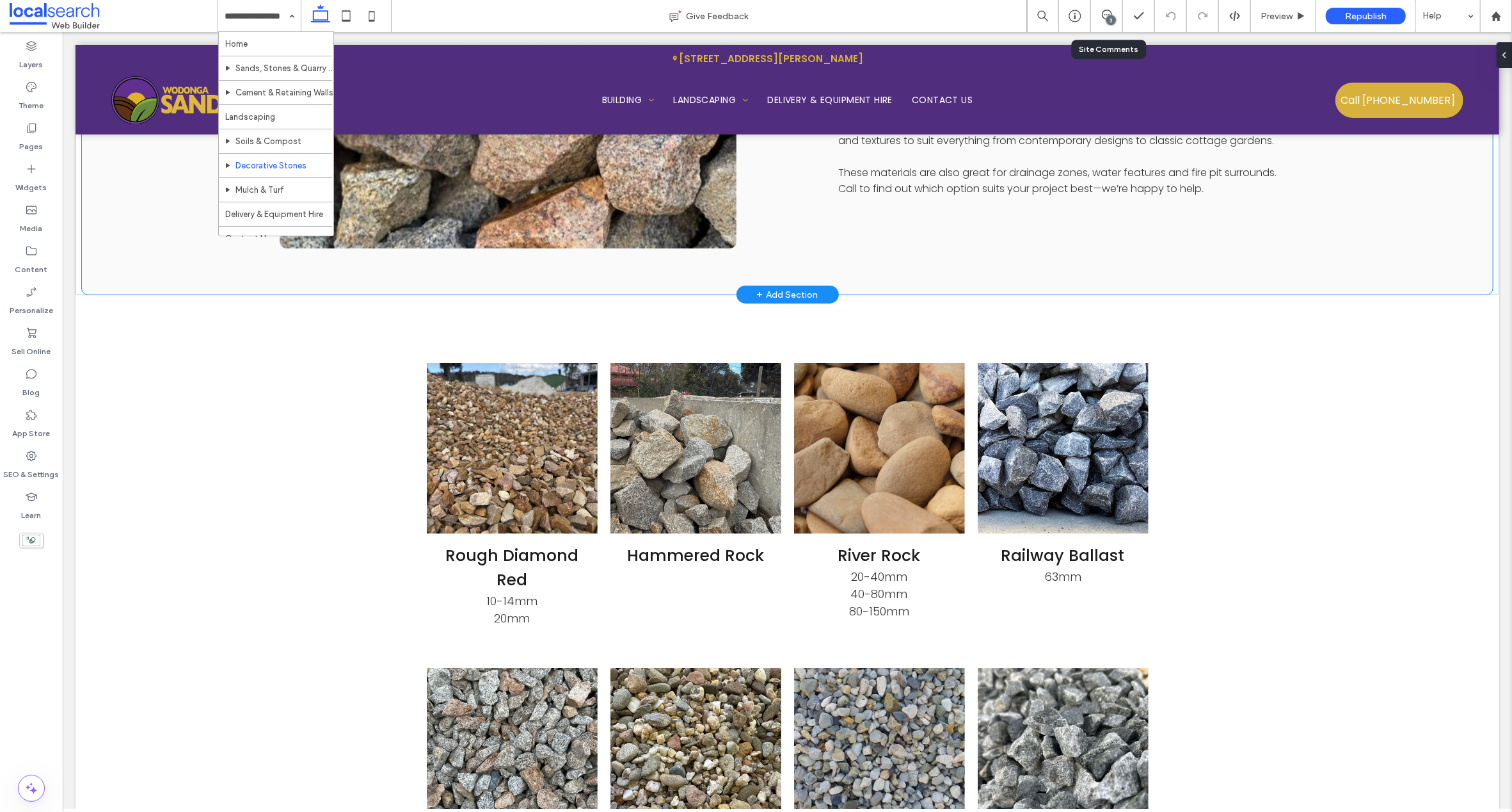
scroll to position [882, 0]
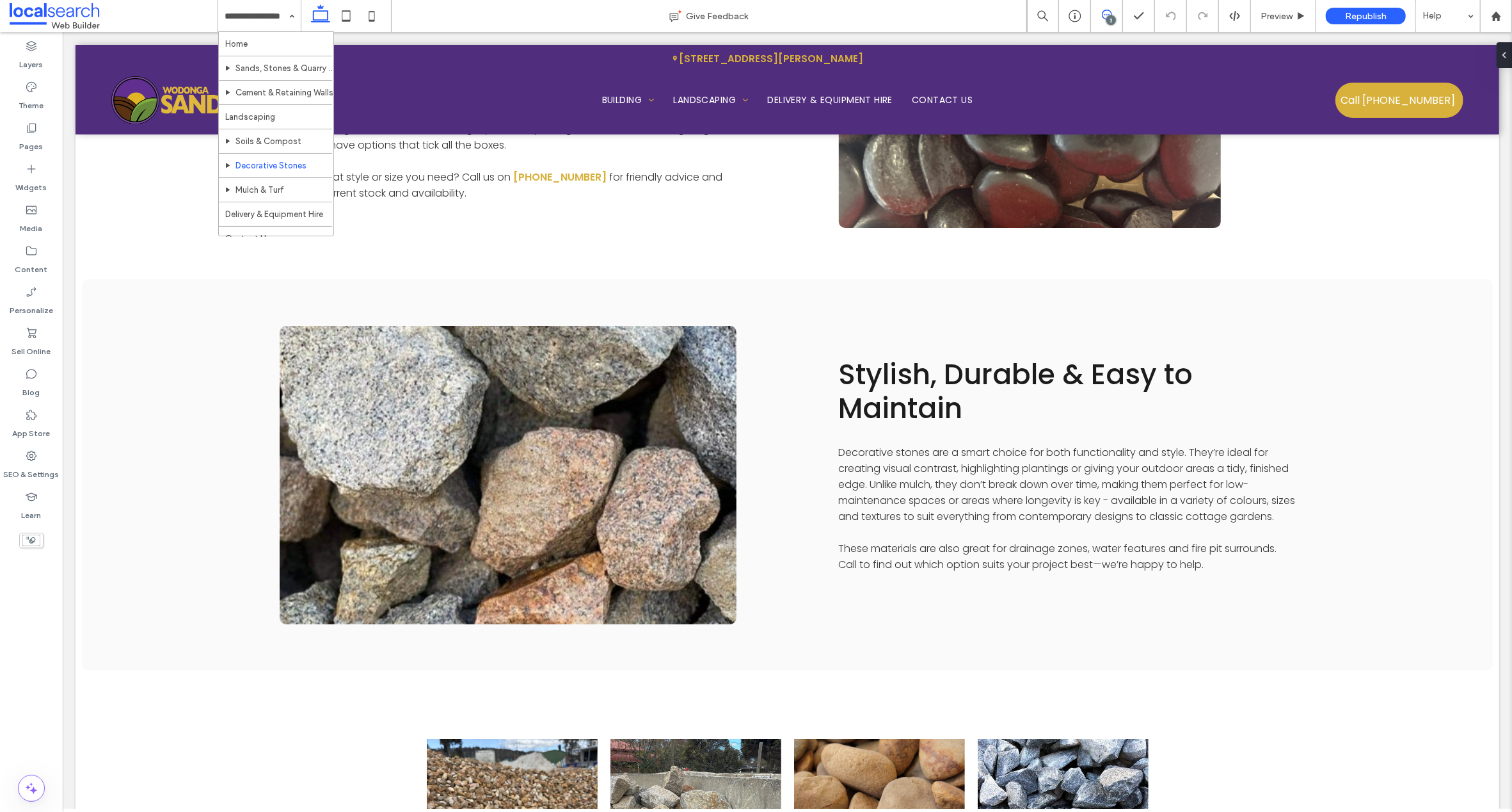
click at [1107, 15] on icon at bounding box center [1107, 14] width 10 height 10
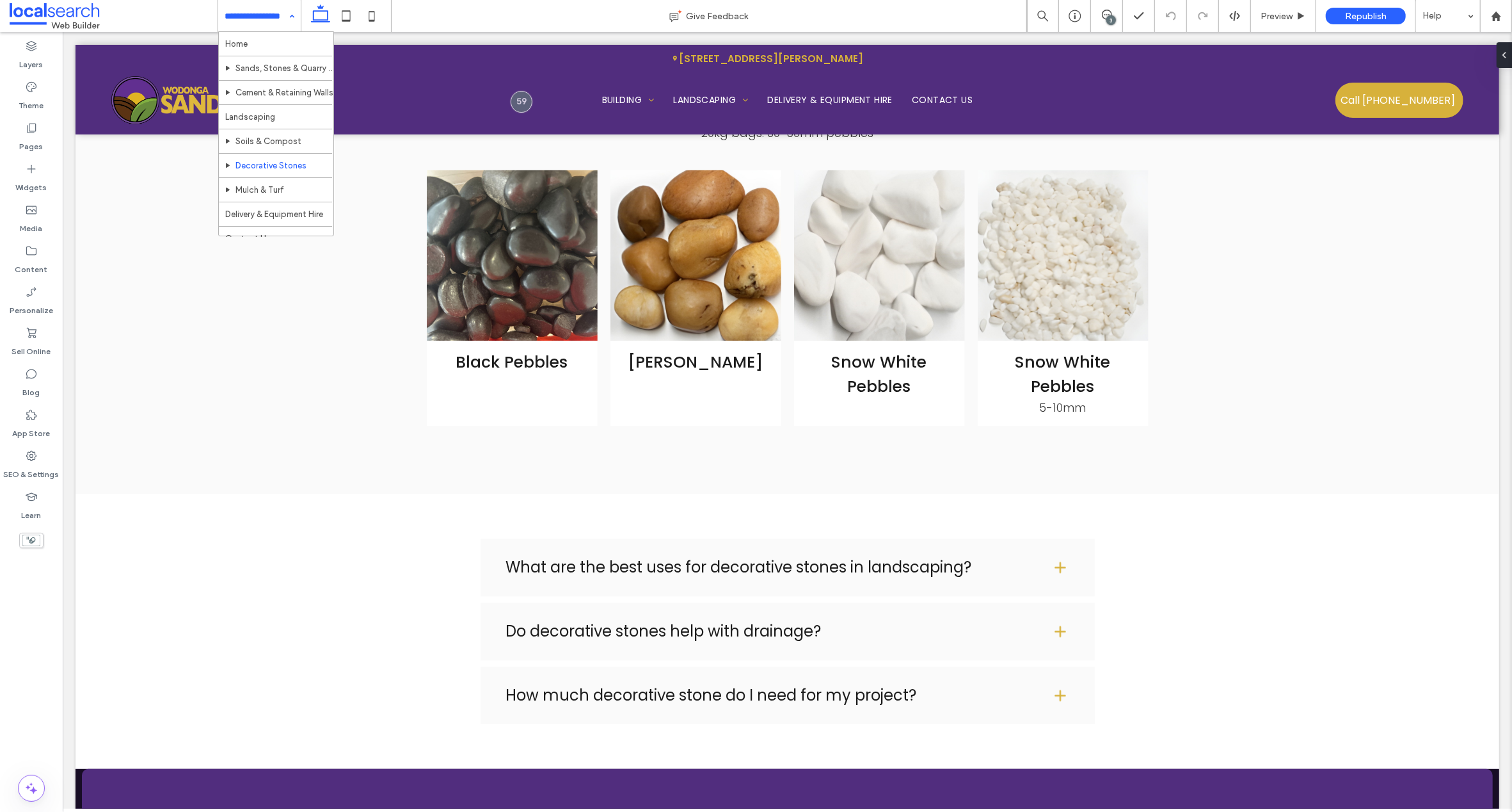
scroll to position [0, 0]
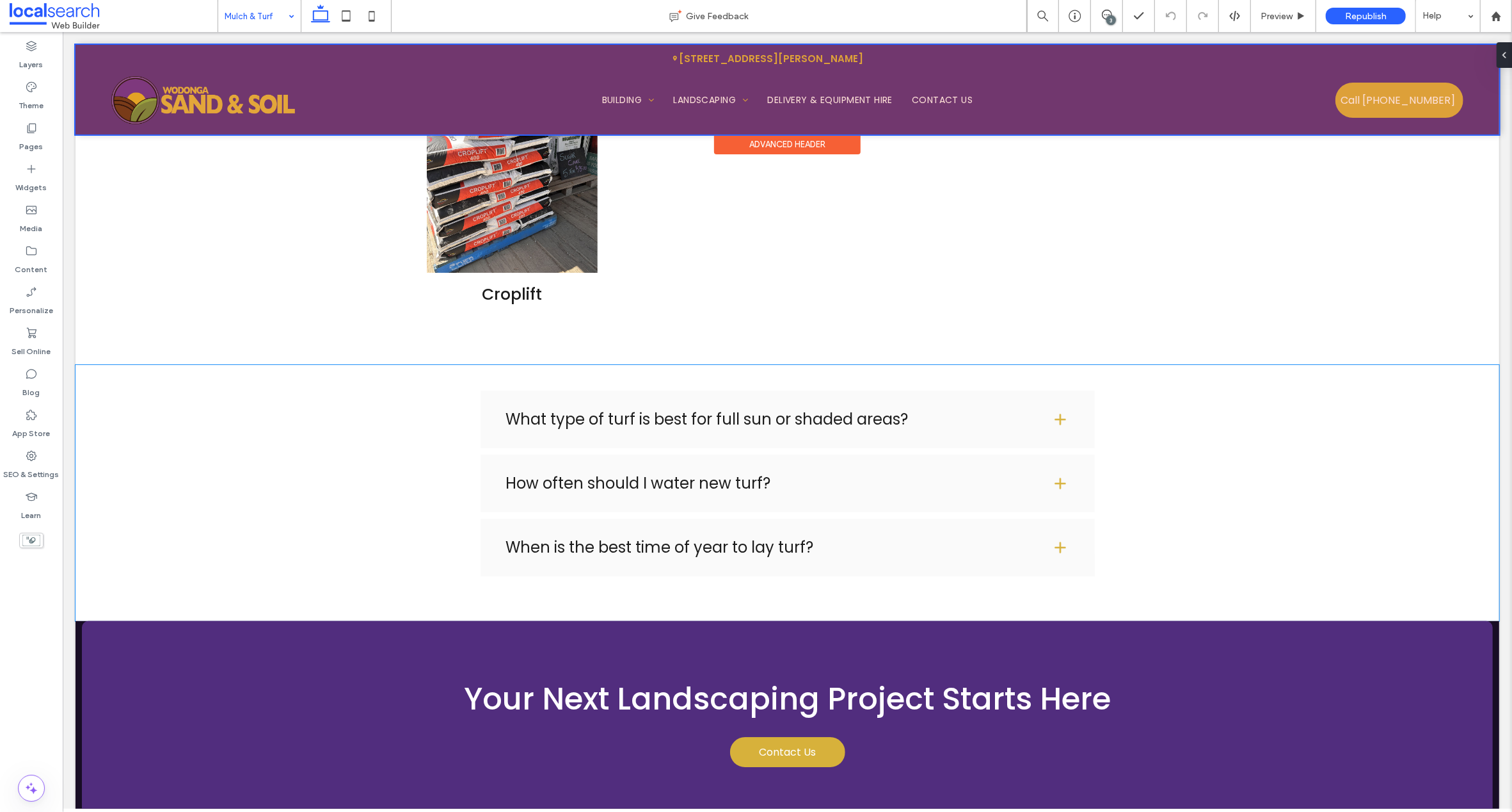
scroll to position [3665, 0]
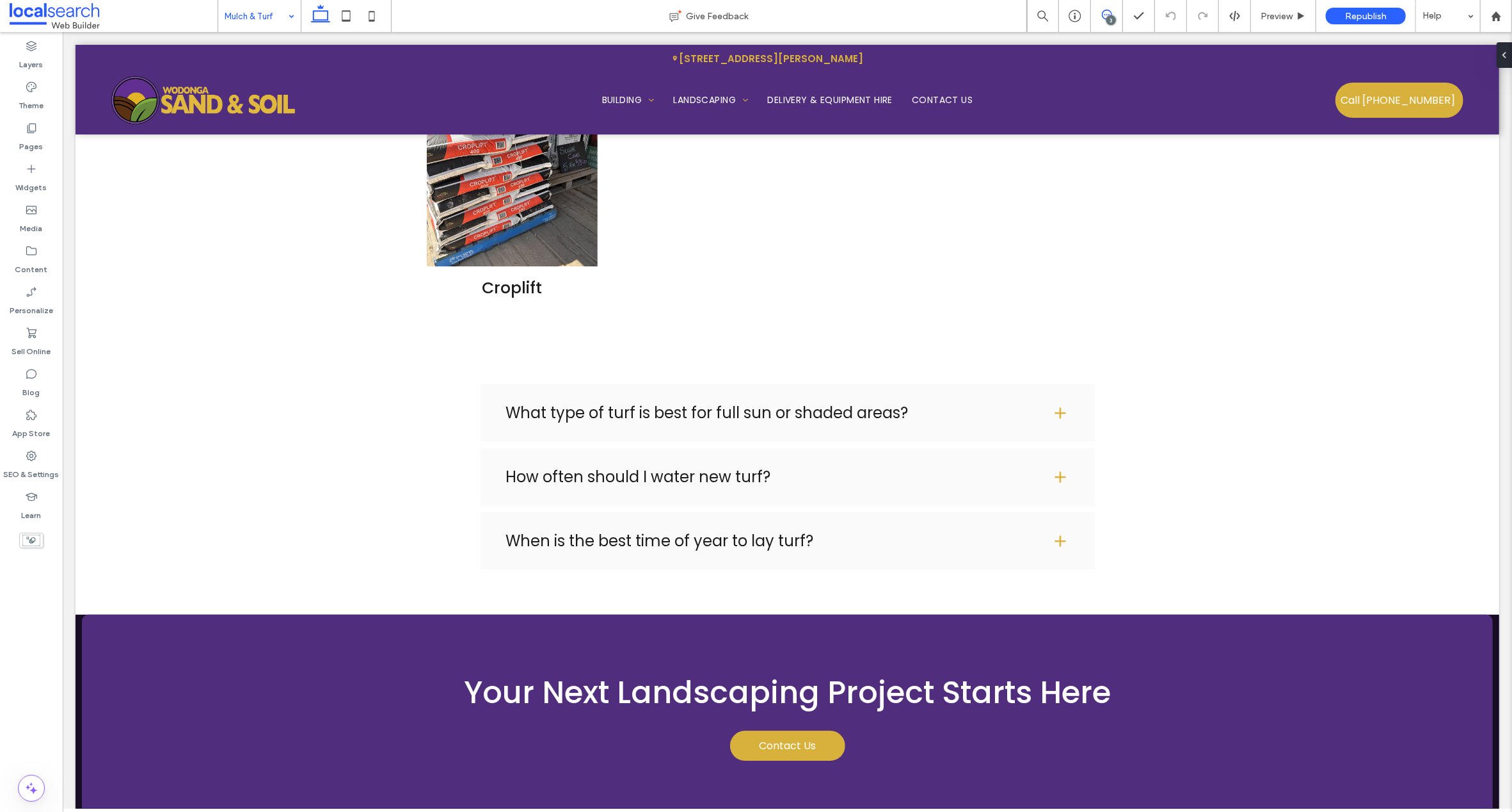
click at [1105, 18] on icon at bounding box center [1107, 14] width 10 height 10
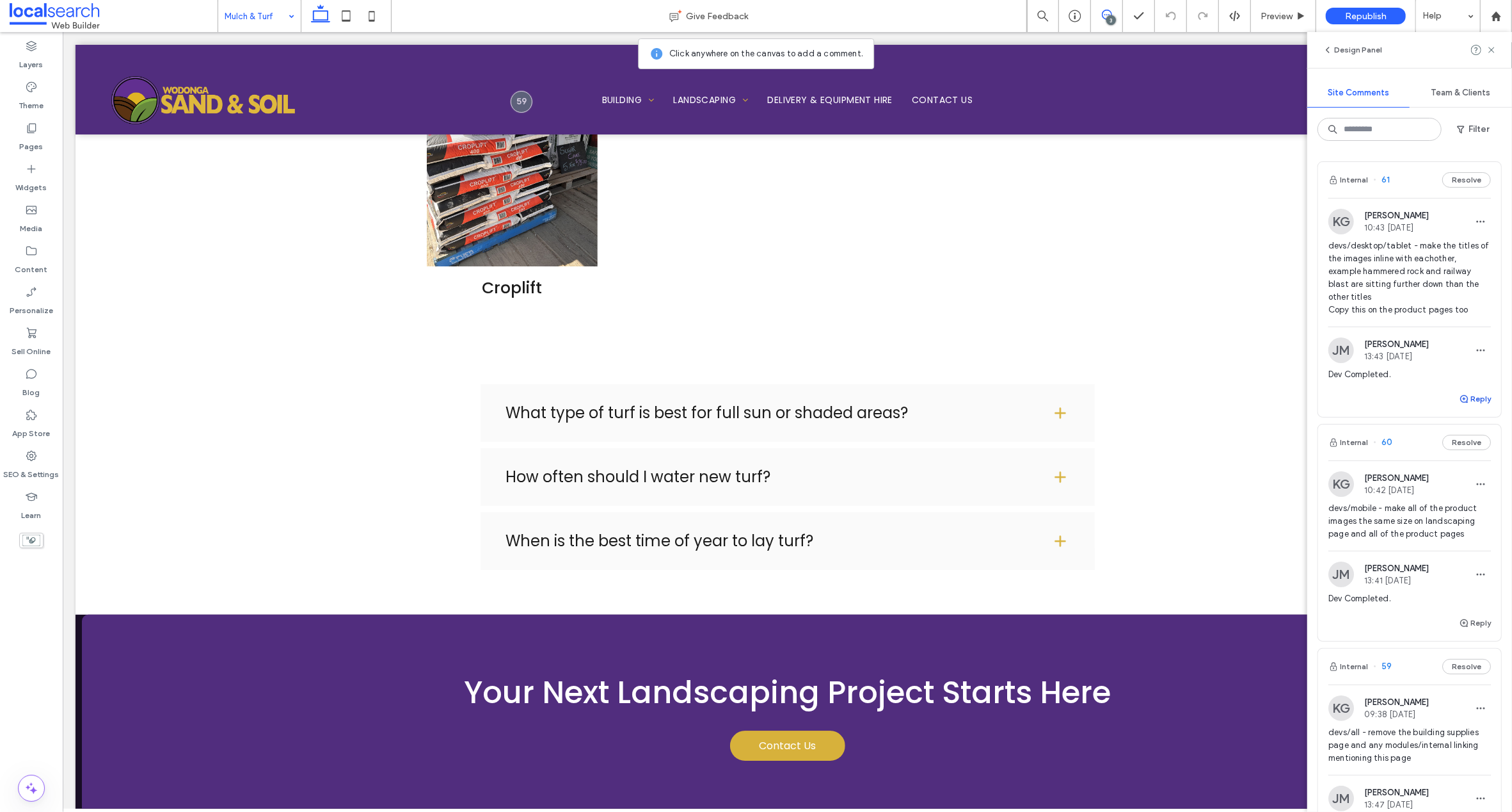
click at [1459, 398] on icon "button" at bounding box center [1464, 398] width 10 height 10
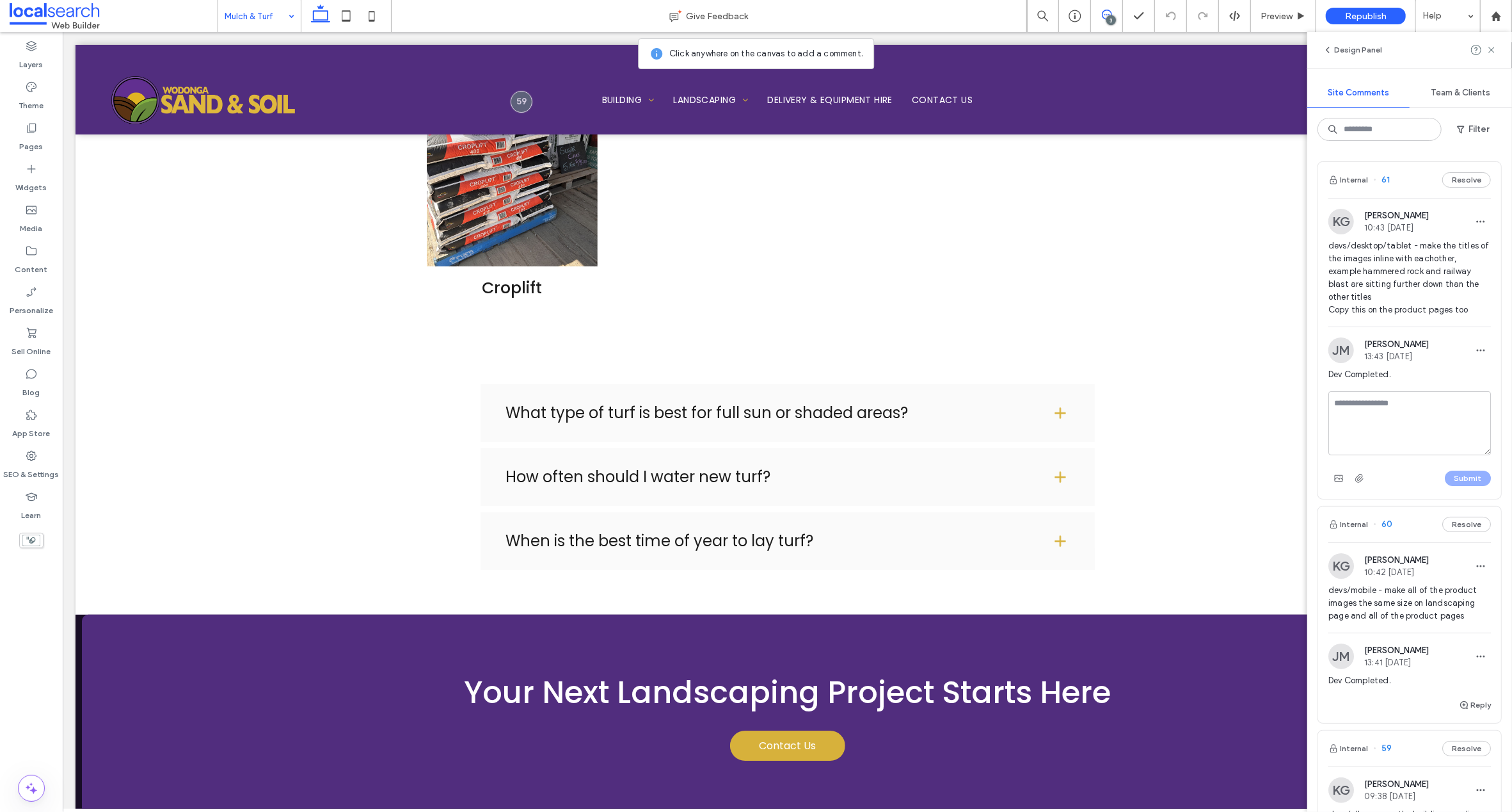
type textarea "*"
type textarea "**********"
click at [1450, 475] on button "Submit" at bounding box center [1468, 478] width 46 height 15
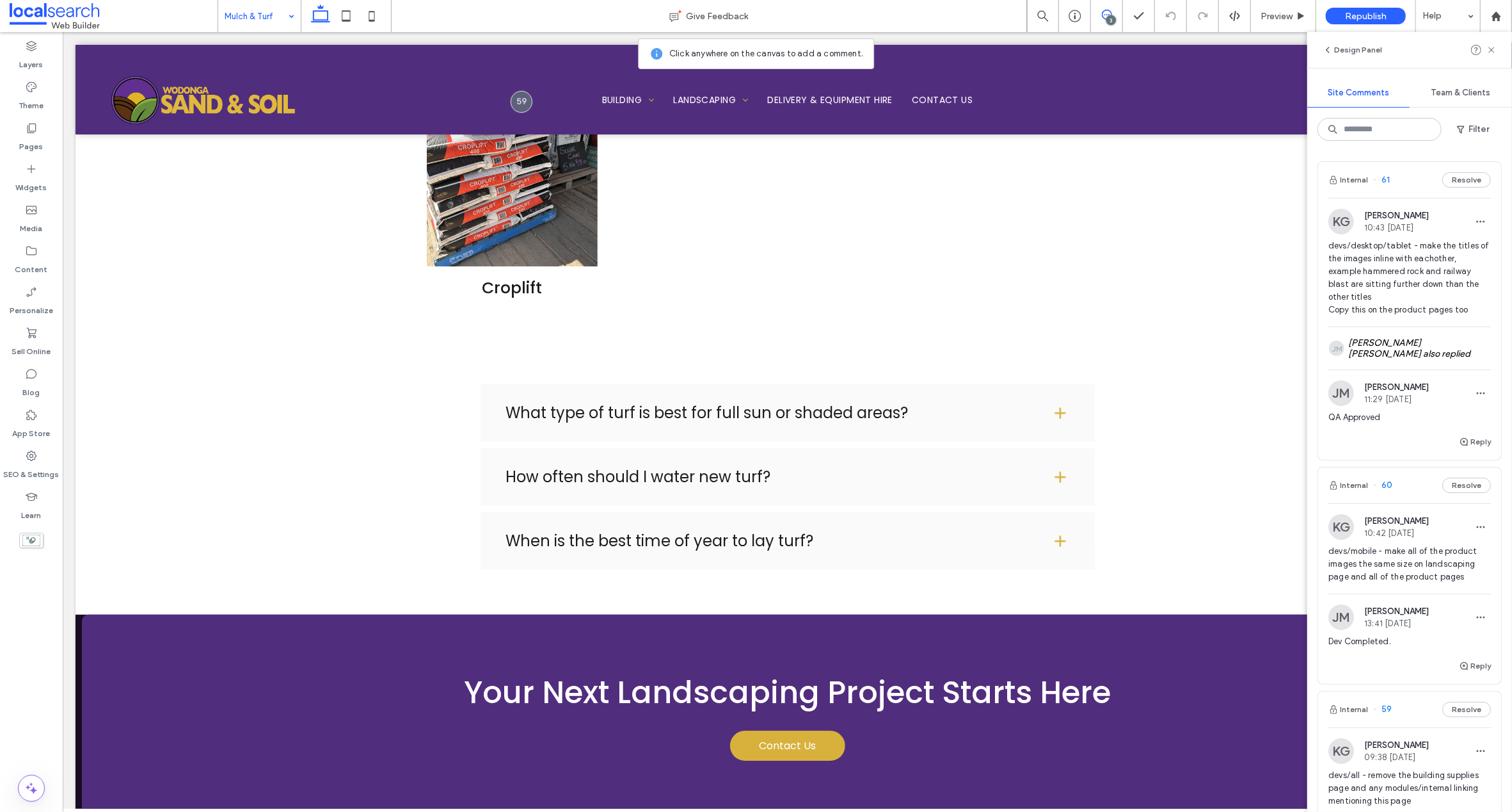
click at [1381, 483] on span "60" at bounding box center [1383, 485] width 19 height 13
click at [1387, 483] on div "Landscaping Give Feedback 3 Preview Republish Help Design Panel Site Comments T…" at bounding box center [756, 406] width 1512 height 812
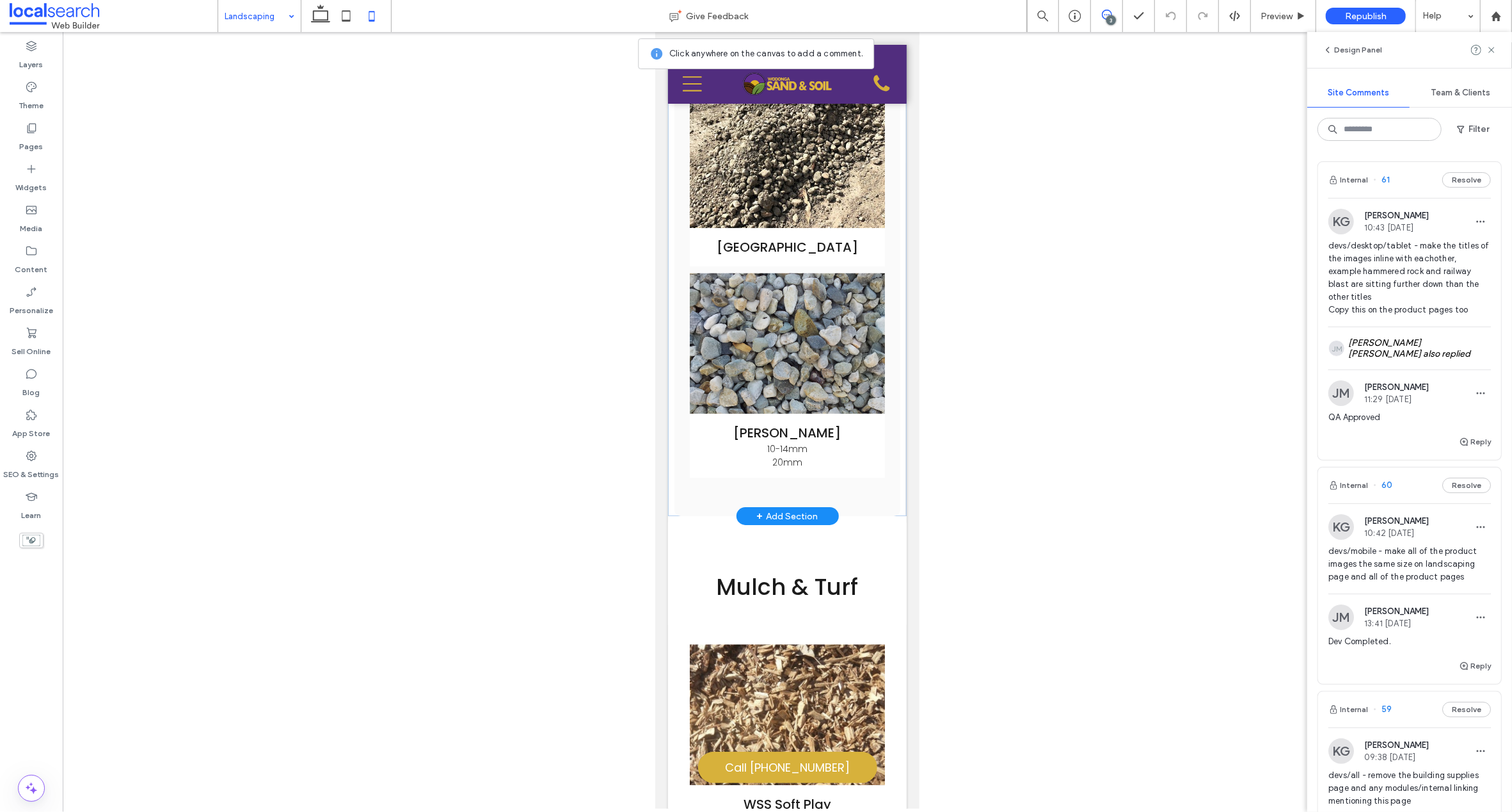
scroll to position [2767, 0]
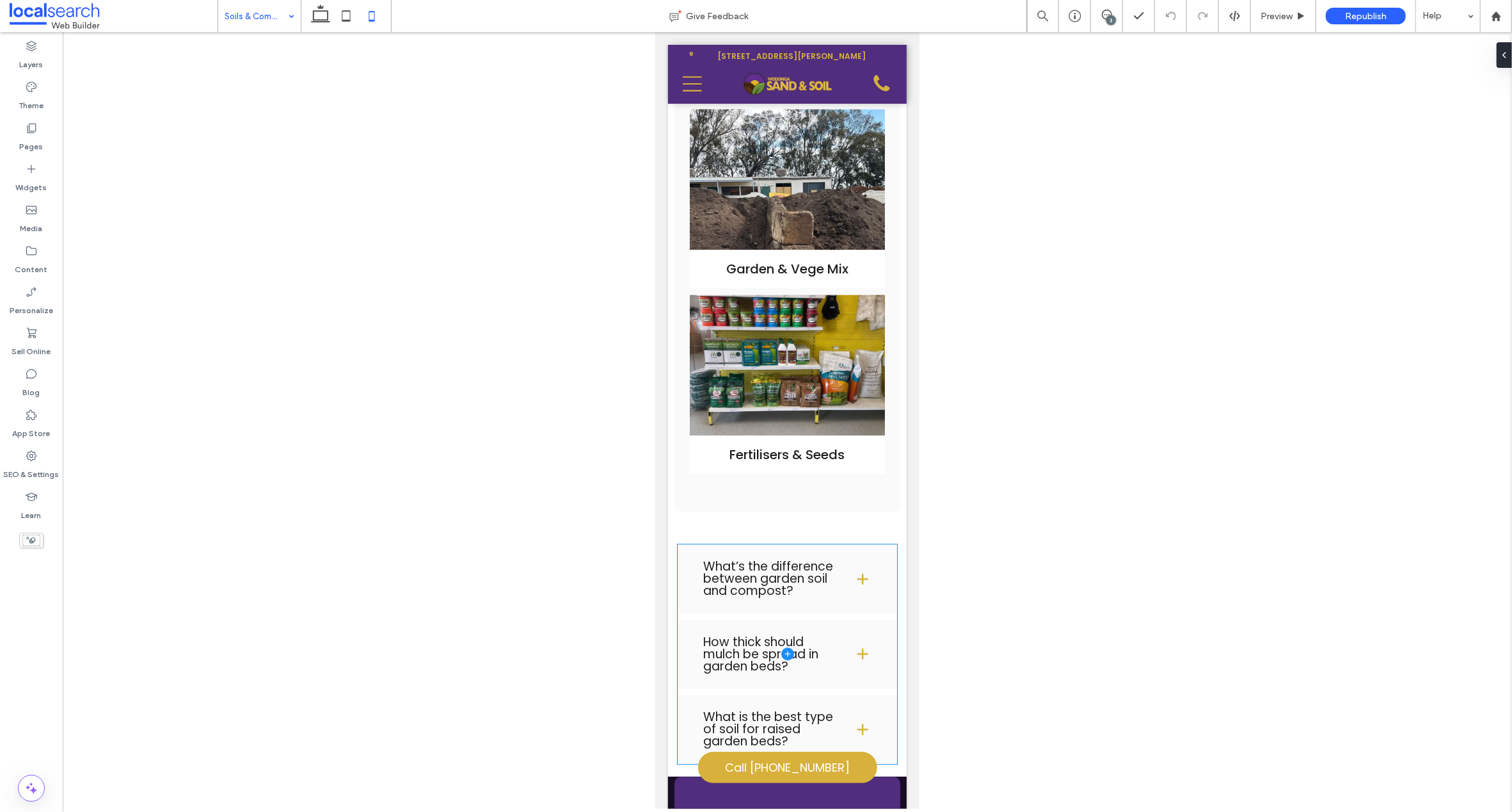
scroll to position [2834, 0]
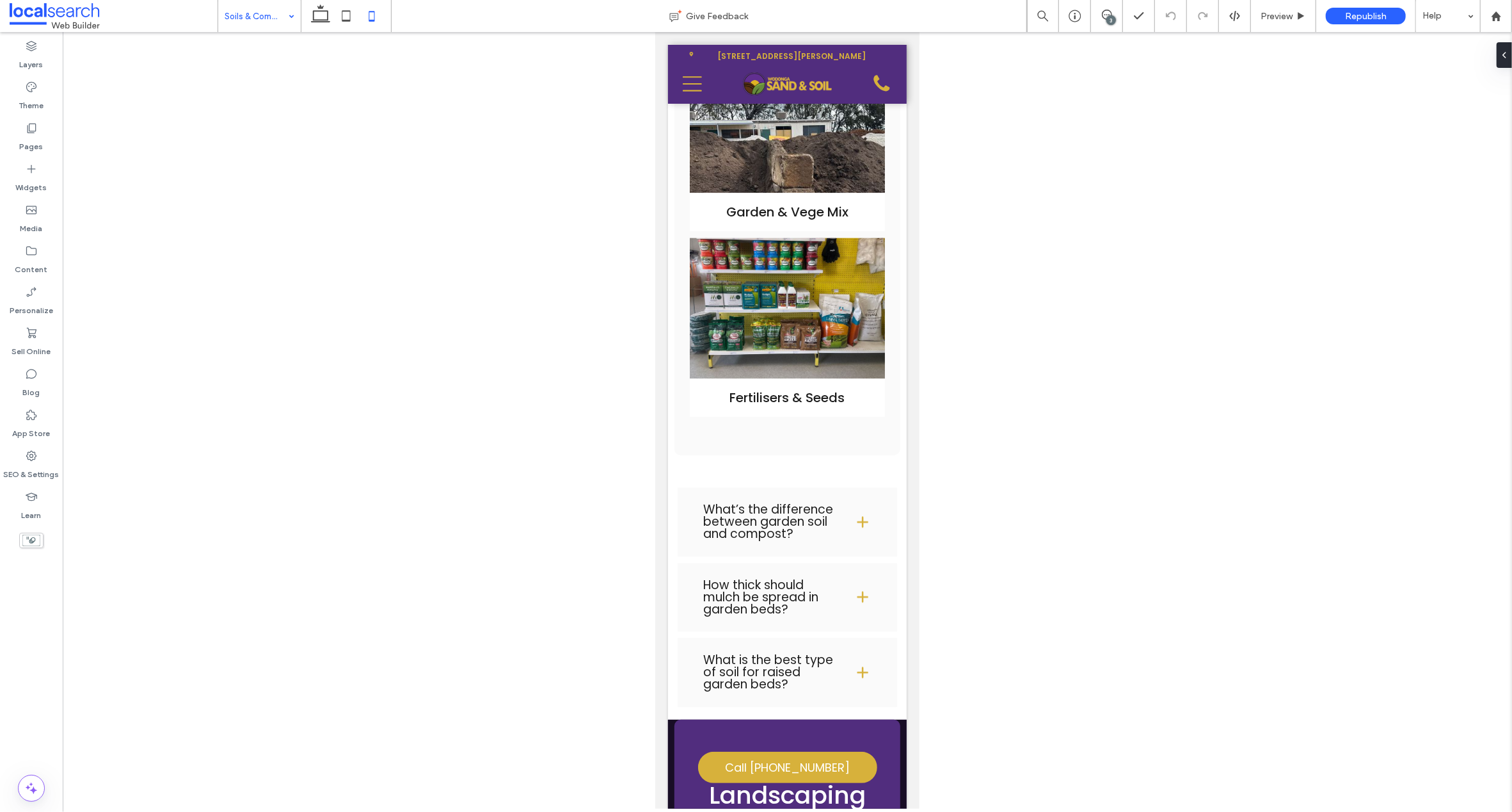
click at [236, 6] on input at bounding box center [256, 16] width 63 height 32
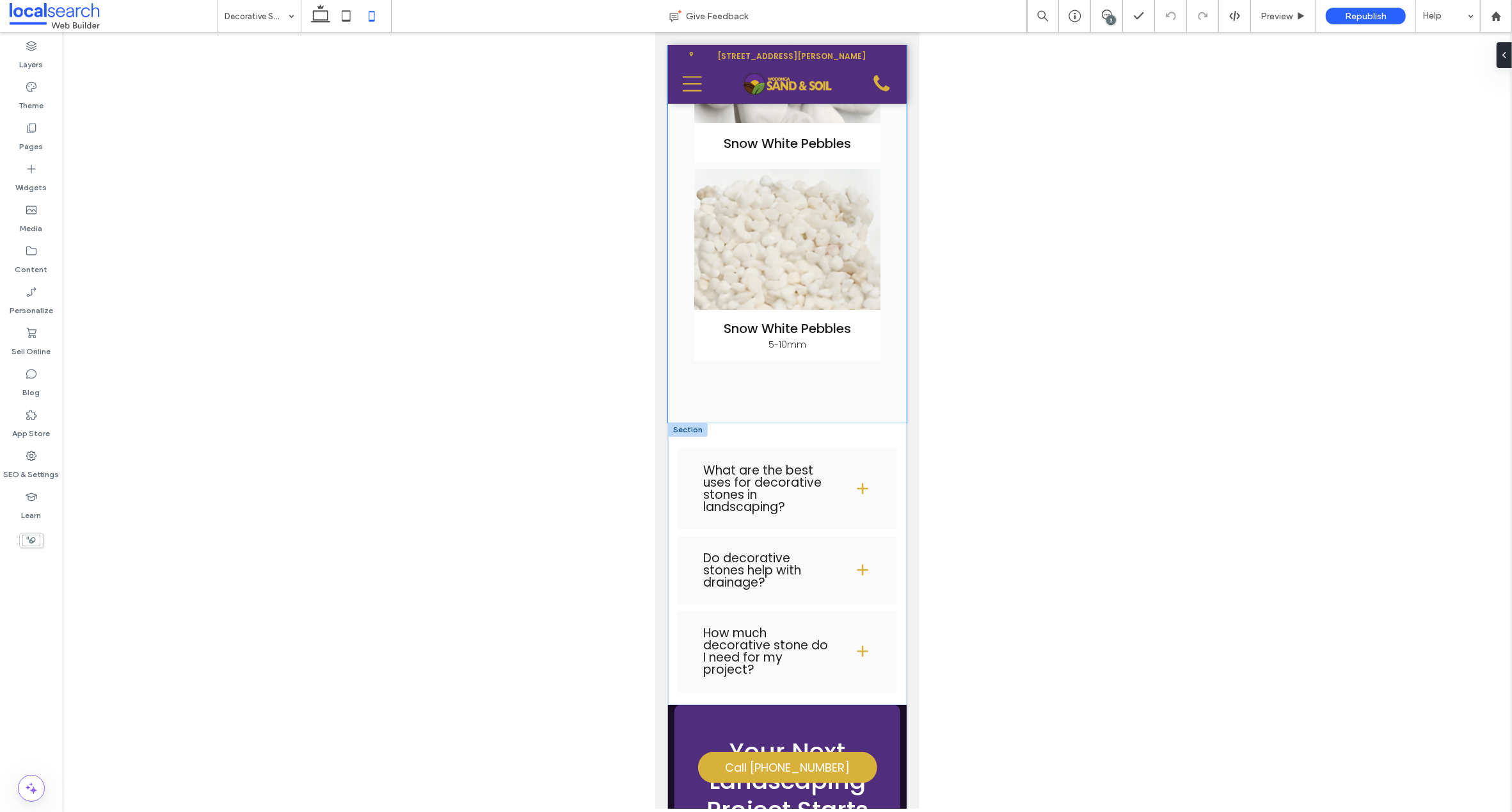
scroll to position [4287, 0]
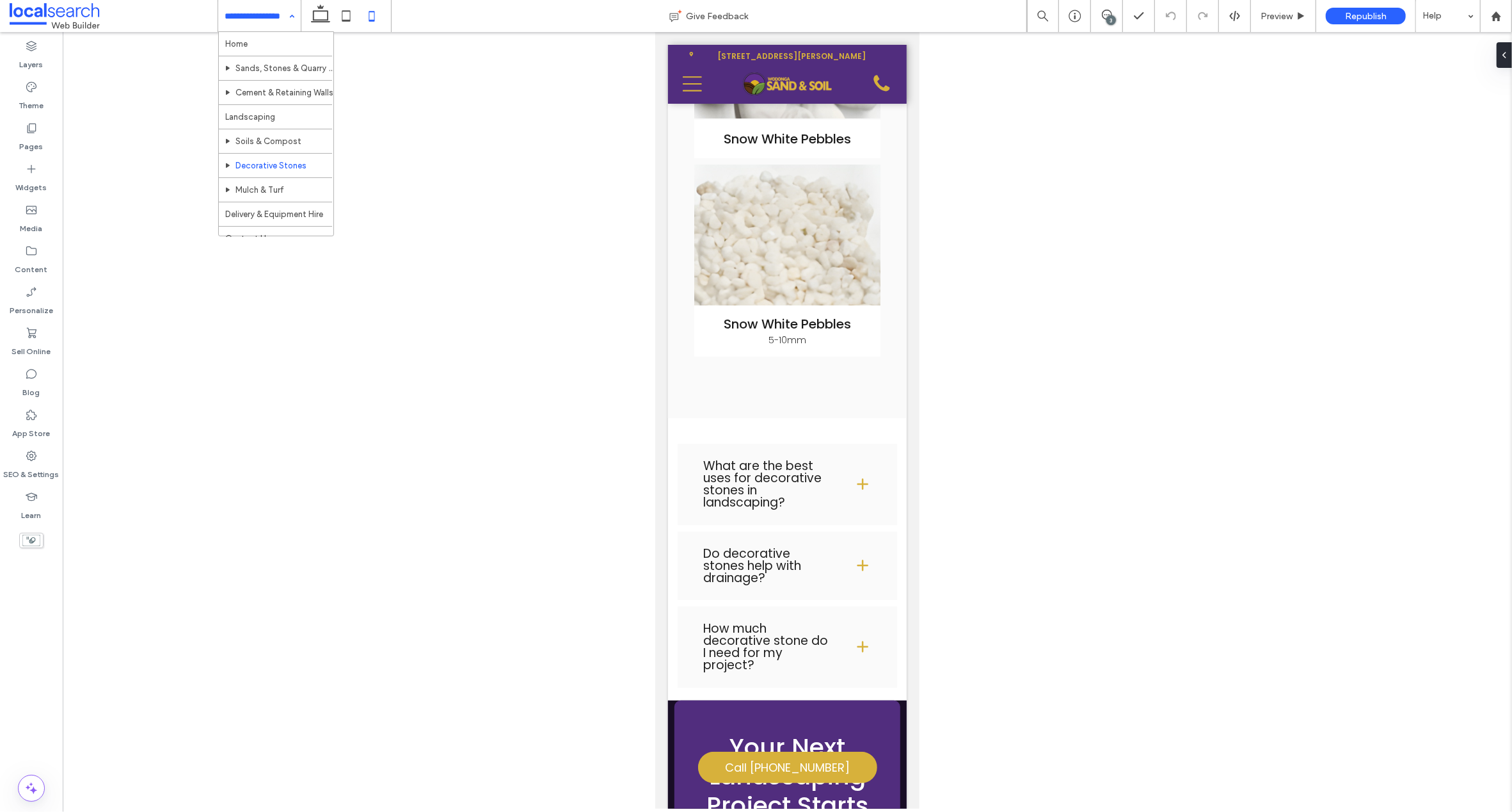
click at [264, 13] on input at bounding box center [256, 16] width 63 height 32
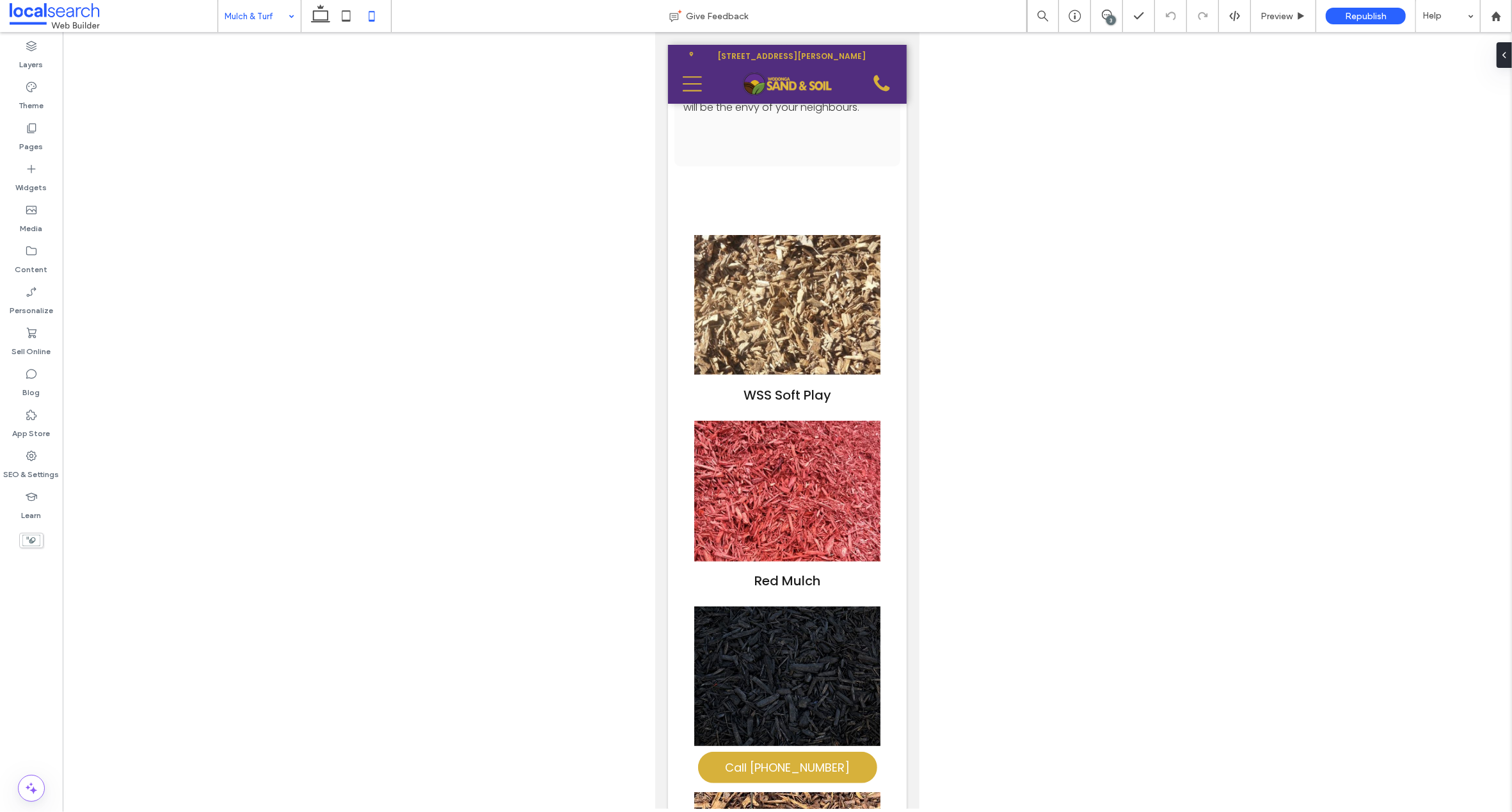
scroll to position [4670, 0]
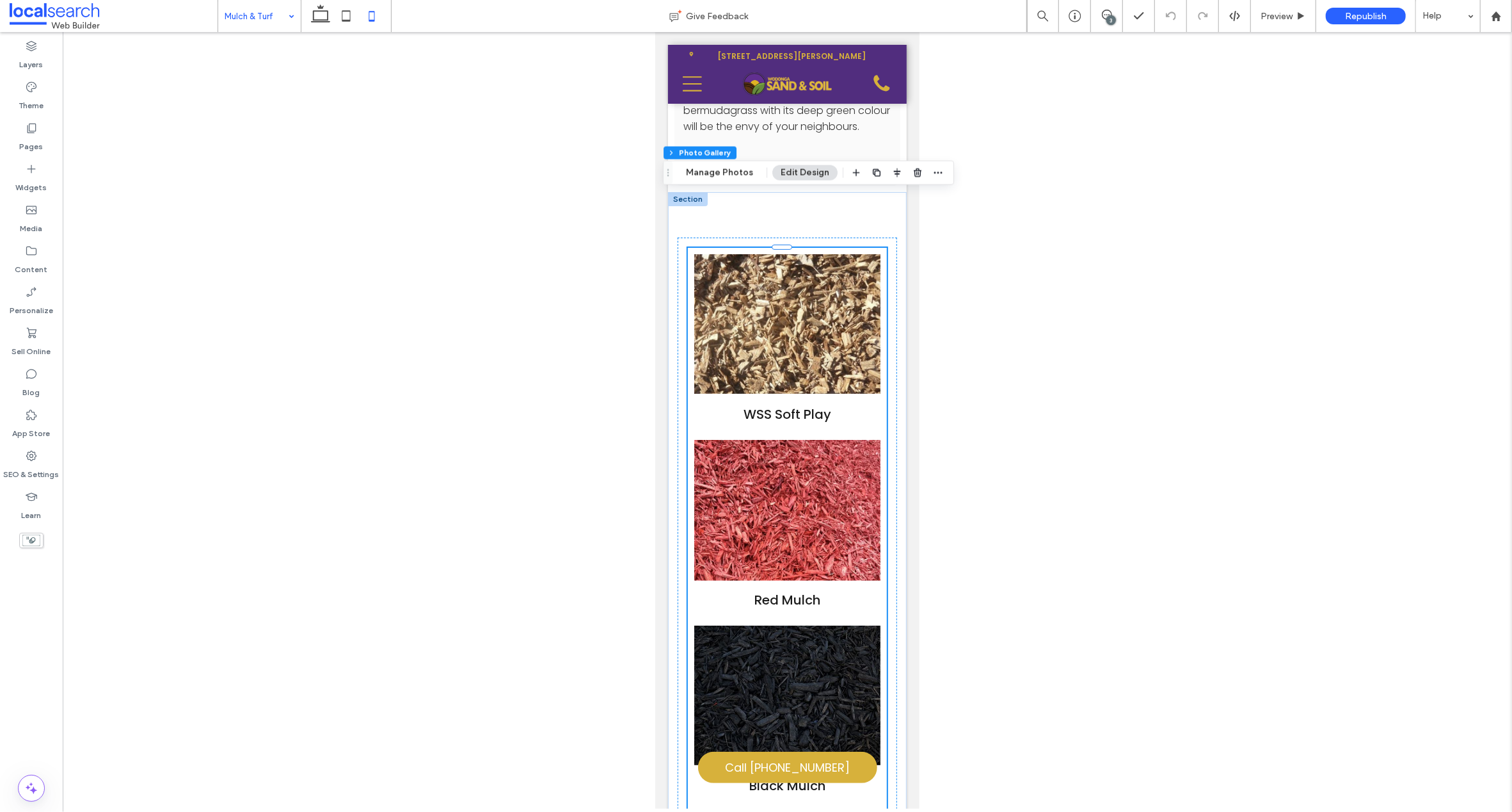
click at [756, 459] on link at bounding box center [786, 556] width 186 height 233
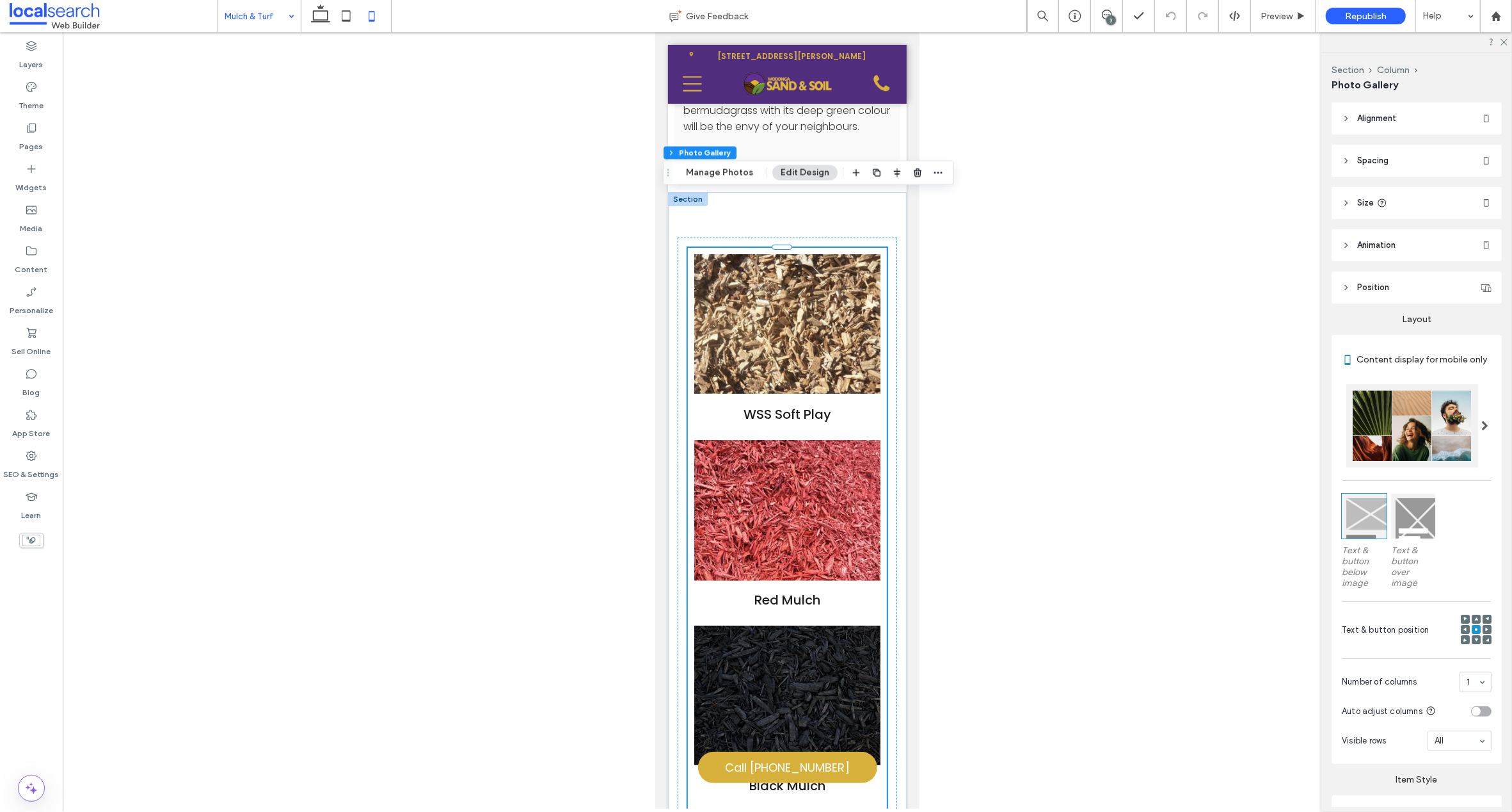
click at [1348, 205] on icon at bounding box center [1345, 202] width 9 height 9
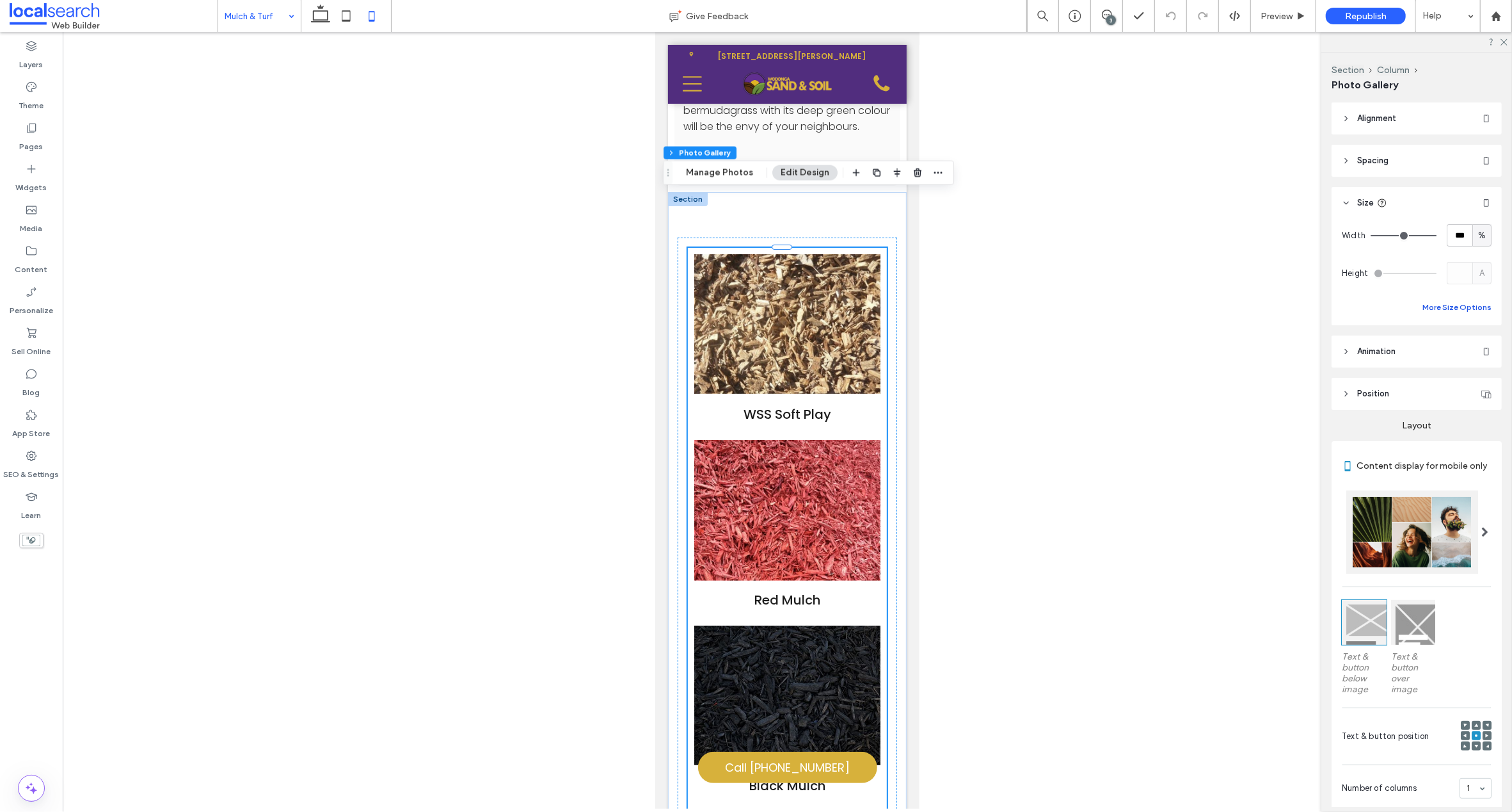
click at [1446, 306] on button "More Size Options" at bounding box center [1456, 306] width 69 height 15
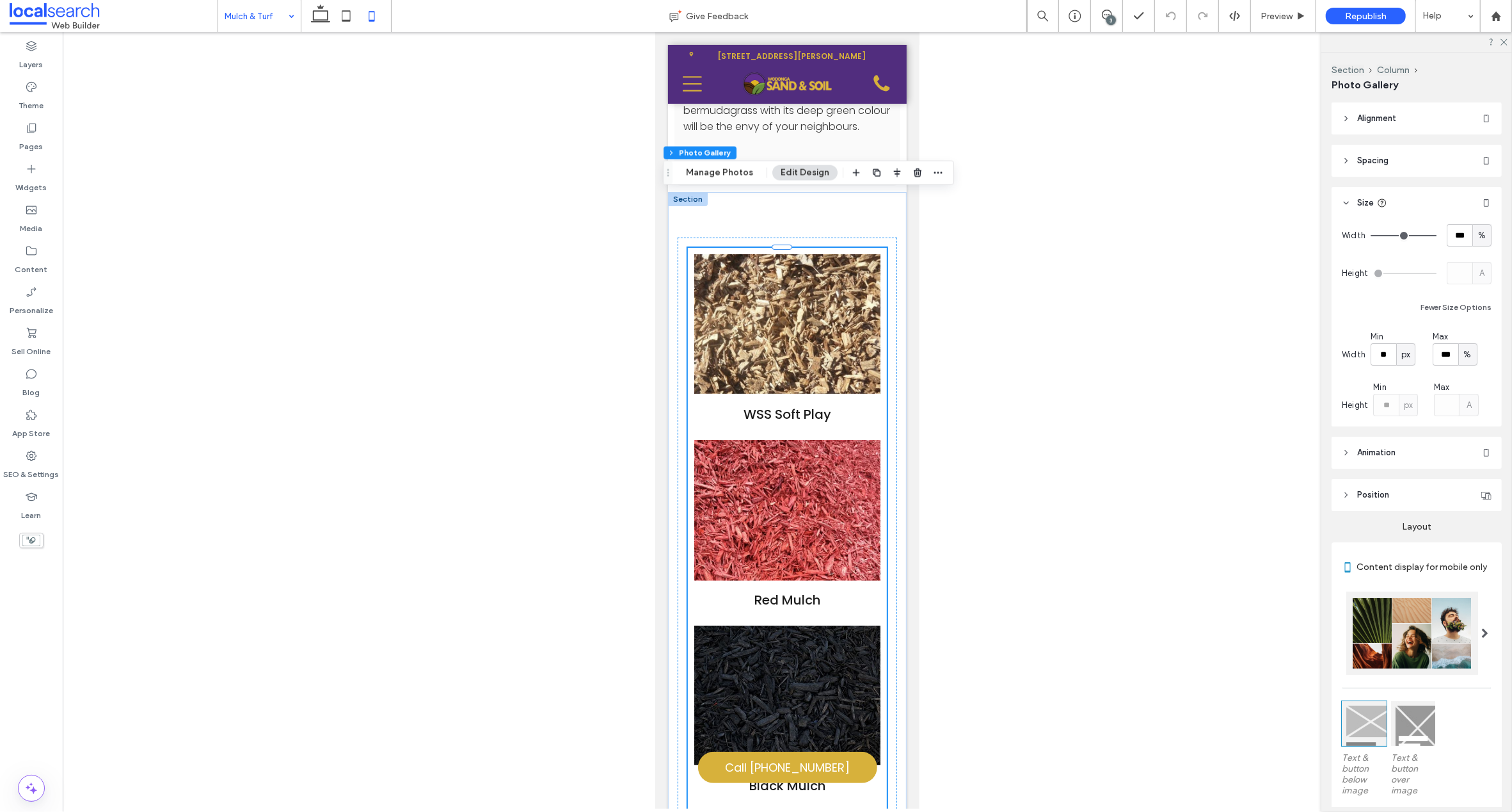
click at [746, 257] on link at bounding box center [786, 324] width 186 height 140
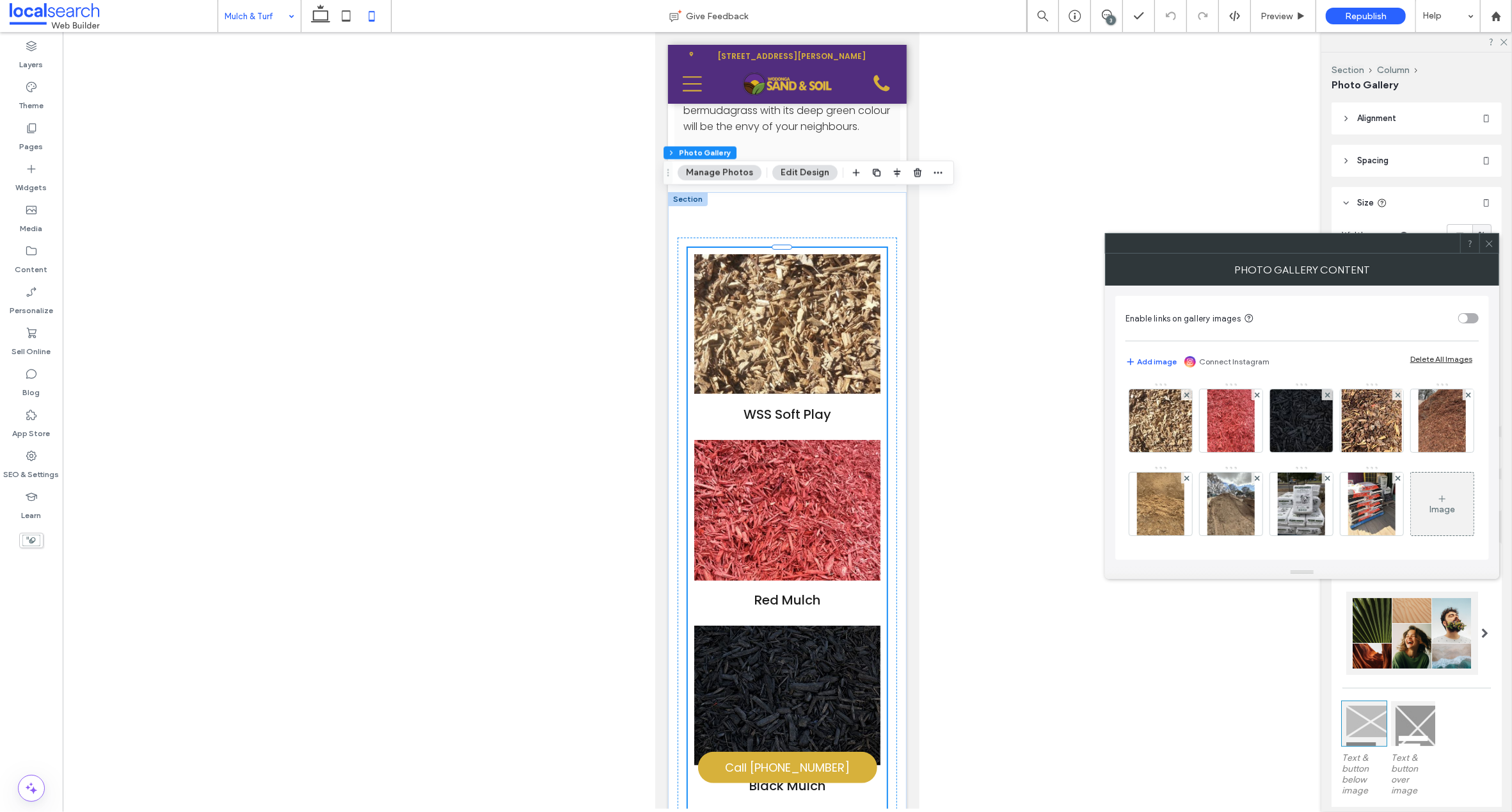
click at [1487, 239] on icon at bounding box center [1489, 244] width 10 height 10
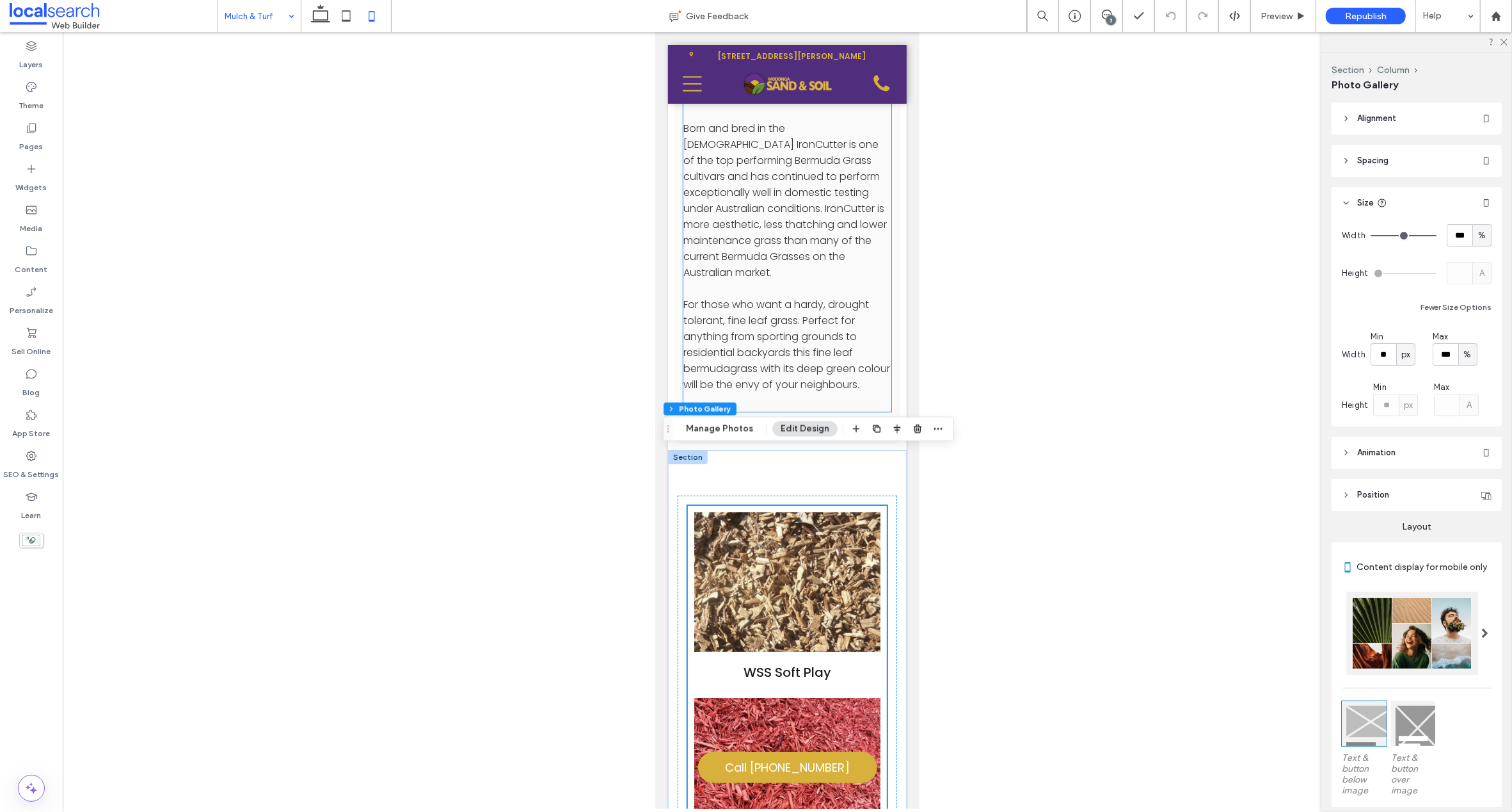
scroll to position [4415, 0]
drag, startPoint x: 1004, startPoint y: 580, endPoint x: 998, endPoint y: 592, distance: 13.4
click at [1004, 581] on div at bounding box center [787, 420] width 1449 height 776
click at [977, 637] on div at bounding box center [787, 420] width 1449 height 776
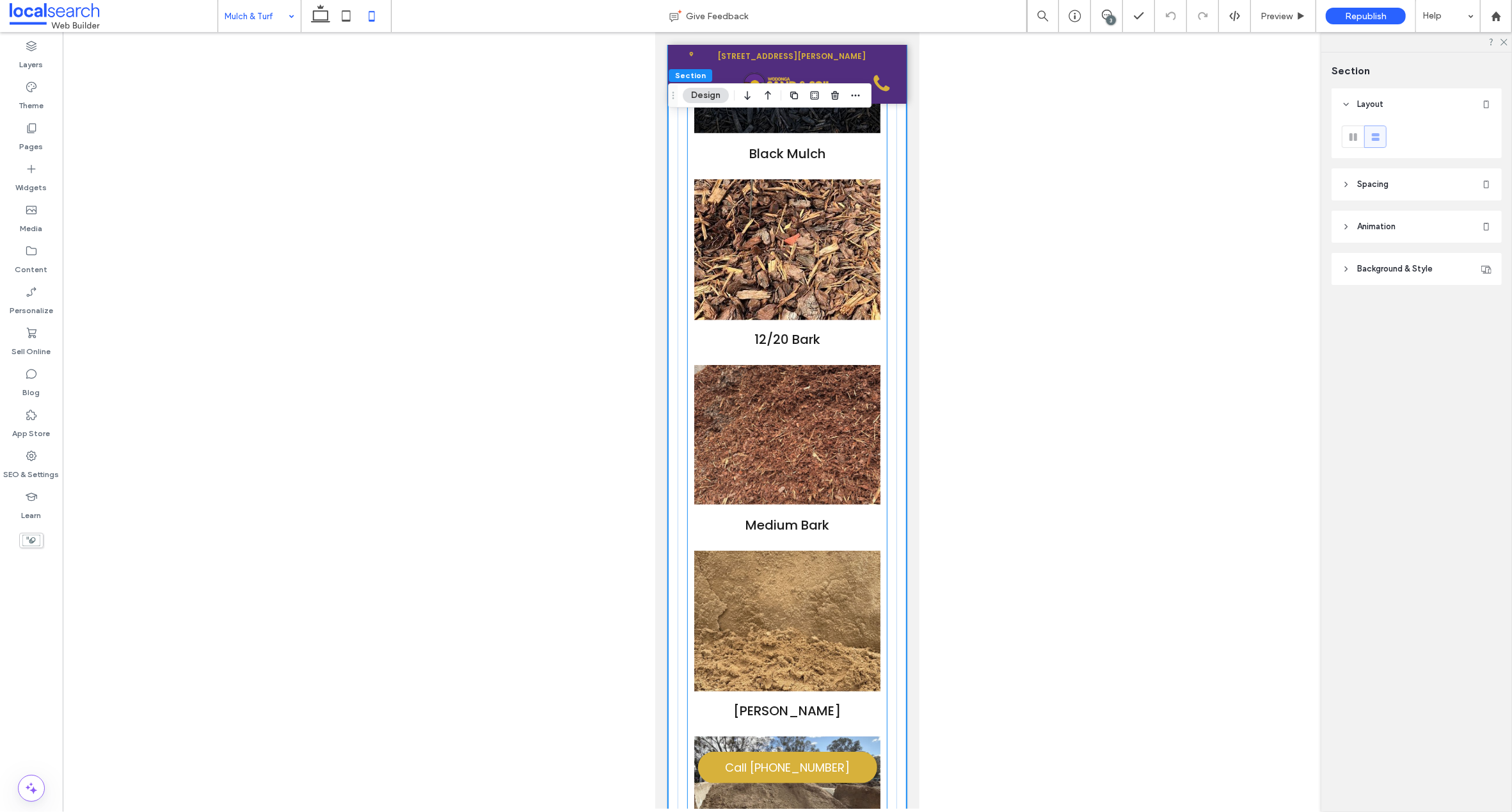
scroll to position [5304, 0]
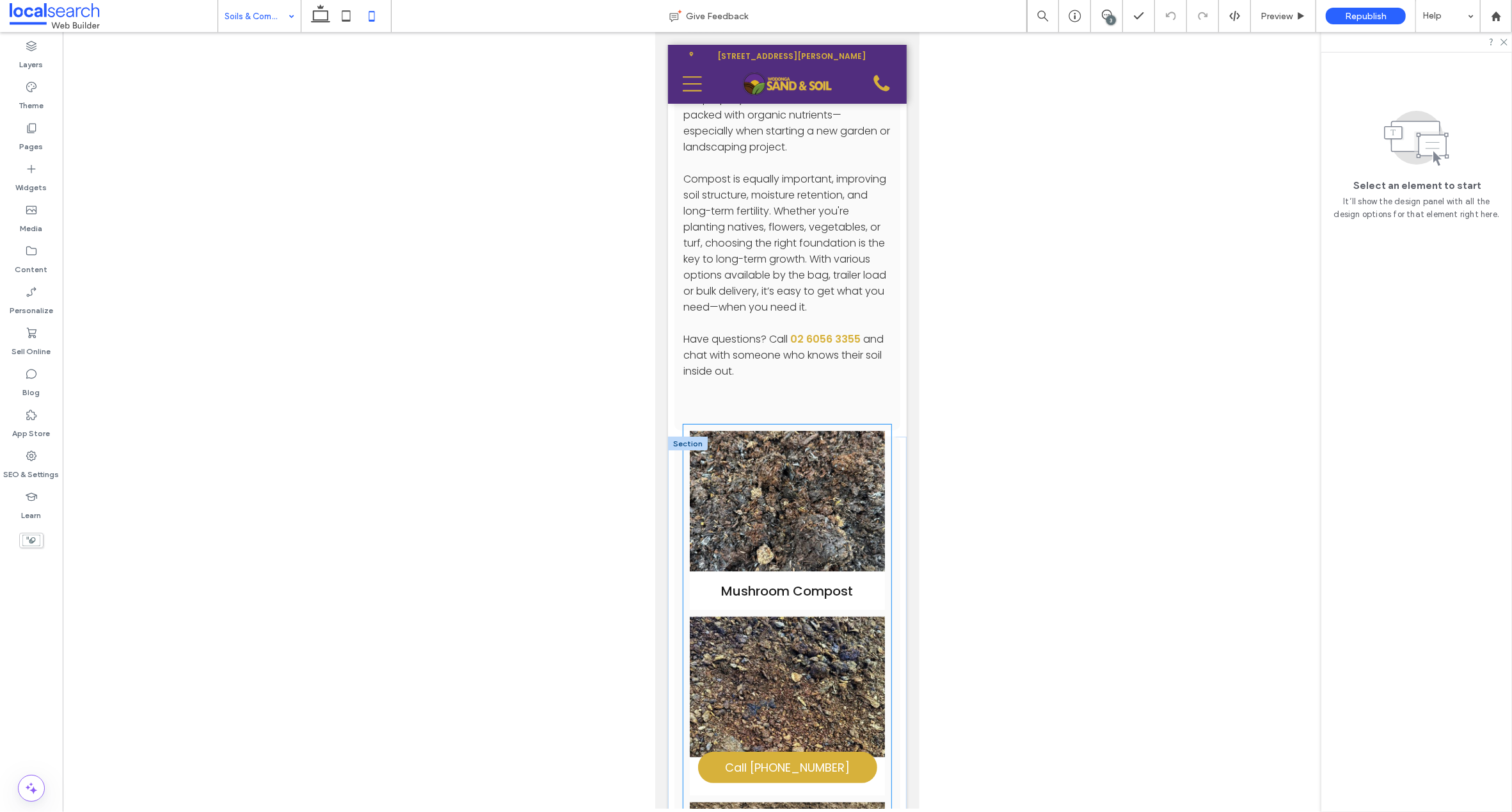
scroll to position [1403, 0]
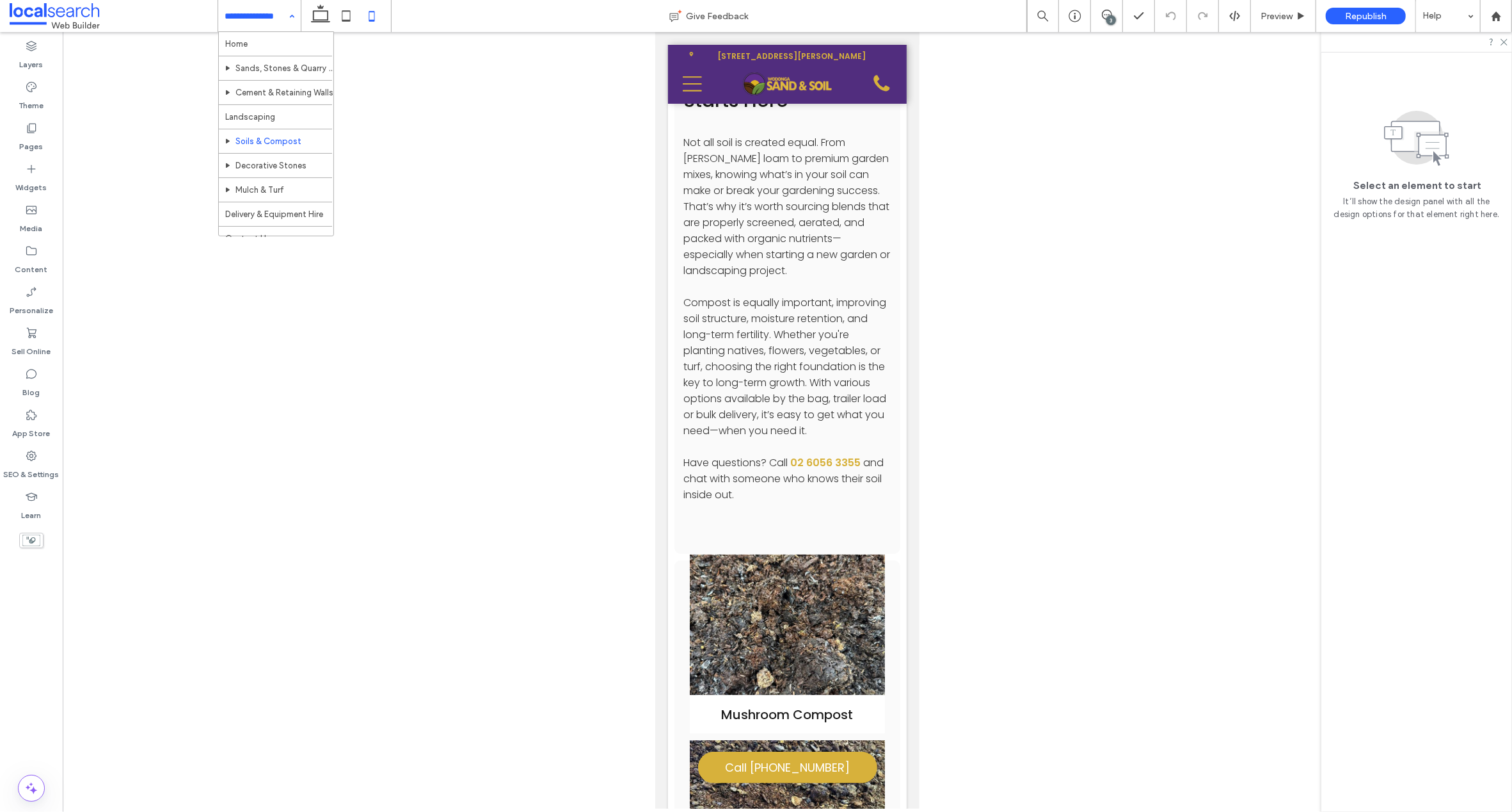
click at [235, 10] on input at bounding box center [256, 16] width 63 height 32
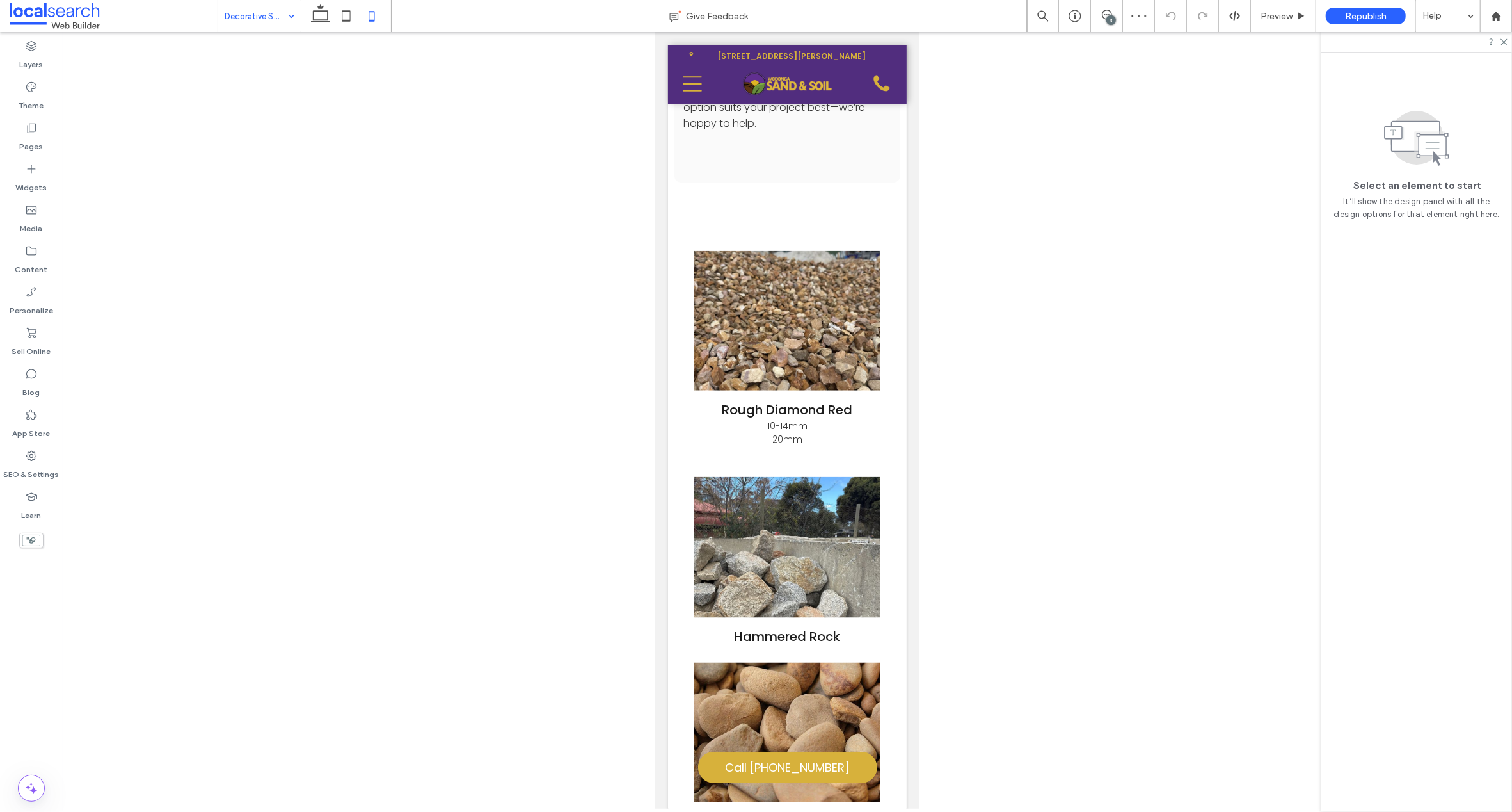
scroll to position [1763, 0]
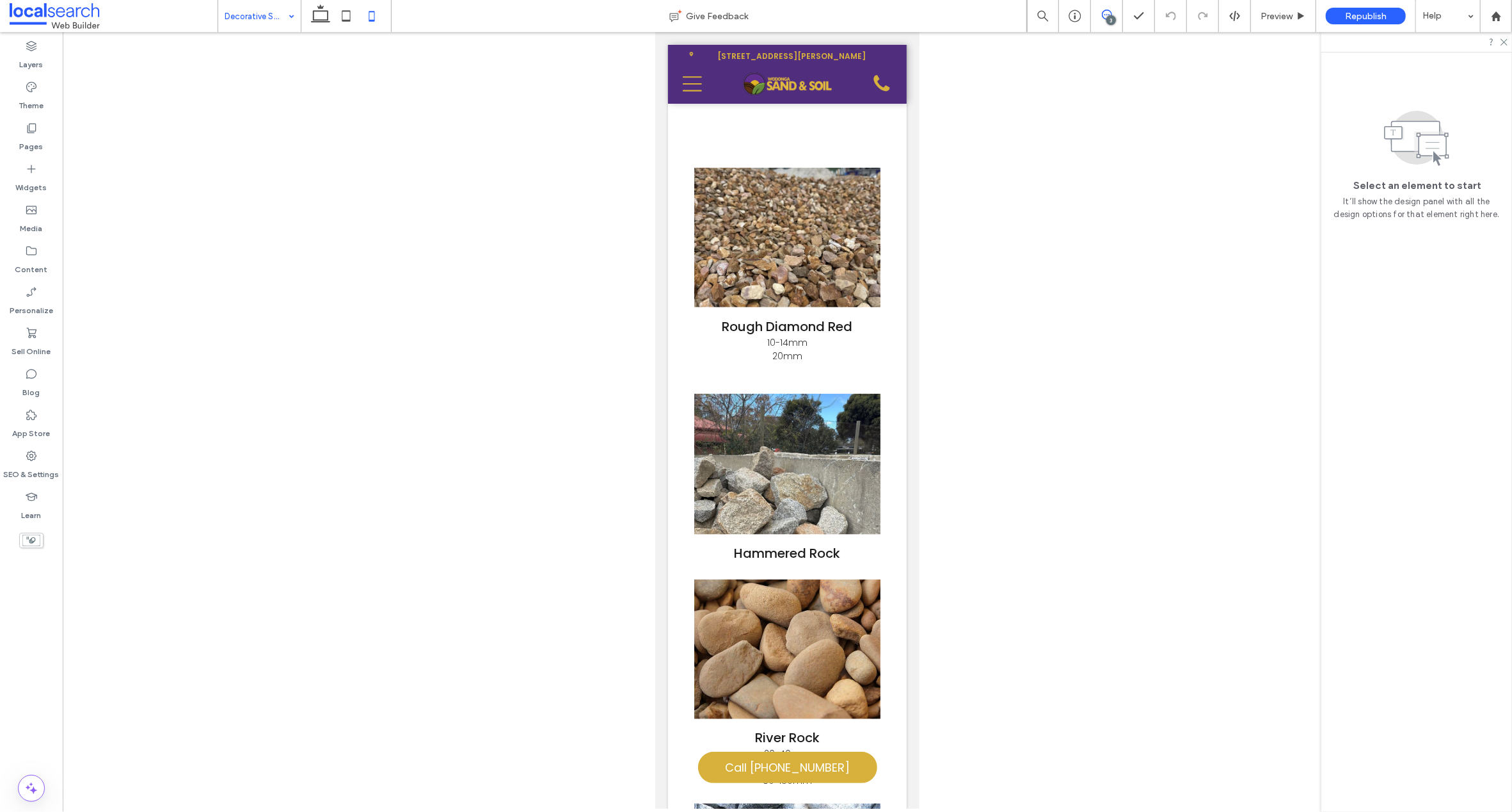
click at [1112, 12] on span at bounding box center [1107, 14] width 32 height 10
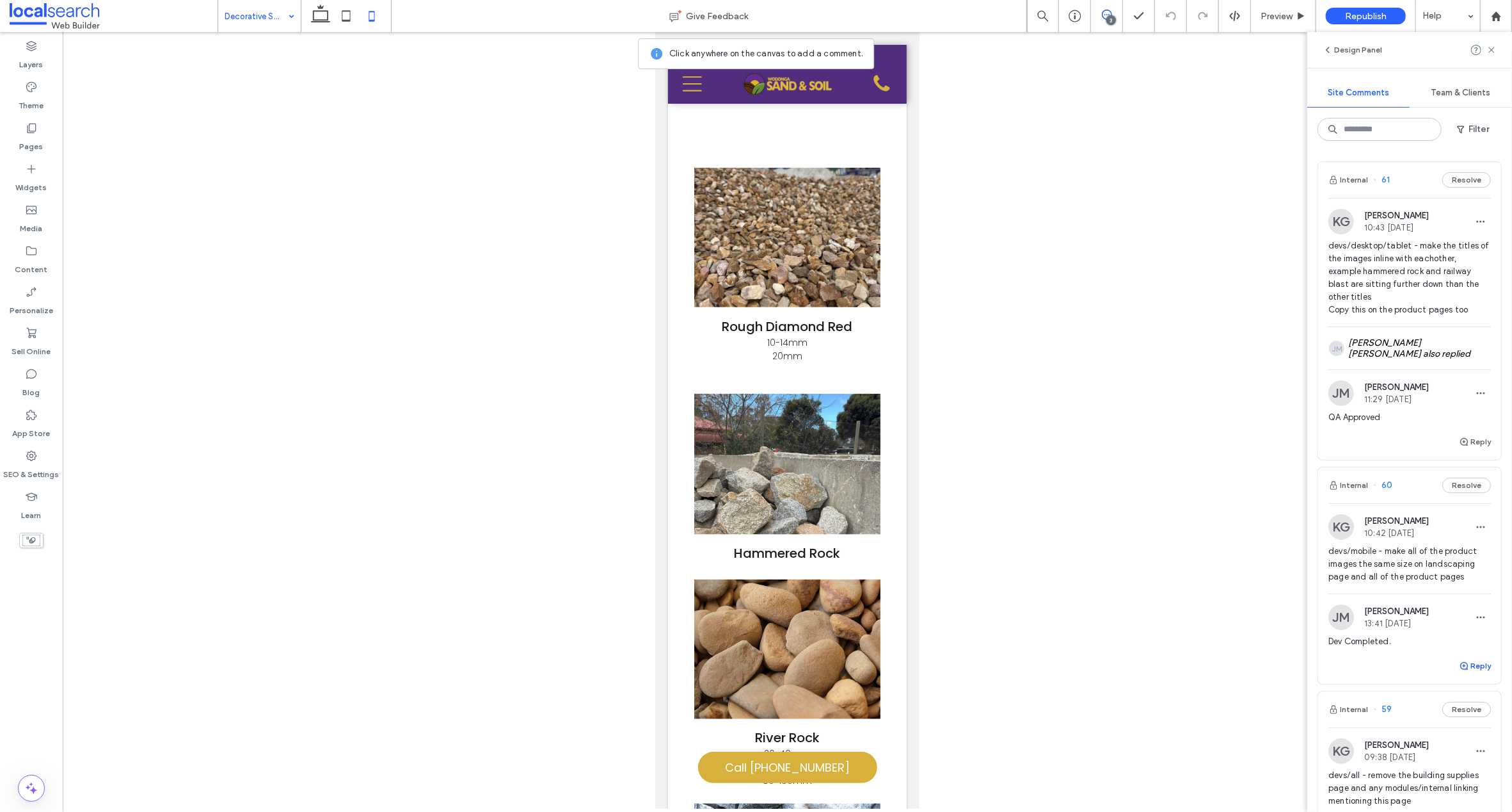
click at [1459, 664] on icon "button" at bounding box center [1464, 665] width 10 height 10
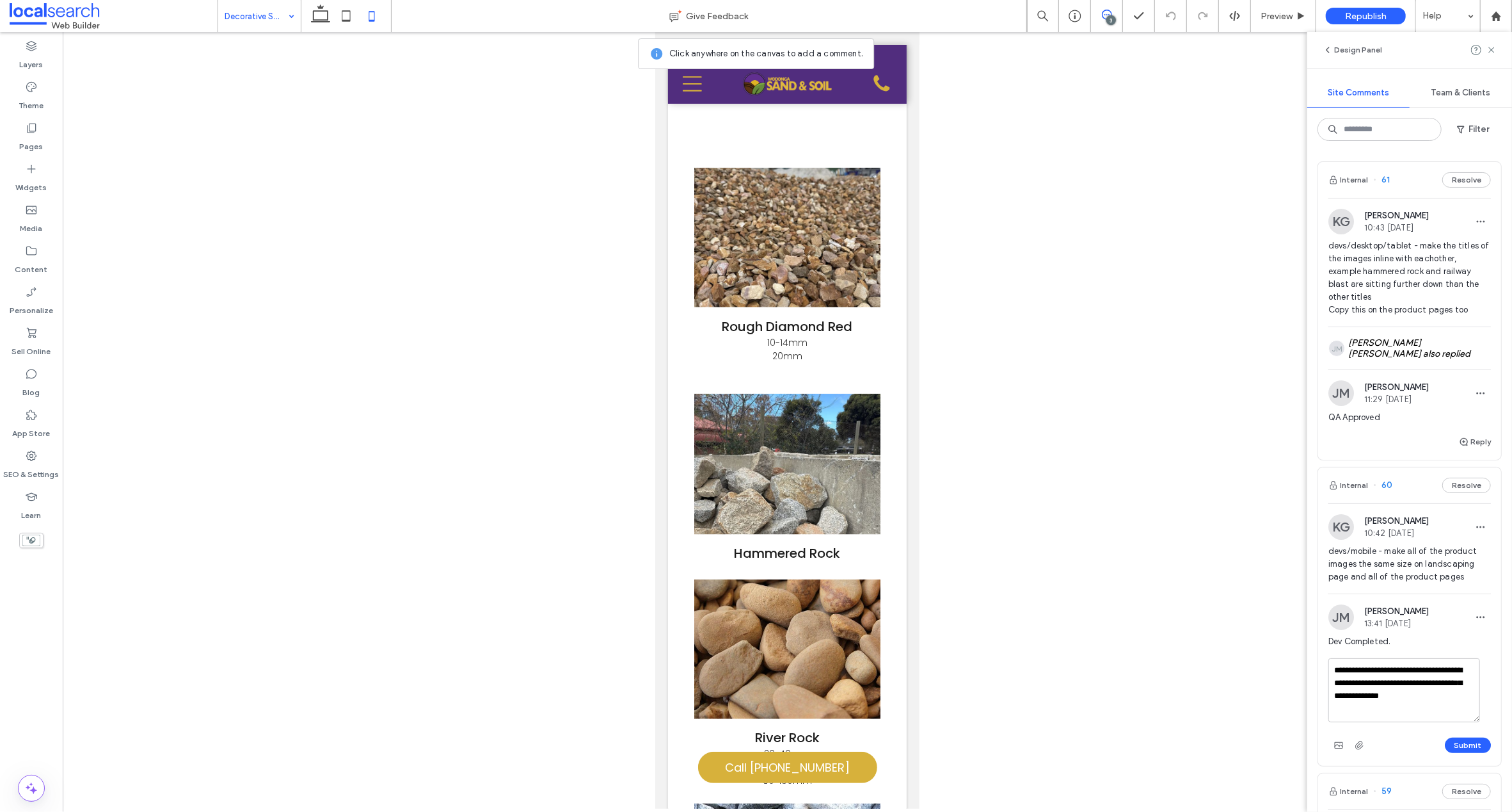
type textarea "**********"
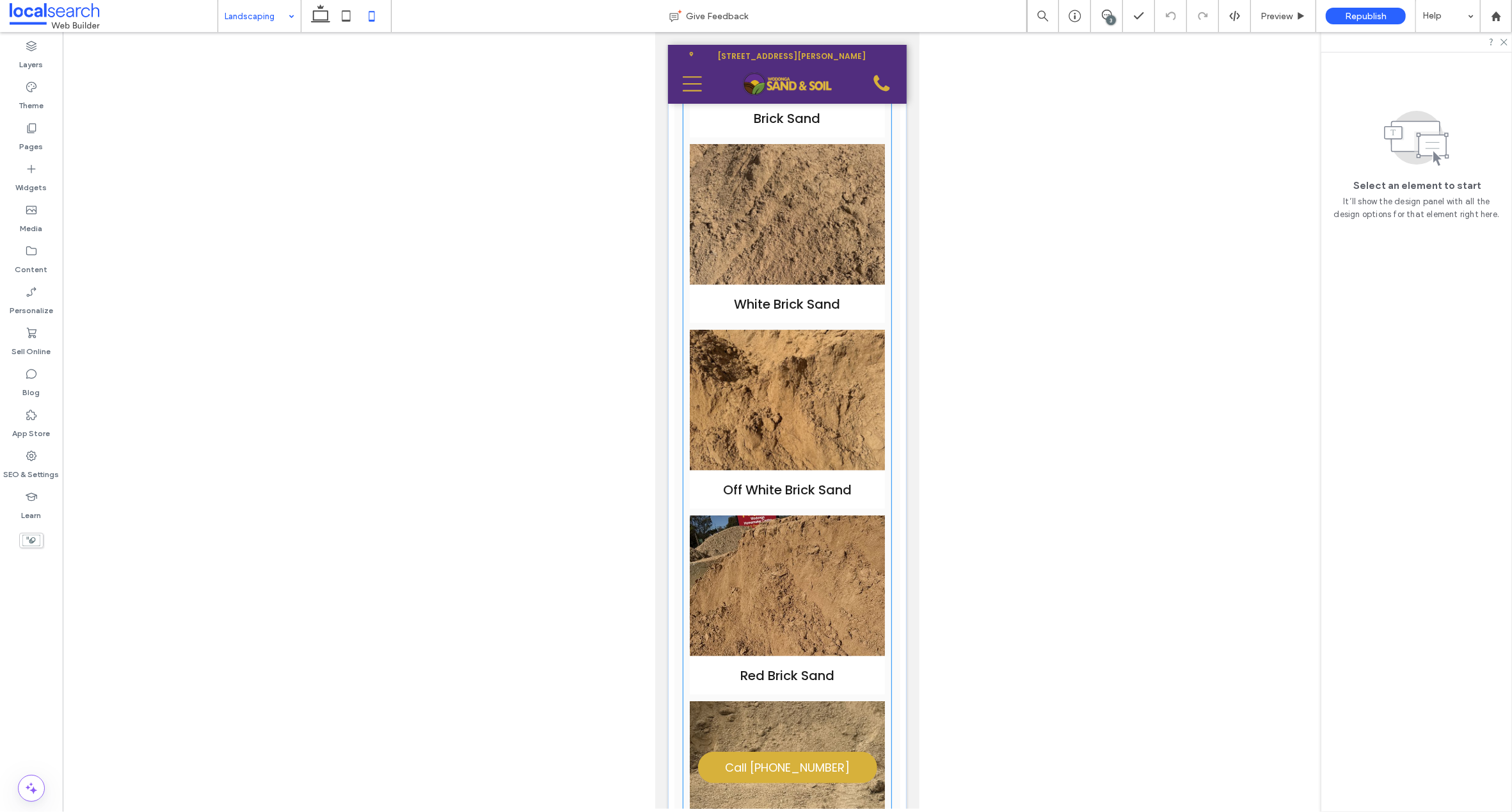
scroll to position [1386, 0]
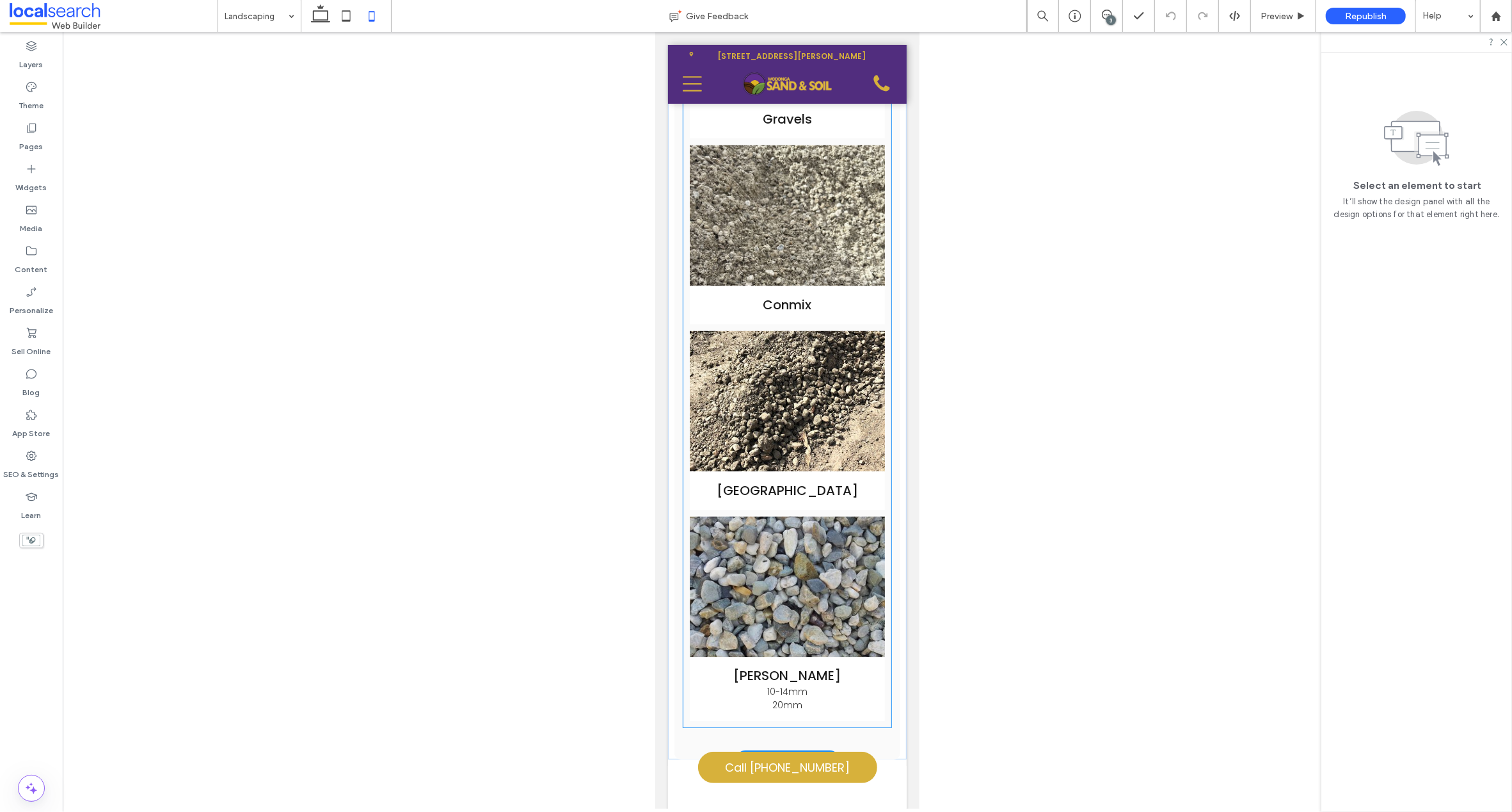
scroll to position [2516, 0]
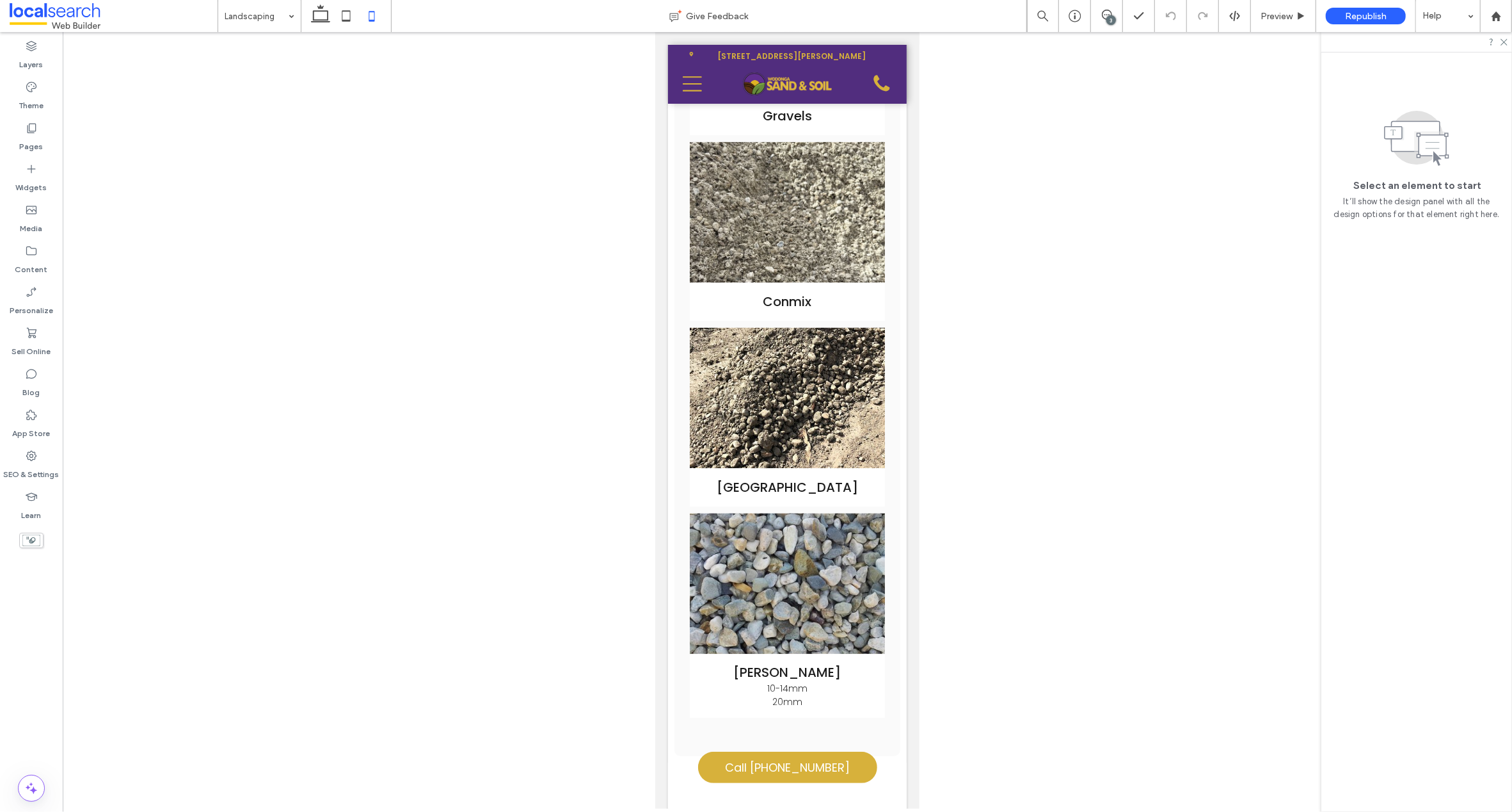
click at [1107, 18] on div "3" at bounding box center [1111, 20] width 10 height 10
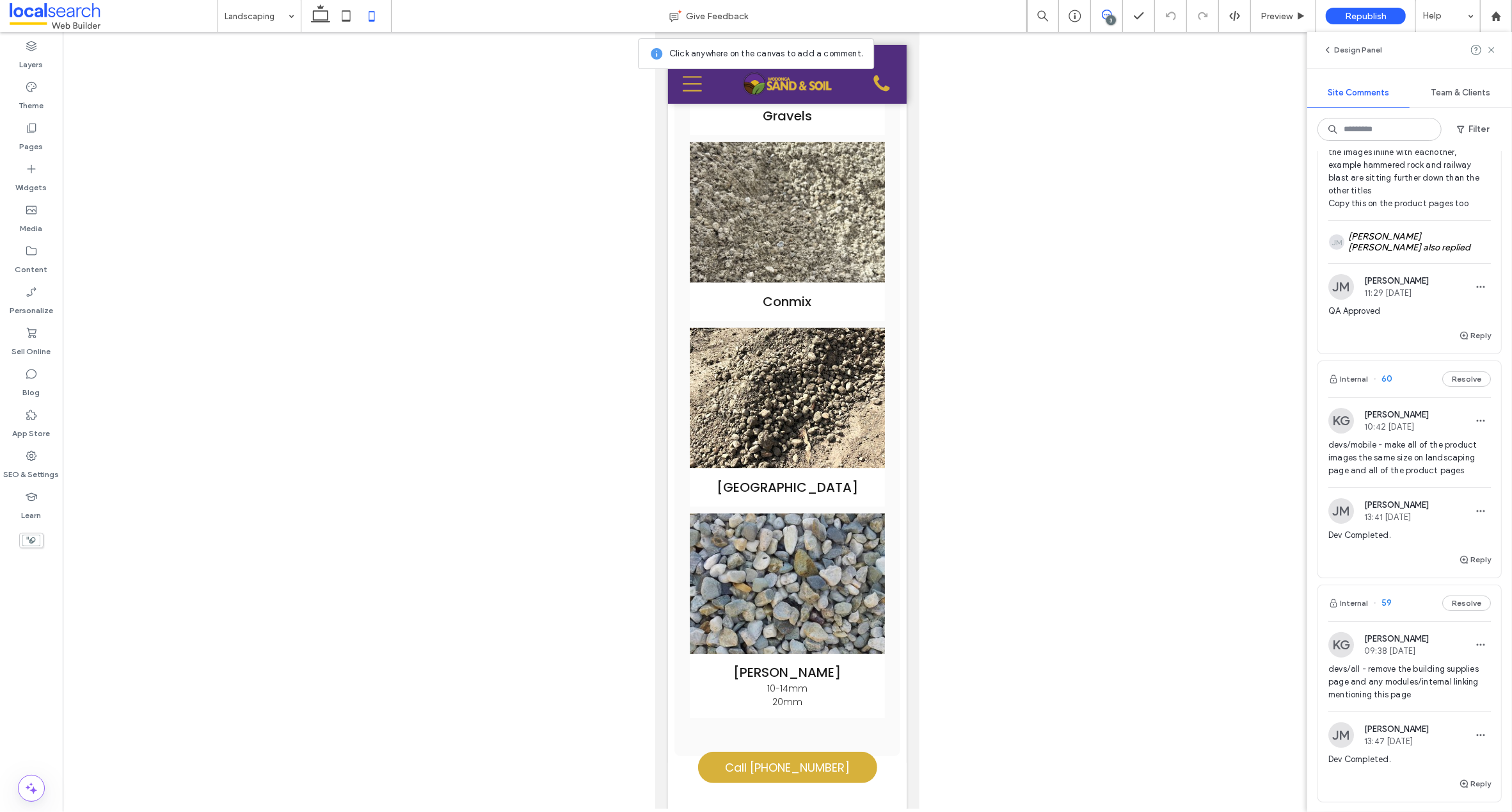
scroll to position [265, 0]
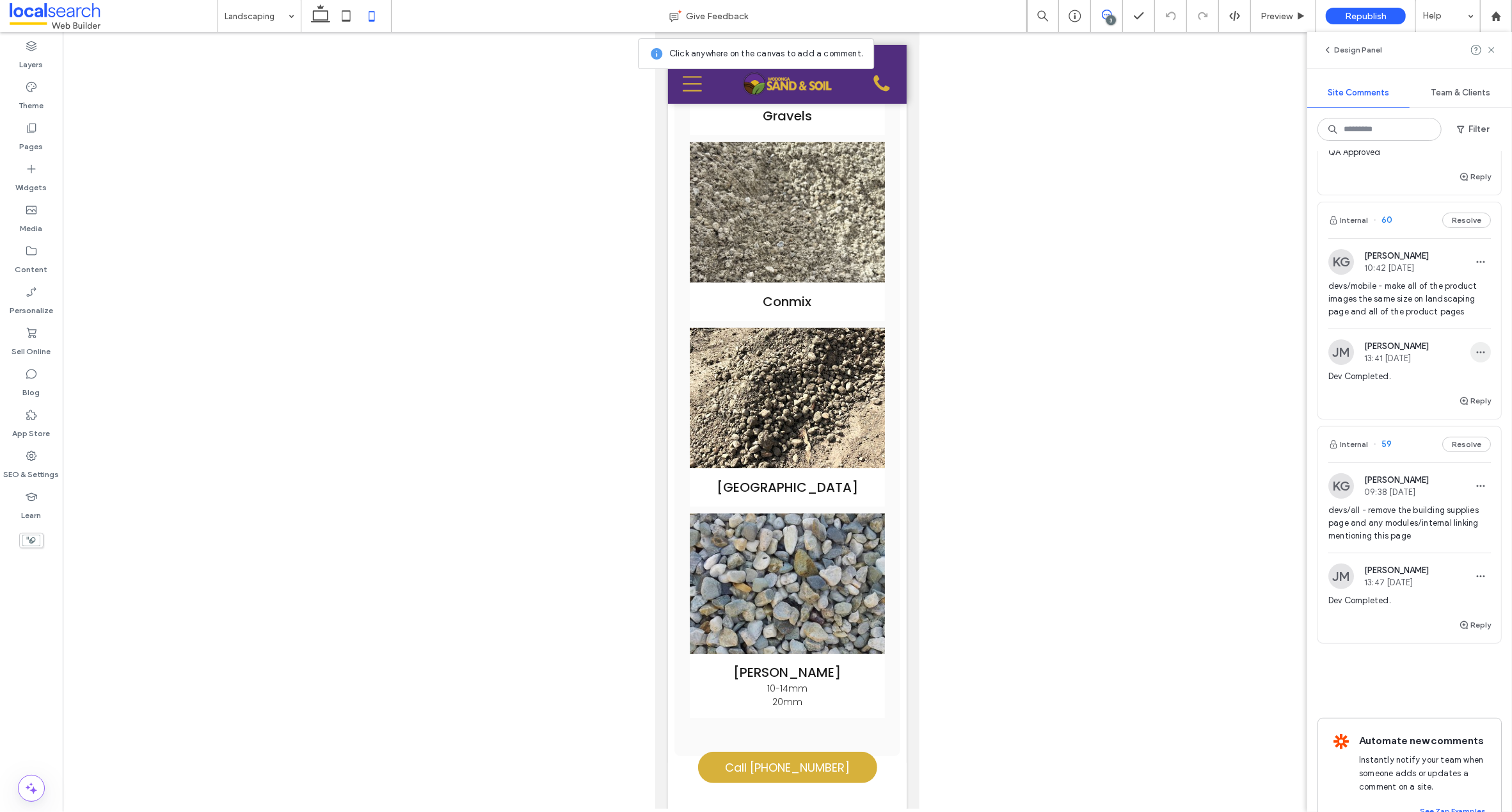
click at [1476, 353] on icon "button" at bounding box center [1480, 352] width 10 height 10
click at [1345, 390] on div "Dev Completed." at bounding box center [1409, 381] width 163 height 23
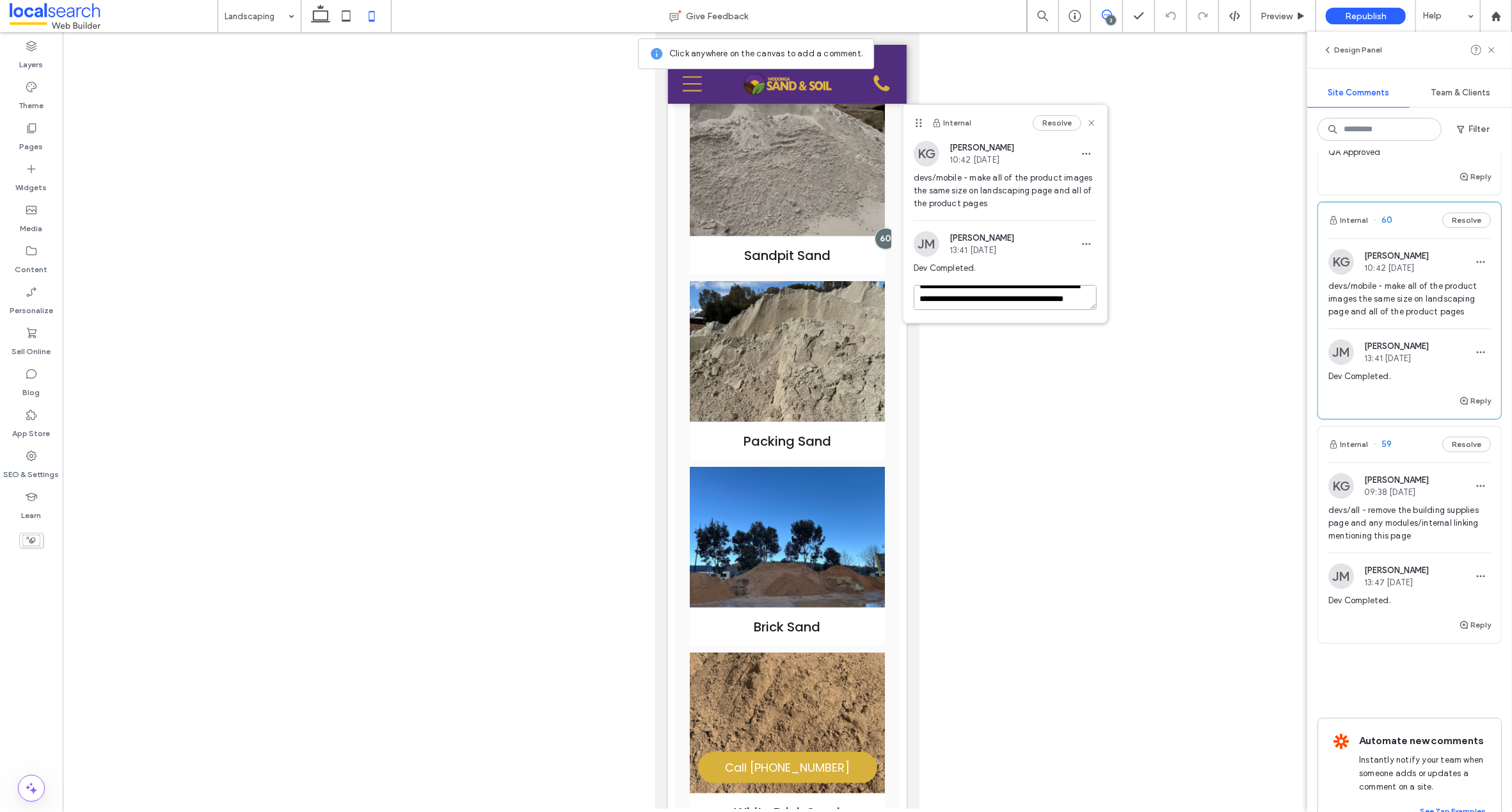
scroll to position [0, 0]
click at [987, 299] on textarea "**********" at bounding box center [1005, 297] width 183 height 25
click at [1018, 310] on textarea "**********" at bounding box center [1000, 317] width 172 height 64
type textarea "**********"
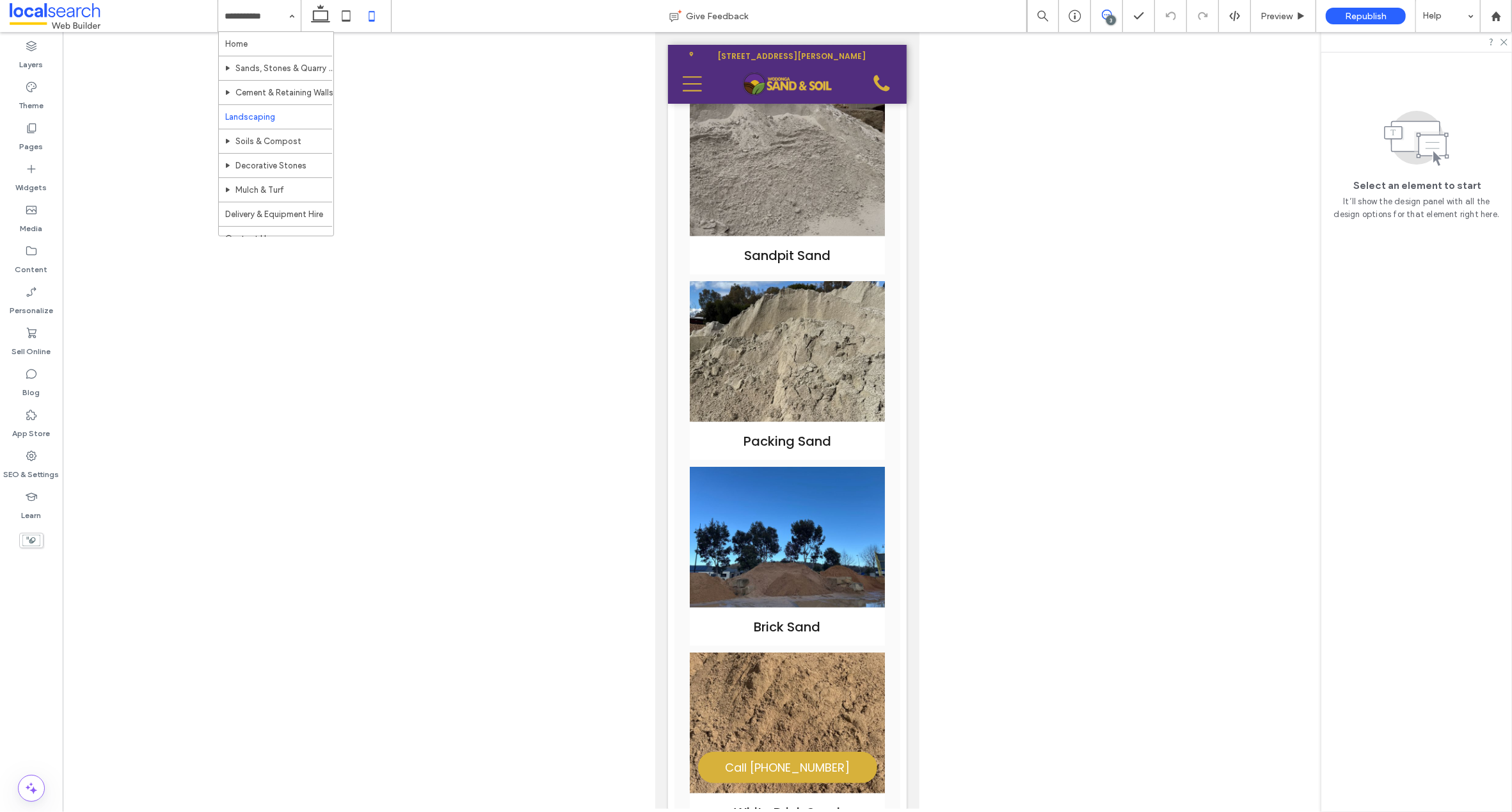
click at [1107, 14] on icon at bounding box center [1107, 14] width 10 height 10
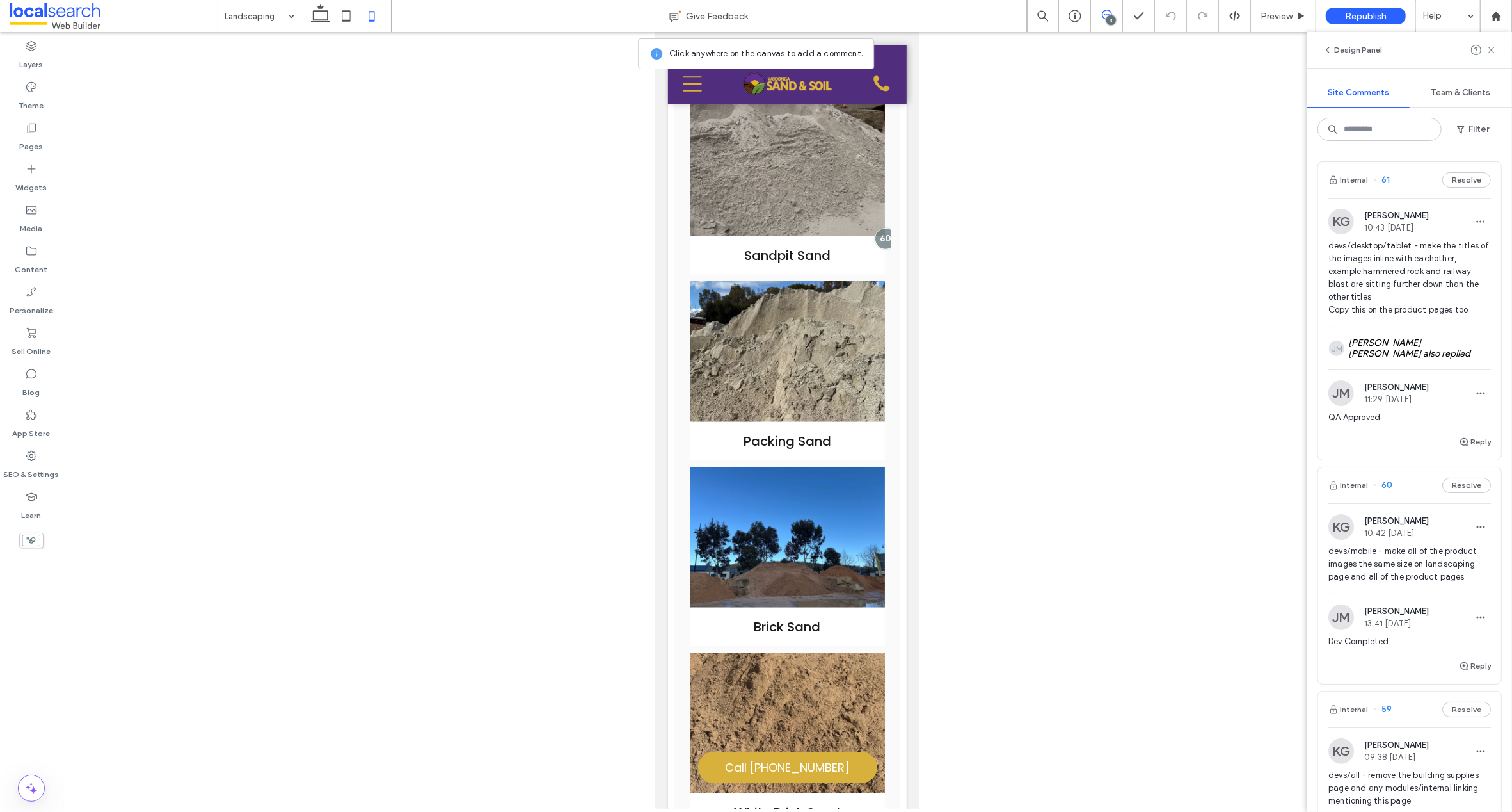
click at [1109, 17] on div "3" at bounding box center [1111, 20] width 10 height 10
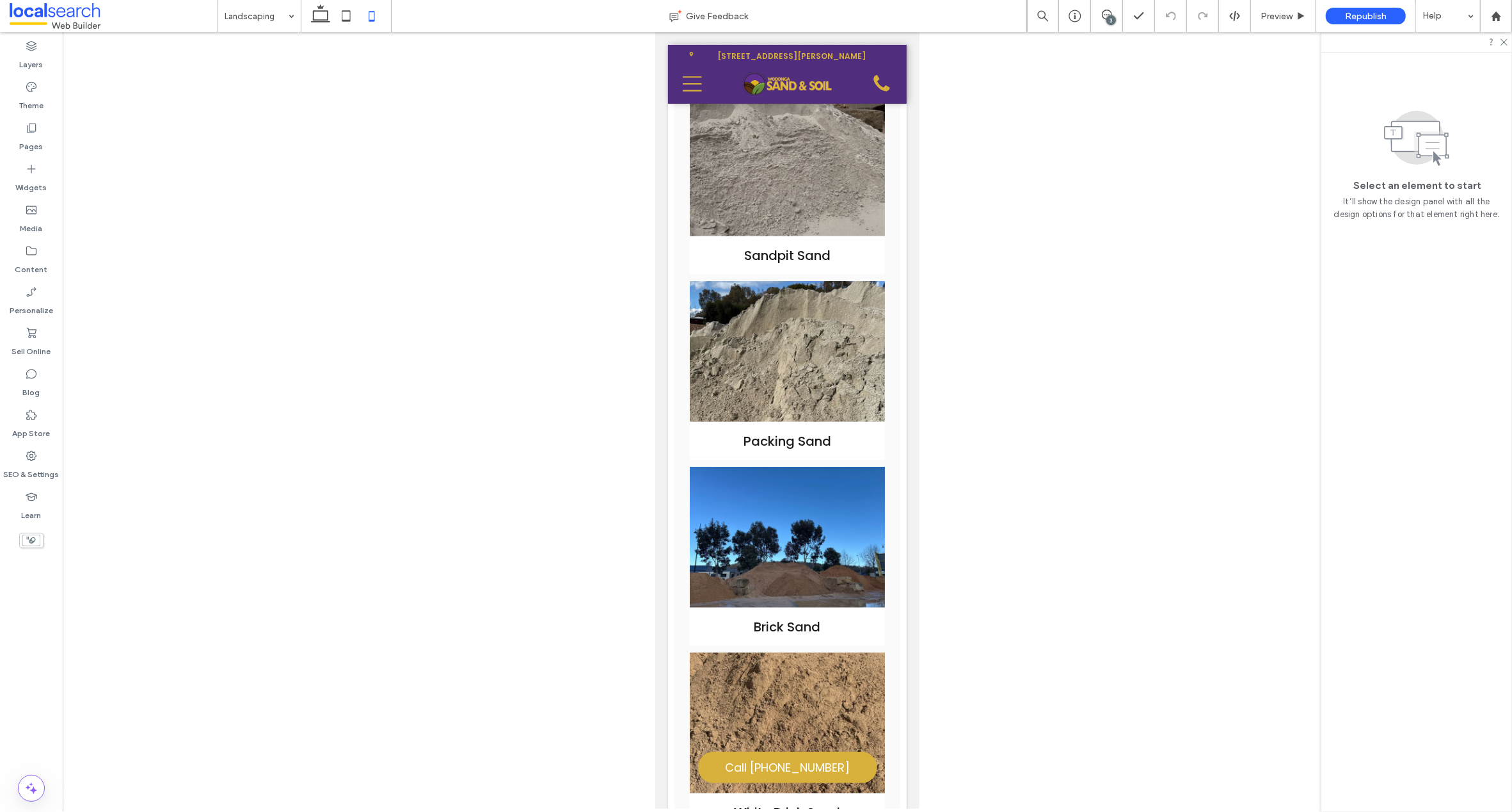
click at [1108, 17] on div "3" at bounding box center [1111, 20] width 10 height 10
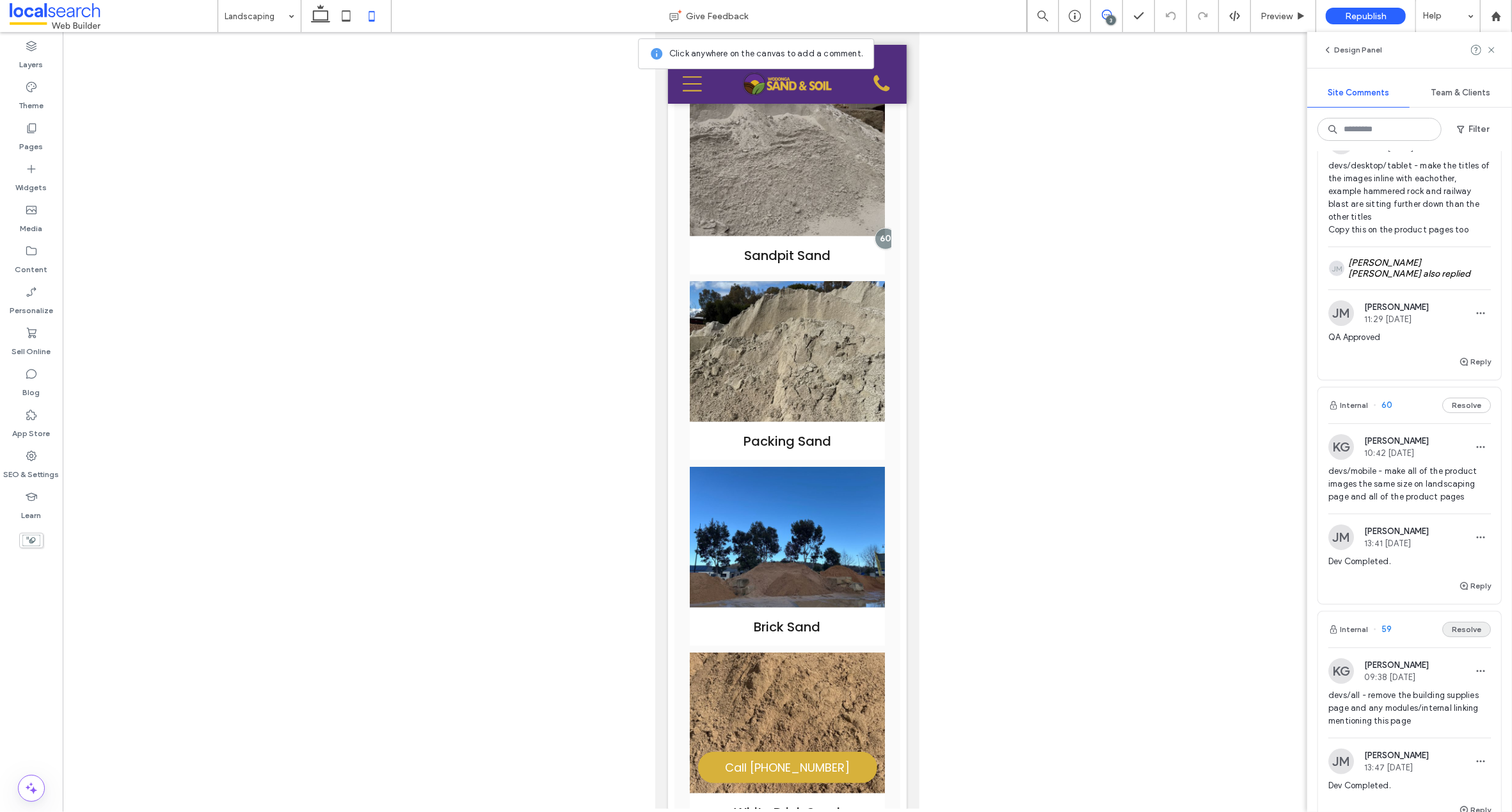
scroll to position [93, 0]
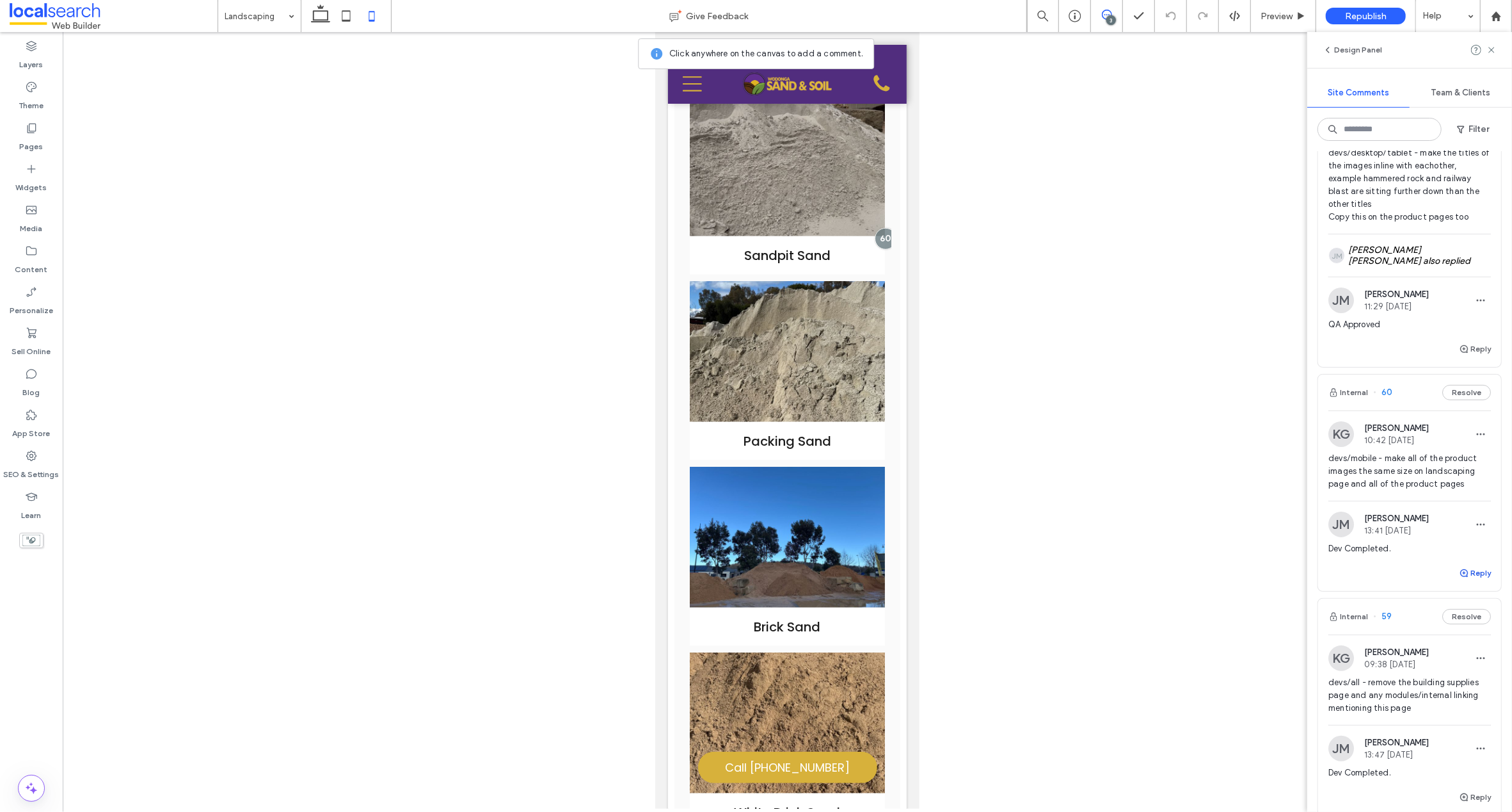
click at [1460, 571] on use "button" at bounding box center [1464, 573] width 8 height 8
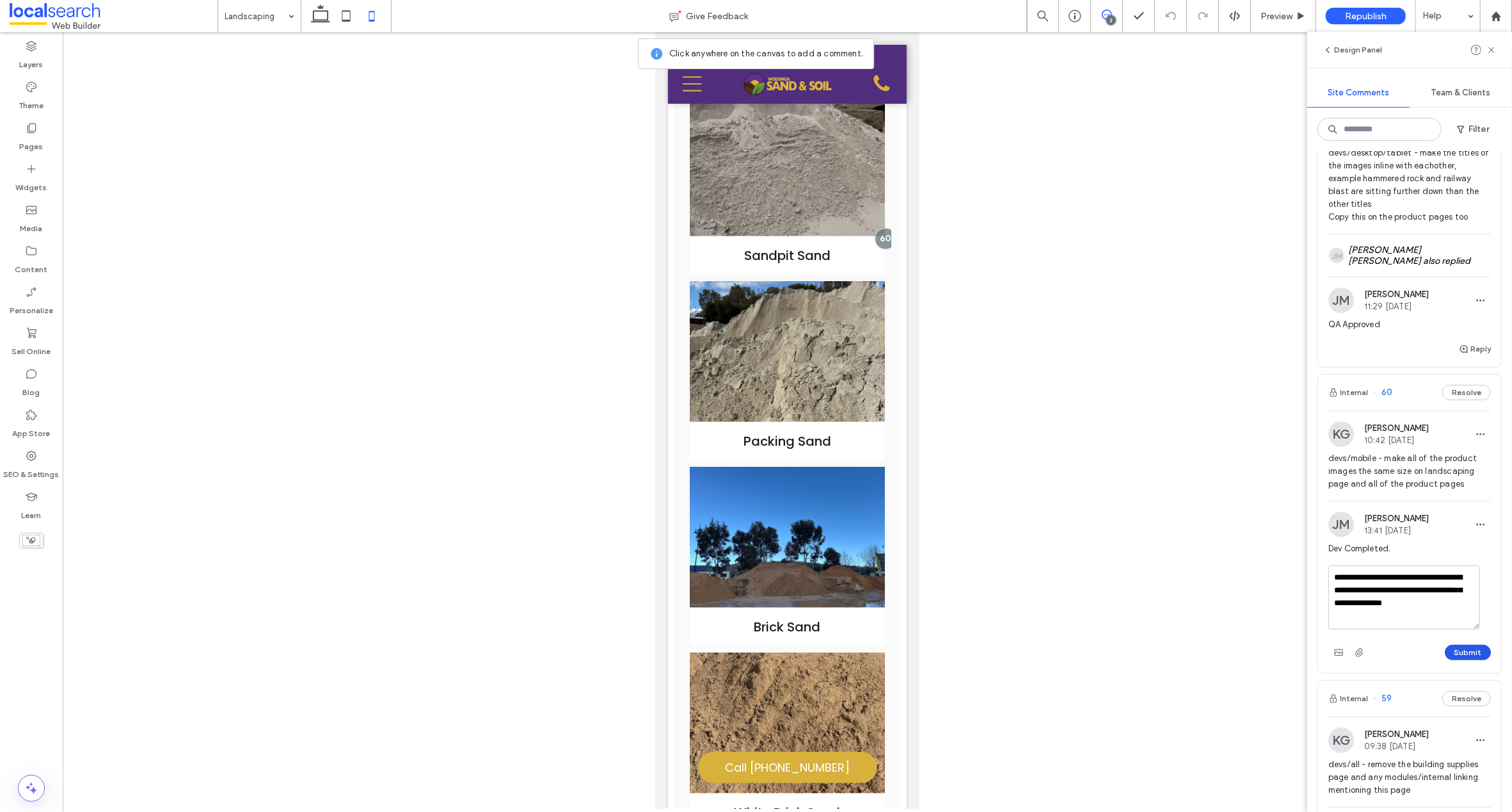
click at [1460, 650] on button "Submit" at bounding box center [1468, 652] width 46 height 15
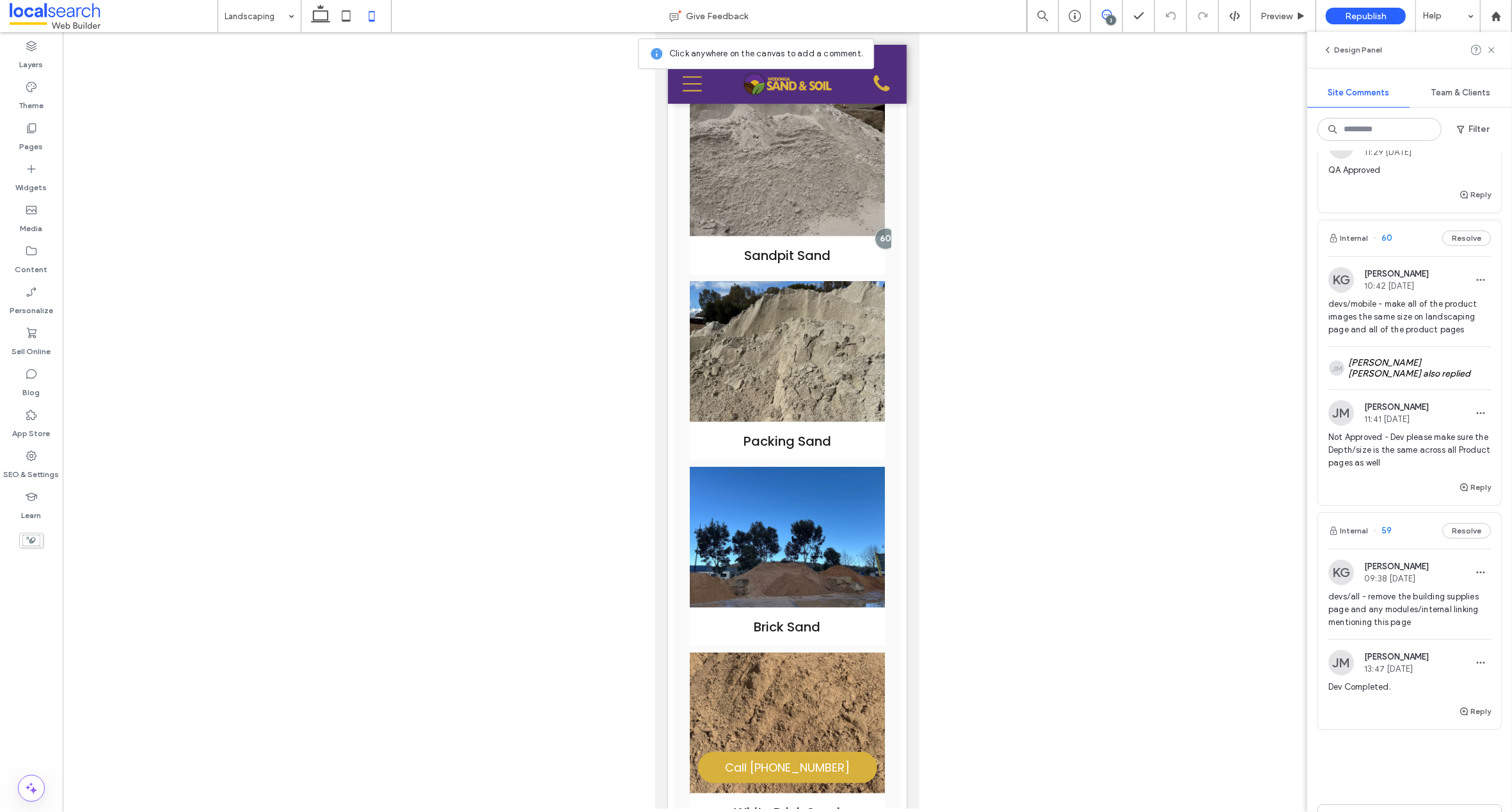
scroll to position [380, 0]
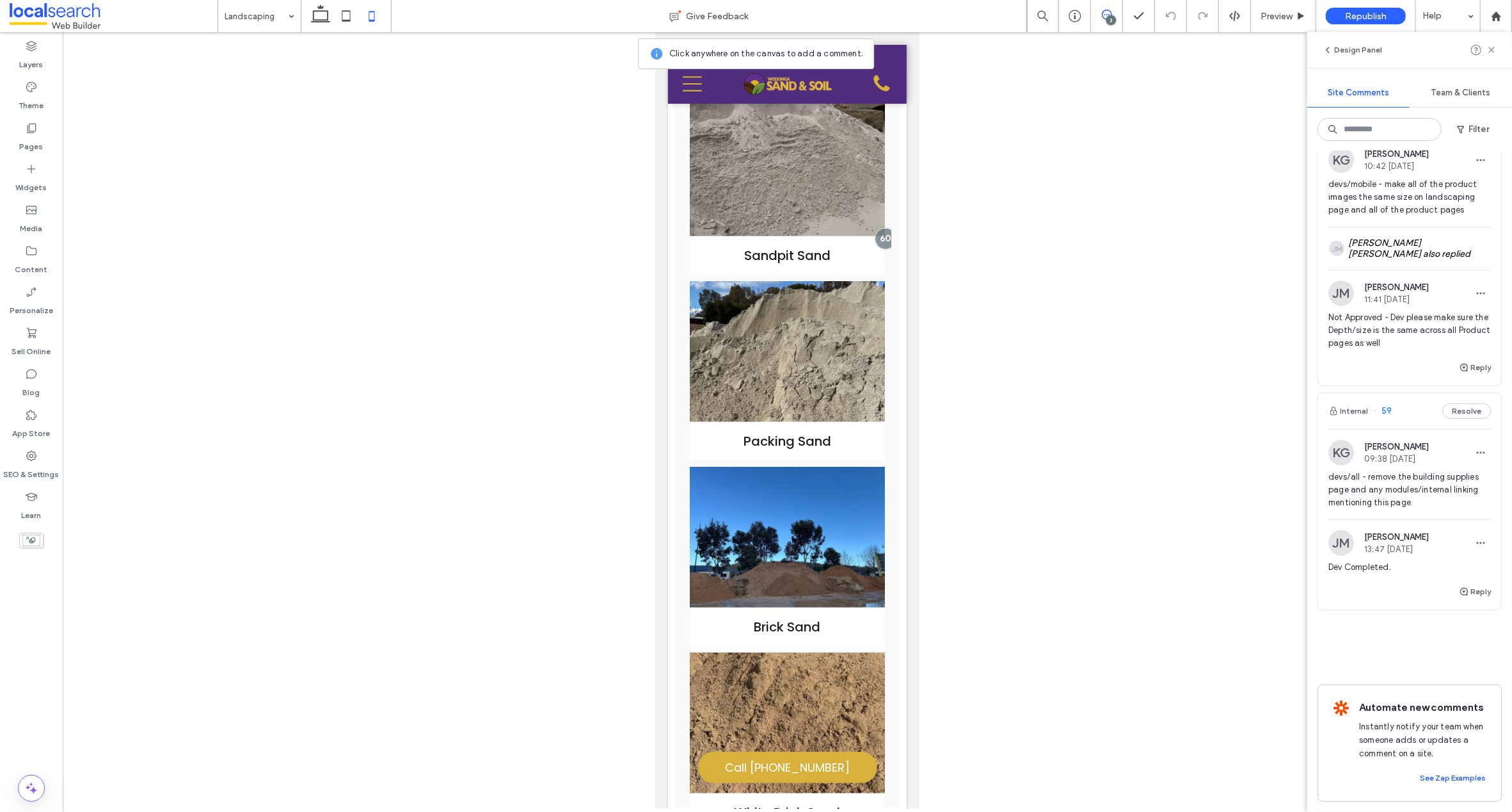
click at [1387, 405] on span "59" at bounding box center [1382, 411] width 18 height 13
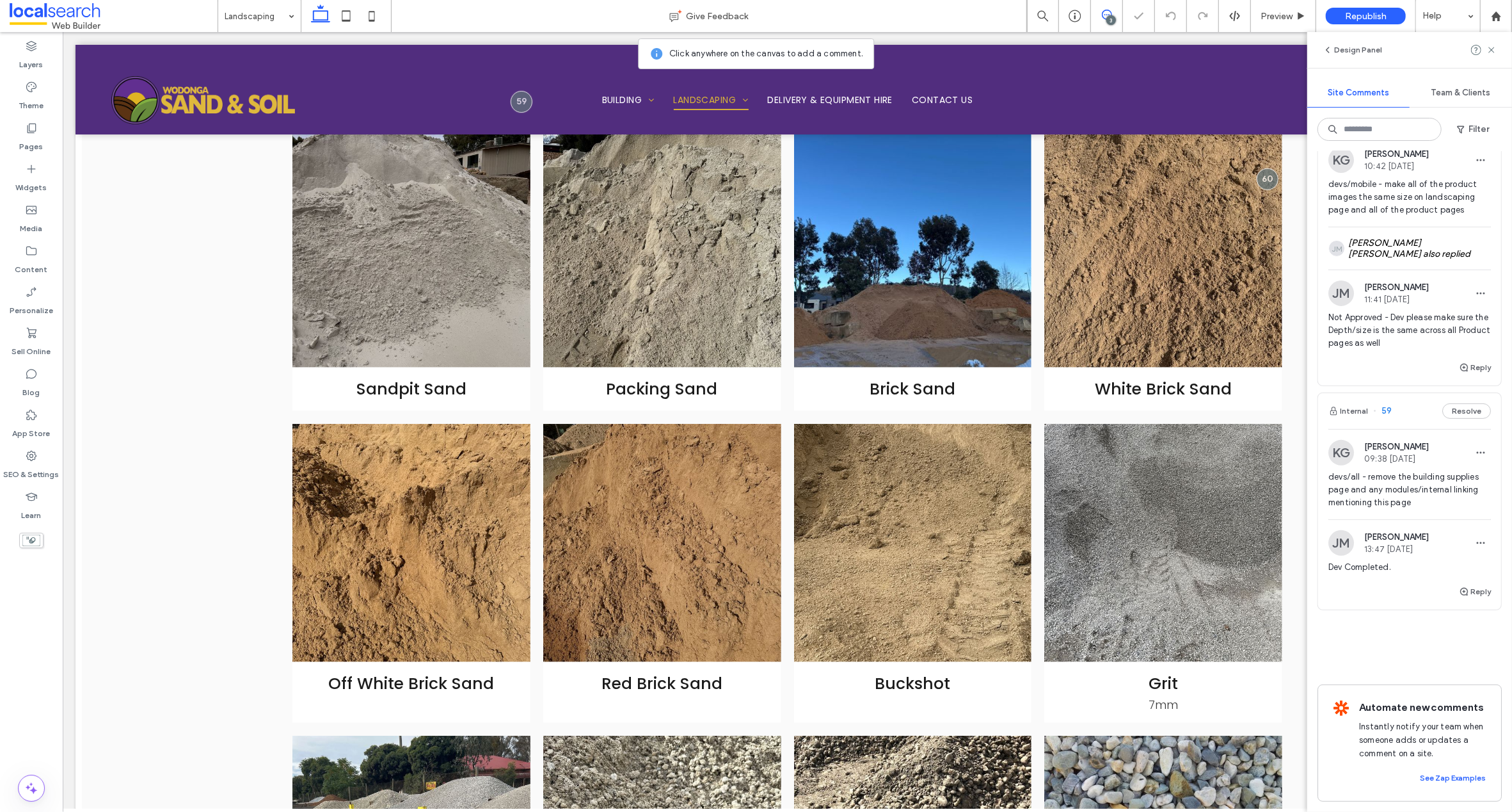
scroll to position [194, 0]
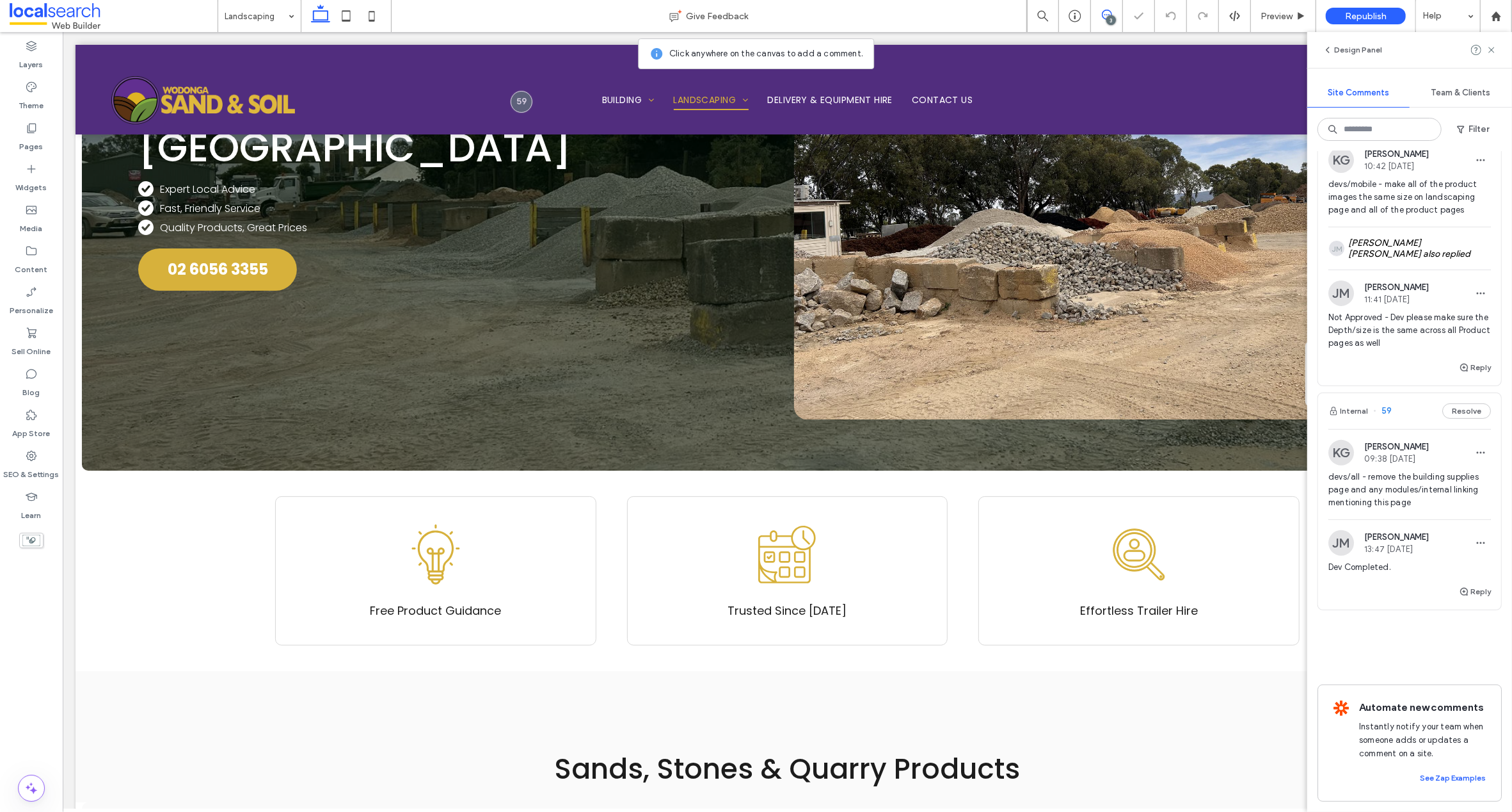
click at [1385, 405] on span "59" at bounding box center [1382, 411] width 18 height 13
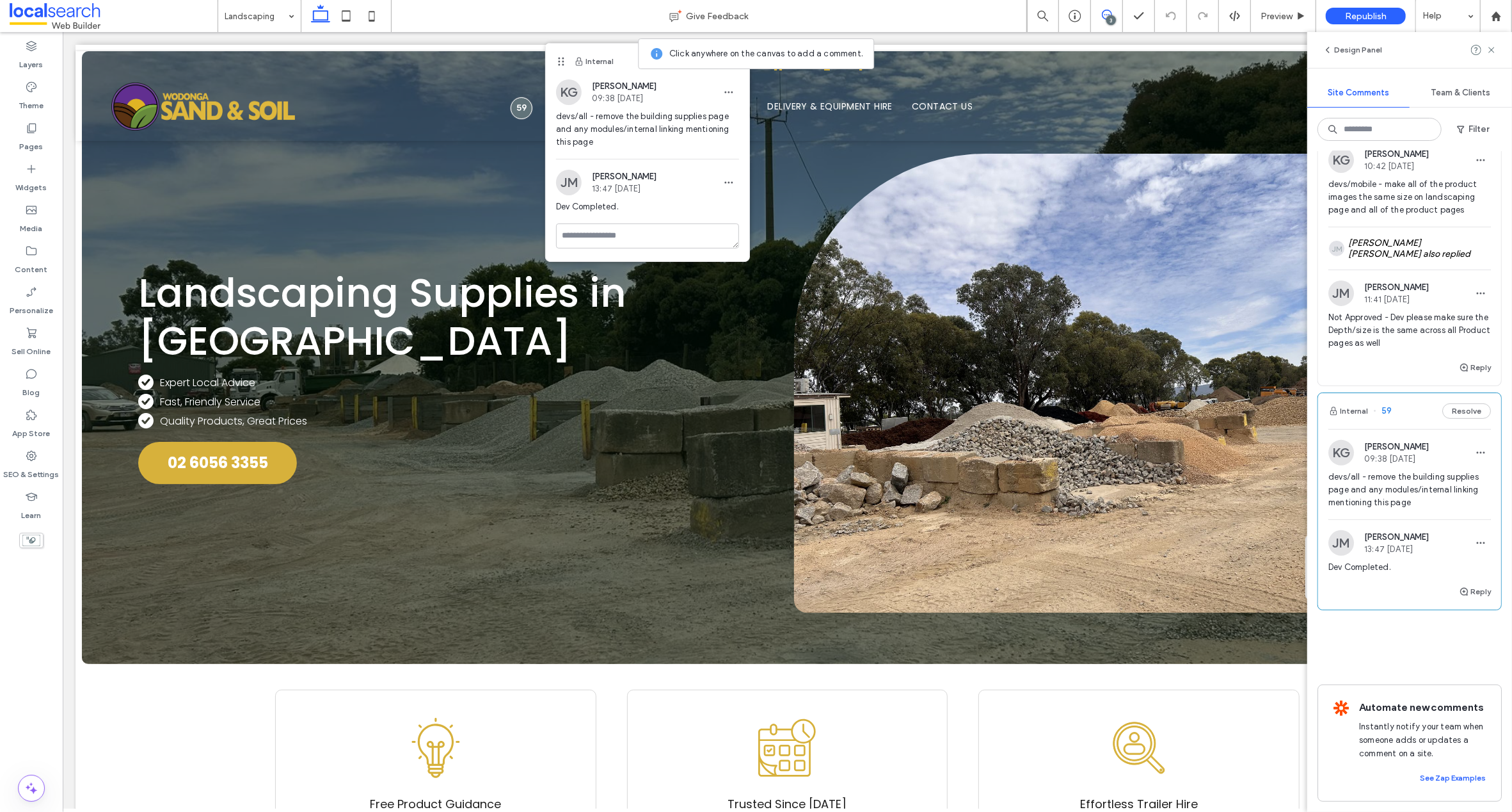
scroll to position [0, 0]
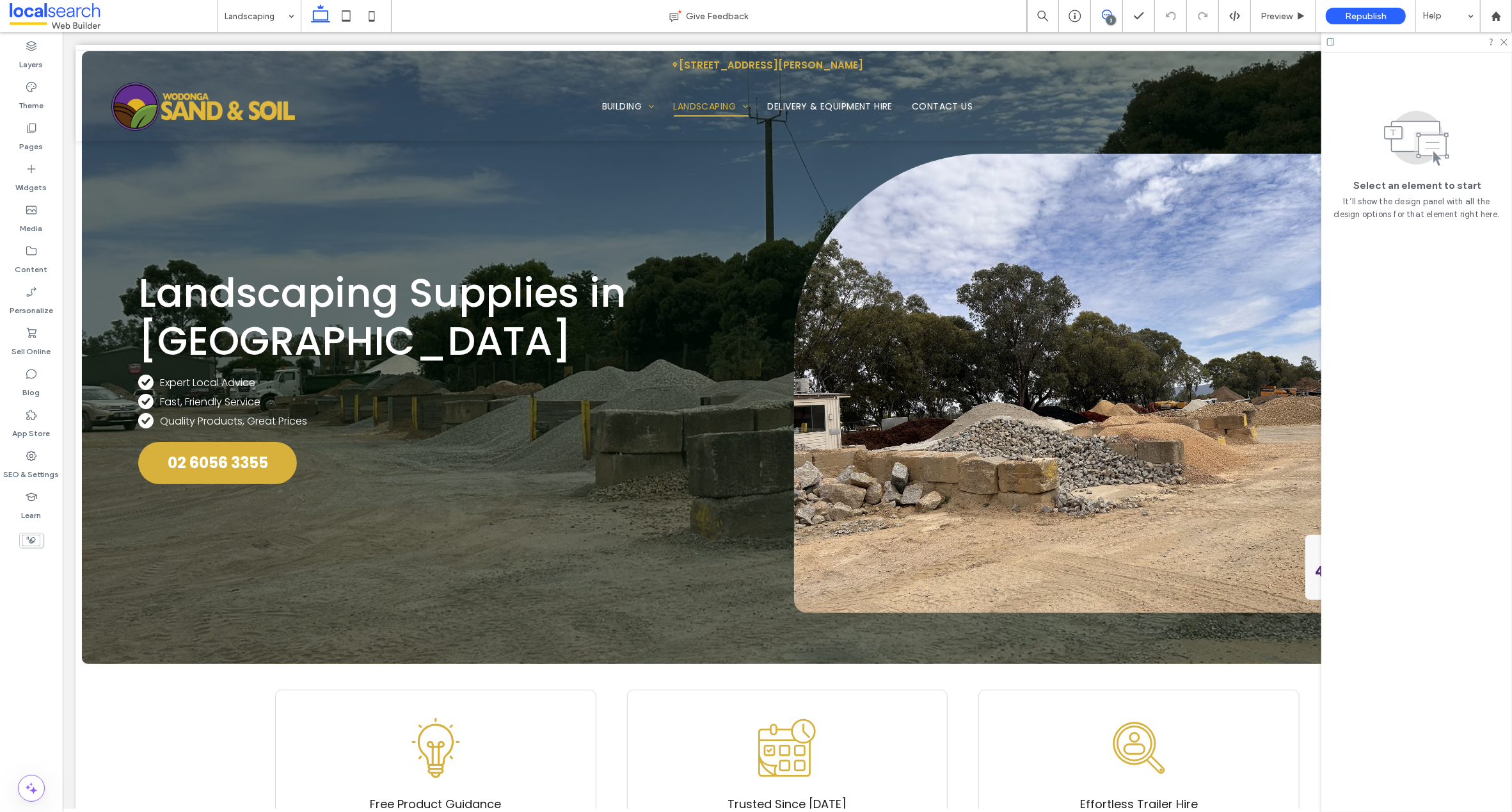
click at [1113, 14] on span at bounding box center [1107, 14] width 32 height 10
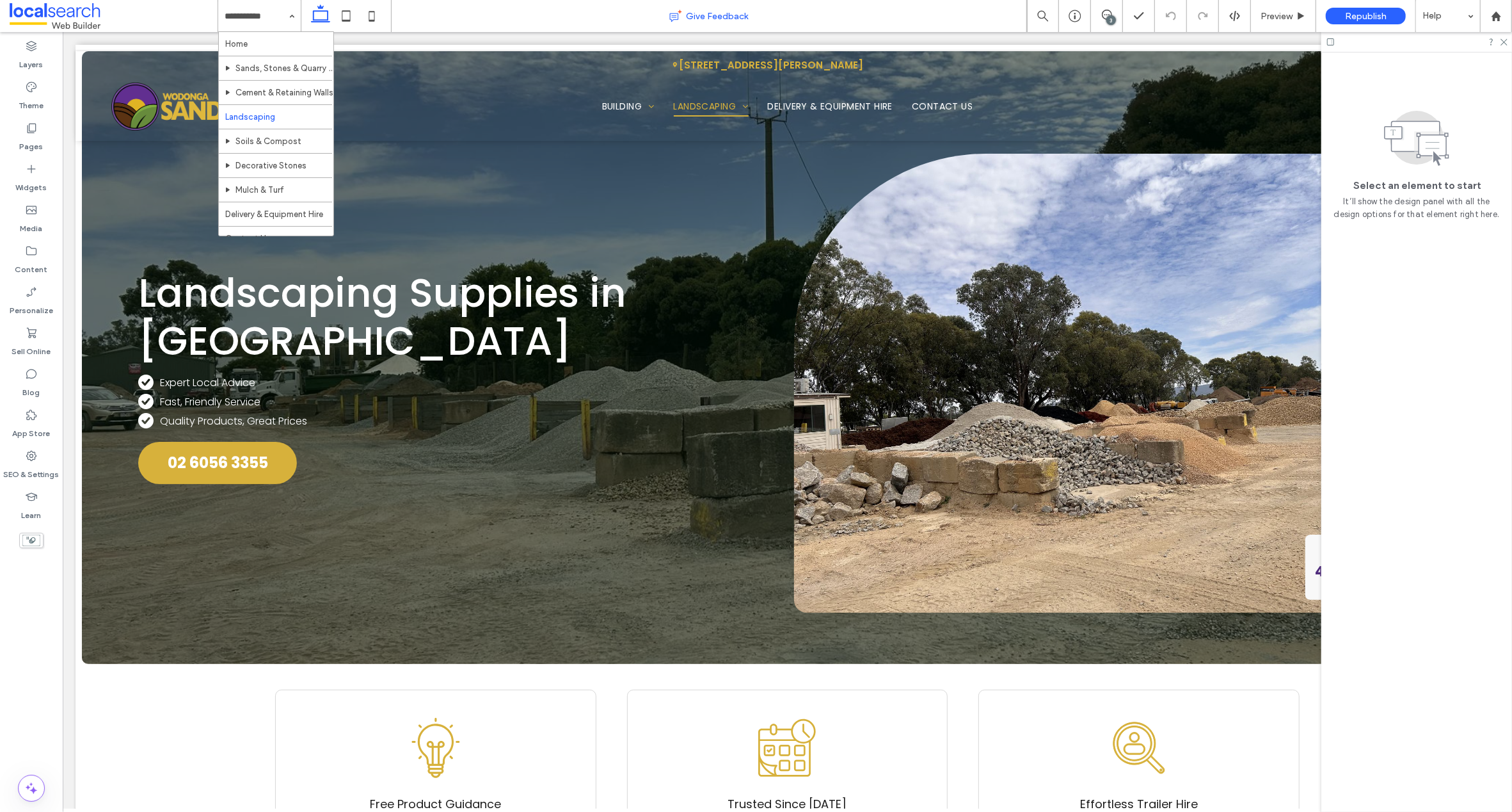
click at [924, 6] on div "Give Feedback" at bounding box center [709, 16] width 635 height 32
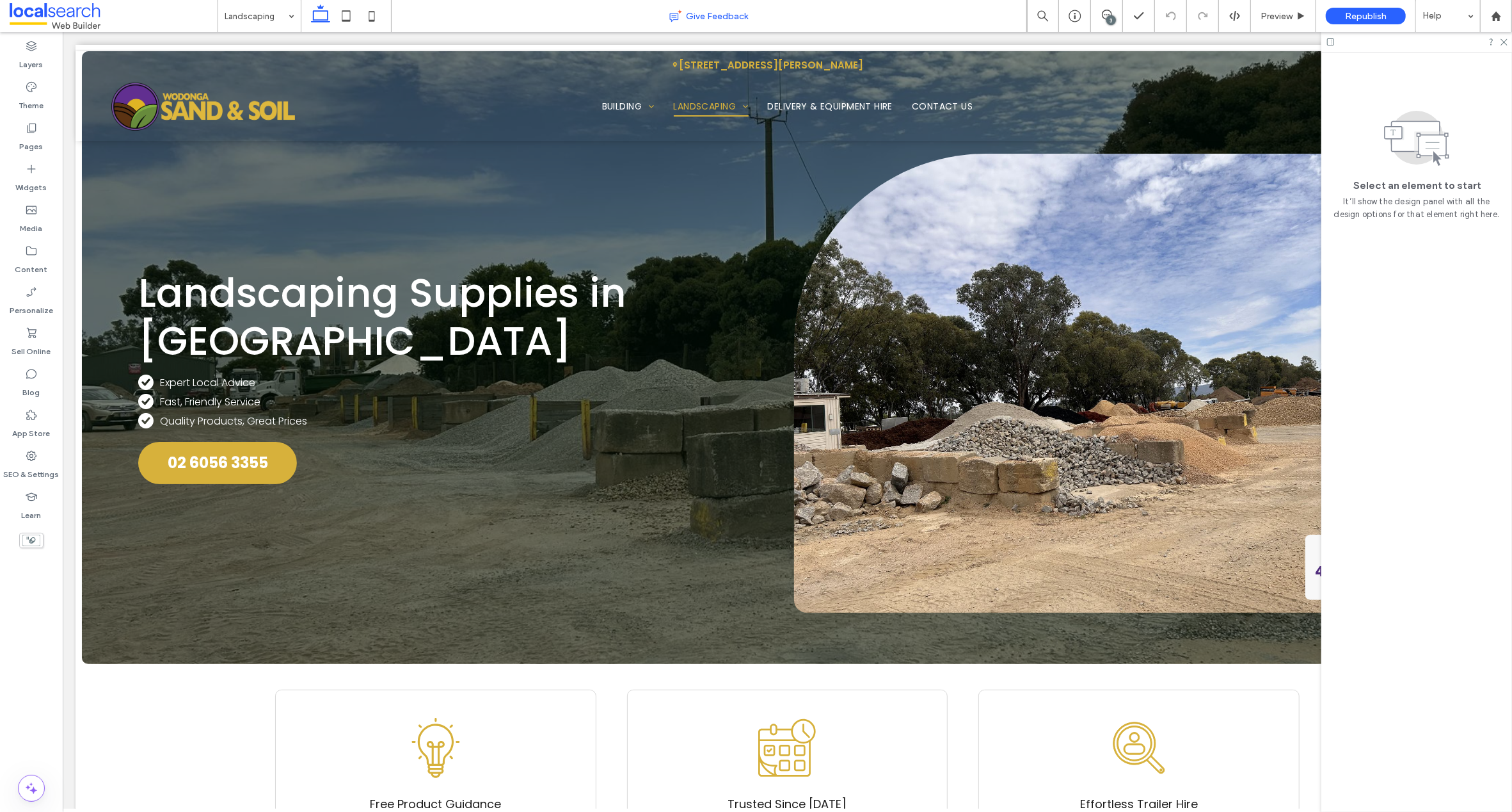
click at [930, 2] on div "Give Feedback" at bounding box center [709, 16] width 635 height 32
click at [1502, 41] on icon at bounding box center [1503, 41] width 8 height 8
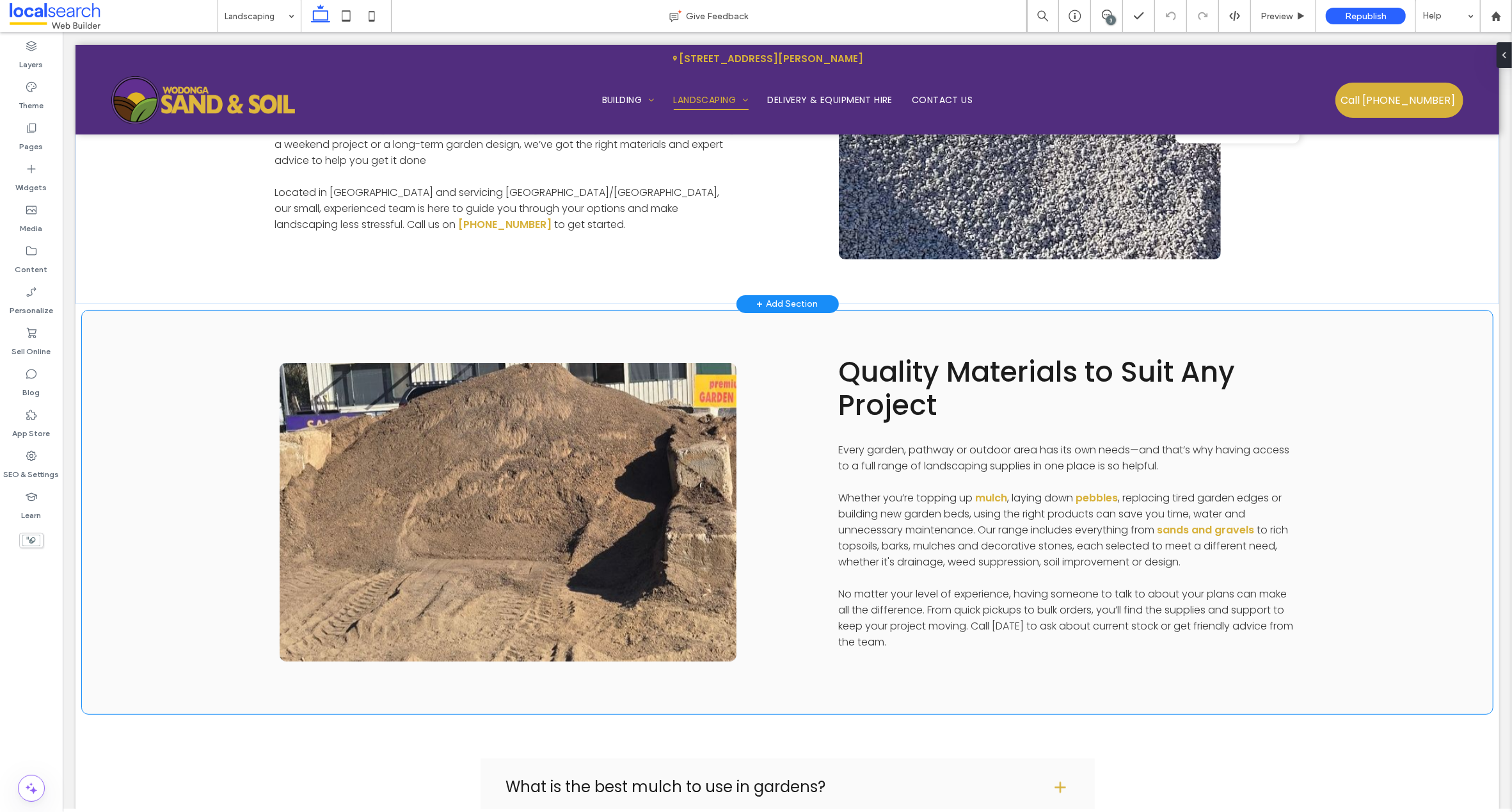
scroll to position [6513, 0]
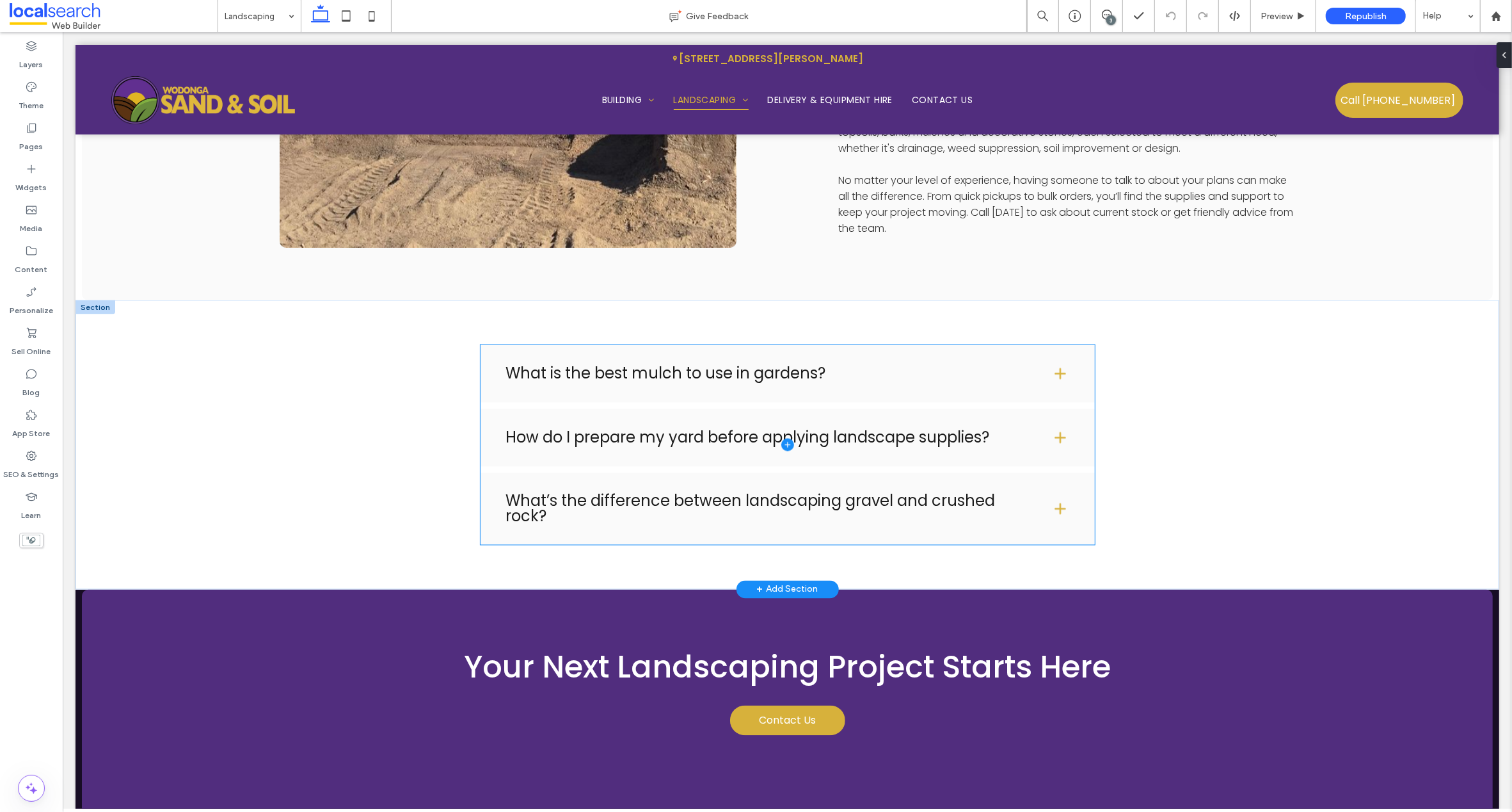
click at [1050, 359] on span at bounding box center [787, 445] width 614 height 200
click at [1054, 357] on span at bounding box center [787, 445] width 614 height 200
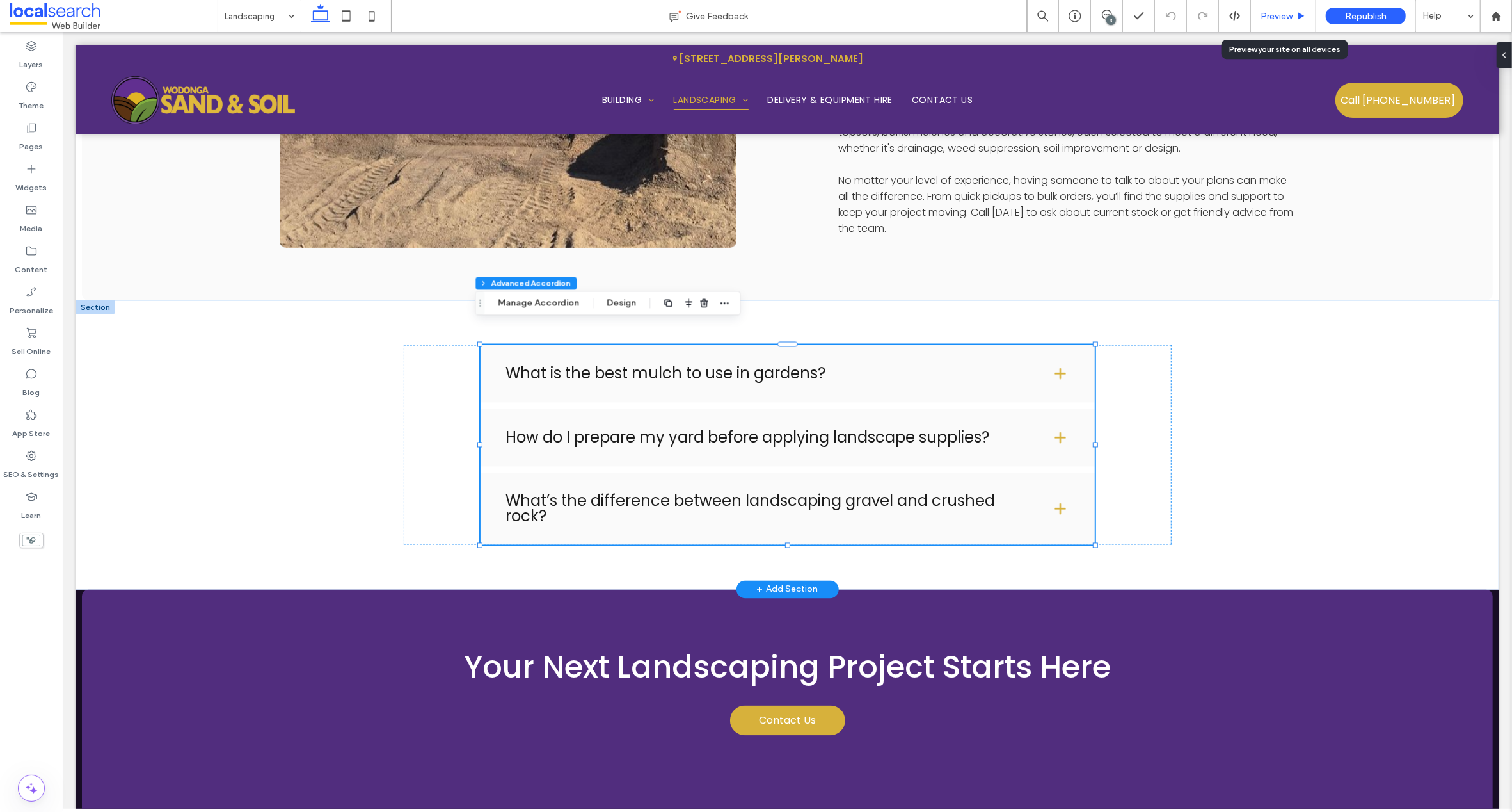
drag, startPoint x: 1277, startPoint y: 16, endPoint x: 1034, endPoint y: 353, distance: 415.5
click at [1277, 16] on span "Preview" at bounding box center [1276, 17] width 32 height 11
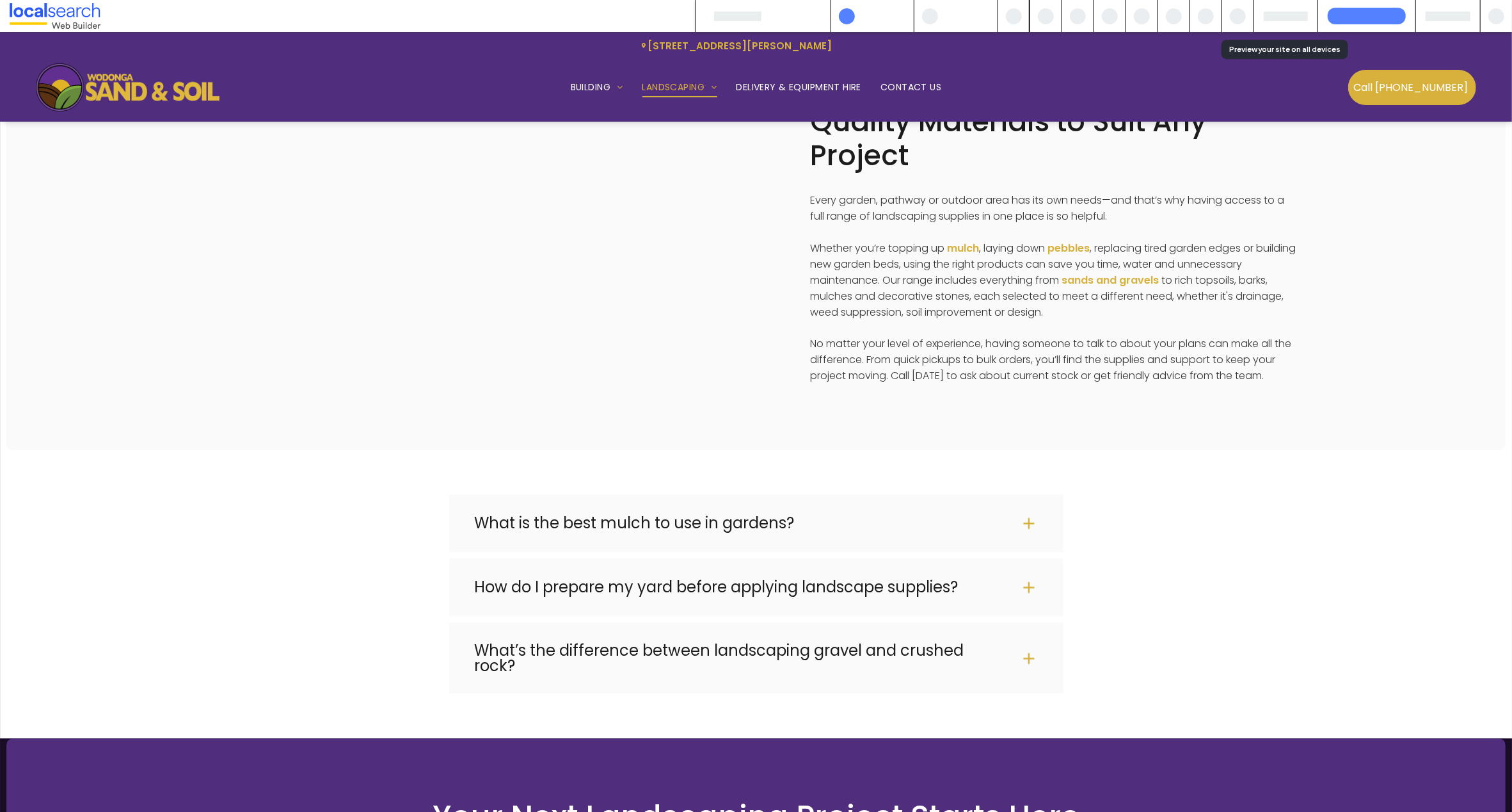
scroll to position [6636, 0]
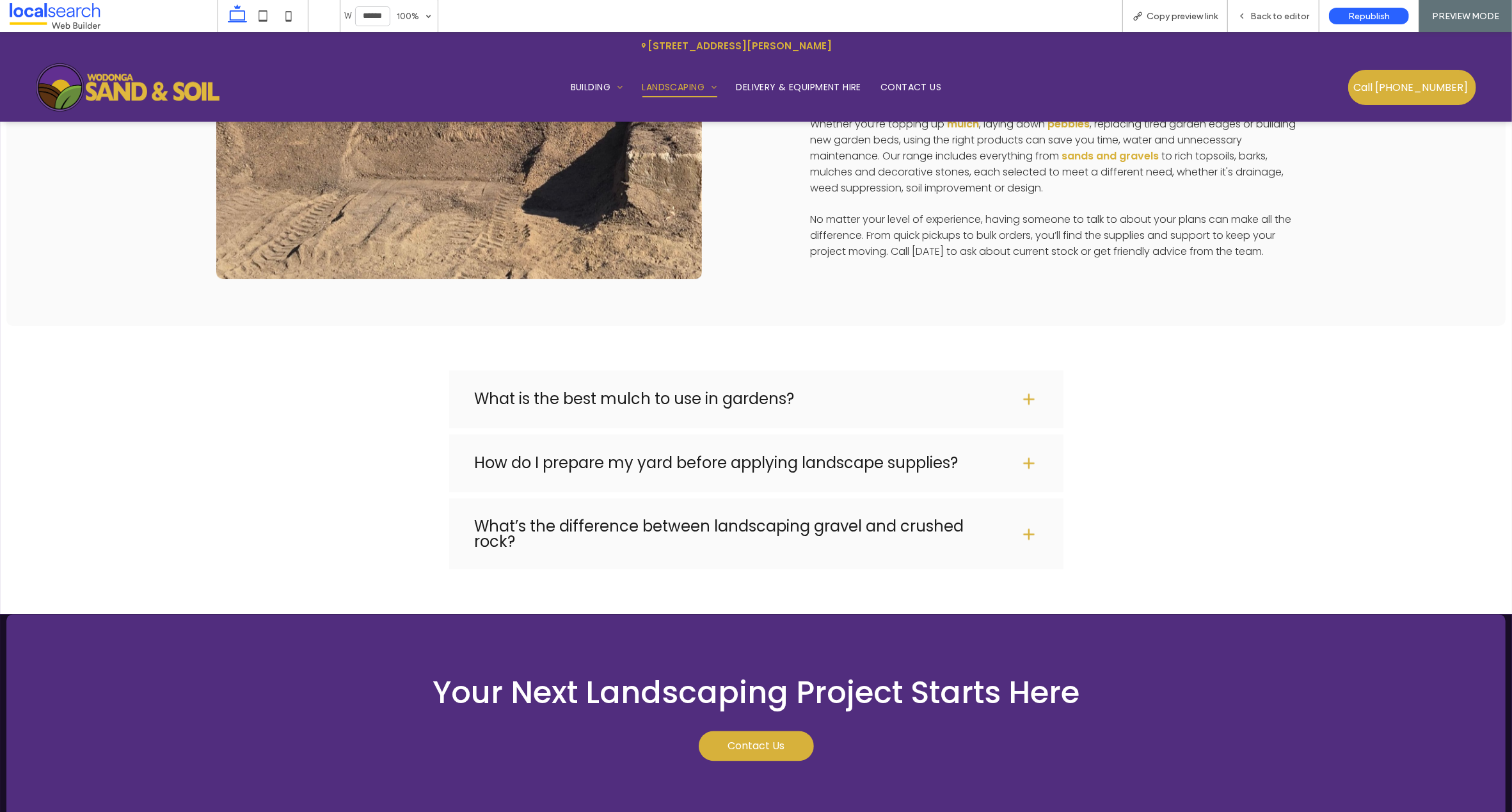
click at [1023, 392] on span at bounding box center [1028, 399] width 15 height 15
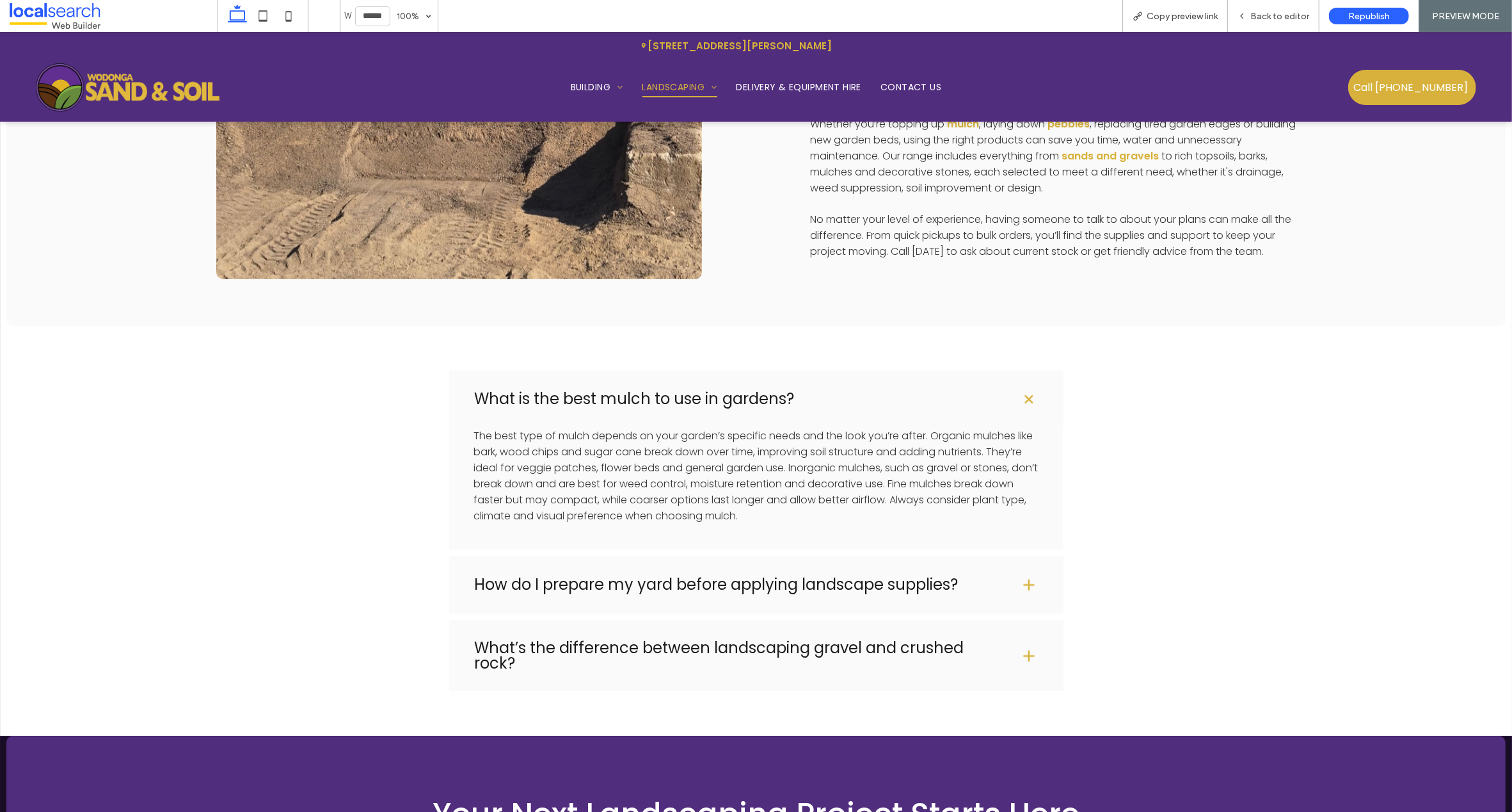
click at [1024, 389] on span at bounding box center [1028, 399] width 21 height 21
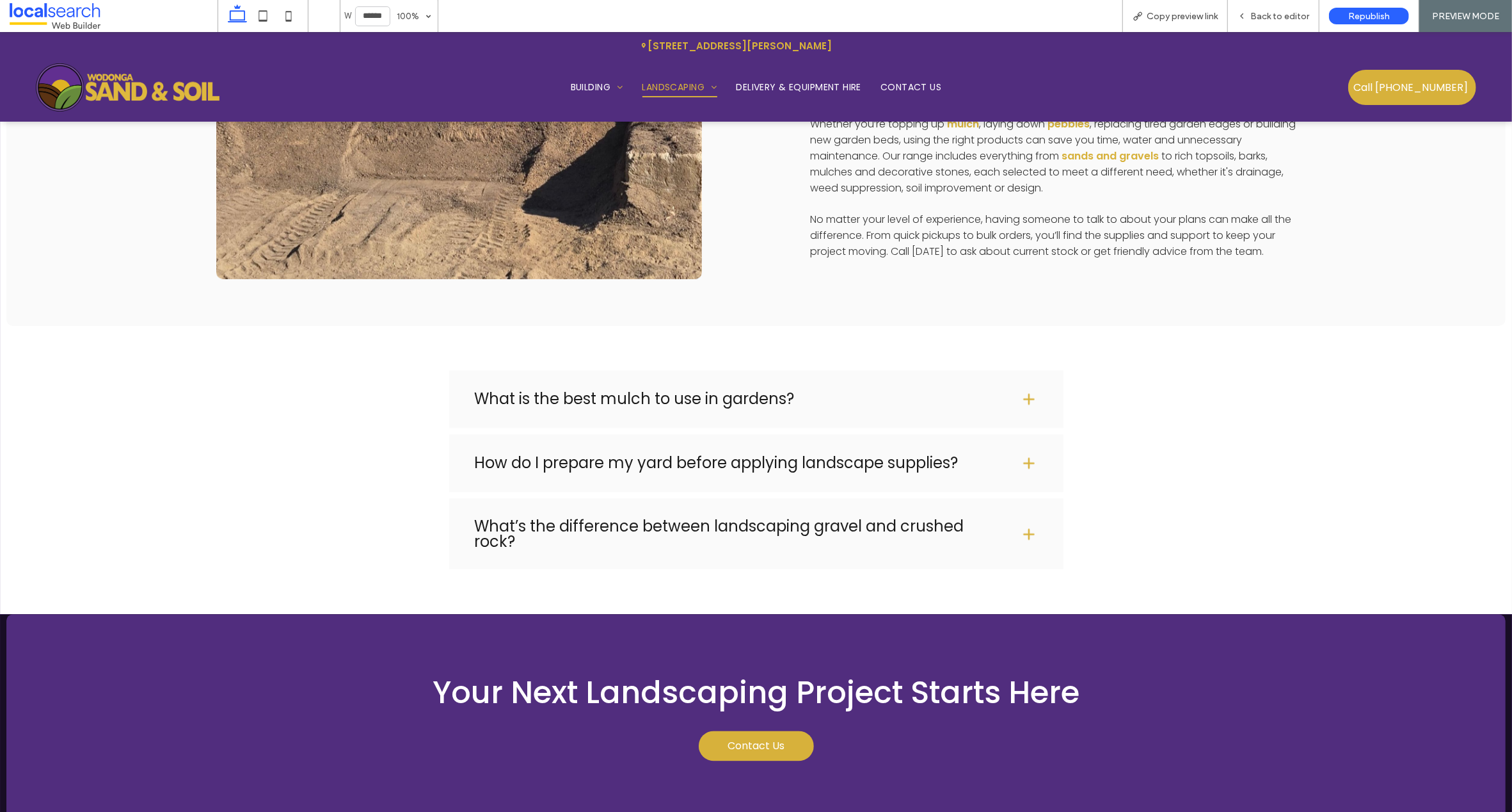
click at [1023, 456] on span at bounding box center [1028, 463] width 15 height 15
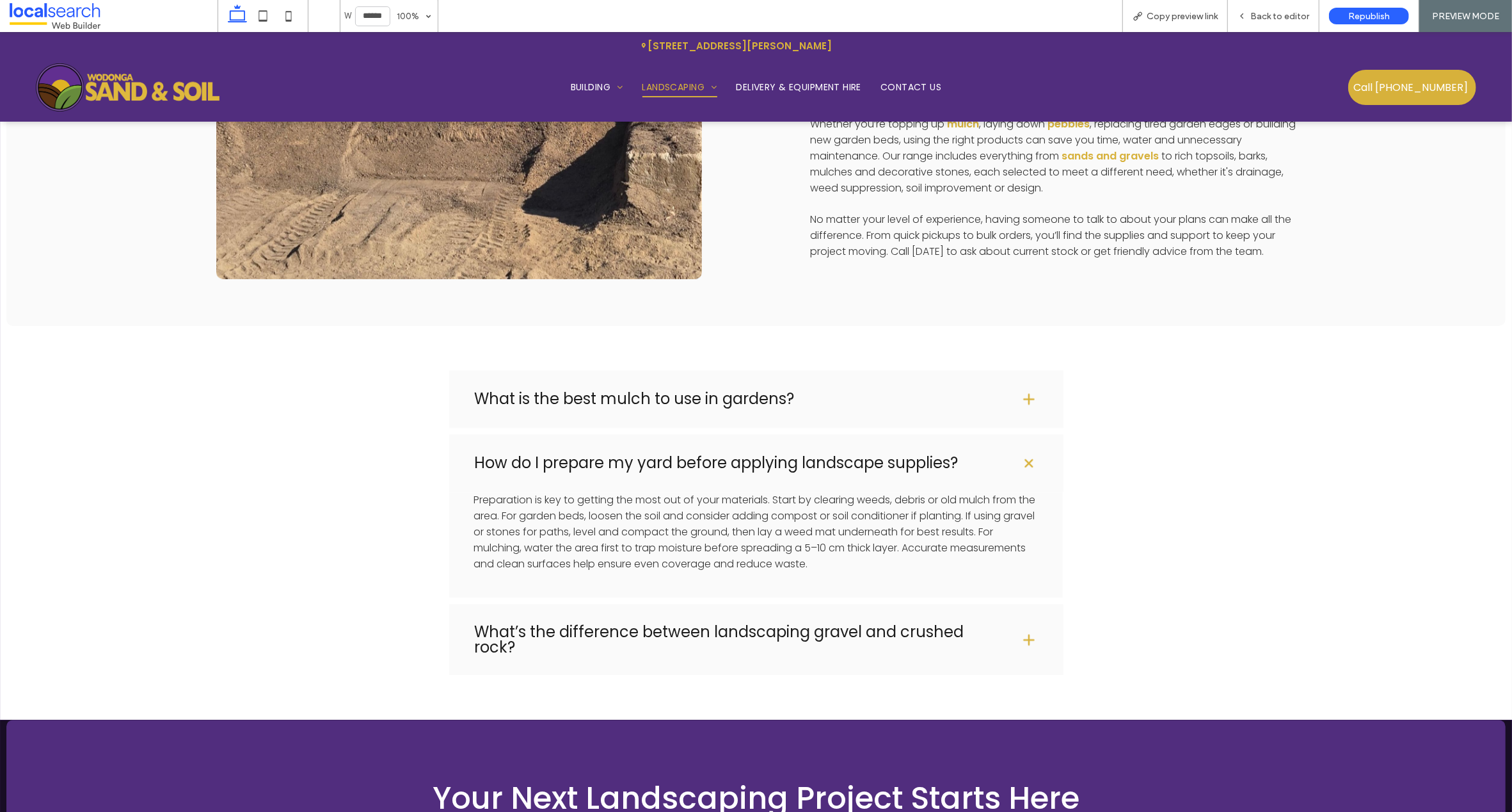
click at [1023, 452] on span at bounding box center [1028, 463] width 21 height 21
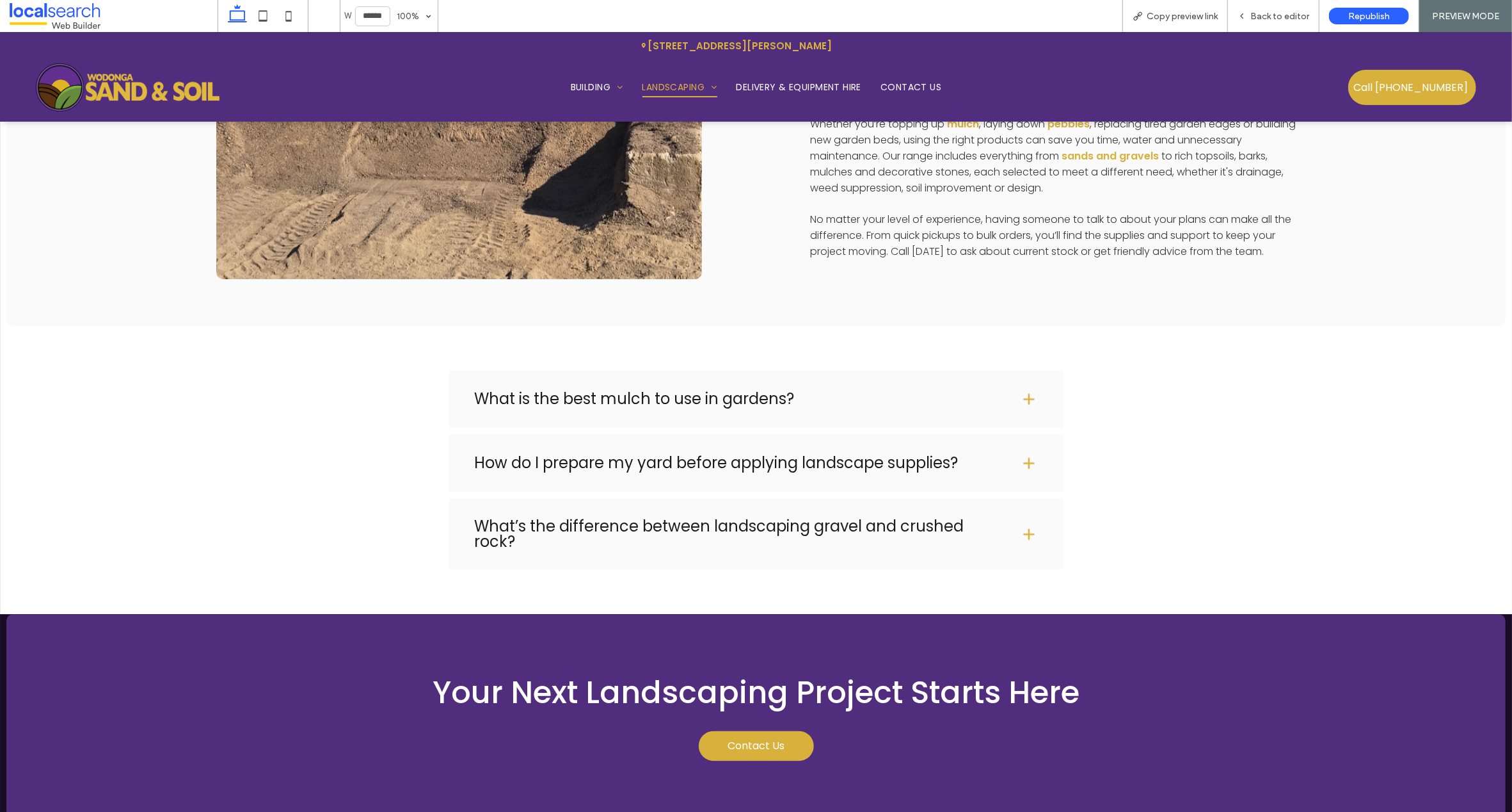
click at [219, 235] on link at bounding box center [459, 130] width 485 height 298
click at [198, 247] on div "Quality Materials to Suit Any Project Every garden, pathway or outdoor area has…" at bounding box center [756, 130] width 1499 height 391
click at [1375, 11] on span "Republish" at bounding box center [1368, 17] width 41 height 11
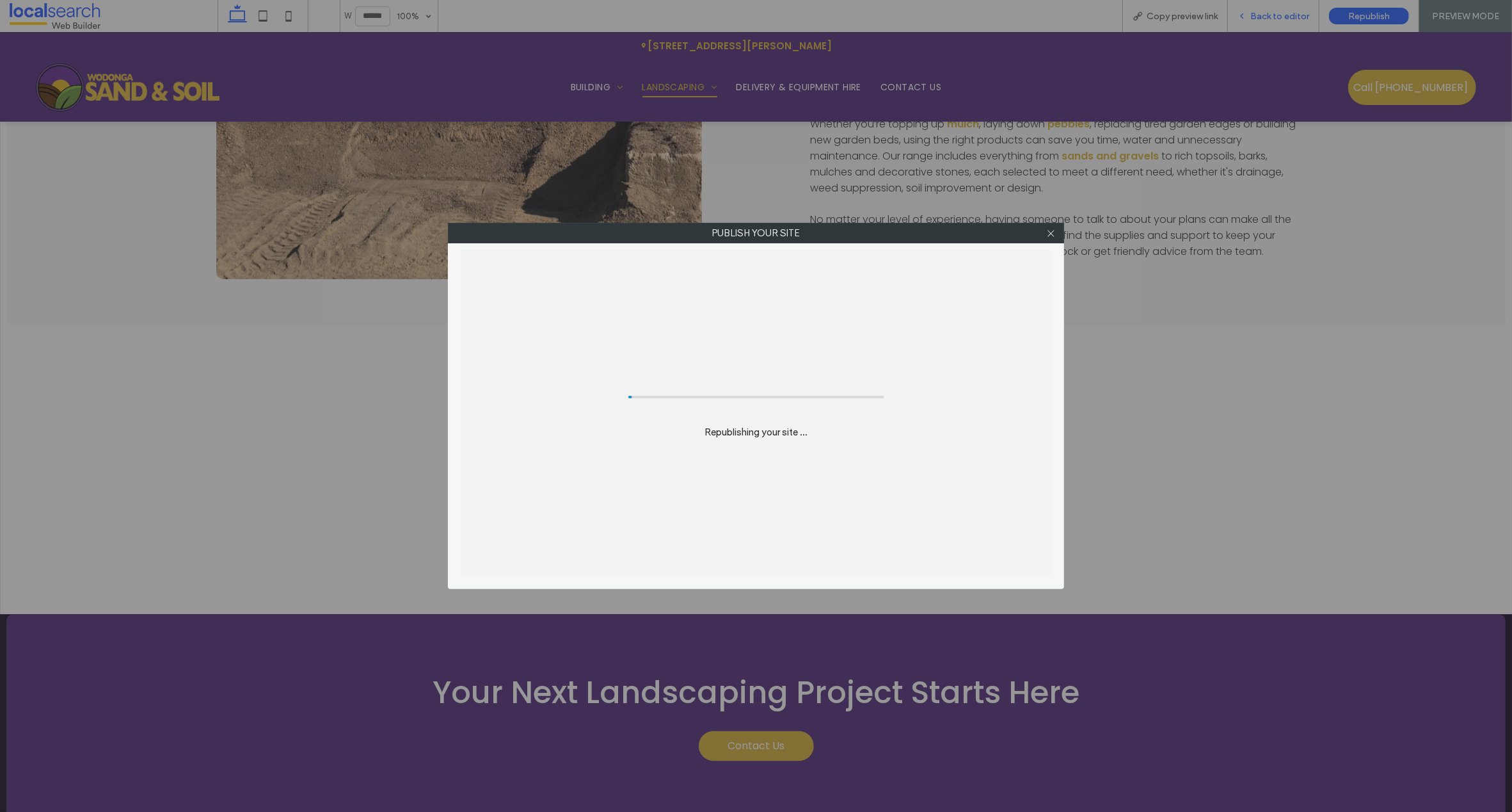
click at [1275, 17] on body ".wqwq-1{fill:#231f20;} .cls-1q, .cls-2q { fill-rule: evenodd; } .cls-2q { fill:…" at bounding box center [756, 406] width 1512 height 812
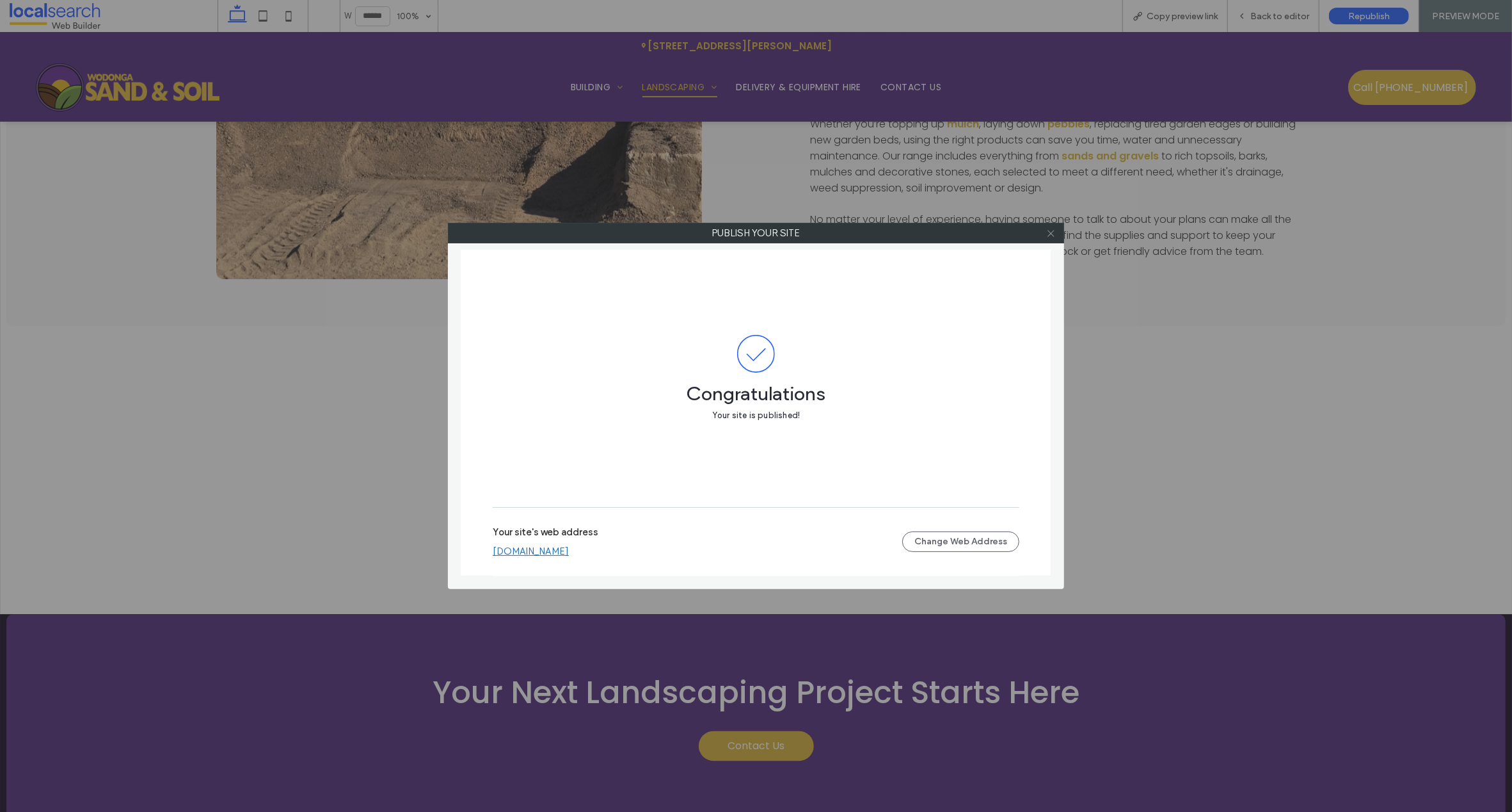
click at [1050, 233] on use at bounding box center [1050, 233] width 6 height 6
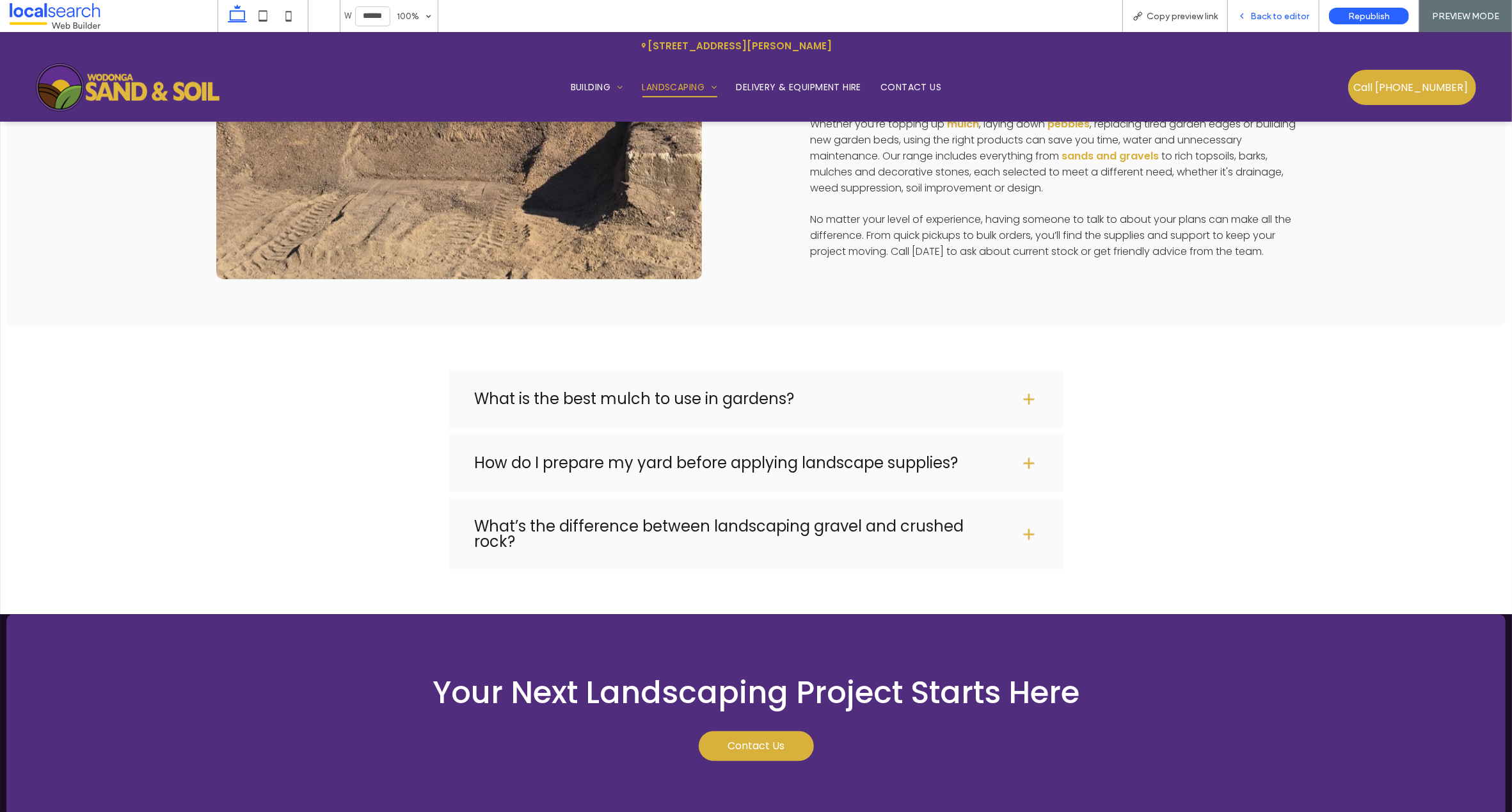
click at [1289, 15] on span "Back to editor" at bounding box center [1280, 17] width 59 height 11
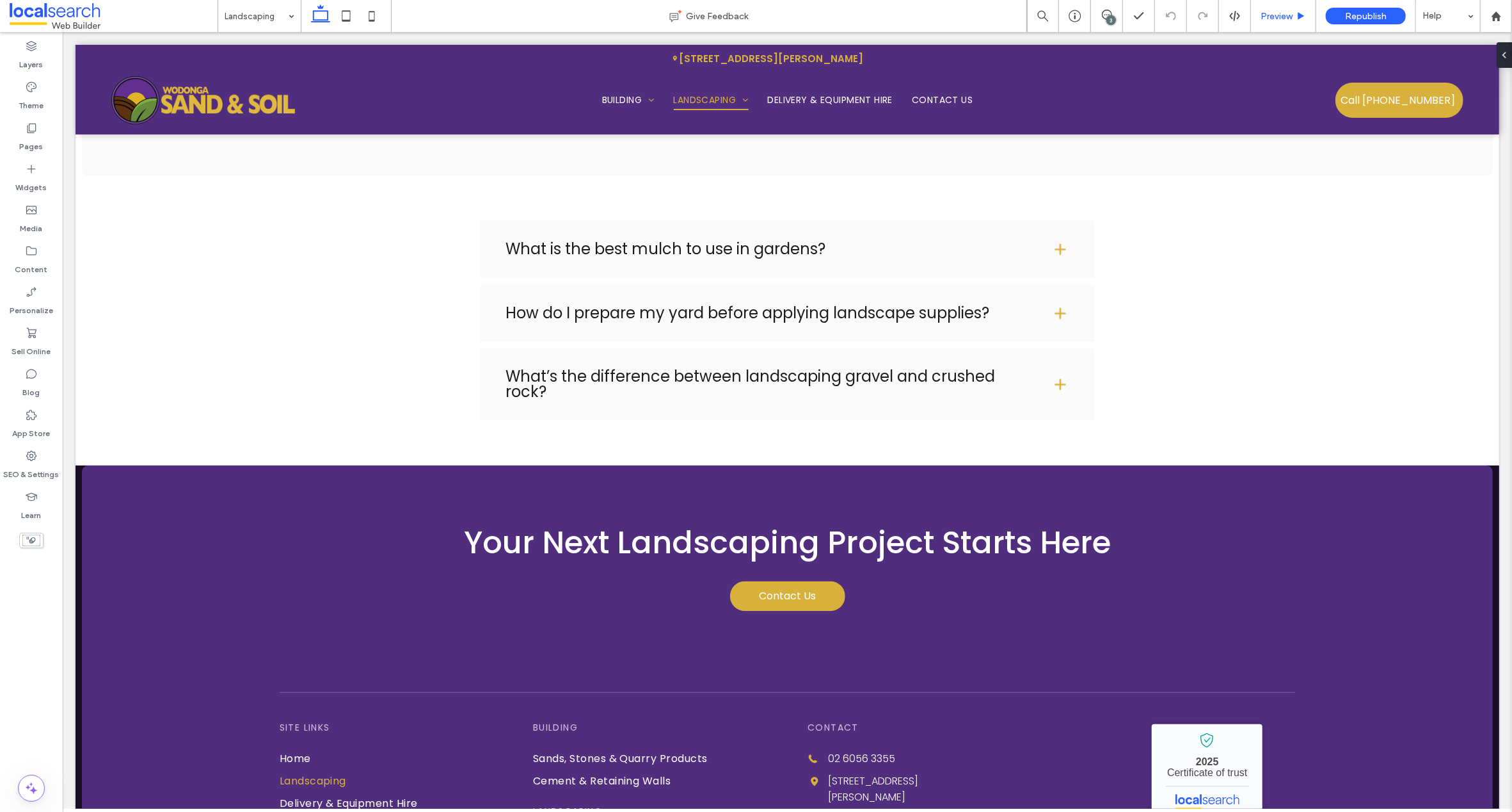
scroll to position [6518, 0]
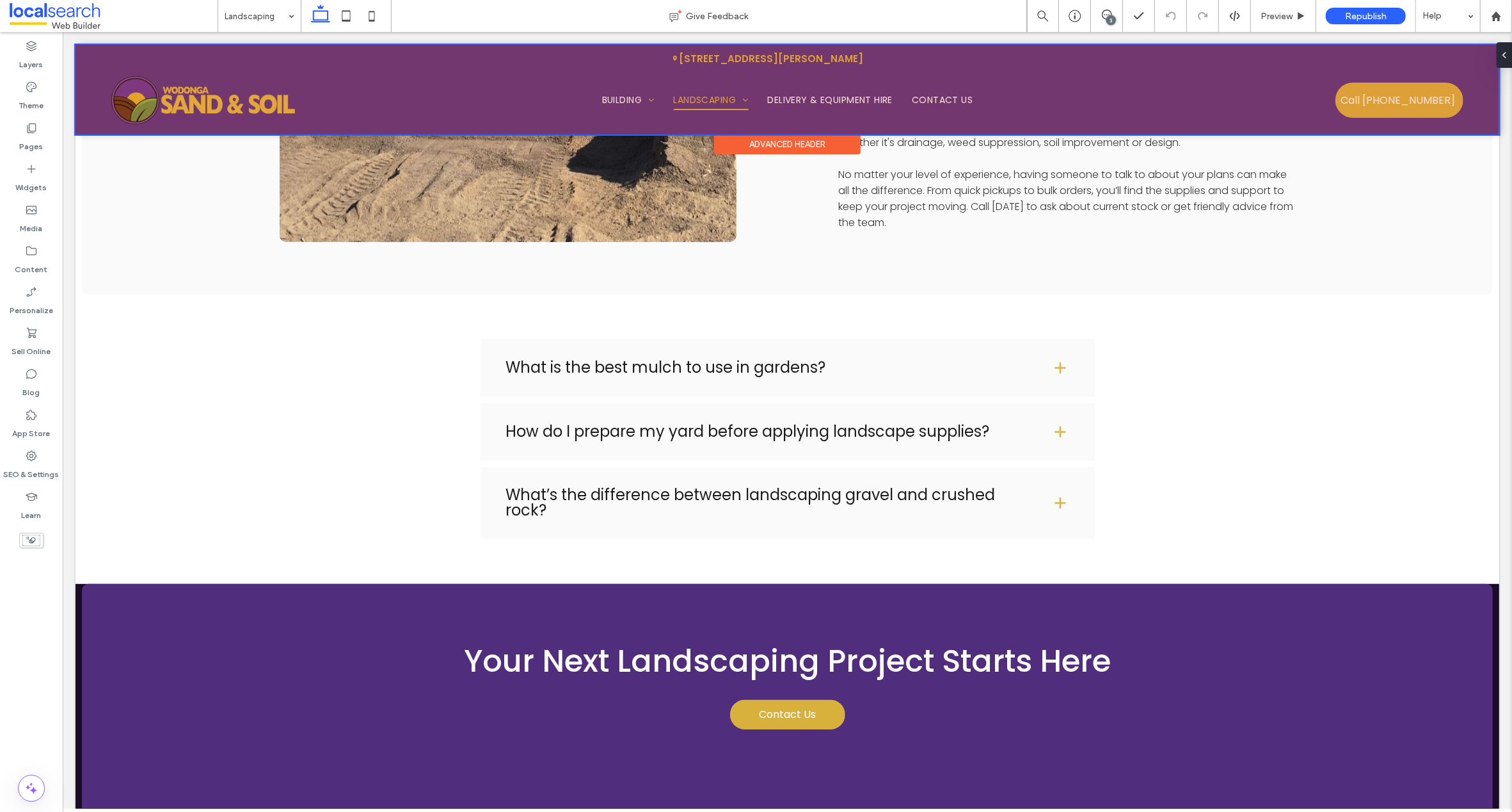
click at [610, 98] on div at bounding box center [786, 89] width 1424 height 90
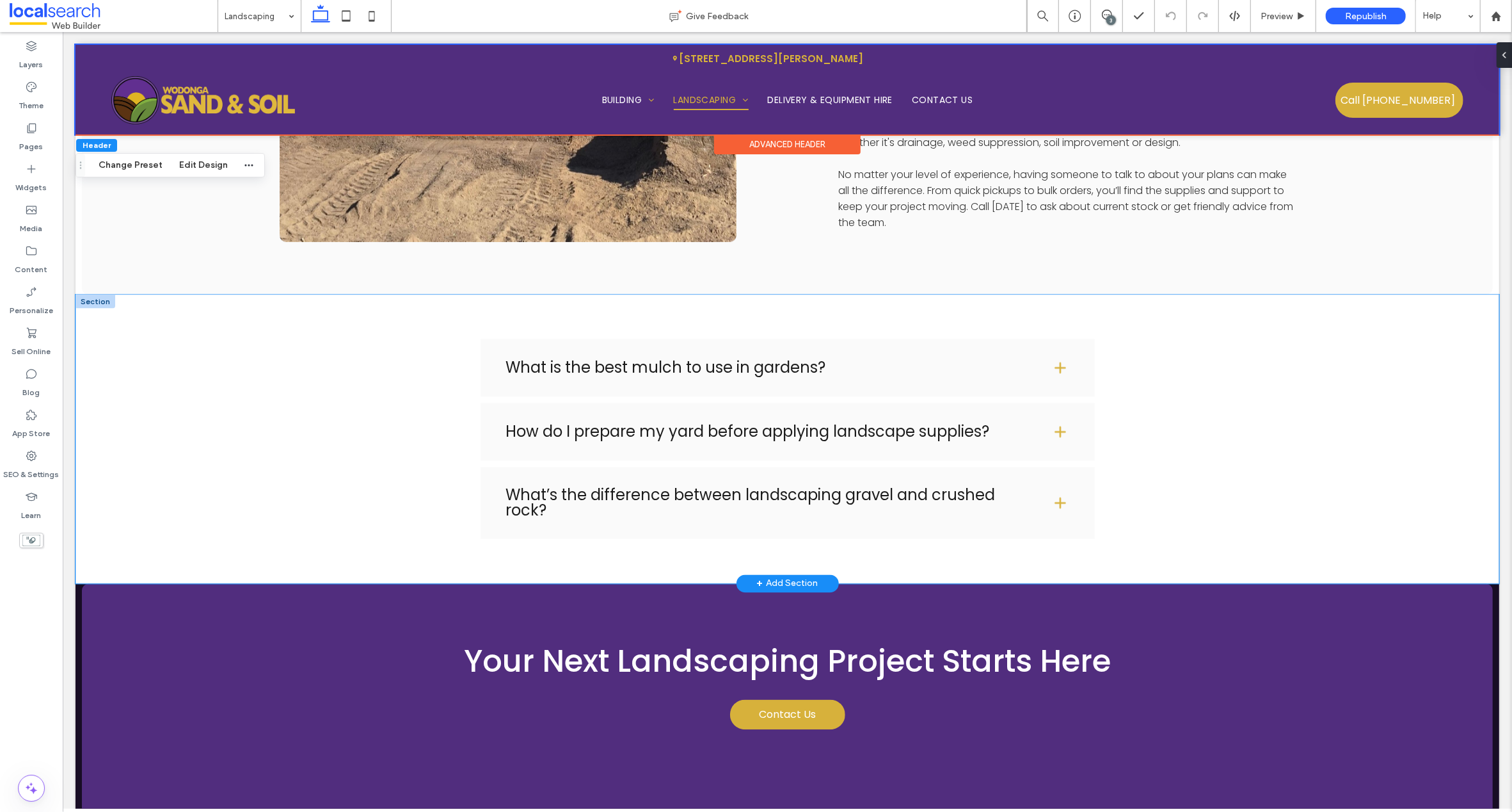
drag, startPoint x: 239, startPoint y: 405, endPoint x: 248, endPoint y: 392, distance: 15.8
click at [239, 406] on div "What is the best mulch to use in gardens? The best type of mulch depends on you…" at bounding box center [786, 439] width 1424 height 290
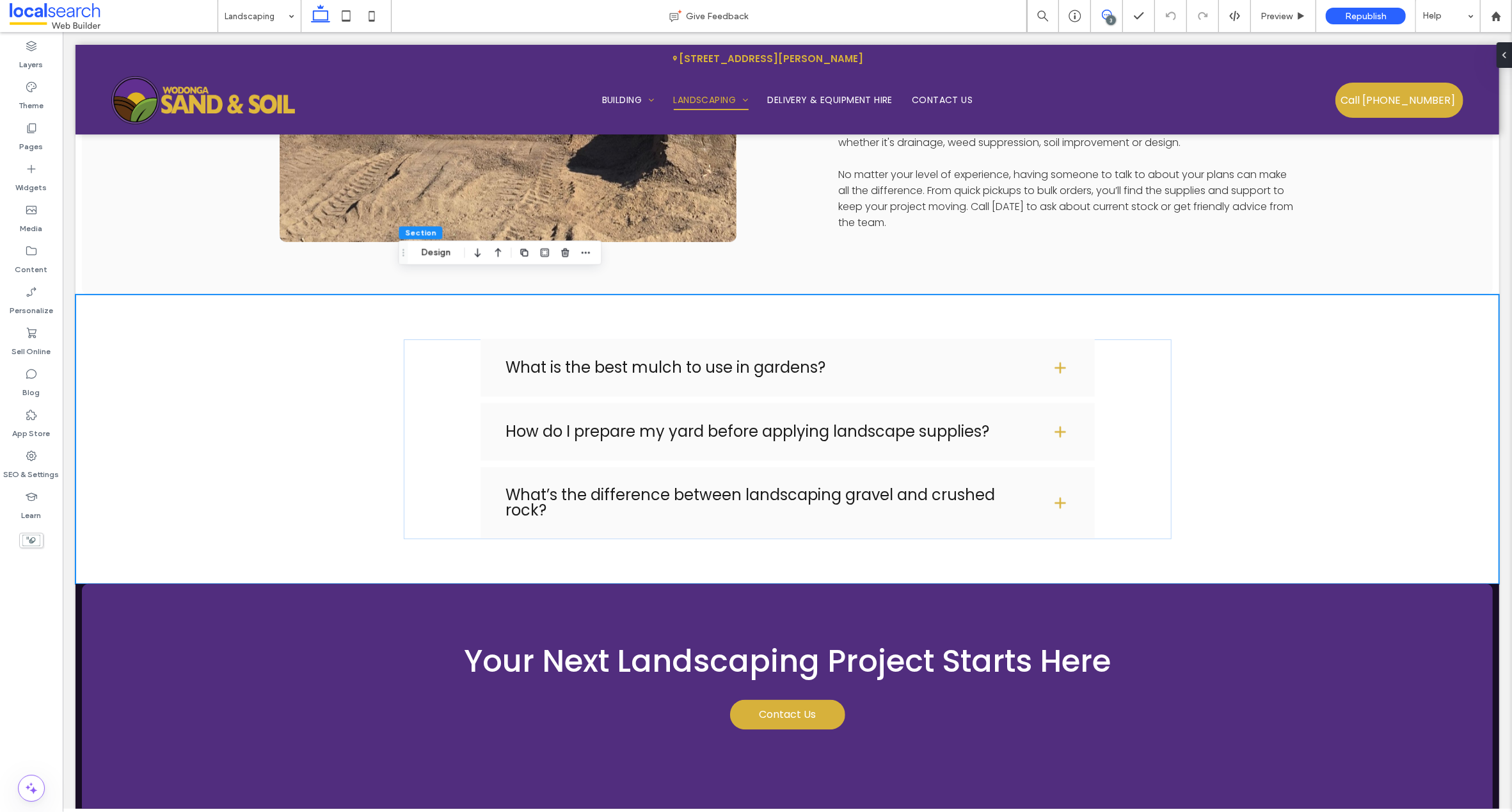
click at [1107, 15] on icon at bounding box center [1107, 14] width 10 height 10
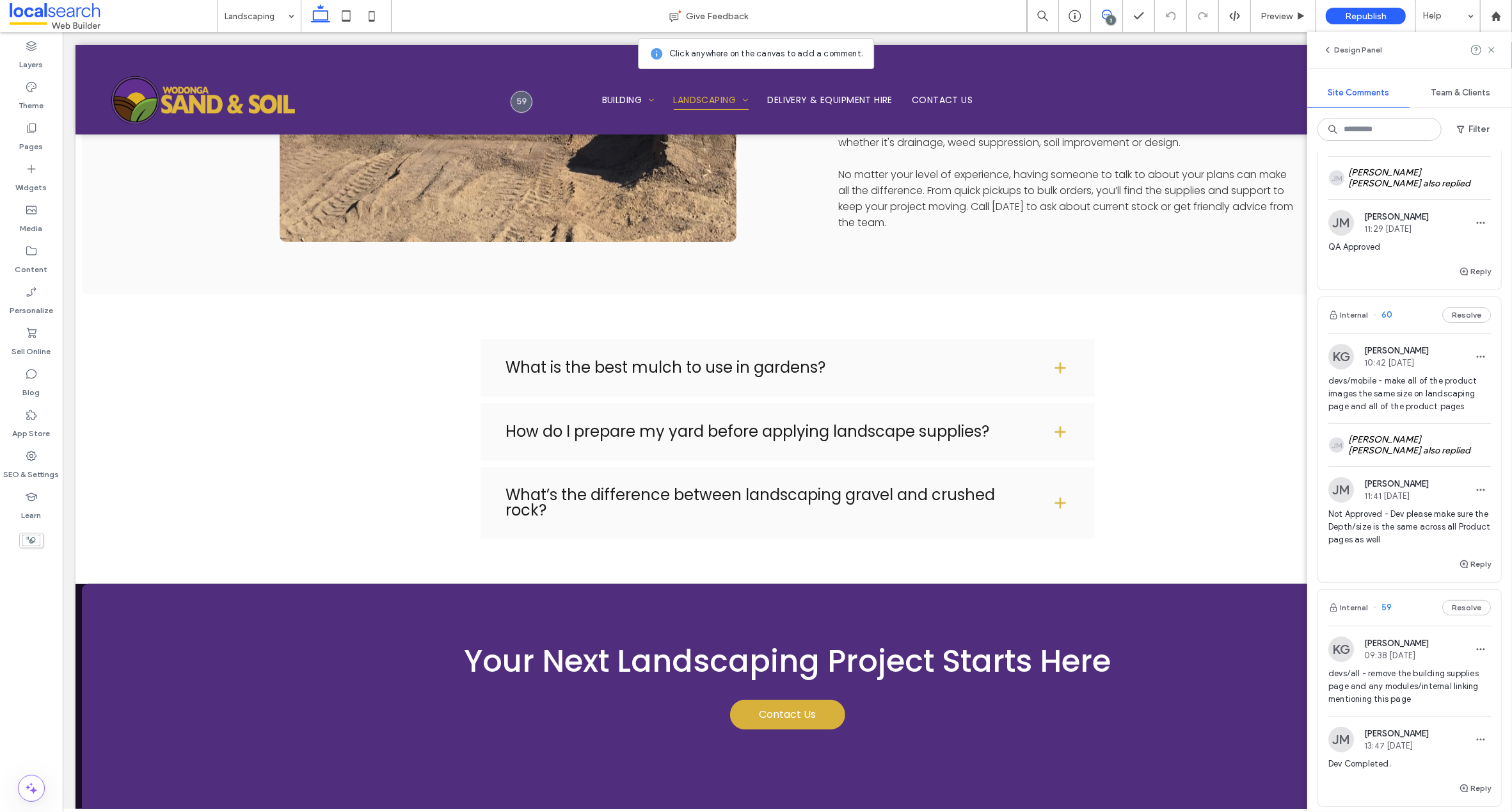
scroll to position [380, 0]
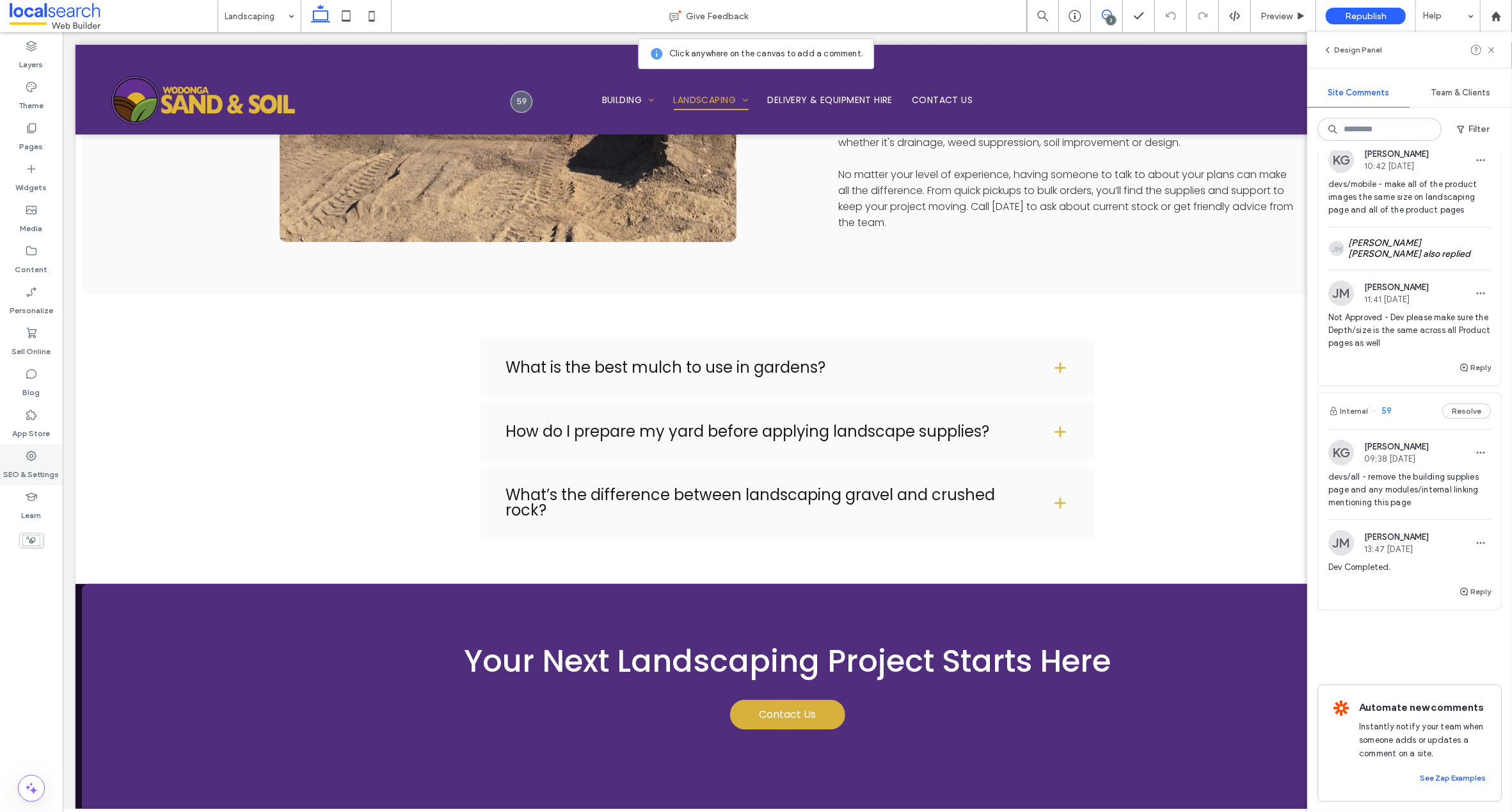
click at [29, 458] on icon at bounding box center [31, 456] width 13 height 13
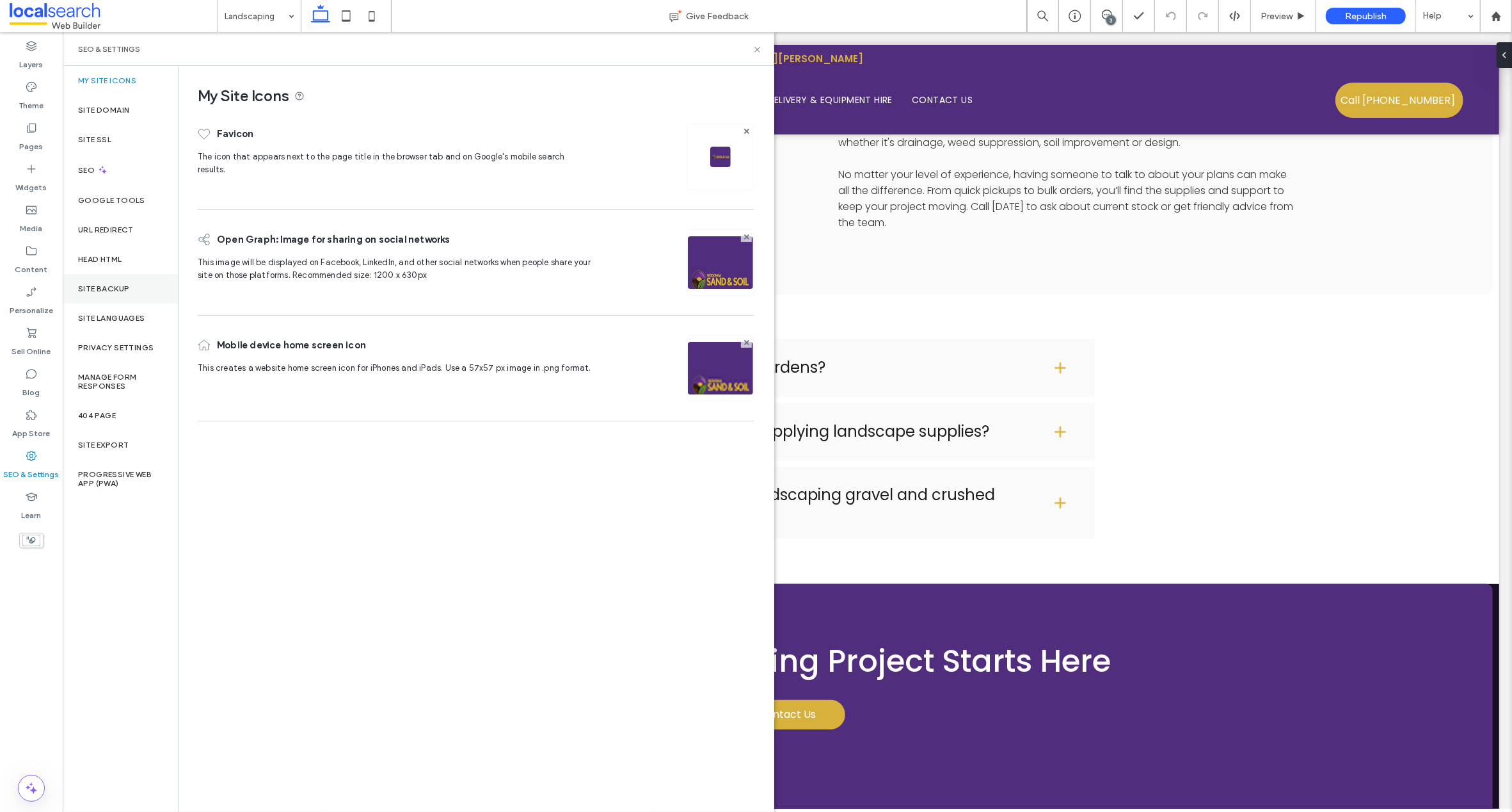
click at [90, 284] on label "Site Backup" at bounding box center [103, 288] width 52 height 9
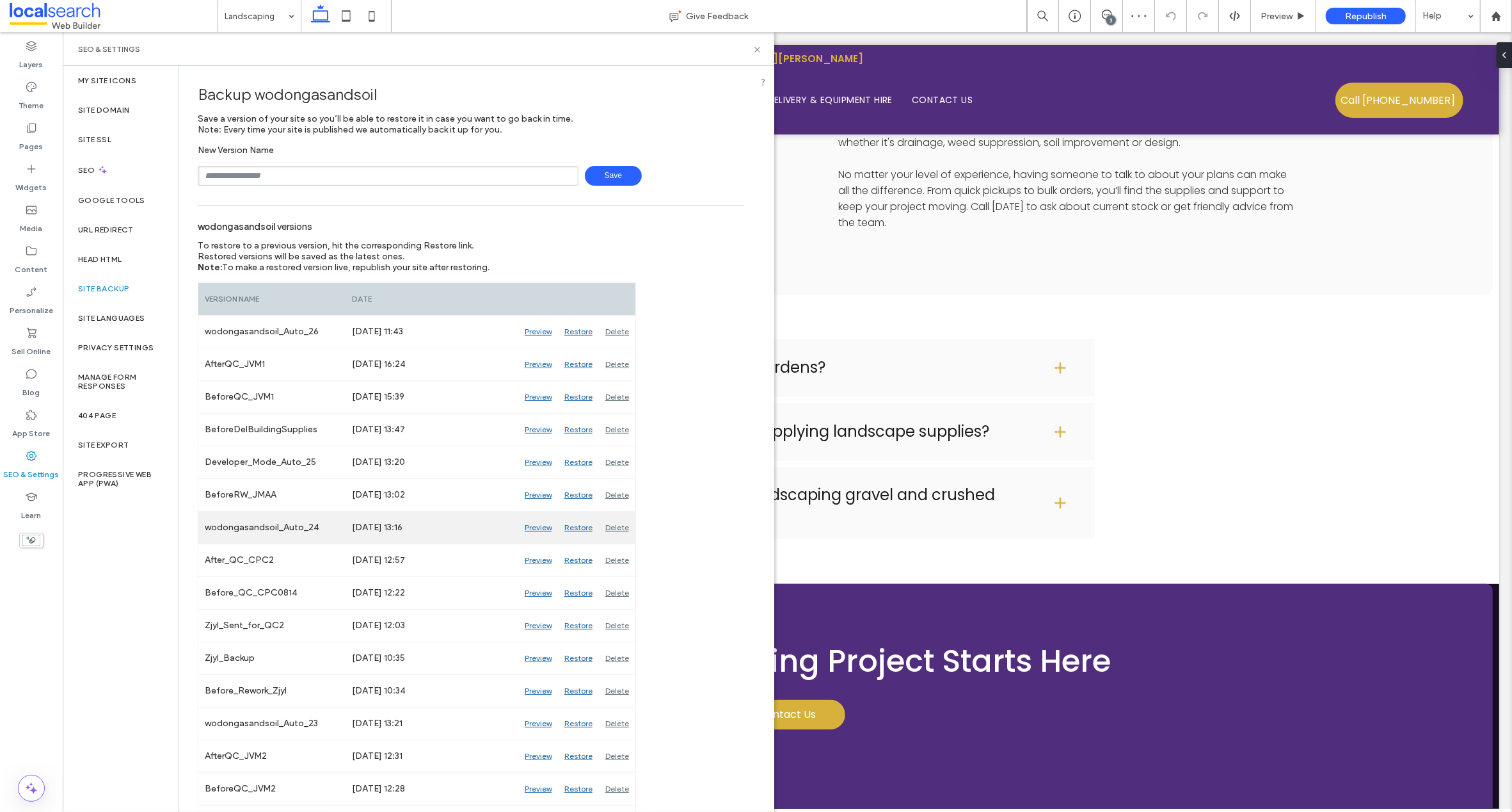
click at [532, 527] on div "Preview" at bounding box center [538, 527] width 40 height 32
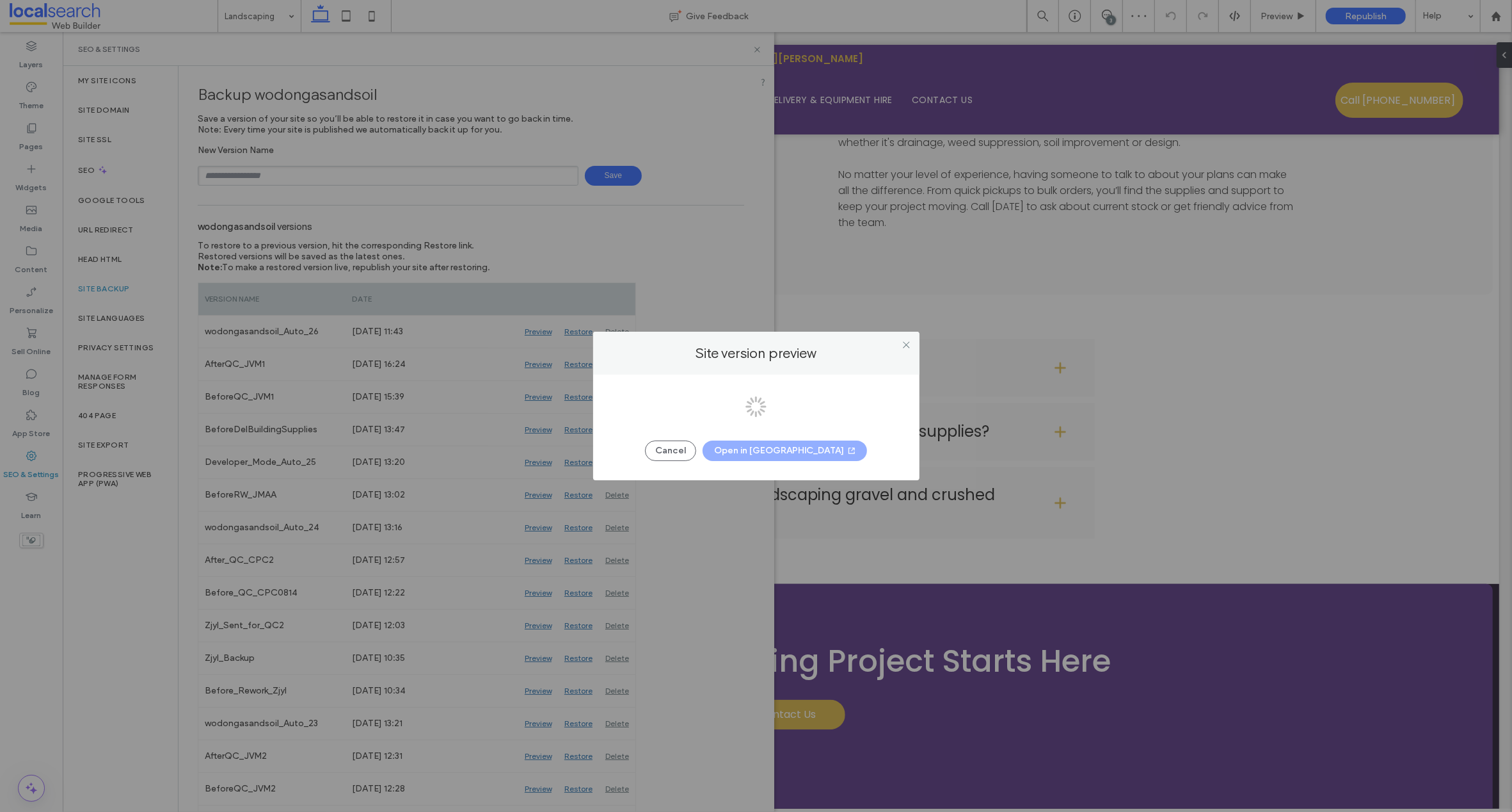
click at [775, 442] on div at bounding box center [756, 406] width 1512 height 812
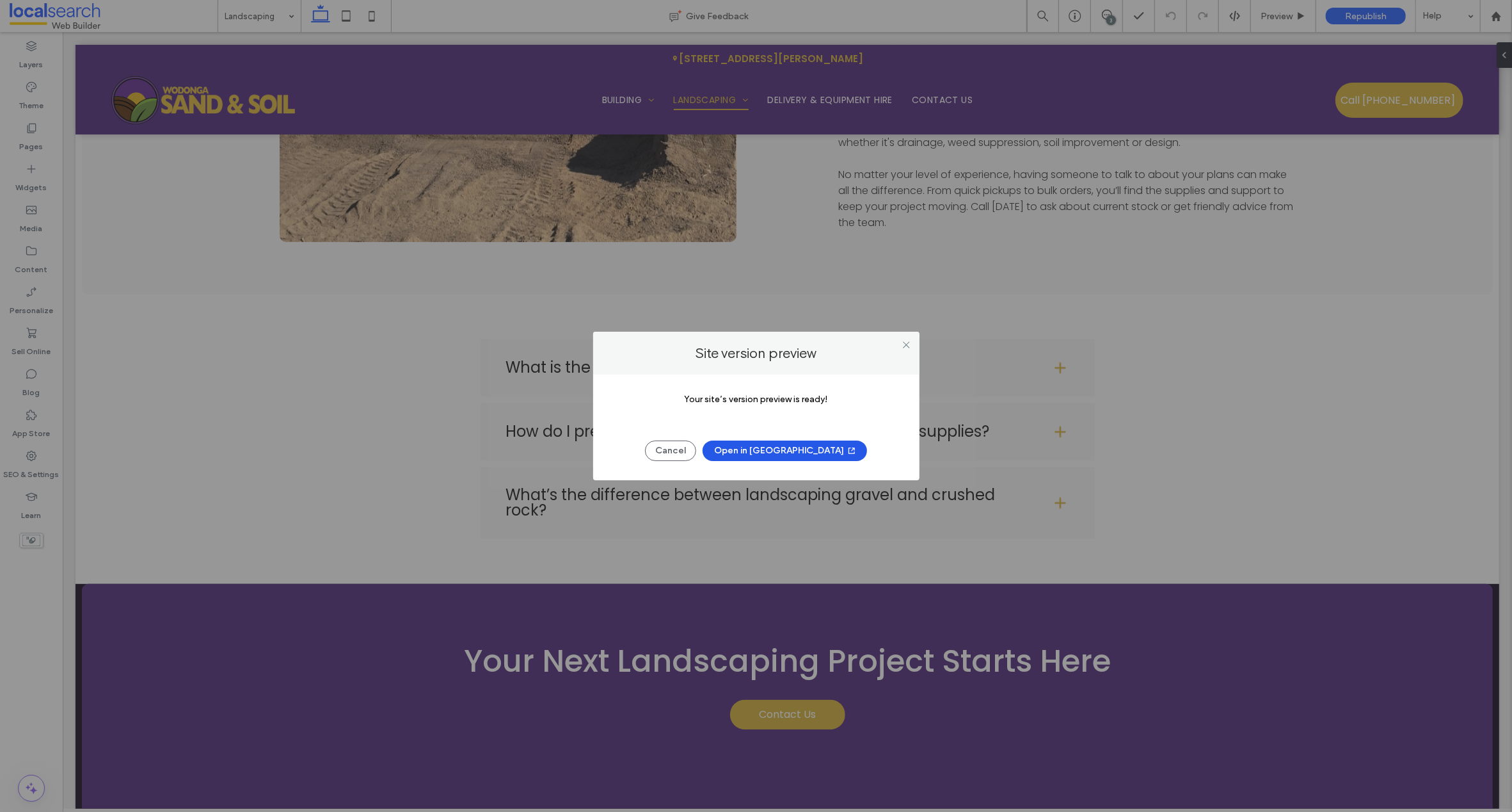
click at [777, 452] on button "Open in New Tab" at bounding box center [785, 451] width 164 height 21
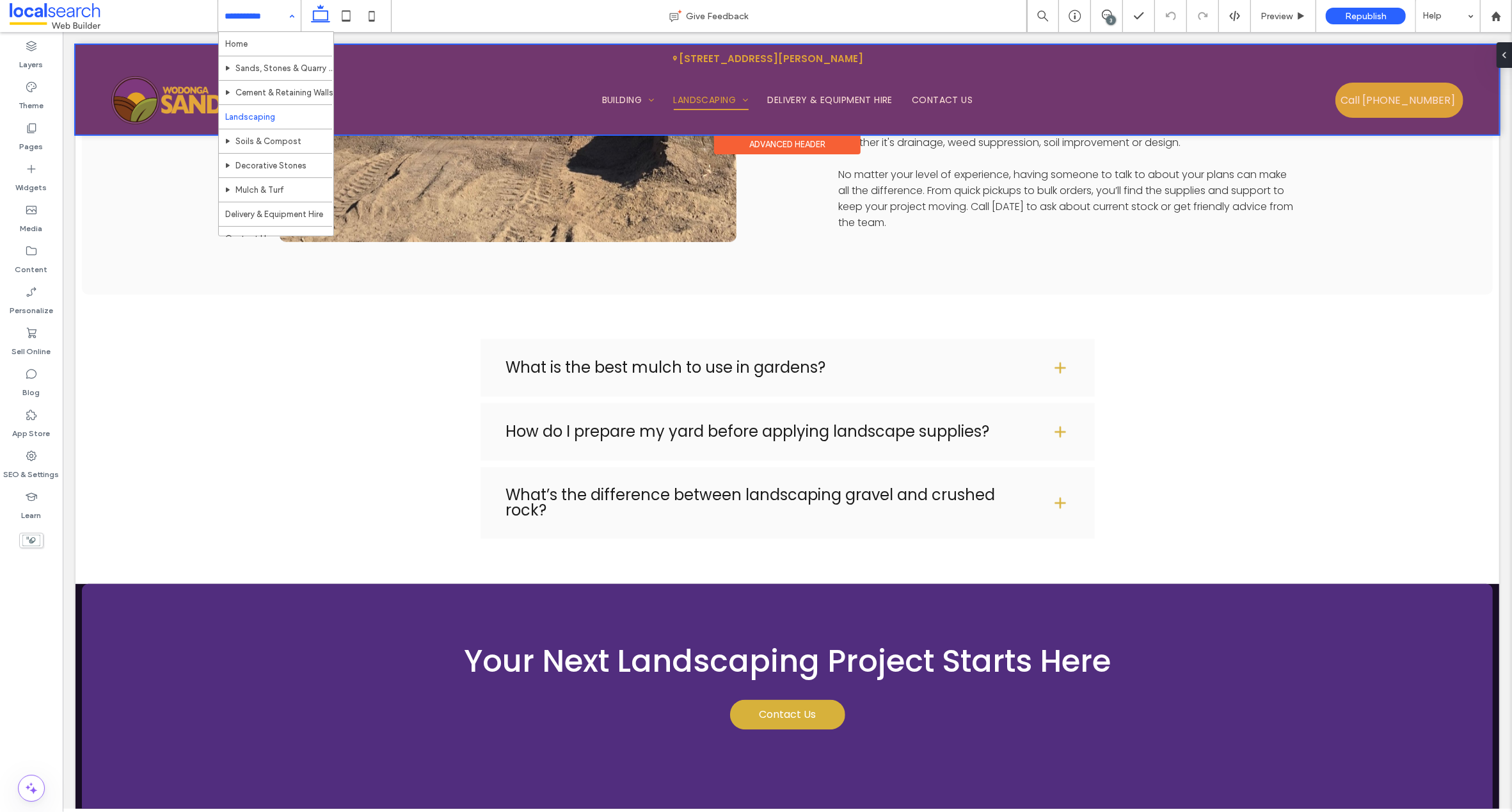
click at [621, 99] on div at bounding box center [786, 89] width 1424 height 90
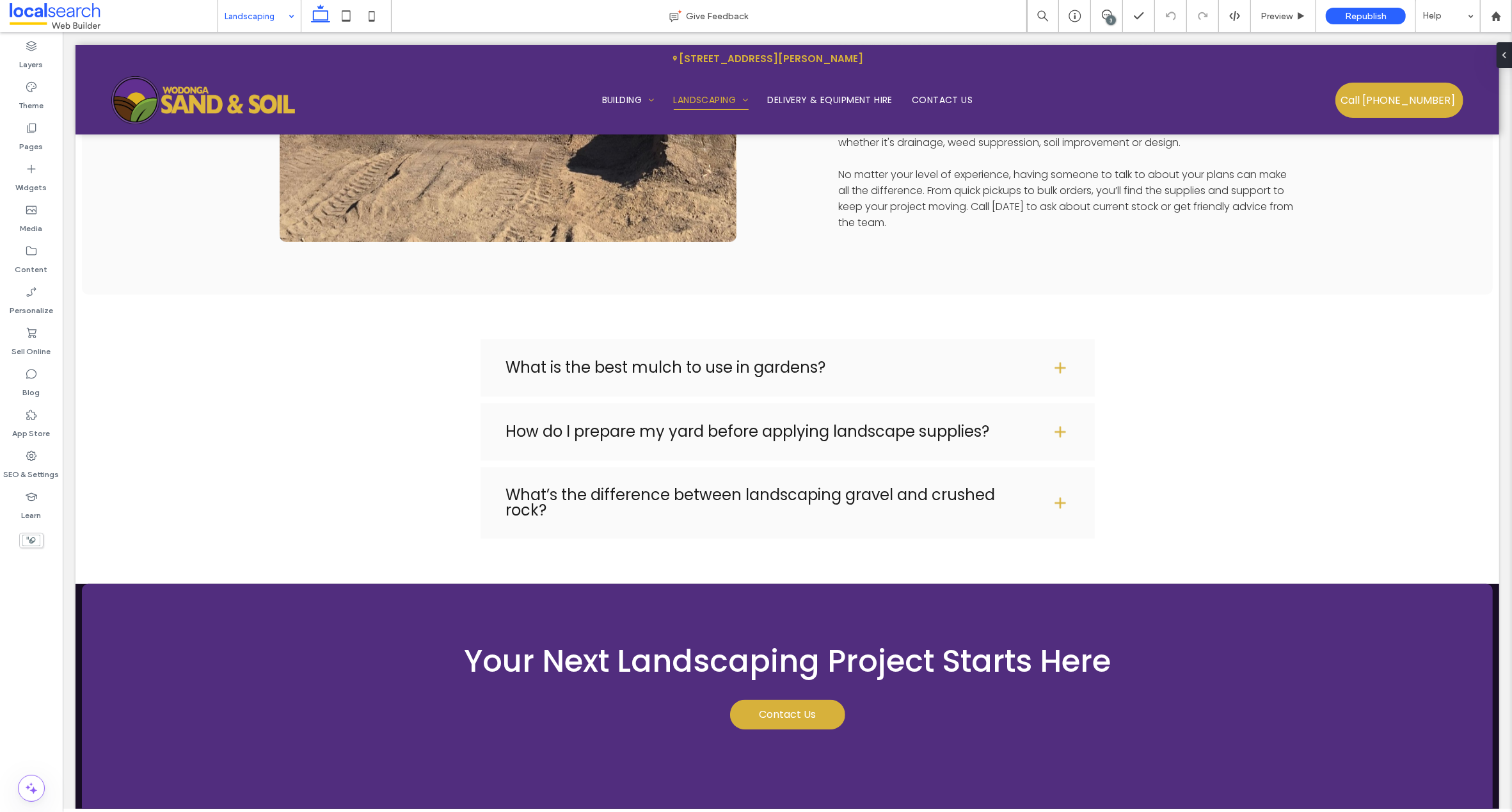
click at [249, 25] on div at bounding box center [756, 406] width 1512 height 812
drag, startPoint x: 244, startPoint y: 9, endPoint x: 266, endPoint y: 20, distance: 24.6
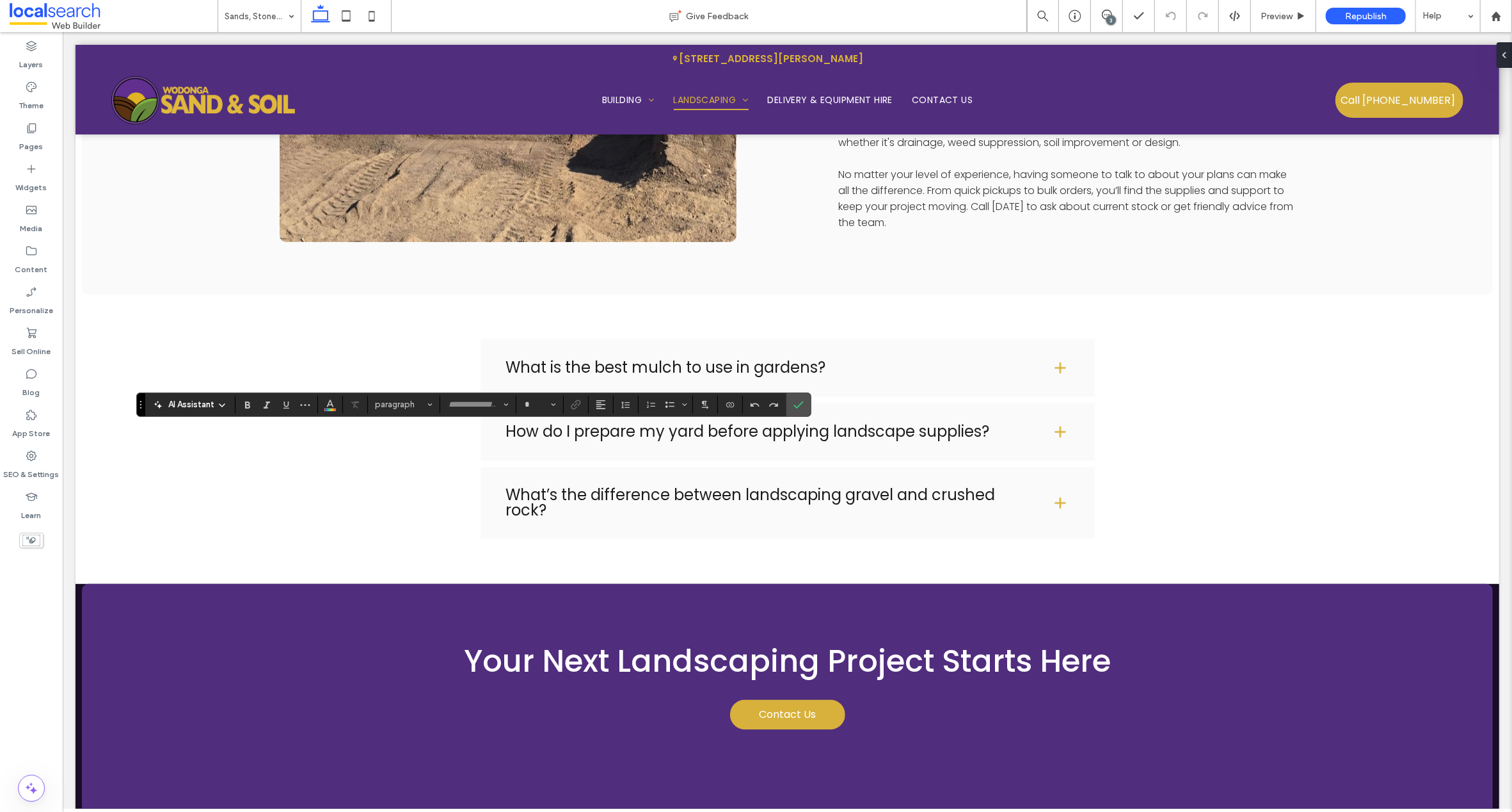
type input "*******"
type input "**"
click at [796, 403] on icon "Confirm" at bounding box center [798, 404] width 10 height 10
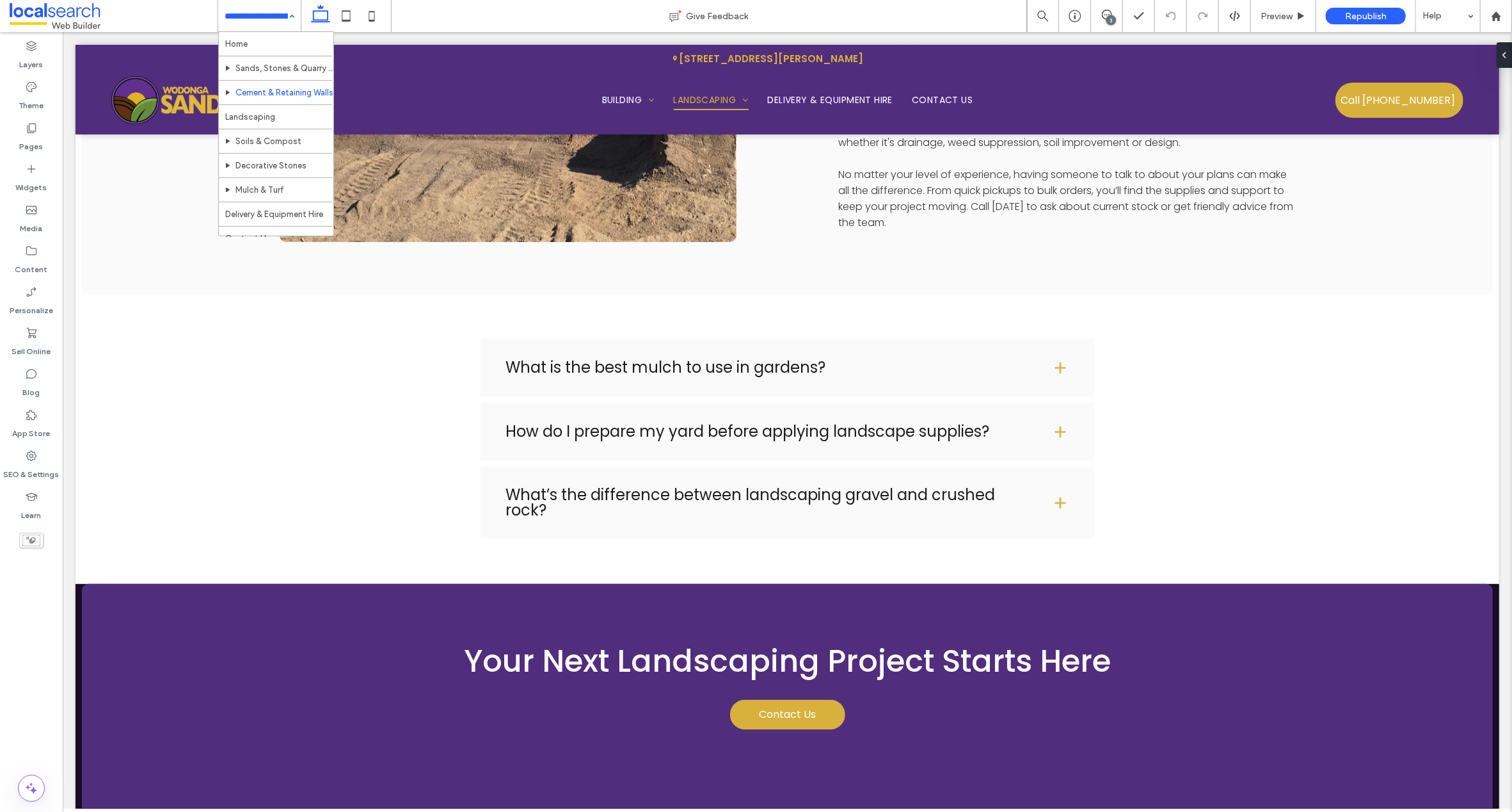
click at [236, 17] on input at bounding box center [256, 16] width 63 height 32
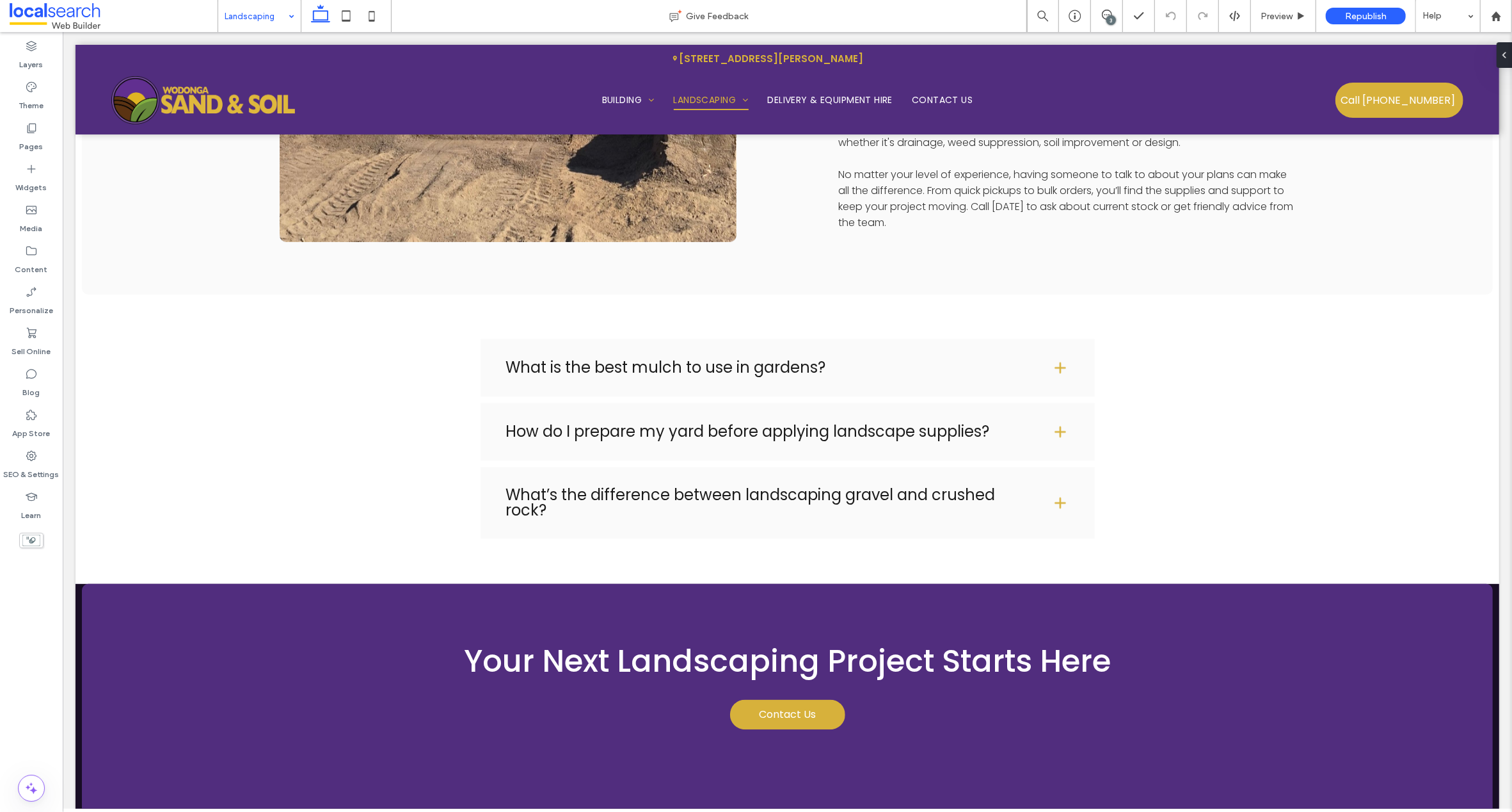
click at [1112, 16] on div "3" at bounding box center [1111, 20] width 10 height 10
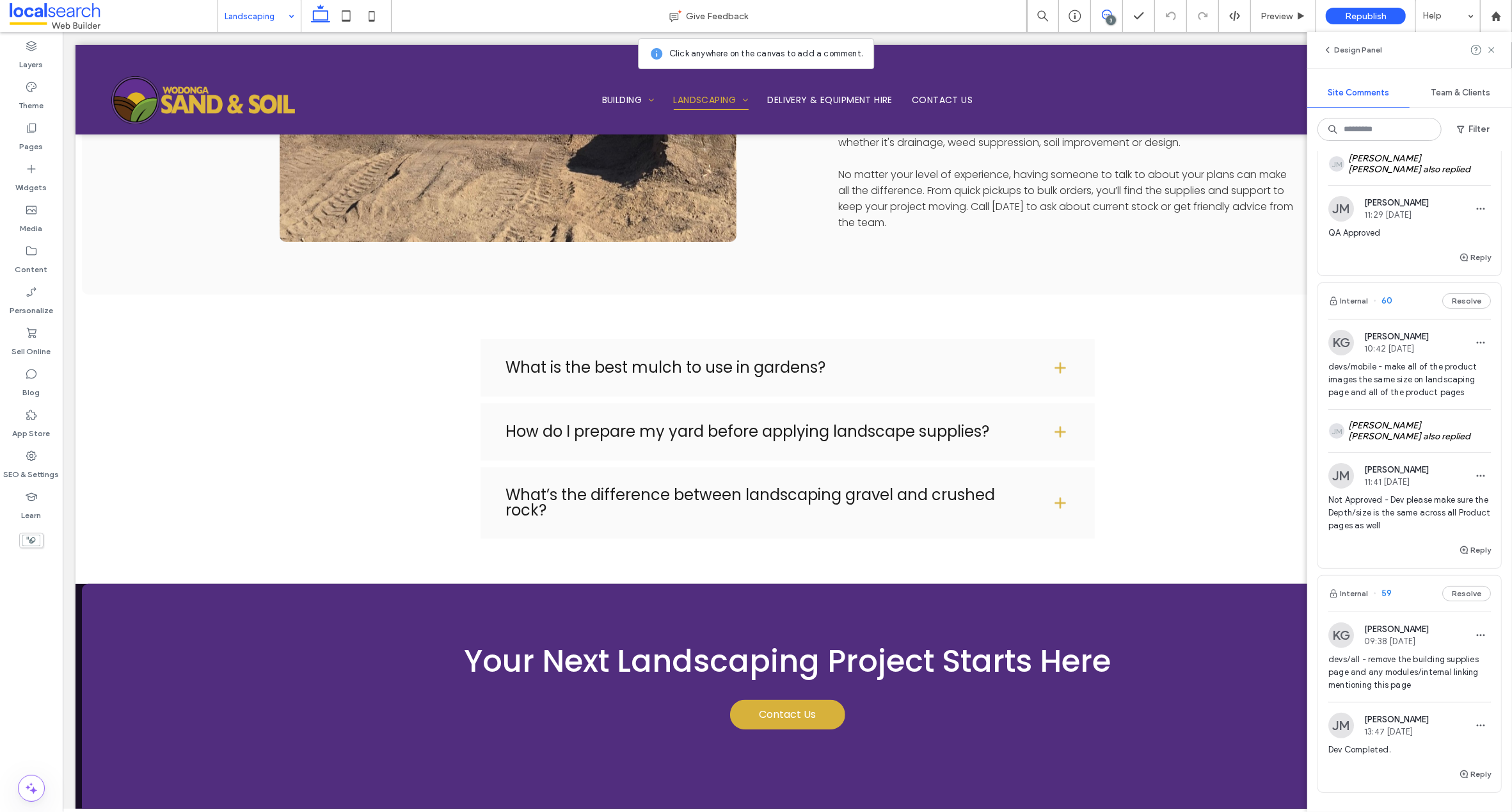
scroll to position [380, 0]
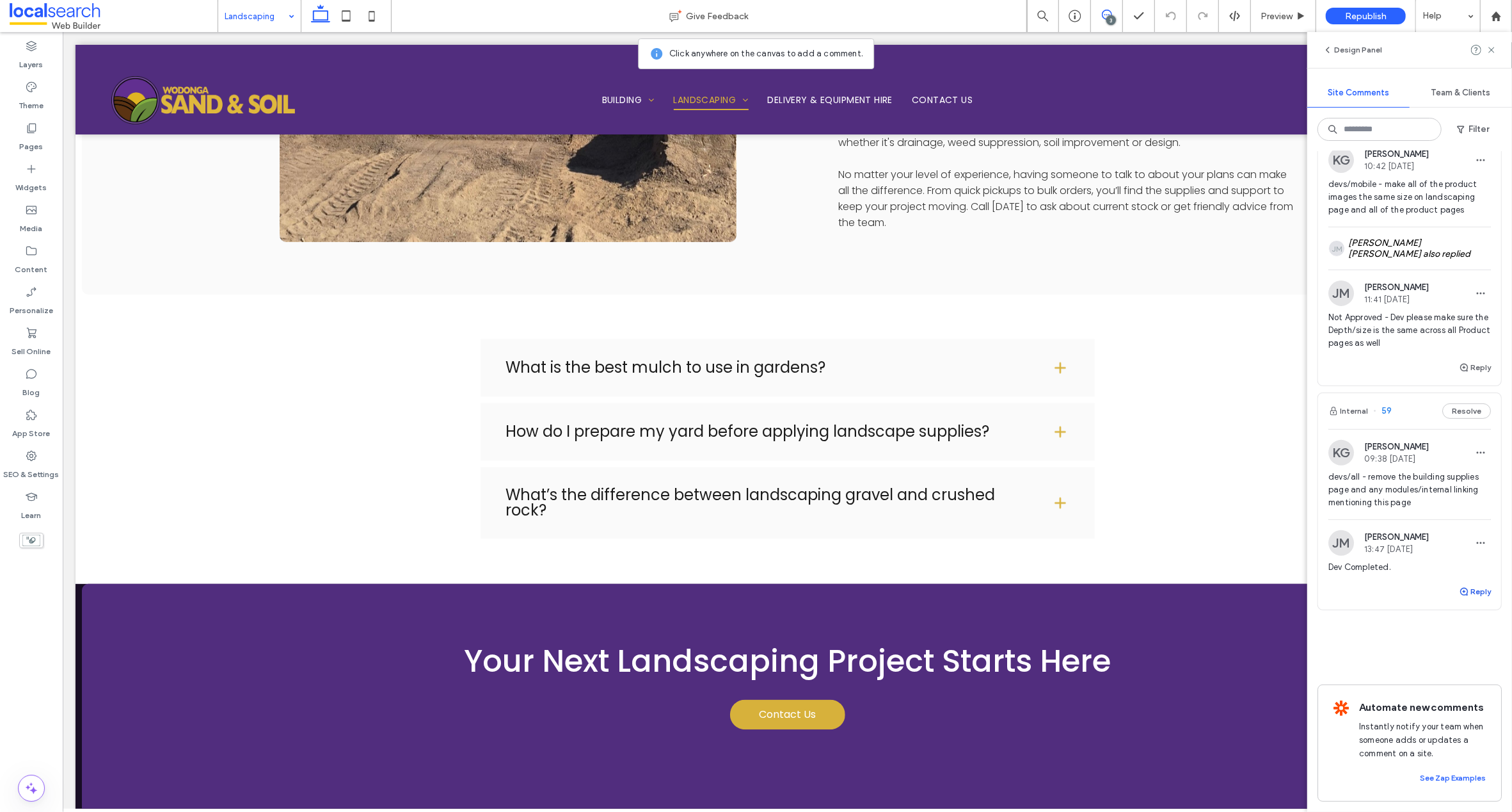
click at [1459, 587] on icon "button" at bounding box center [1464, 591] width 10 height 10
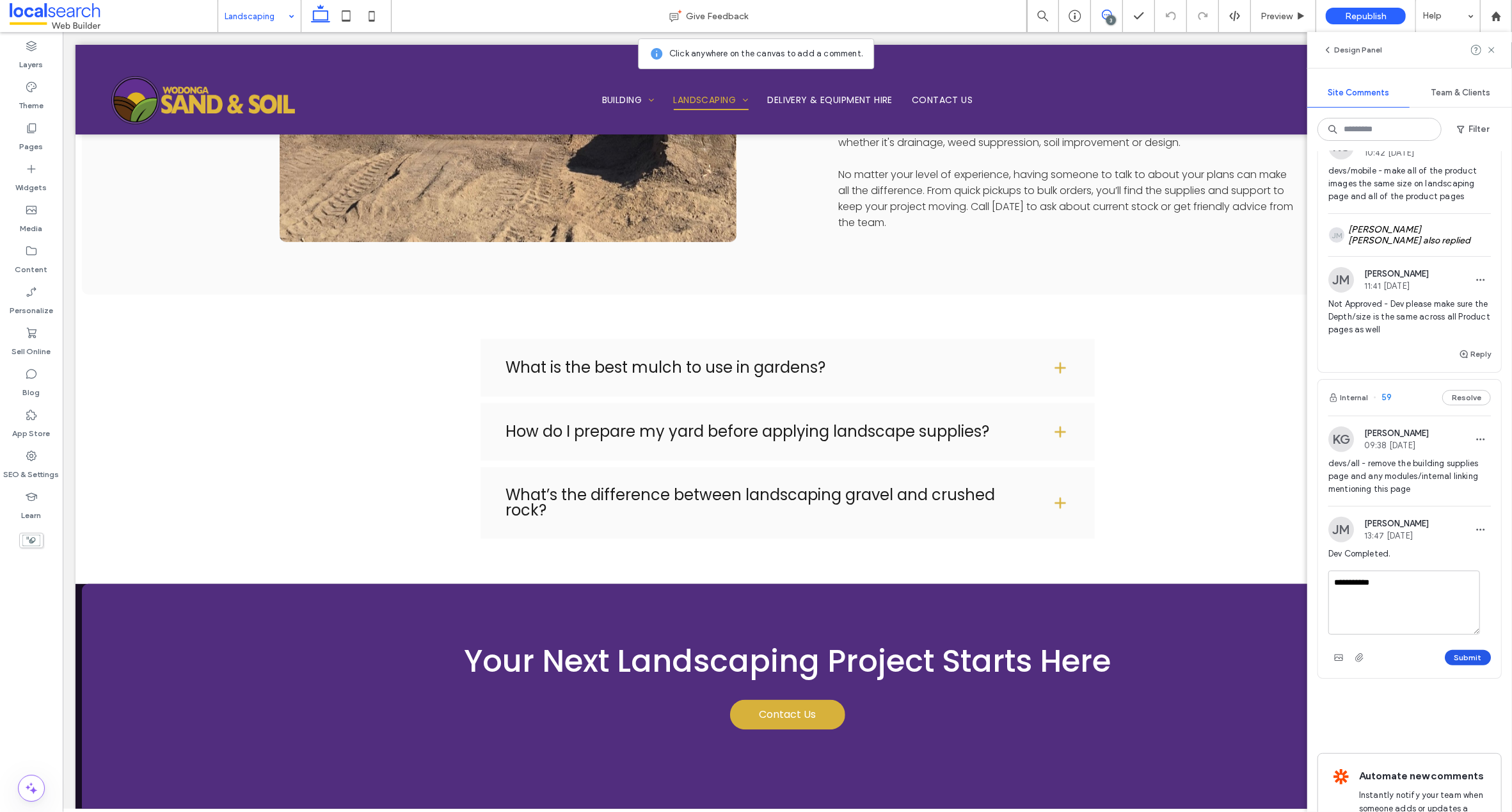
type textarea "**********"
click at [1456, 658] on button "Submit" at bounding box center [1468, 657] width 46 height 15
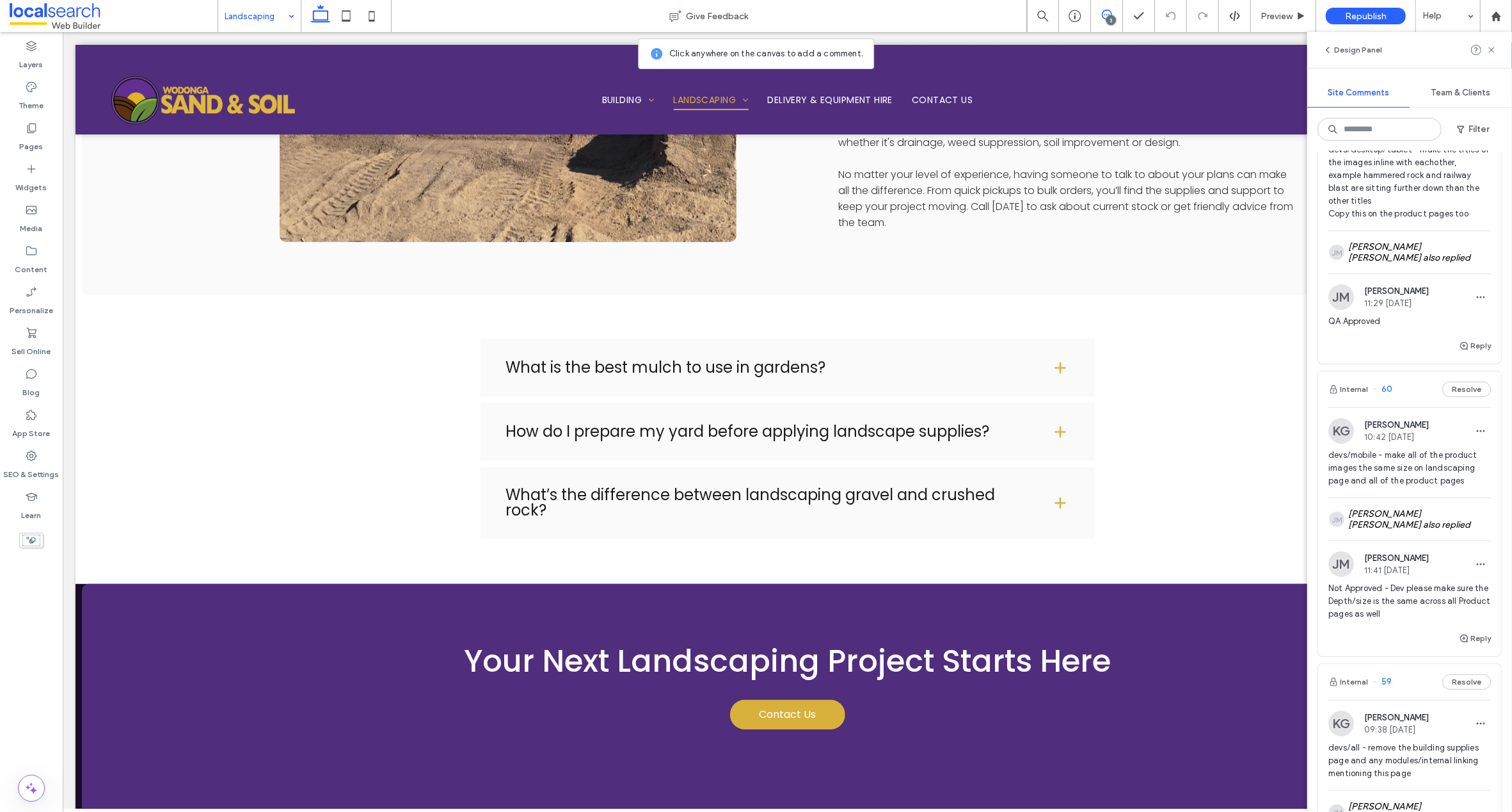
scroll to position [0, 0]
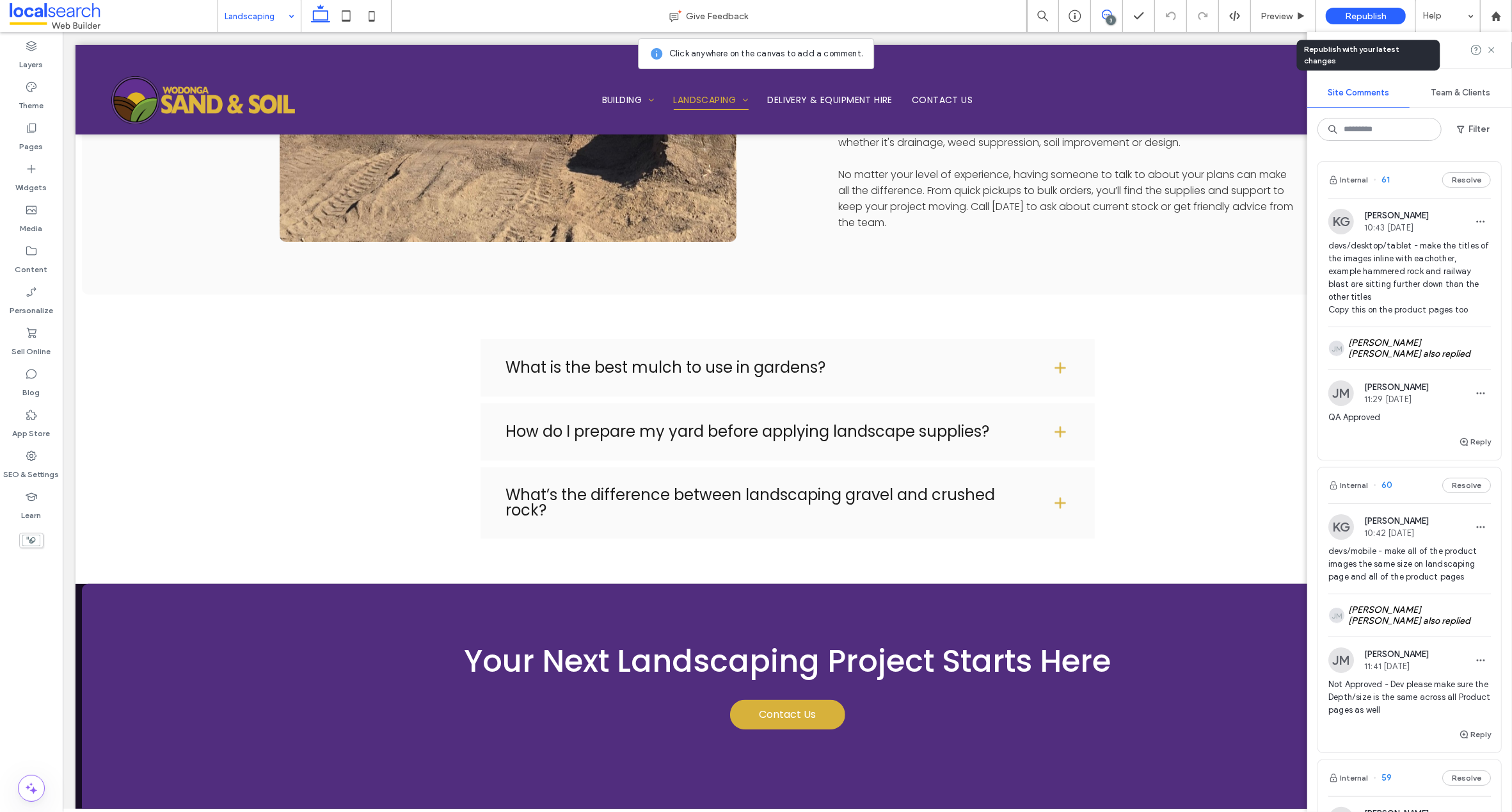
click at [1358, 11] on span "Republish" at bounding box center [1365, 17] width 41 height 11
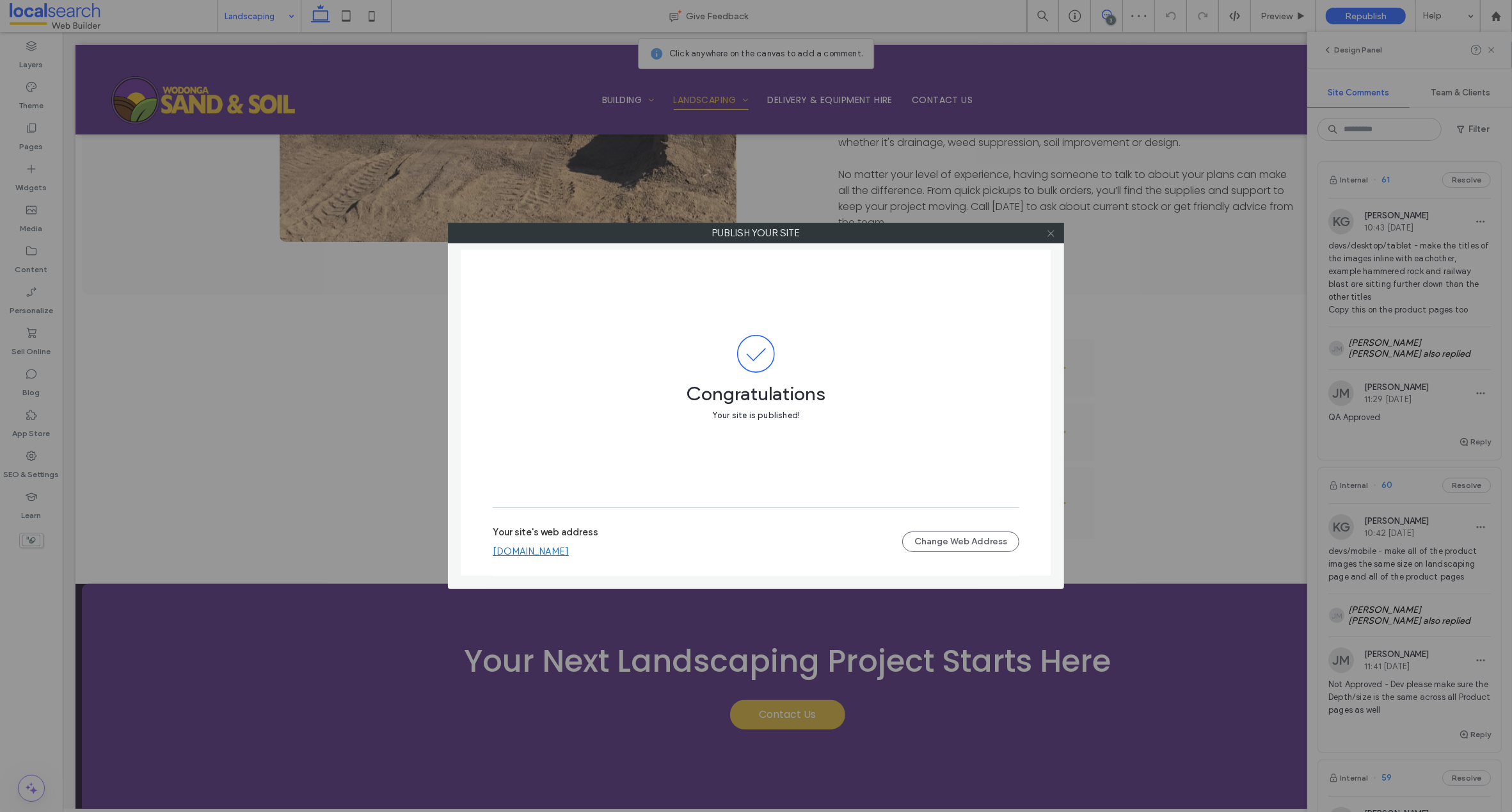
click at [1050, 232] on icon at bounding box center [1051, 233] width 10 height 10
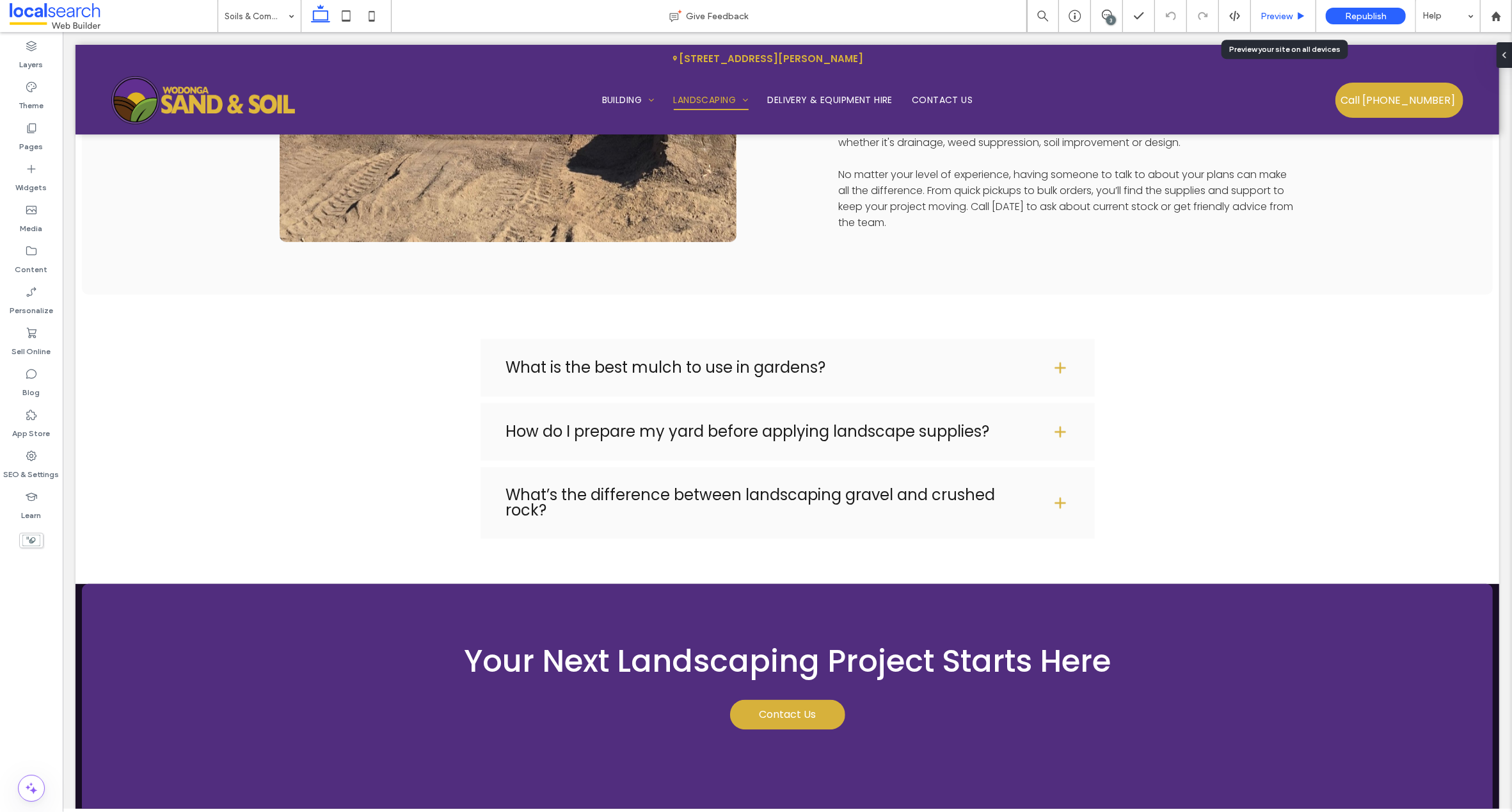
click at [1282, 13] on span "Preview" at bounding box center [1276, 17] width 32 height 11
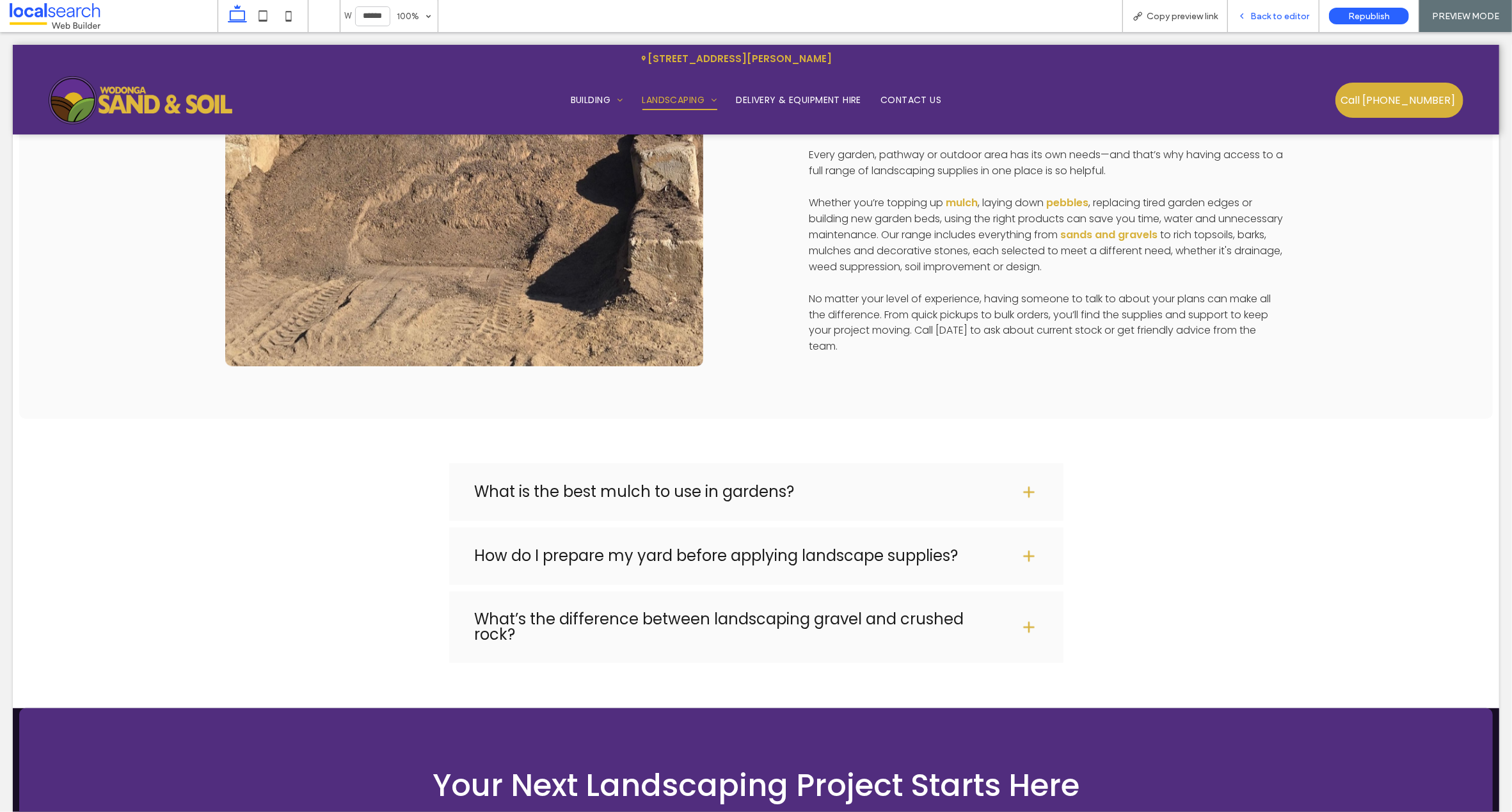
click at [1276, 18] on span "Back to editor" at bounding box center [1280, 17] width 59 height 11
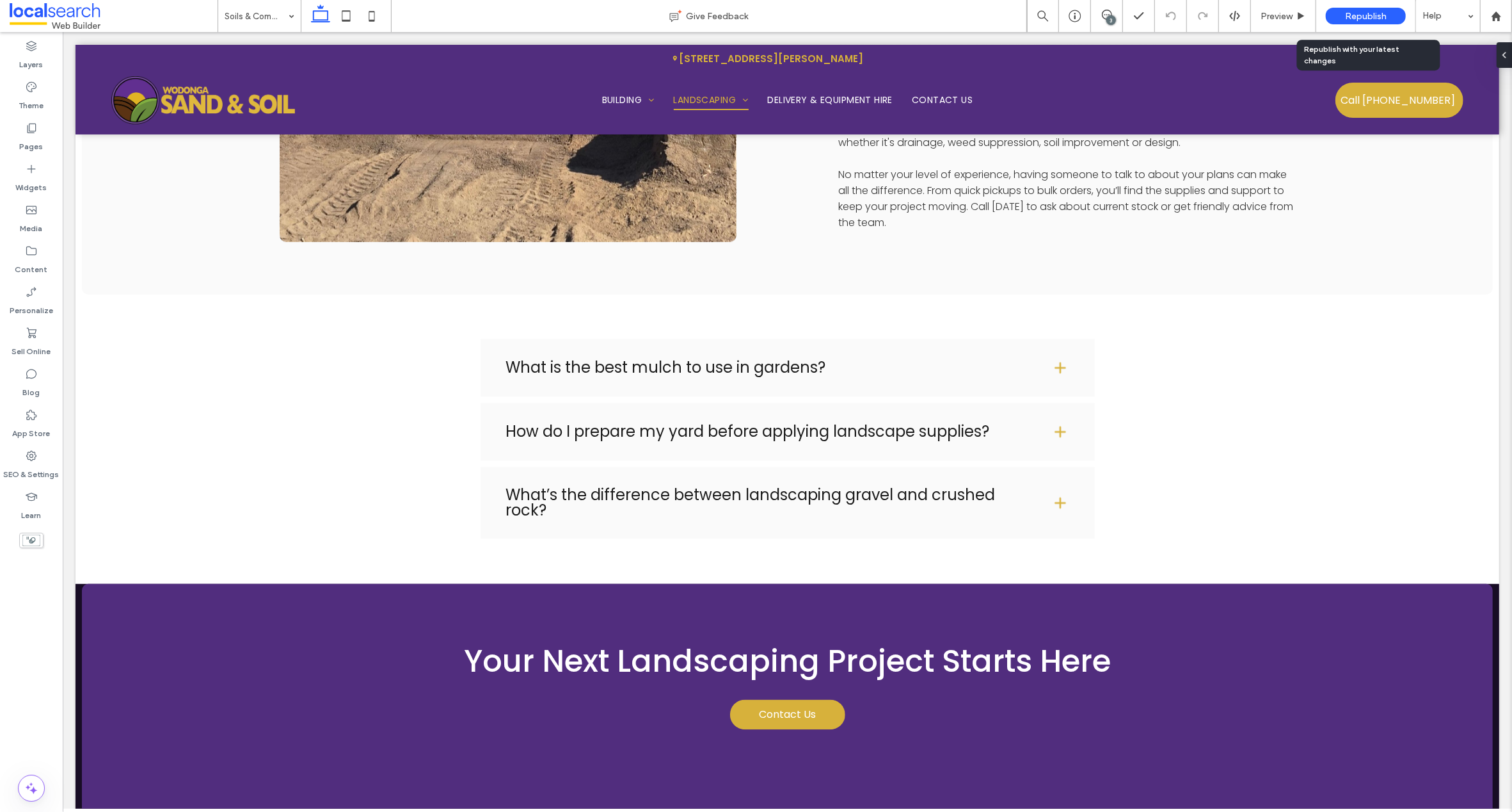
click at [1364, 17] on span "Republish" at bounding box center [1365, 17] width 41 height 11
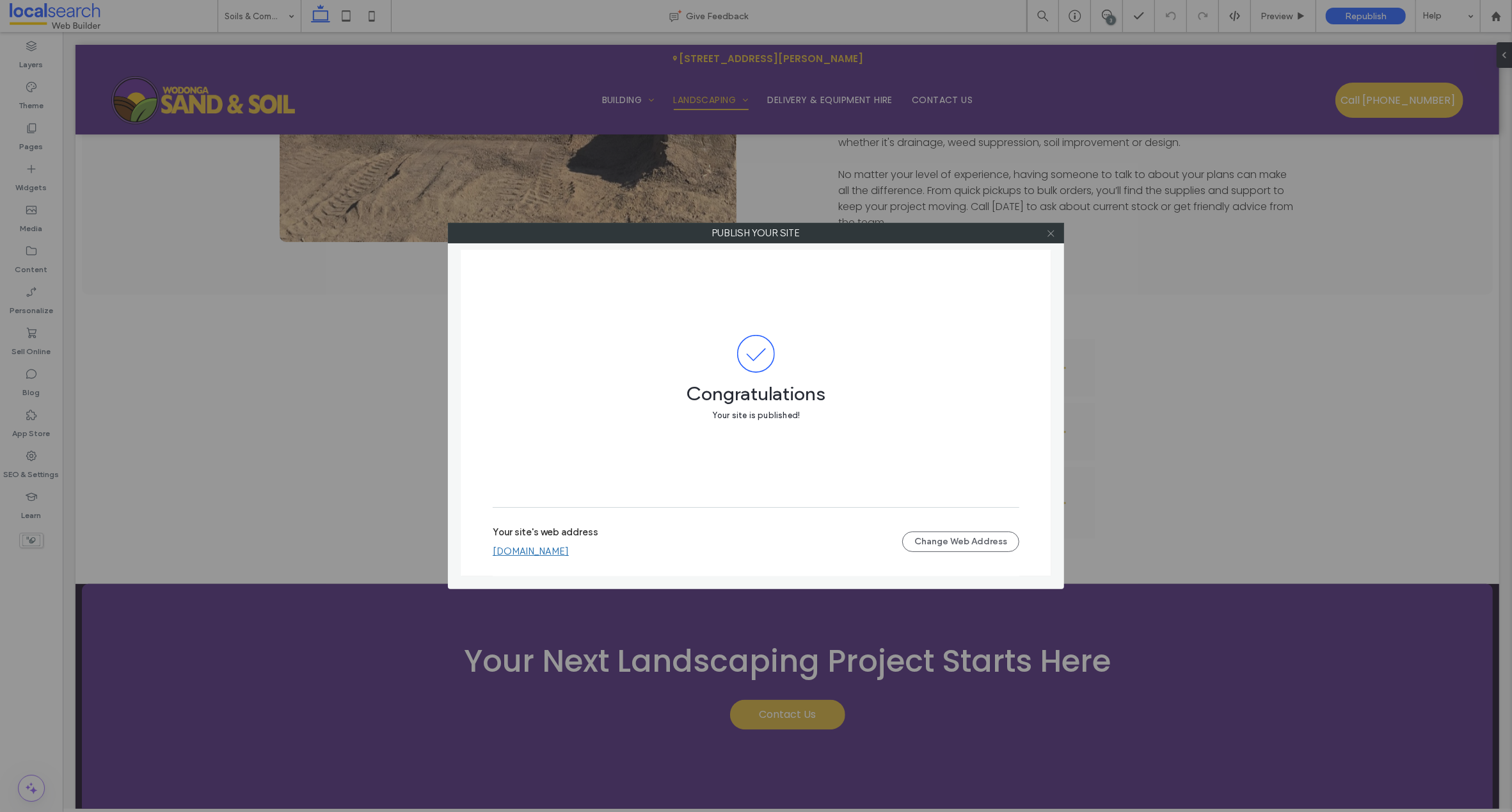
click at [1051, 234] on use at bounding box center [1050, 233] width 6 height 6
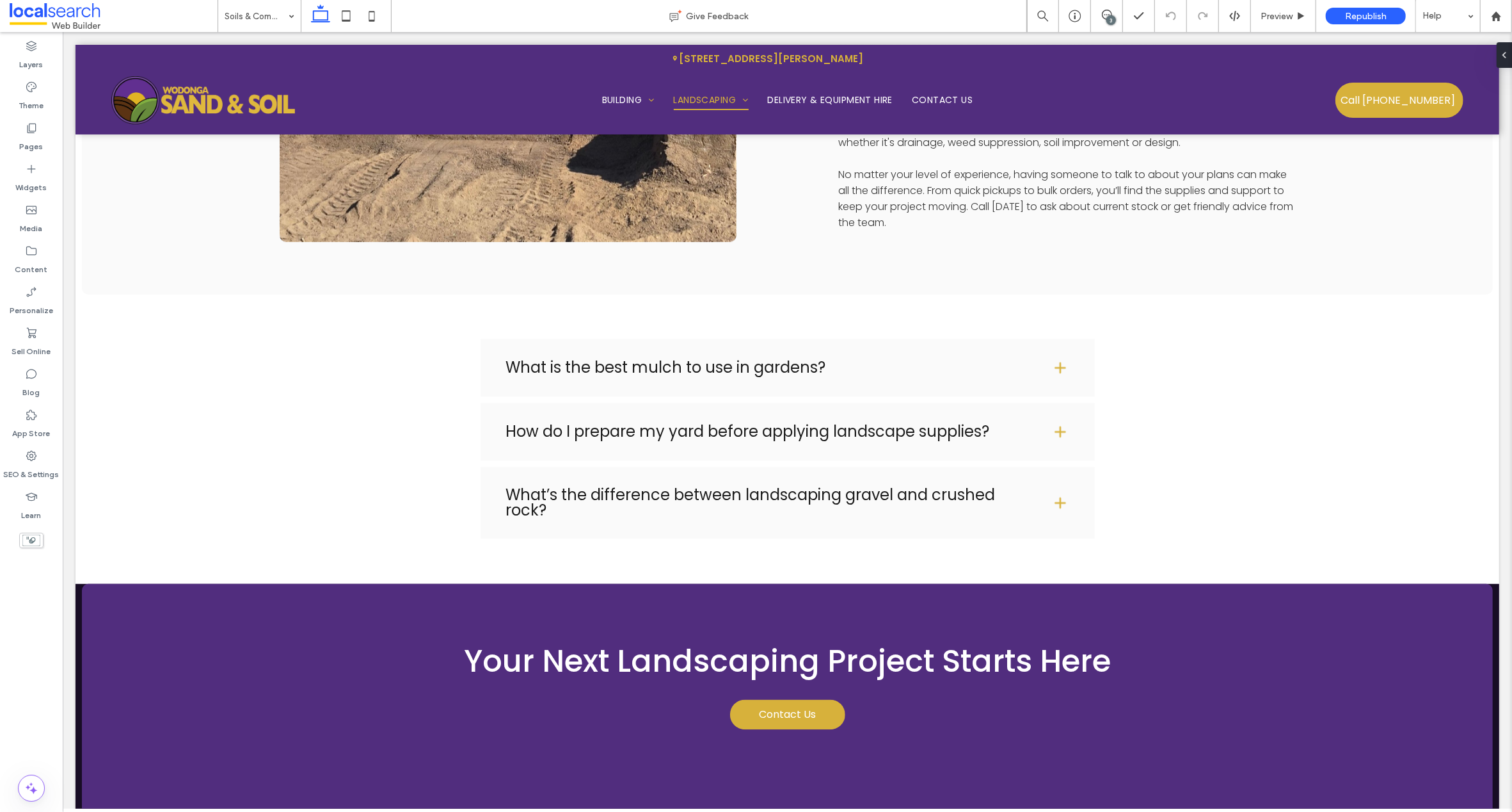
click at [1110, 17] on div "3" at bounding box center [1111, 20] width 10 height 10
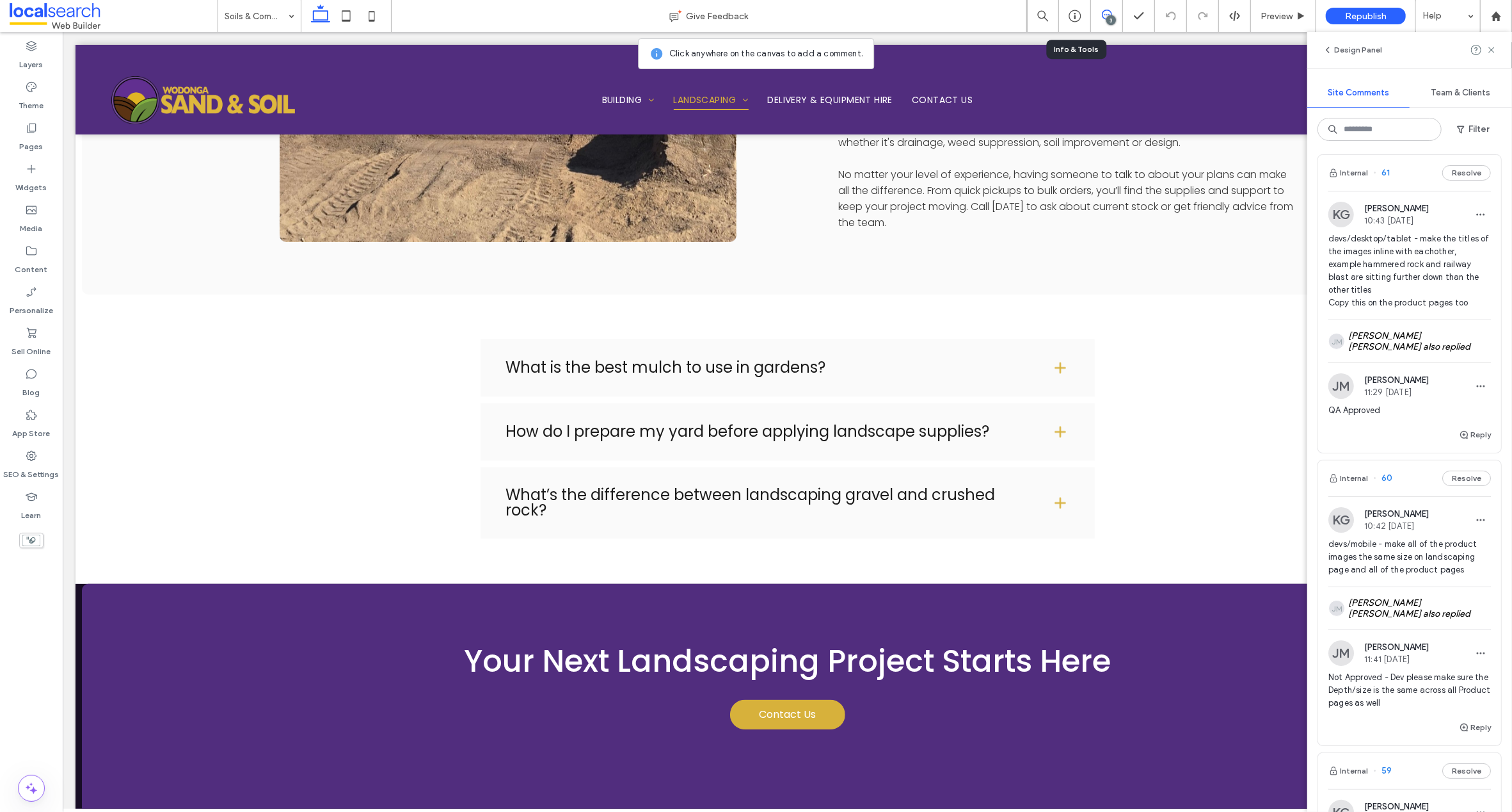
scroll to position [18, 0]
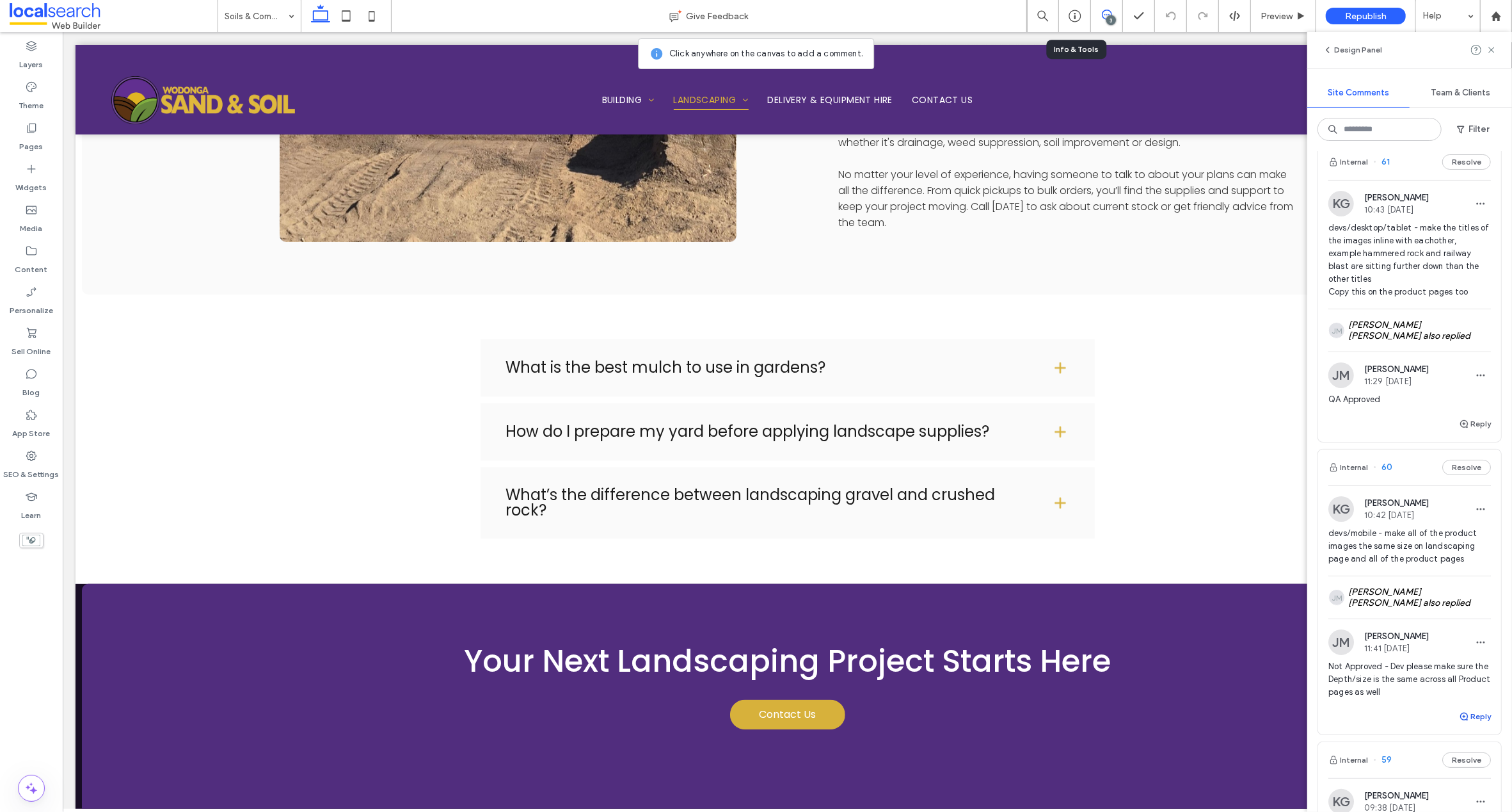
click at [1459, 714] on icon "button" at bounding box center [1464, 716] width 10 height 10
click at [1470, 634] on span "button" at bounding box center [1480, 642] width 21 height 21
click at [1381, 678] on span "Edit" at bounding box center [1384, 675] width 17 height 13
drag, startPoint x: 1460, startPoint y: 716, endPoint x: 1324, endPoint y: 684, distance: 139.7
click at [1318, 683] on div "**********" at bounding box center [1409, 700] width 183 height 141
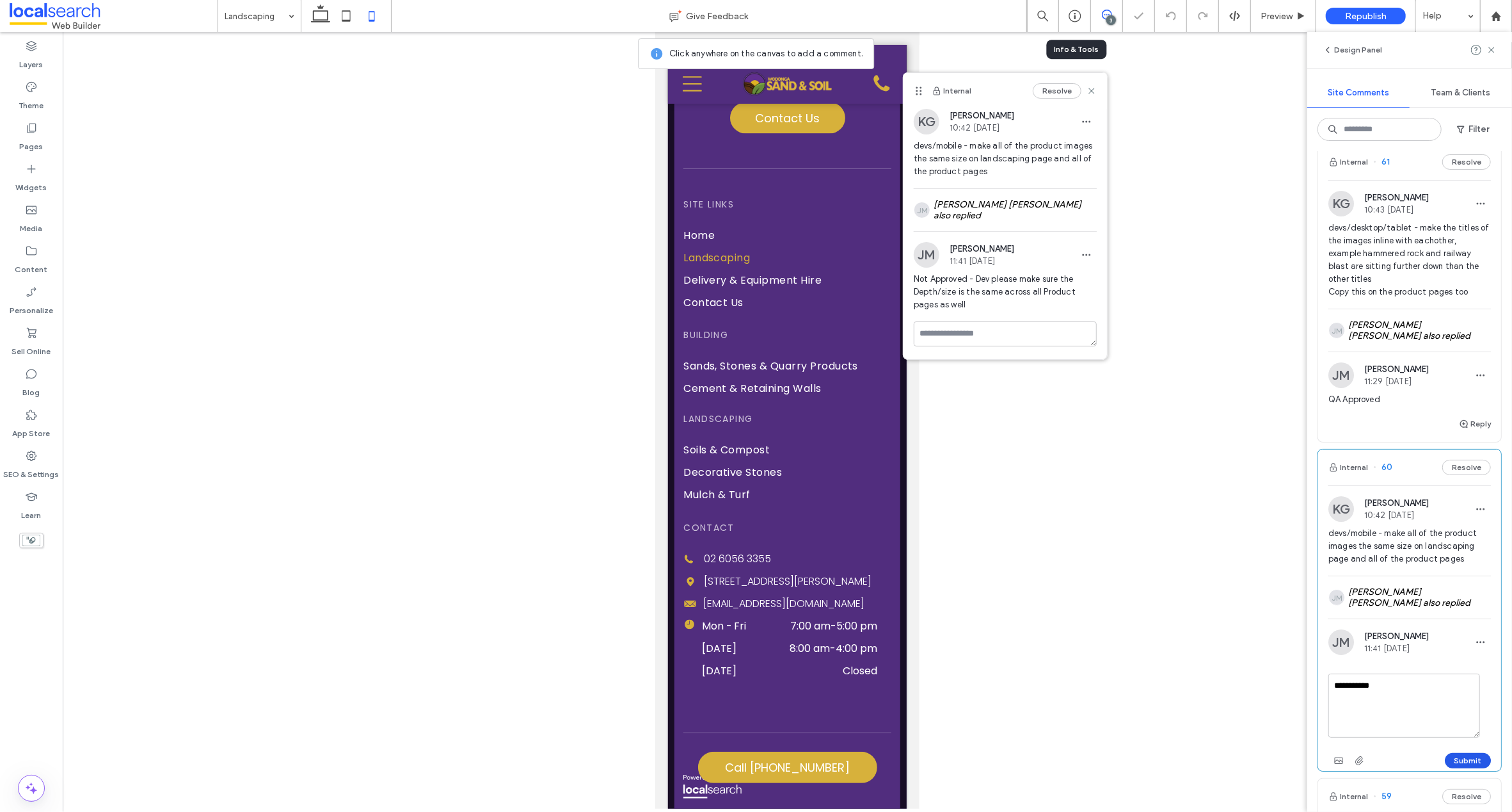
type textarea "**********"
click at [1456, 755] on button "Submit" at bounding box center [1468, 760] width 46 height 15
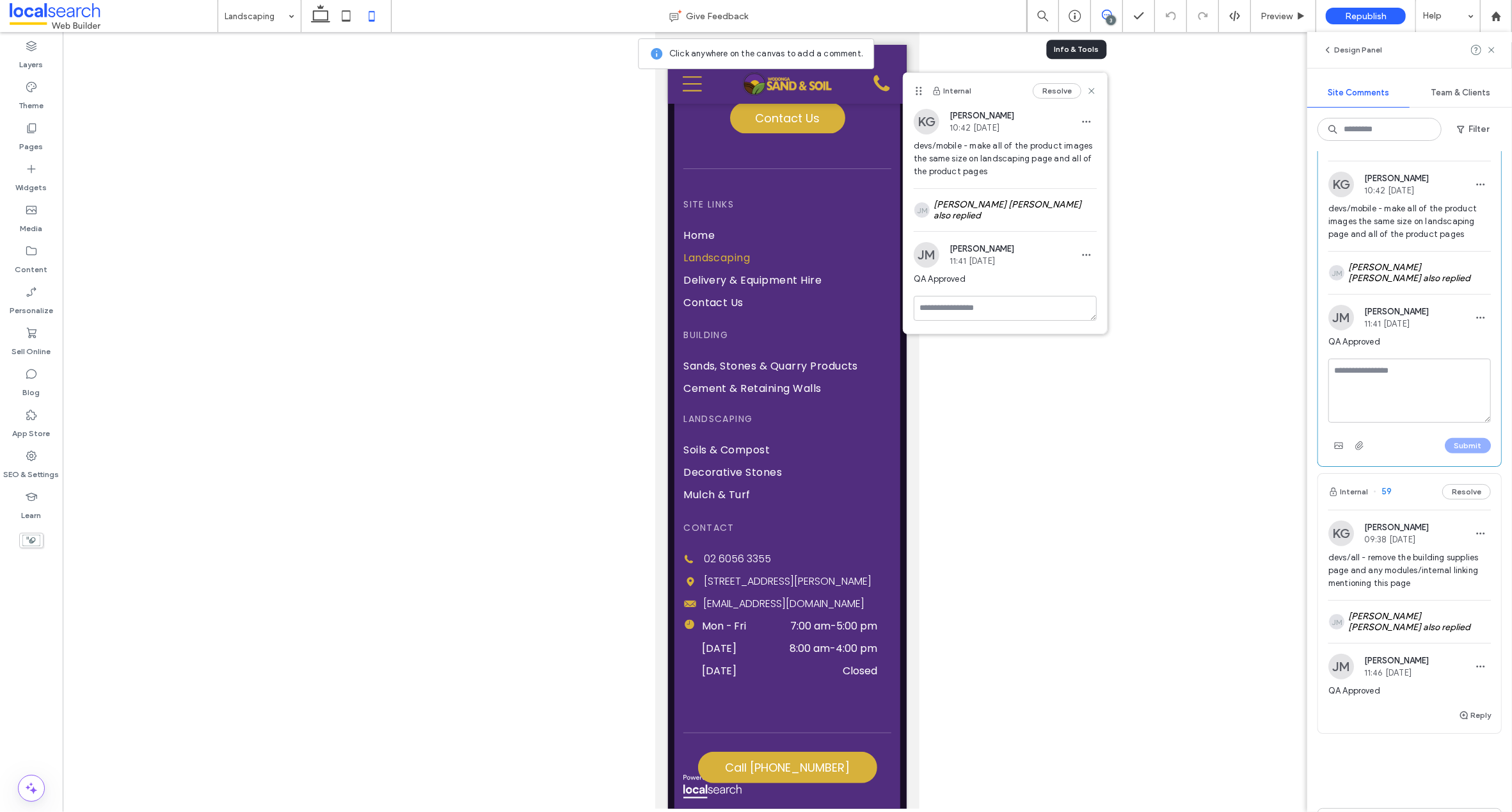
scroll to position [478, 0]
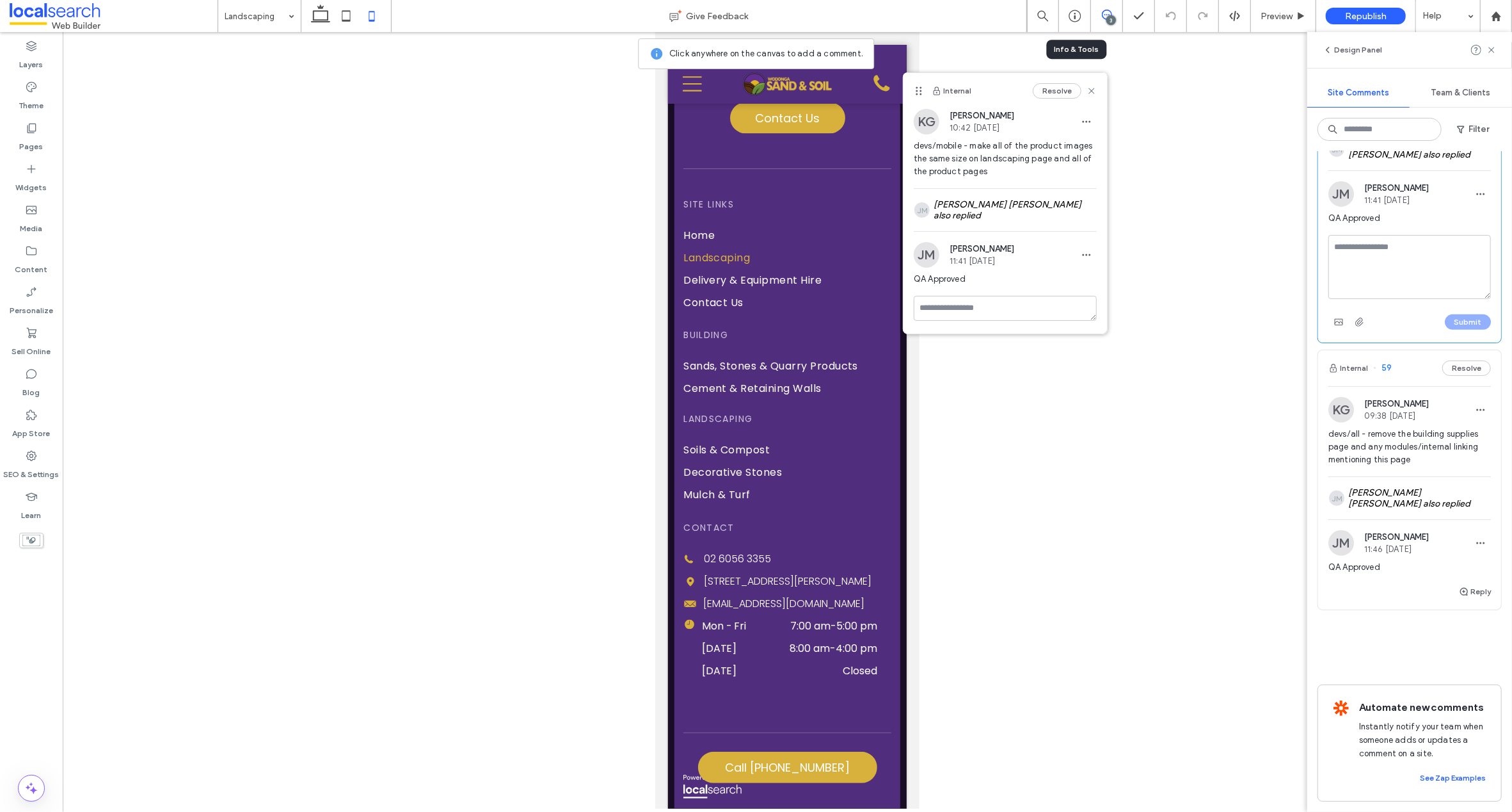
click at [1409, 622] on div "Internal 61 Resolve KG Katie Gibson 10:43 Aug 18 2025 devs/desktop/tablet - mak…" at bounding box center [1410, 184] width 184 height 979
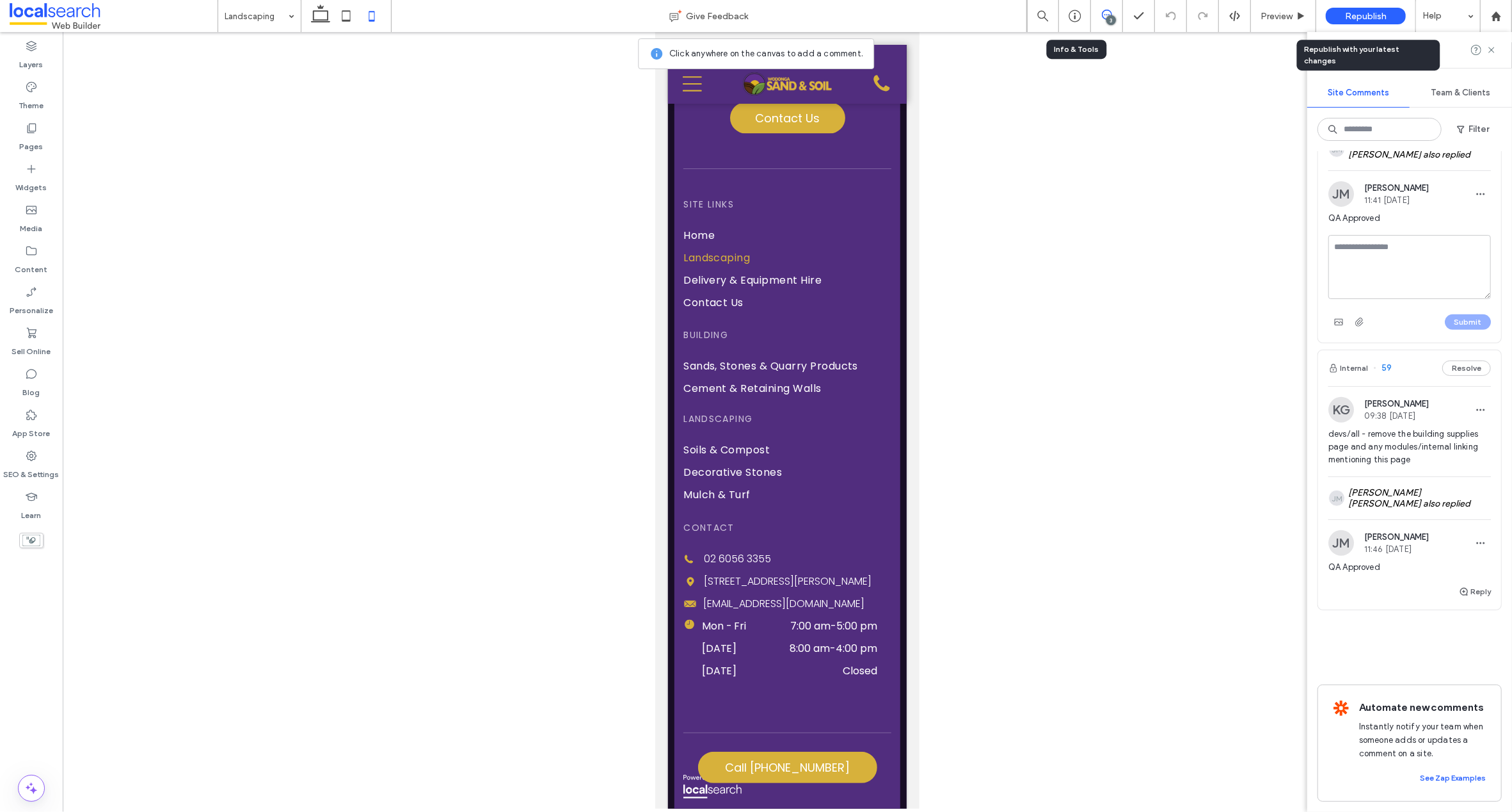
click at [1357, 21] on div "Republish" at bounding box center [1365, 16] width 80 height 17
click at [1362, 16] on span "Republish" at bounding box center [1365, 17] width 41 height 11
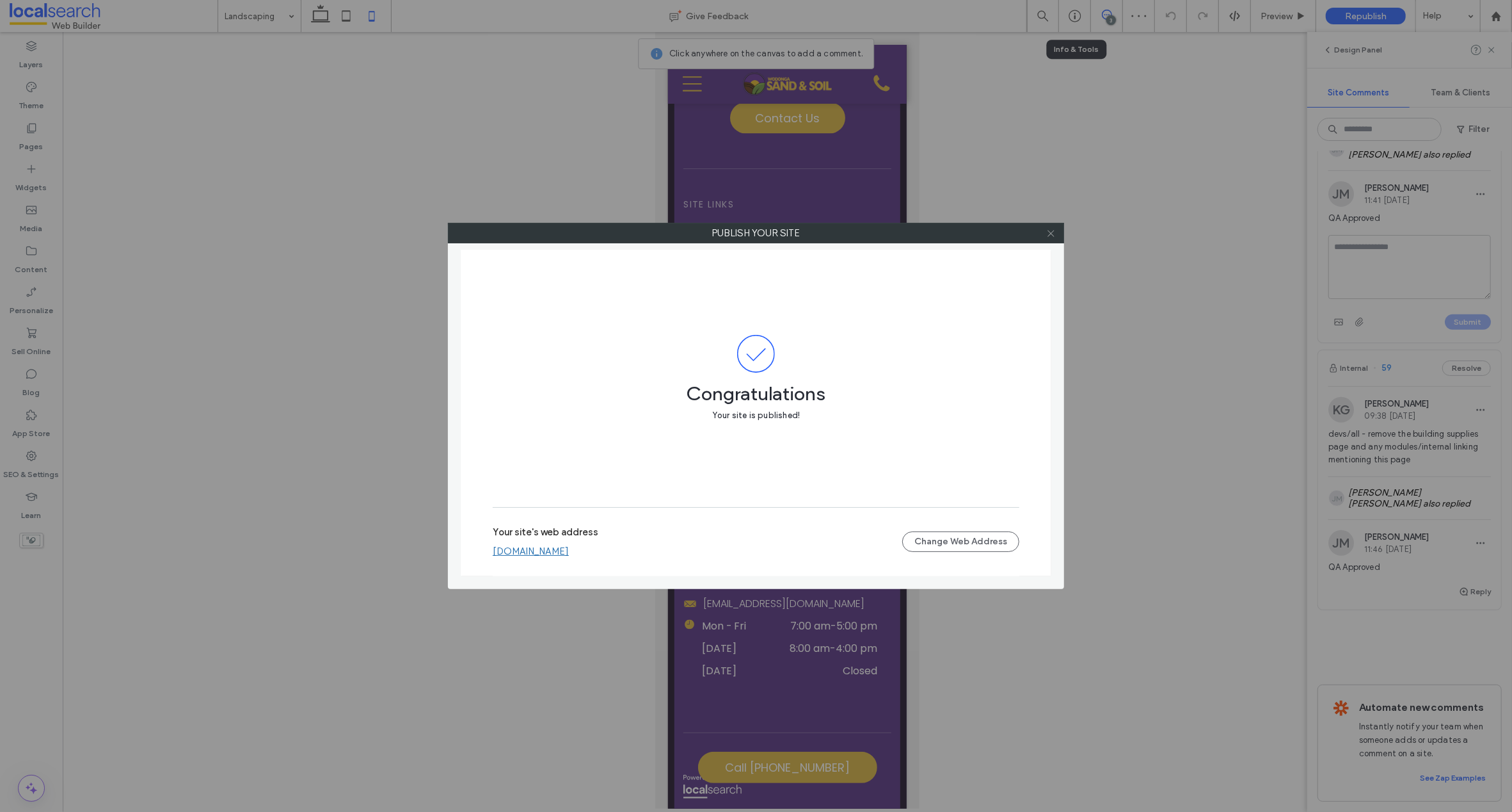
click at [1052, 234] on use at bounding box center [1050, 233] width 6 height 6
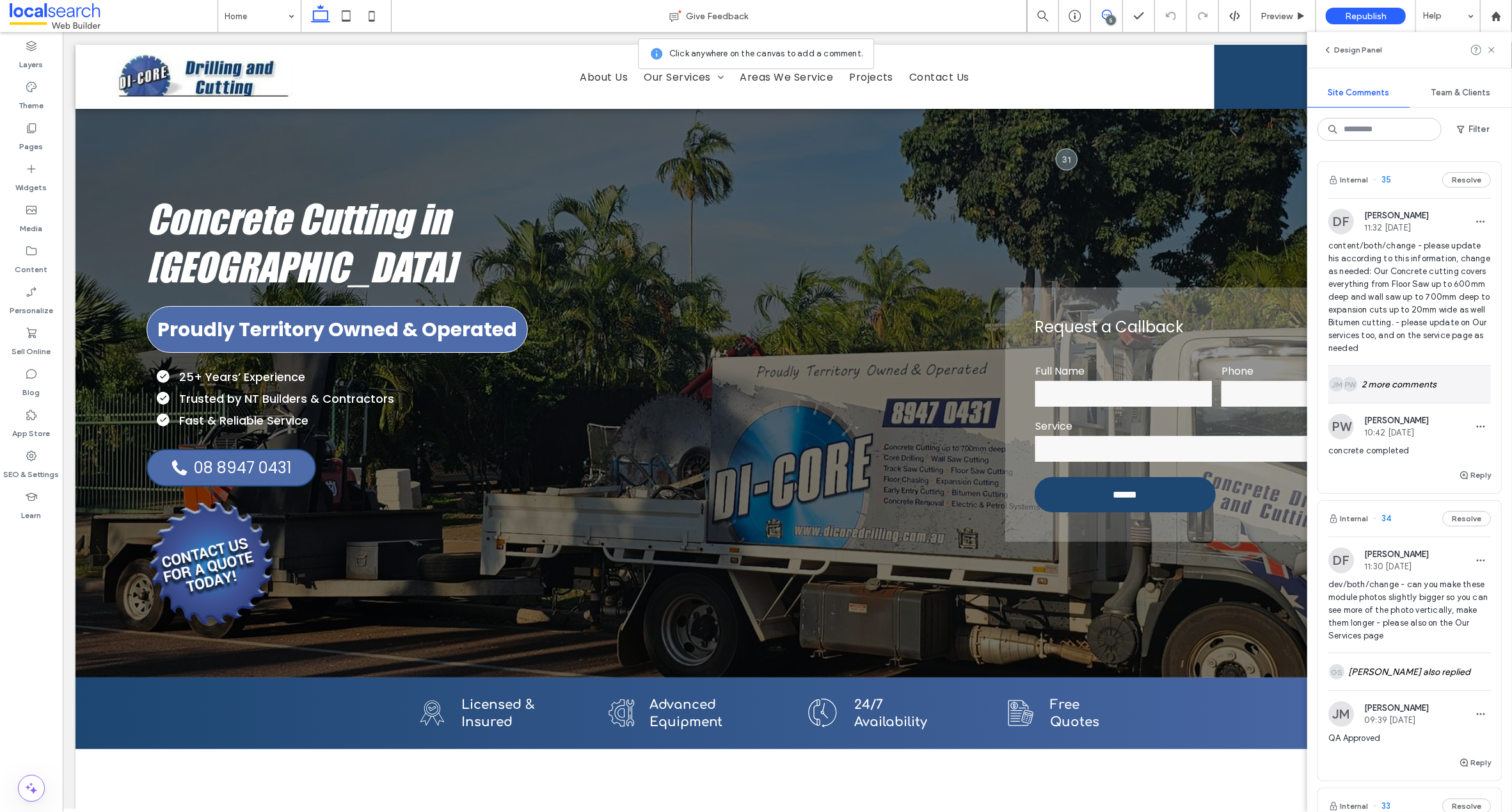
click at [1400, 395] on div "PW JM 2 more comments" at bounding box center [1409, 384] width 163 height 37
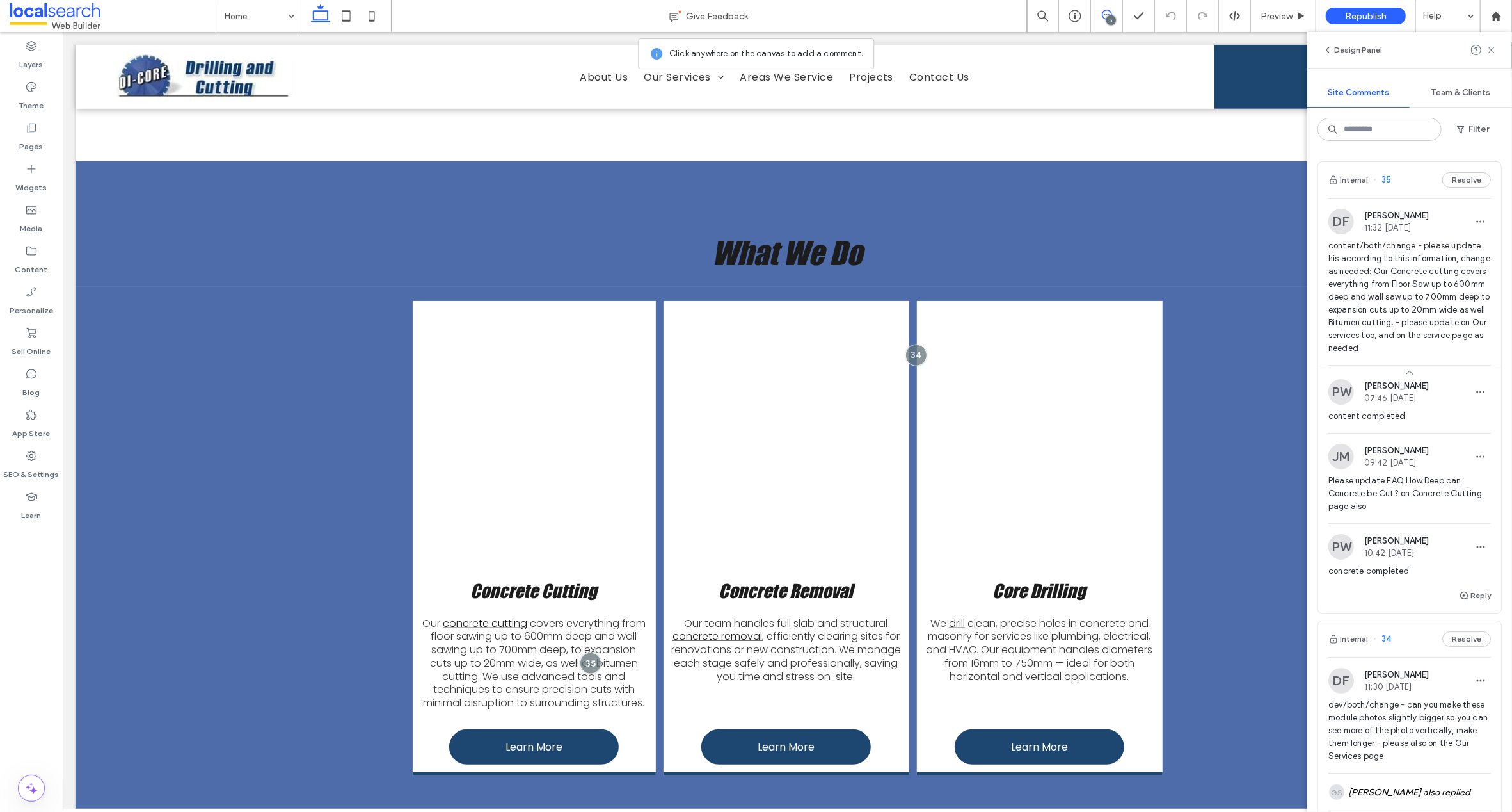
scroll to position [1166, 0]
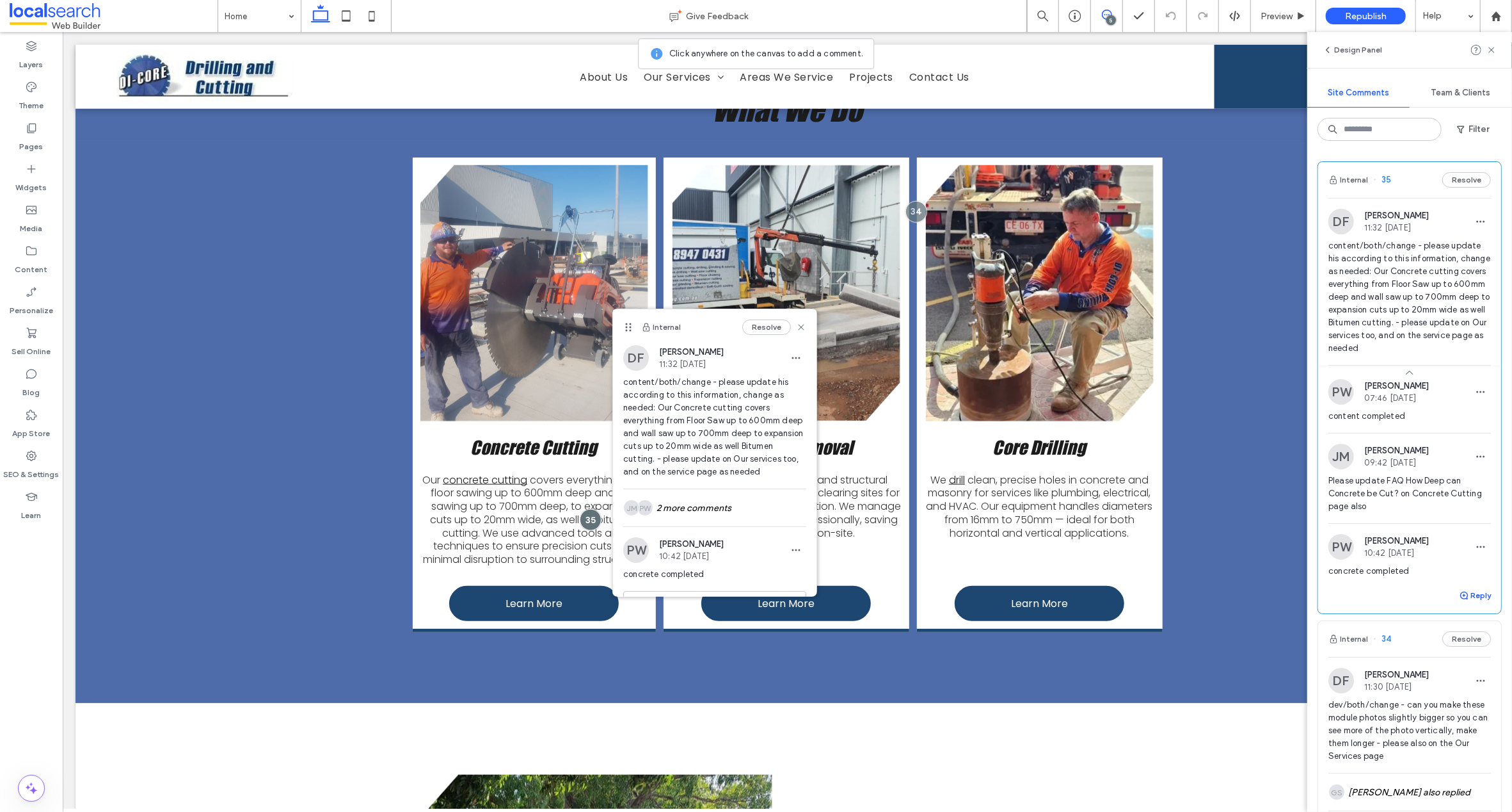
click at [1459, 601] on icon "button" at bounding box center [1464, 595] width 10 height 10
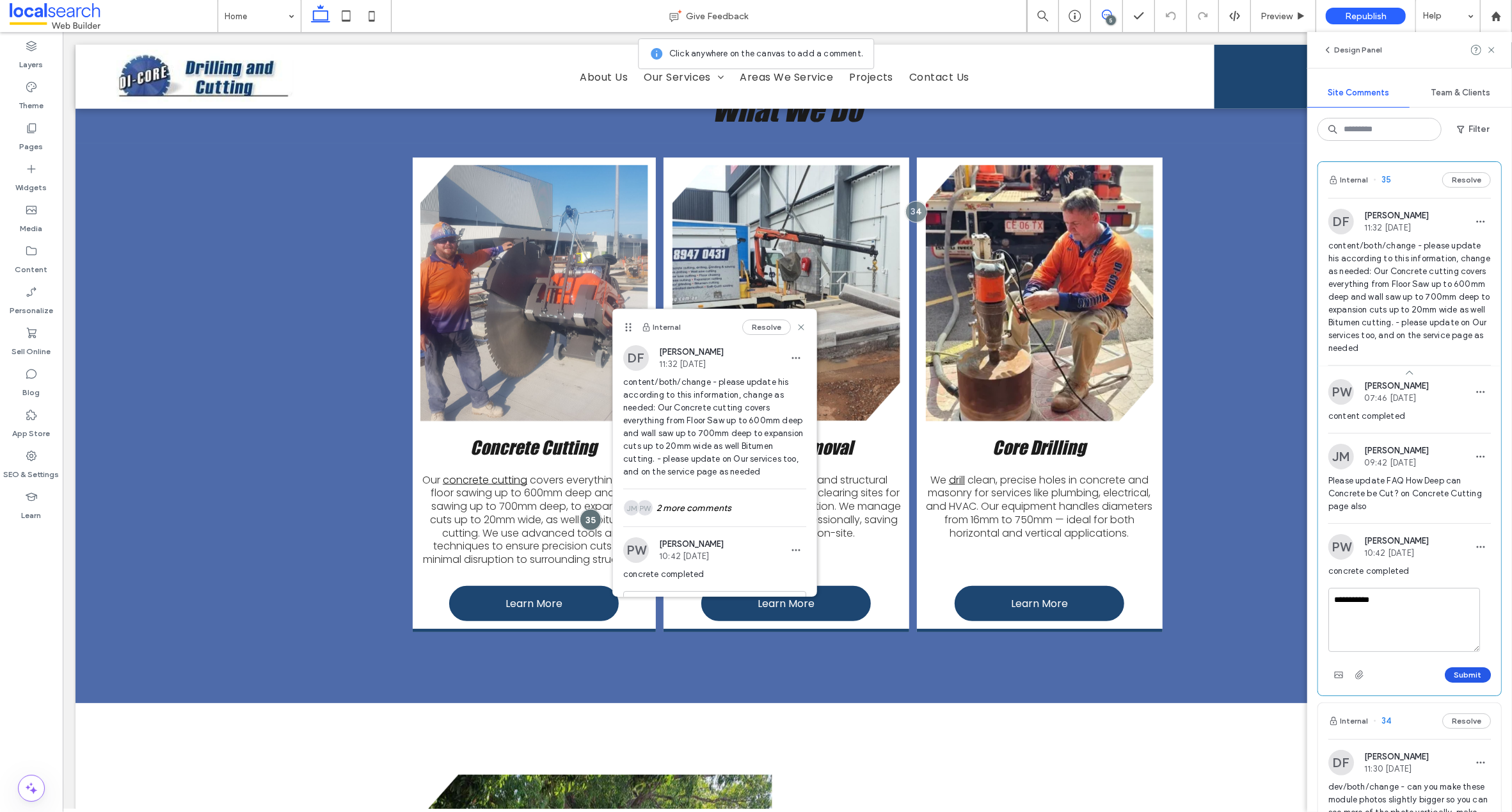
type textarea "**********"
click at [1463, 683] on button "Submit" at bounding box center [1468, 674] width 46 height 15
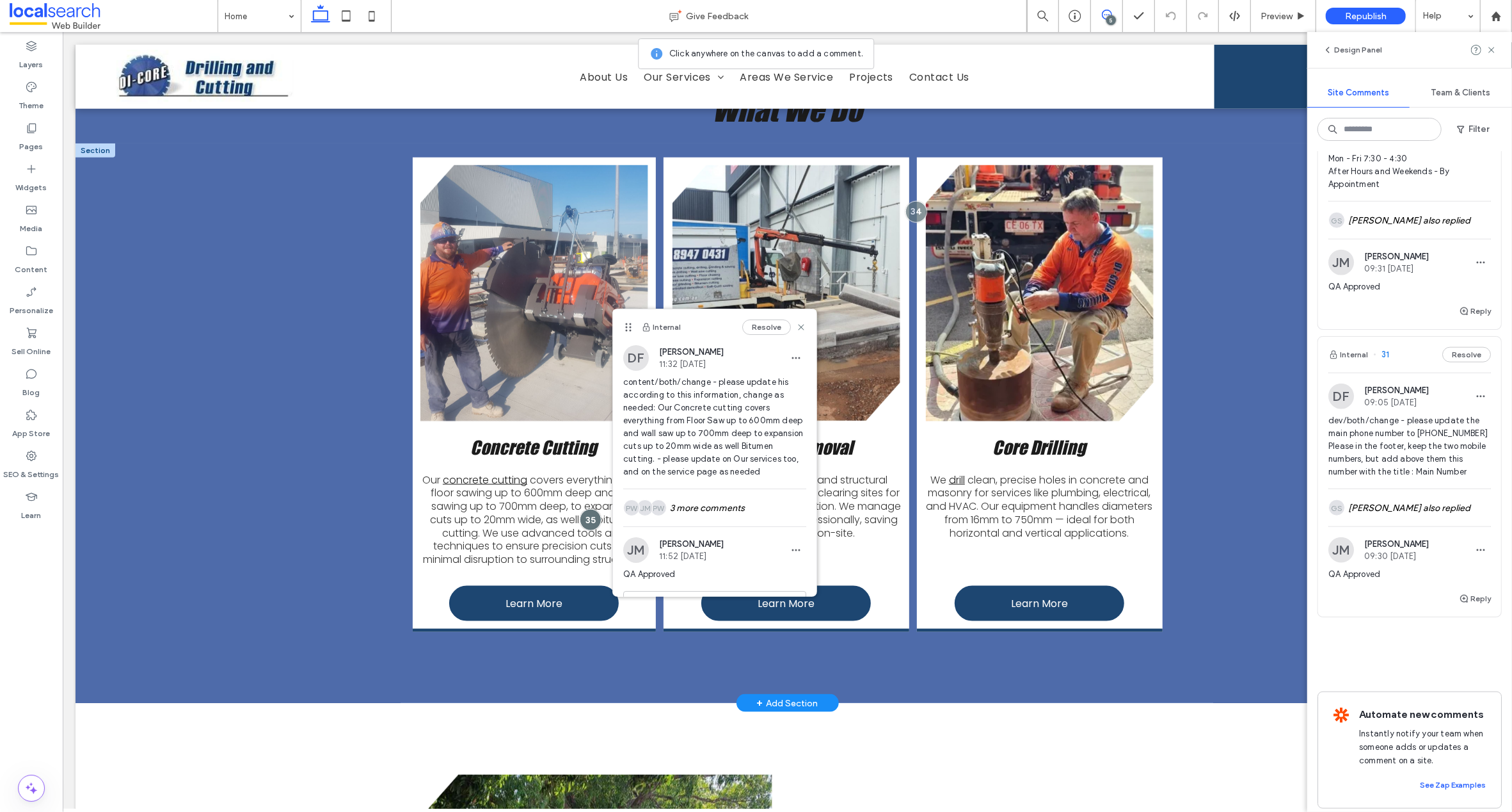
scroll to position [1232, 0]
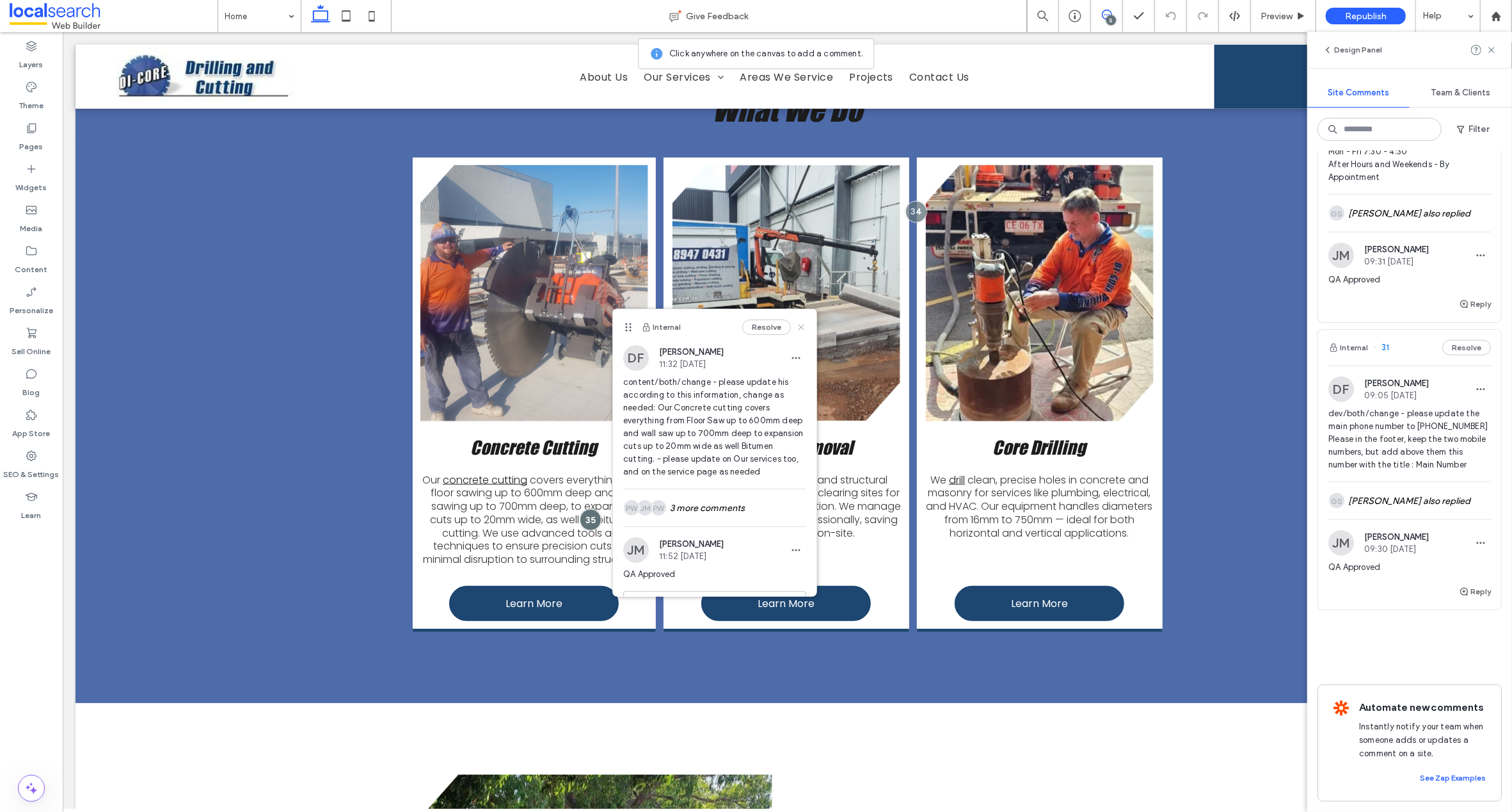
click at [798, 326] on use at bounding box center [800, 327] width 6 height 6
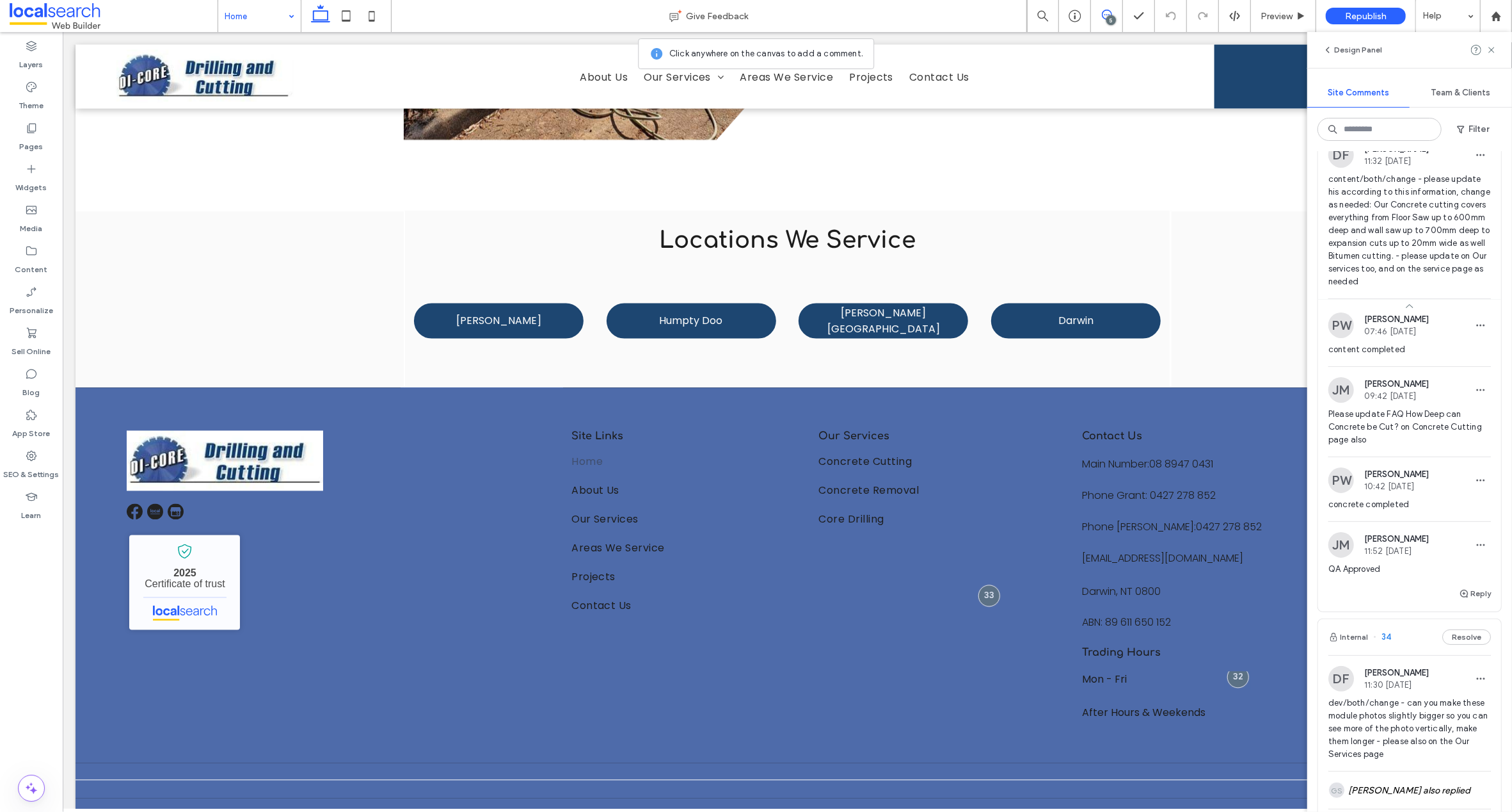
scroll to position [0, 0]
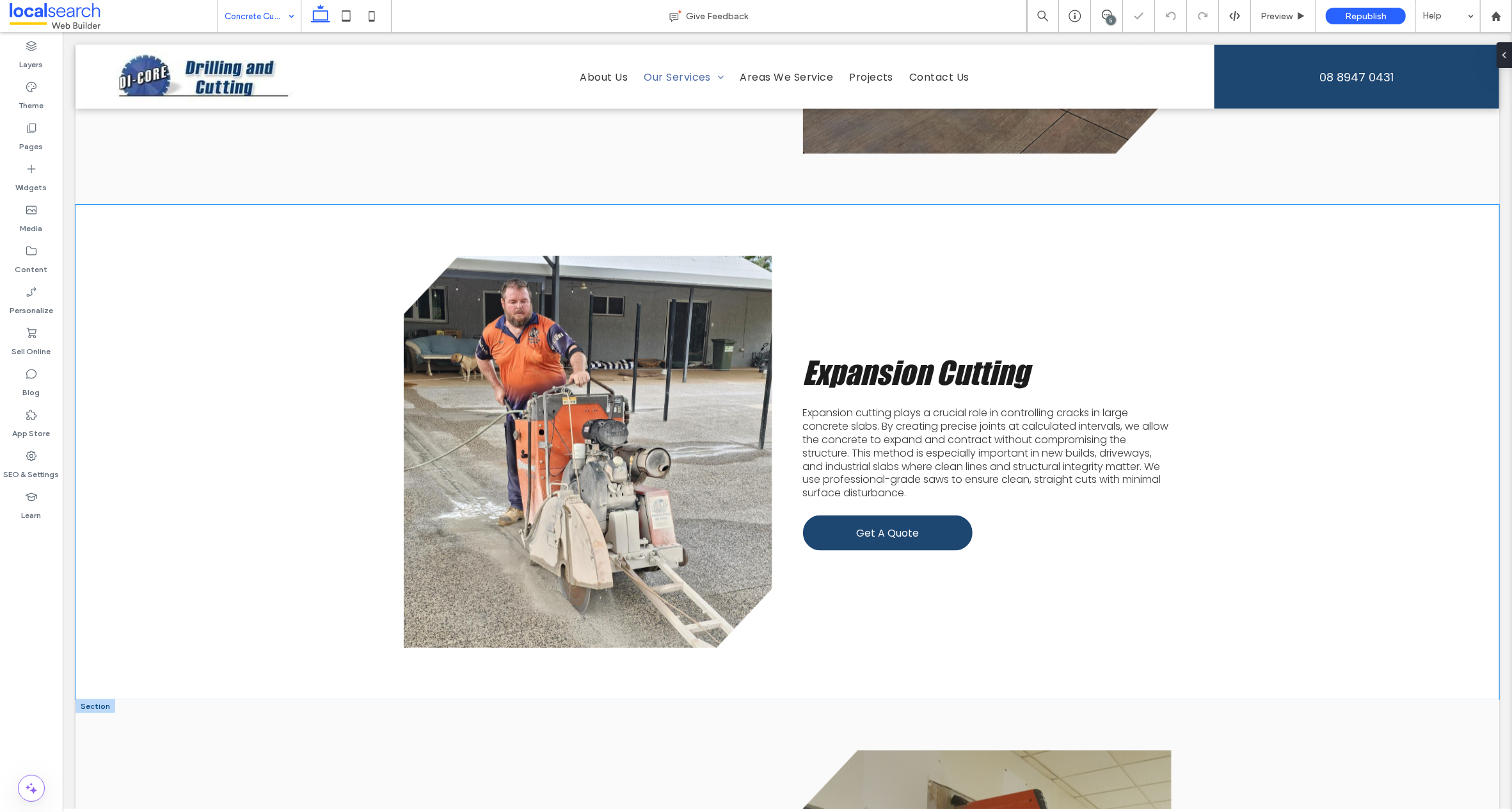
scroll to position [1860, 0]
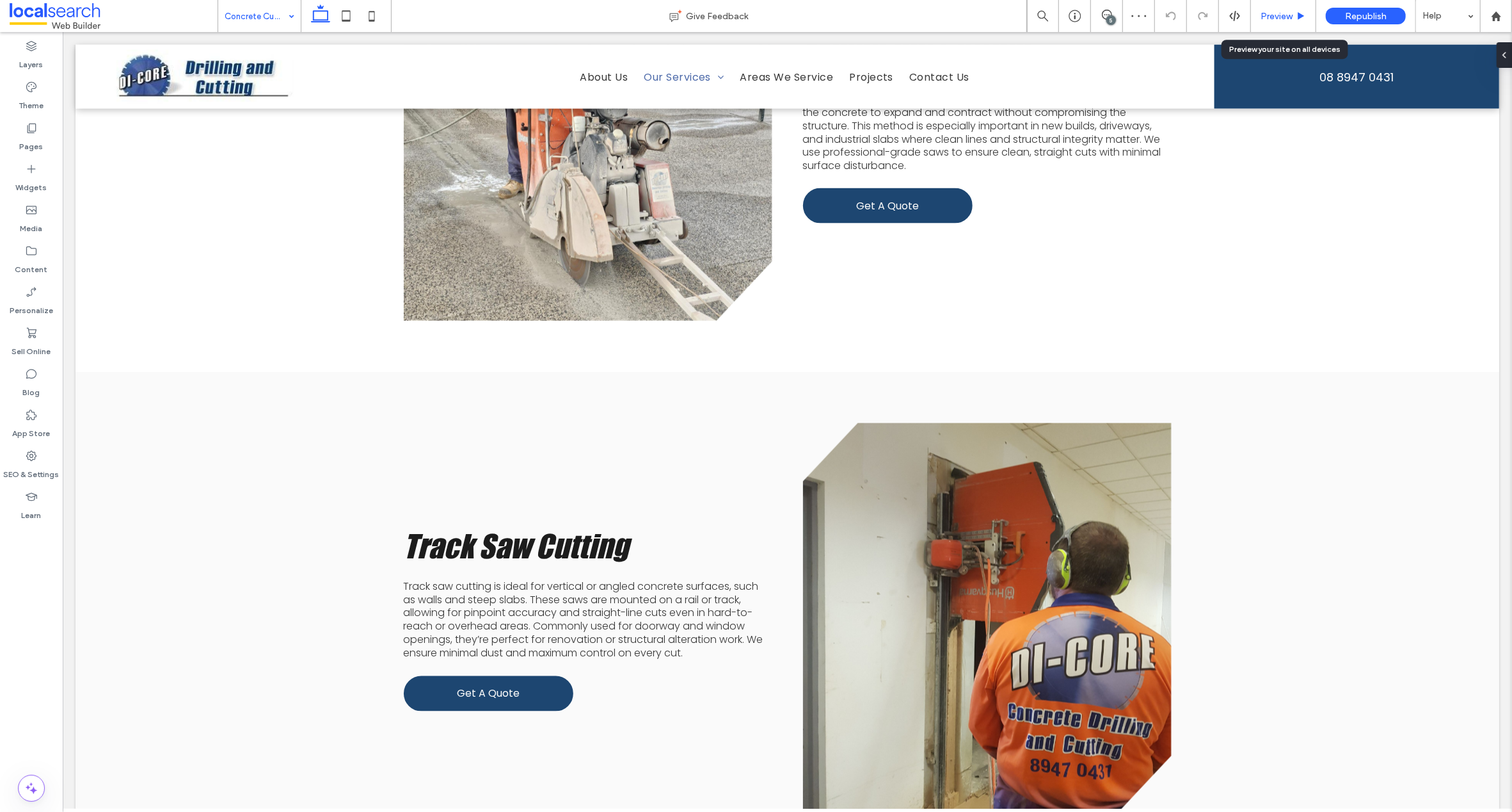
click at [1282, 17] on span "Preview" at bounding box center [1276, 17] width 32 height 11
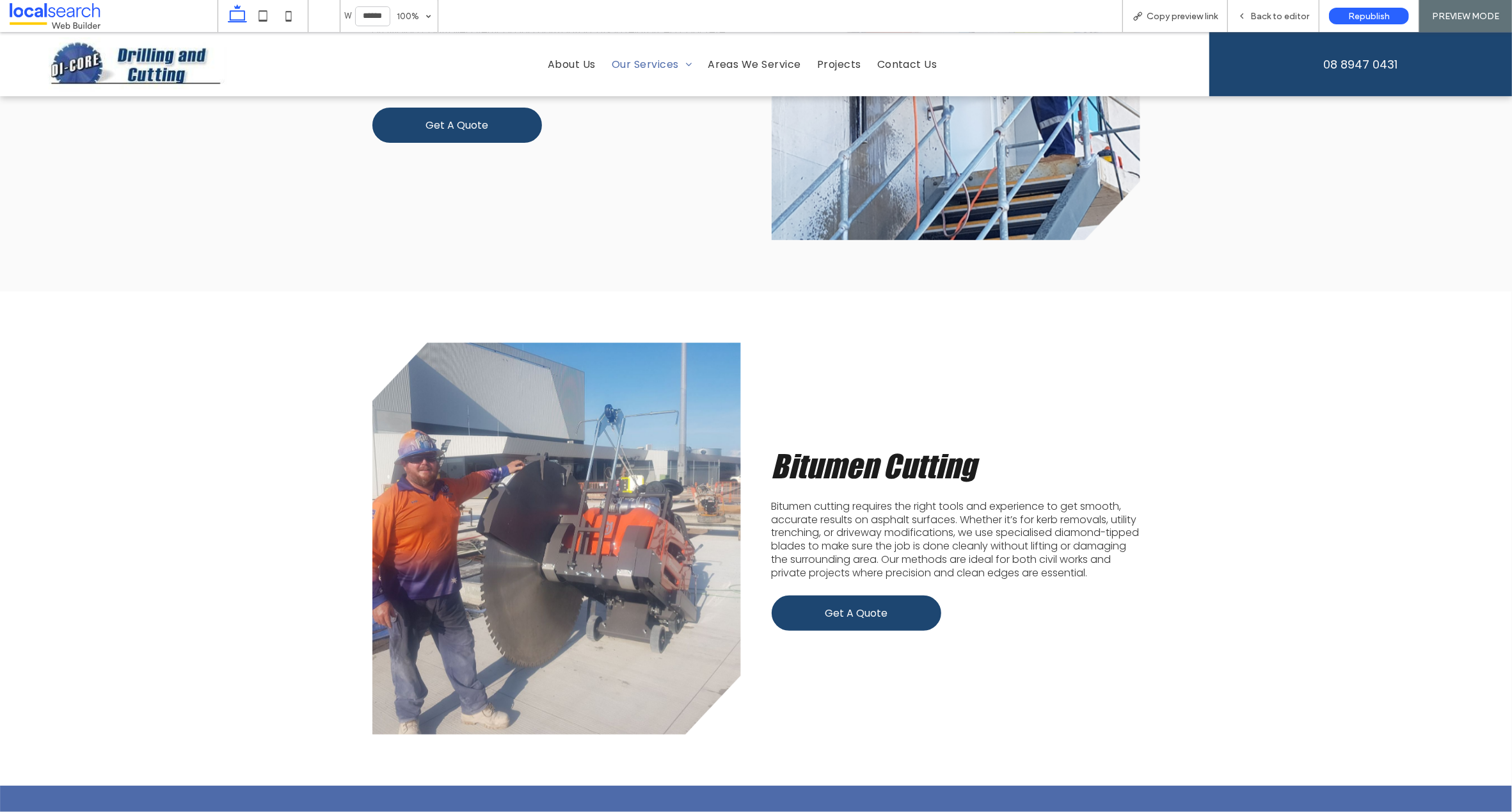
scroll to position [3882, 0]
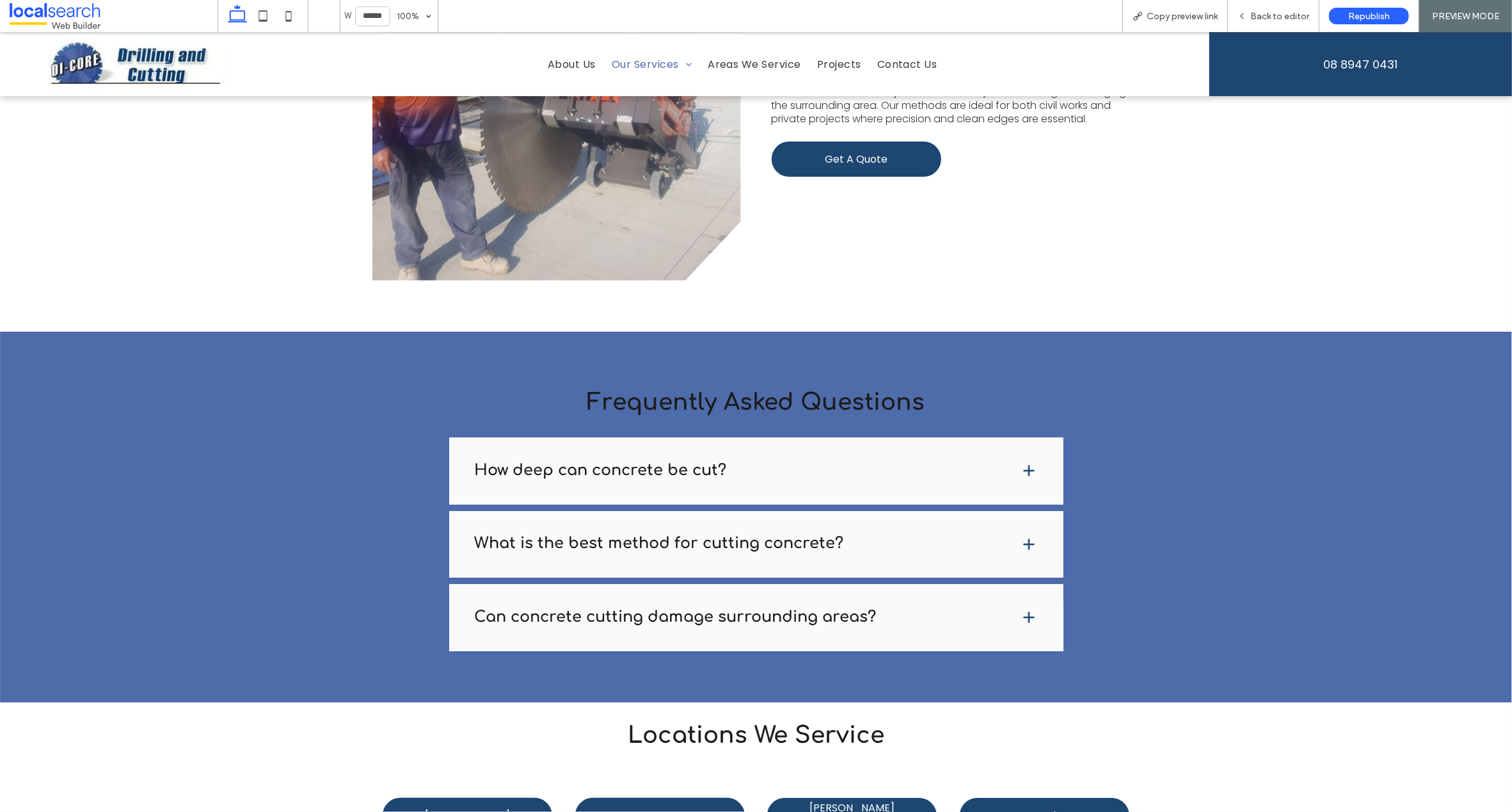
click at [1024, 463] on span at bounding box center [1028, 470] width 15 height 15
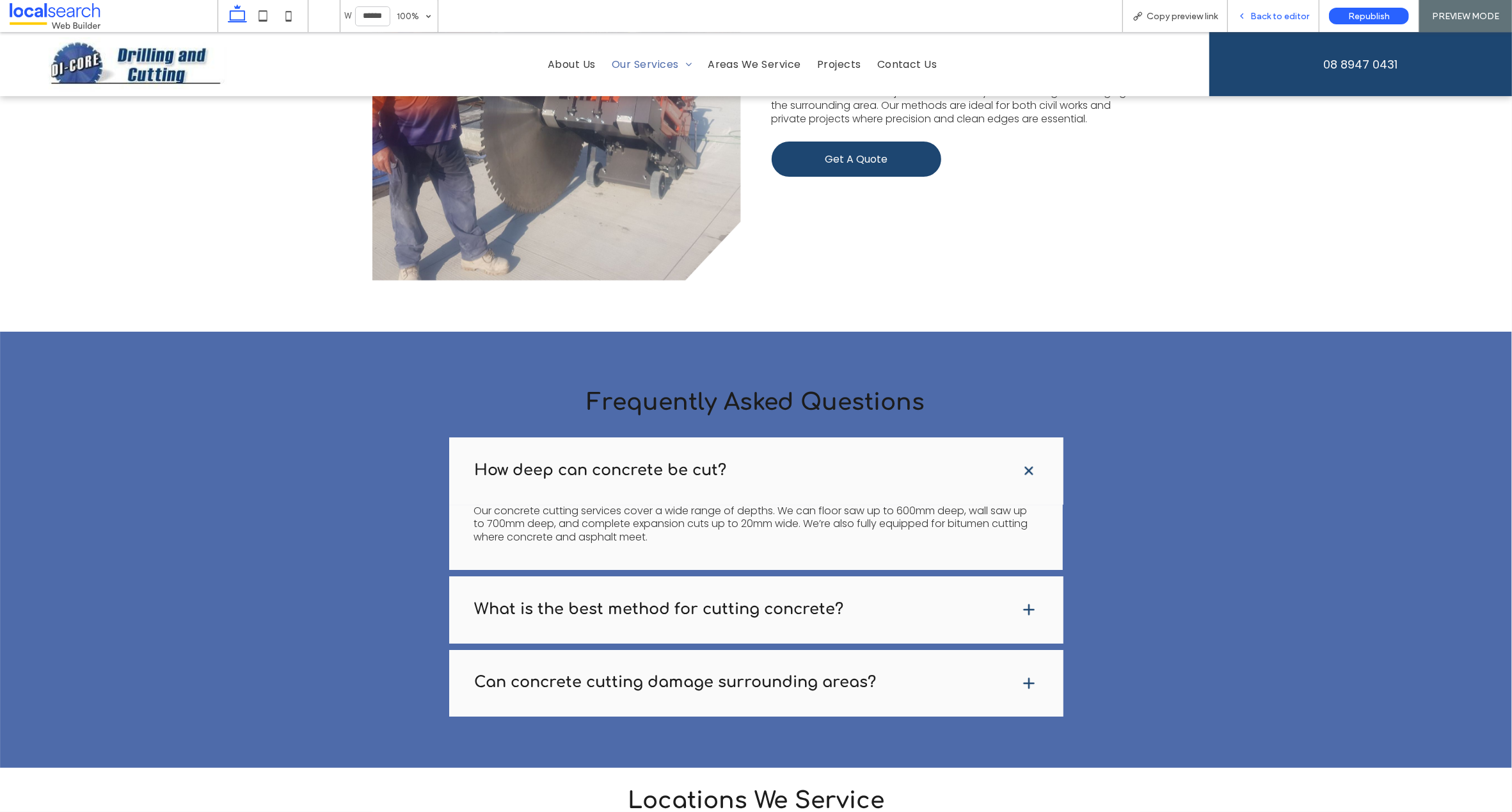
click at [1274, 14] on span "Back to editor" at bounding box center [1280, 17] width 59 height 11
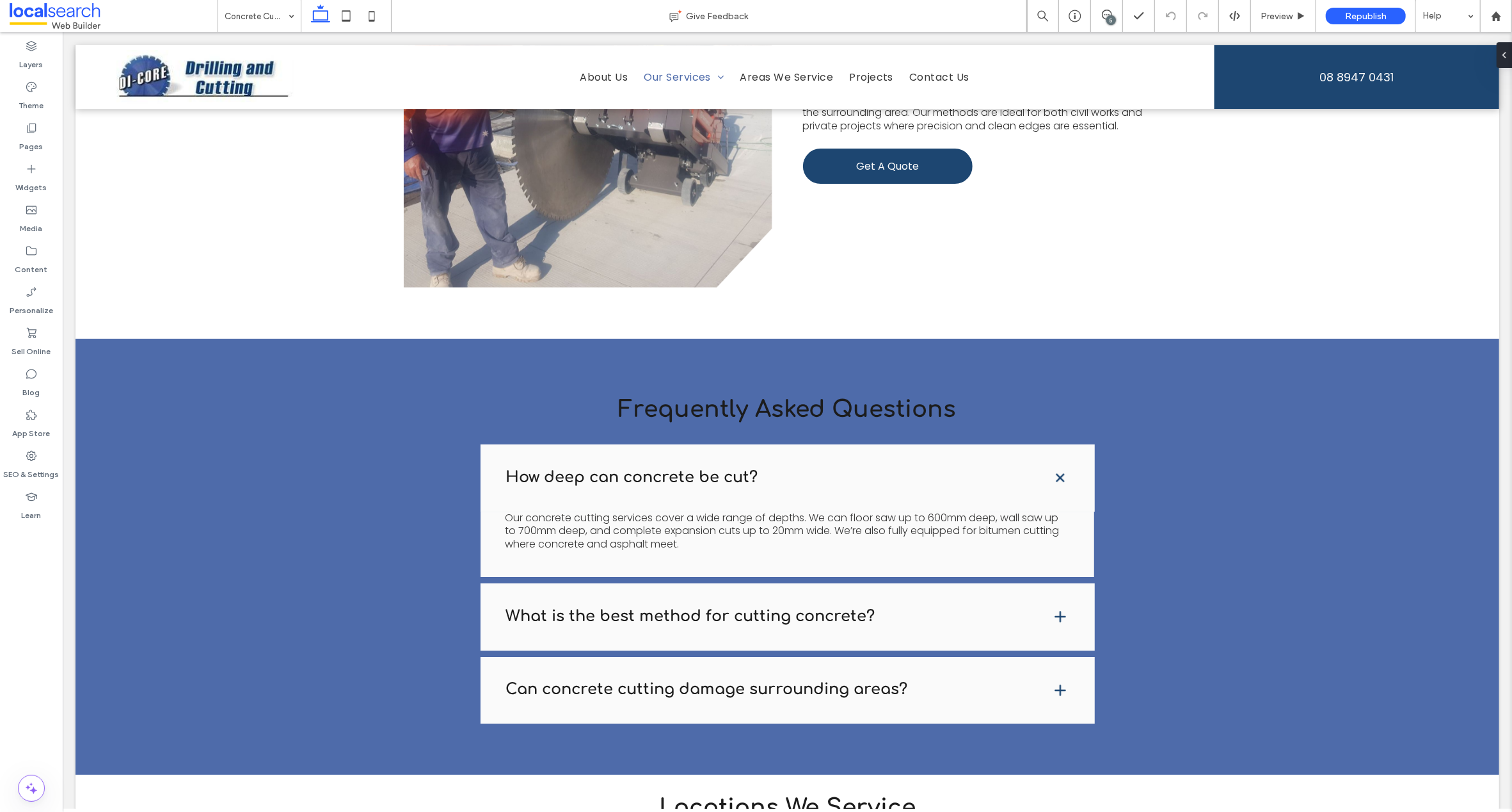
click at [1110, 15] on div "5" at bounding box center [1111, 20] width 10 height 10
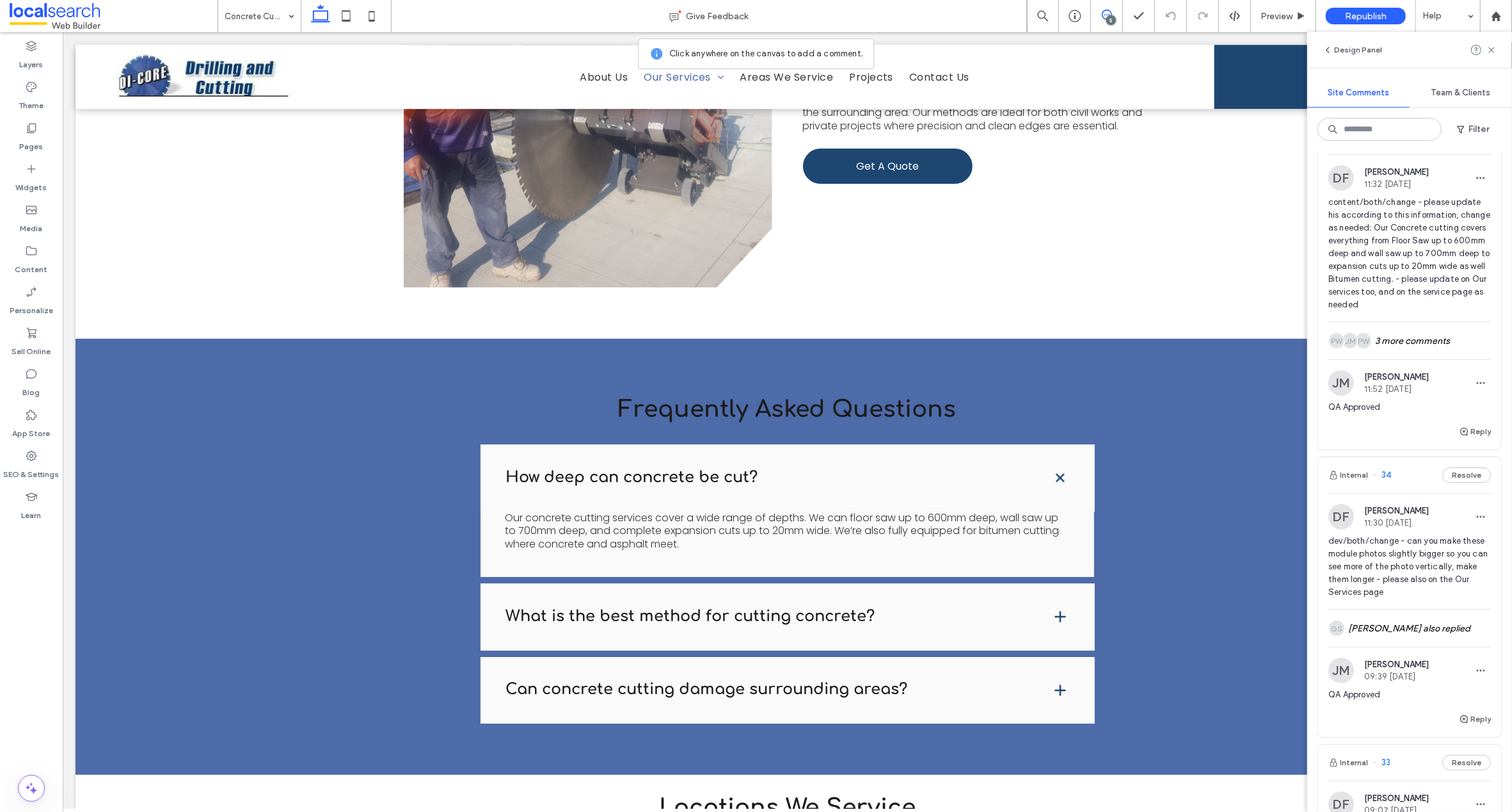
scroll to position [0, 0]
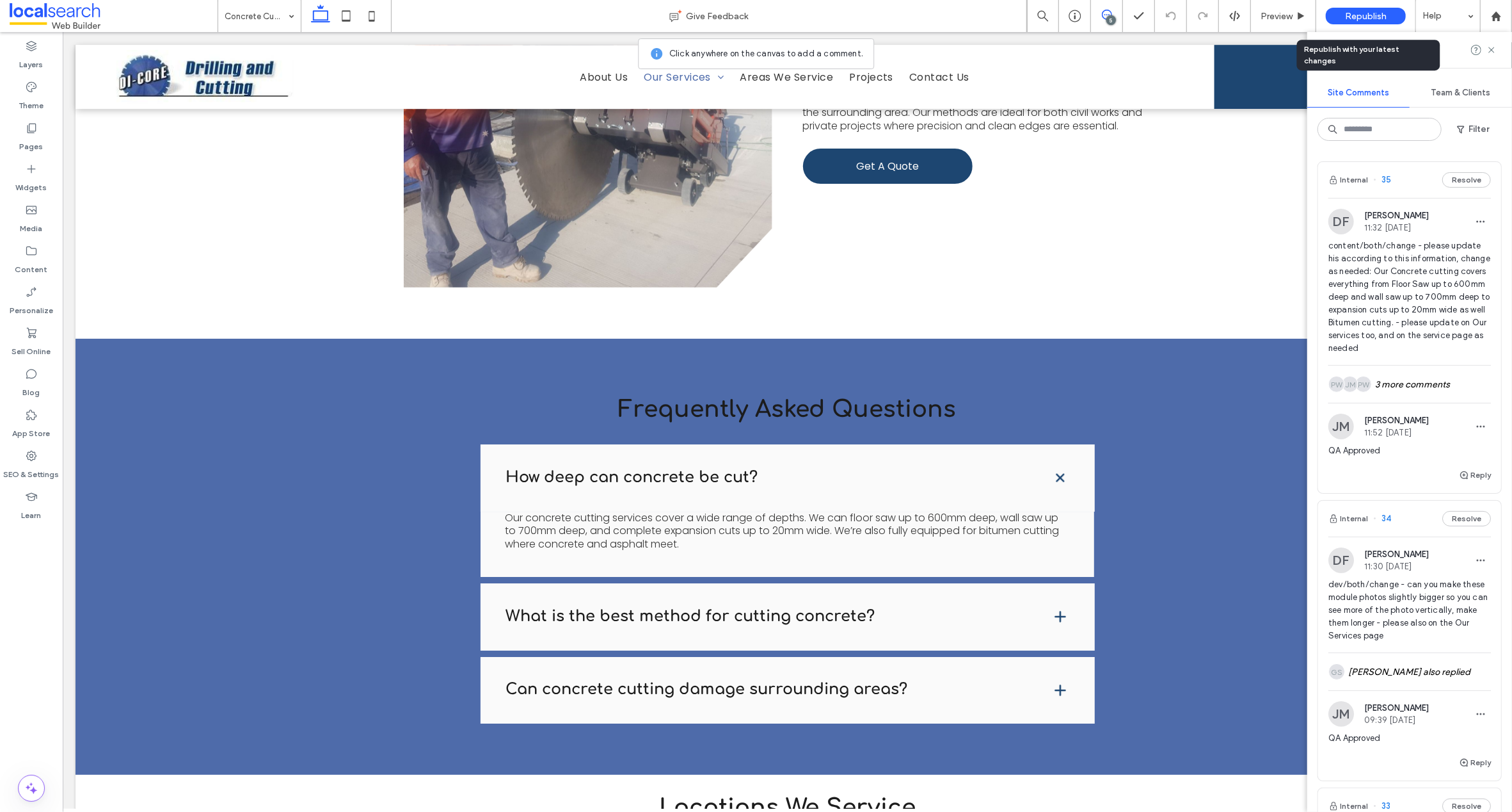
click at [1354, 21] on div "Republish" at bounding box center [1365, 16] width 80 height 17
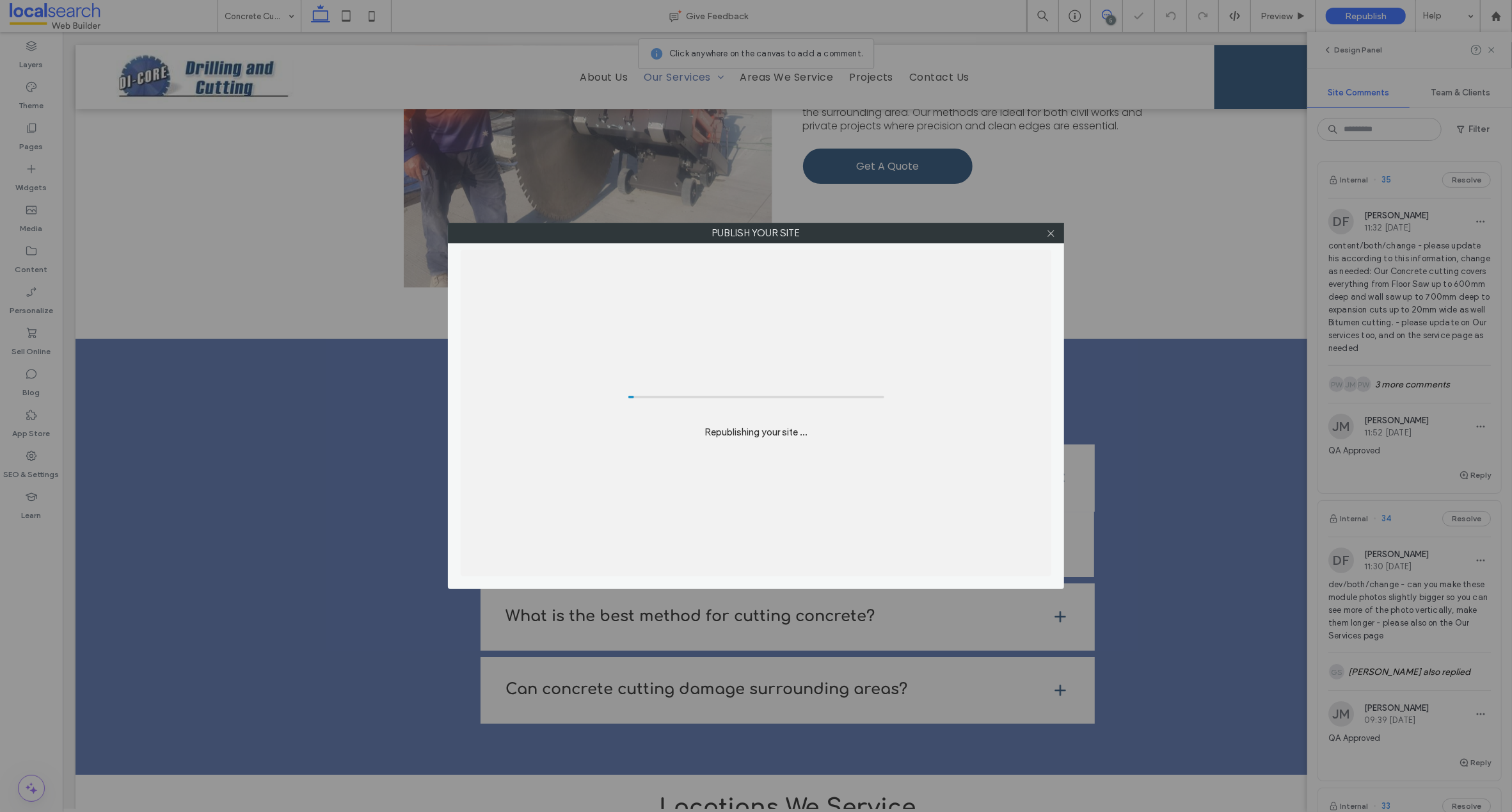
click at [1360, 17] on div "Publish your site Republishing your site ..." at bounding box center [756, 406] width 1512 height 812
